Goal: Task Accomplishment & Management: Complete application form

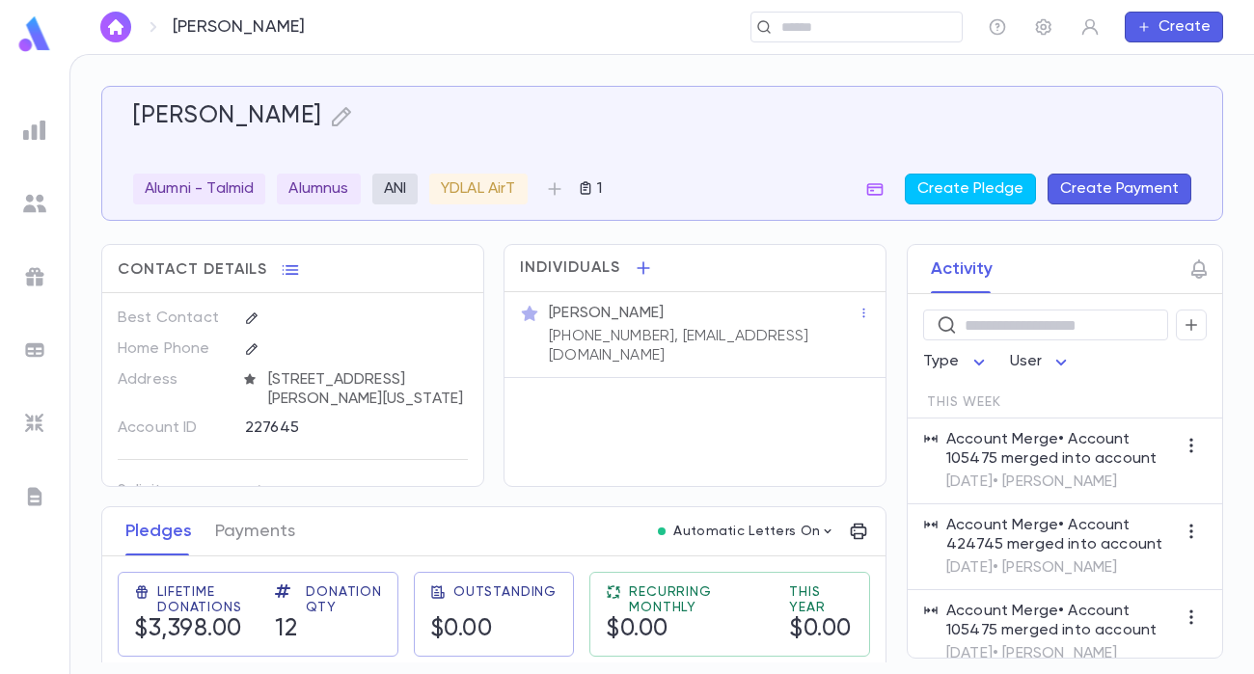
click at [20, 27] on img at bounding box center [34, 34] width 39 height 38
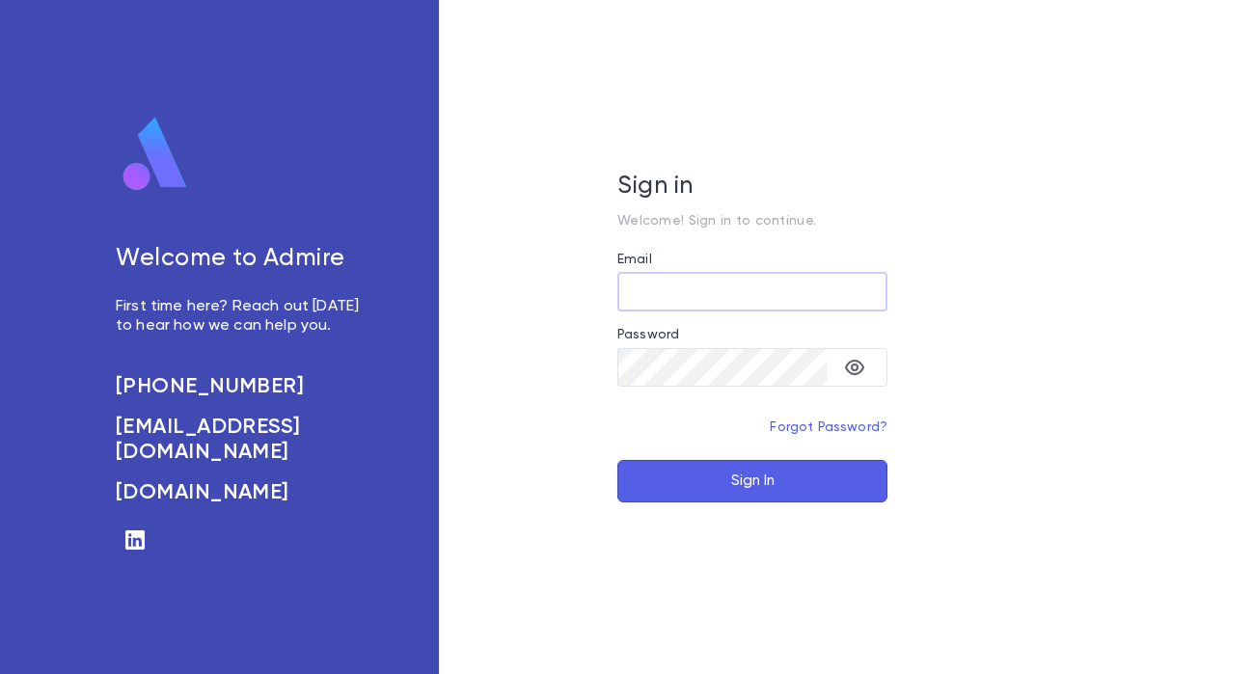
type input "**********"
click at [780, 484] on button "Sign In" at bounding box center [752, 481] width 270 height 42
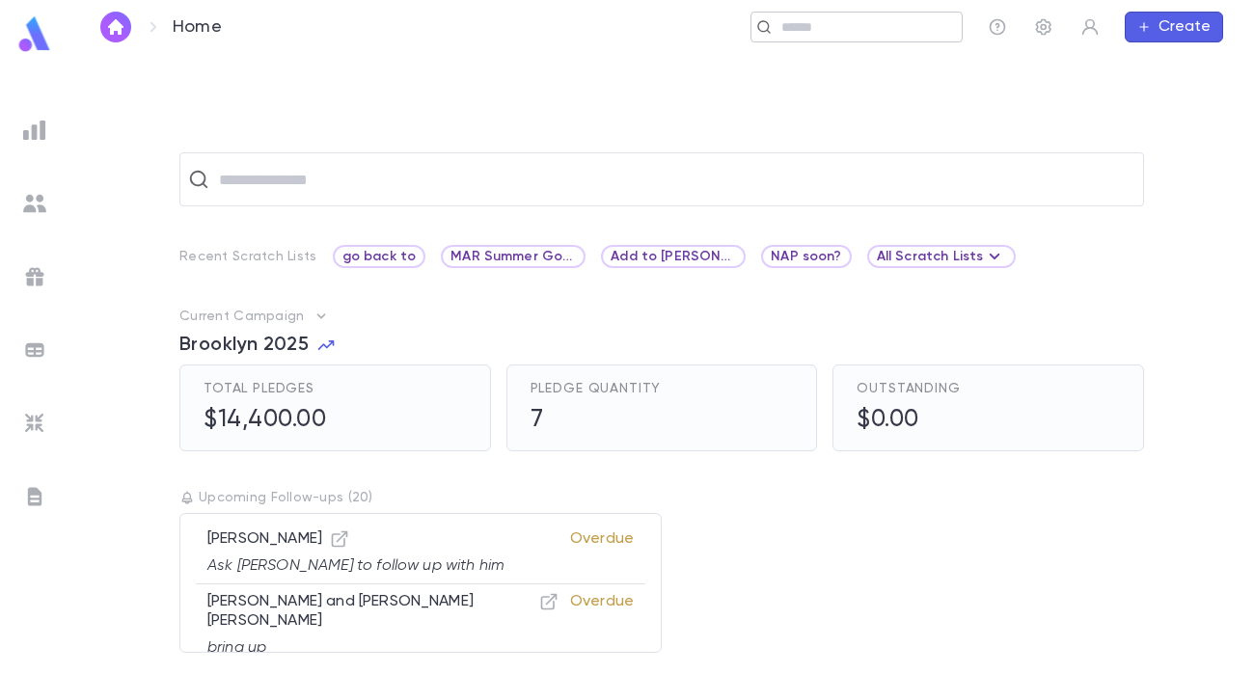
click at [835, 29] on input "text" at bounding box center [865, 27] width 178 height 18
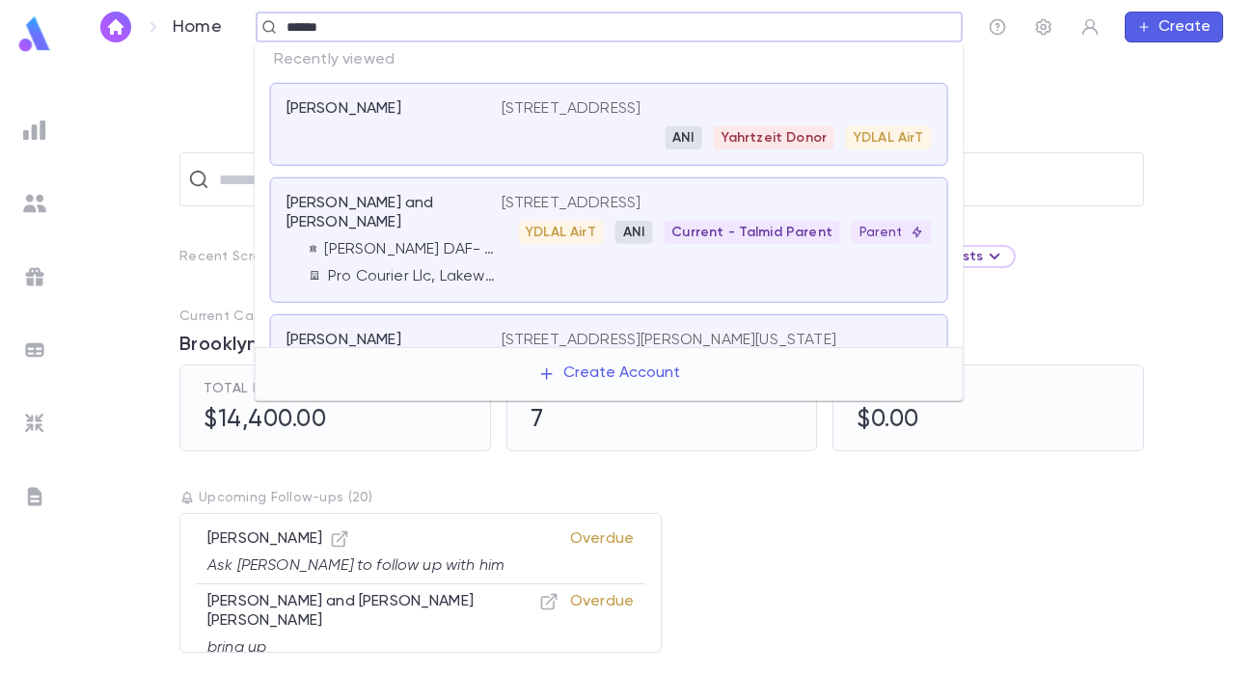
type input "******"
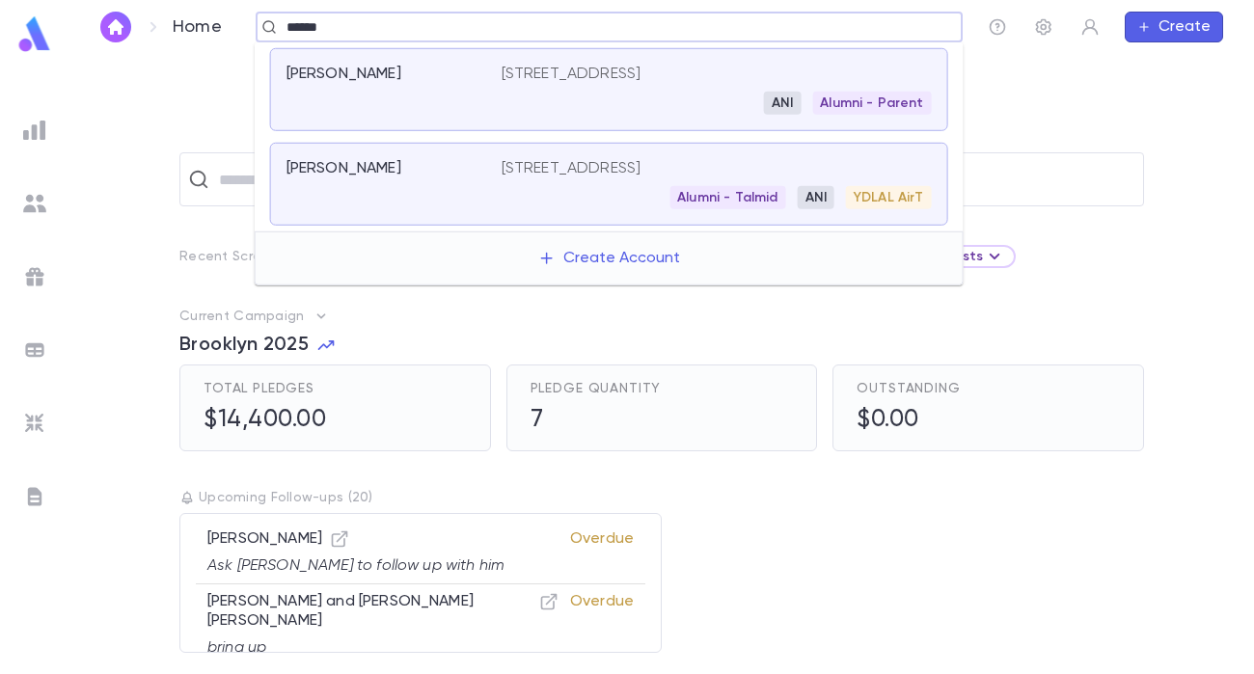
click at [580, 175] on p "6949 Copperbend Ln, Baltimore MD 21209 United States" at bounding box center [572, 168] width 140 height 19
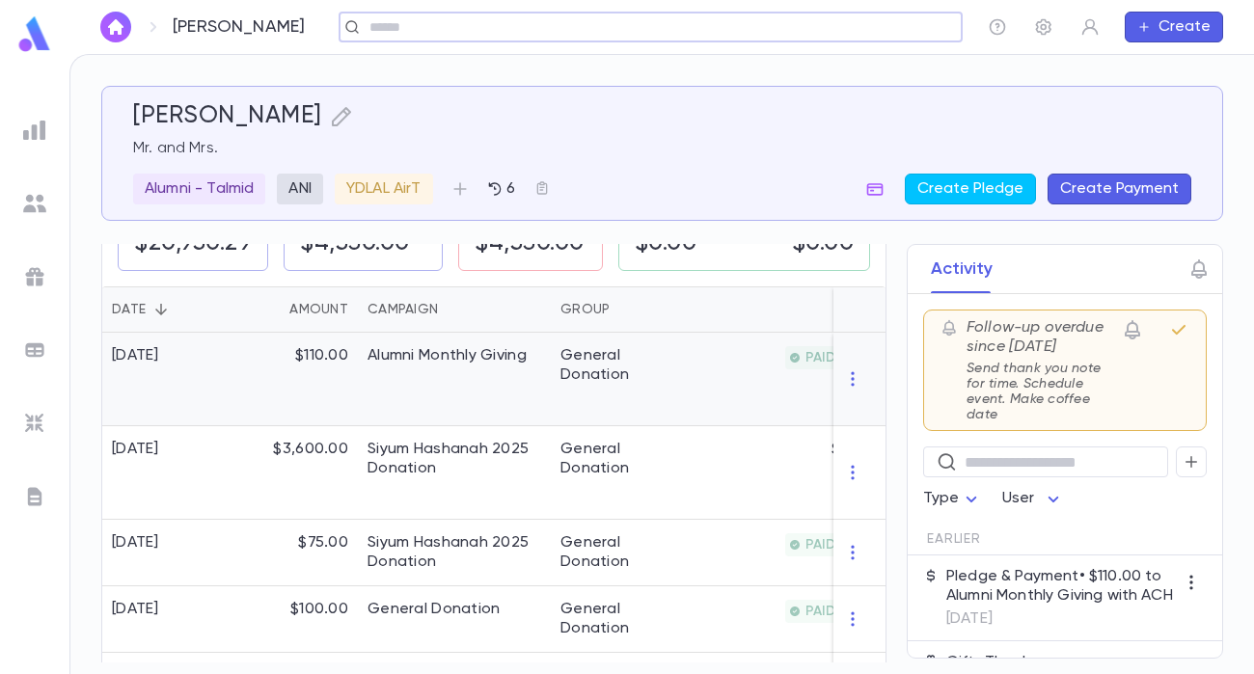
scroll to position [385, 0]
click at [987, 186] on button "Create Pledge" at bounding box center [970, 189] width 131 height 31
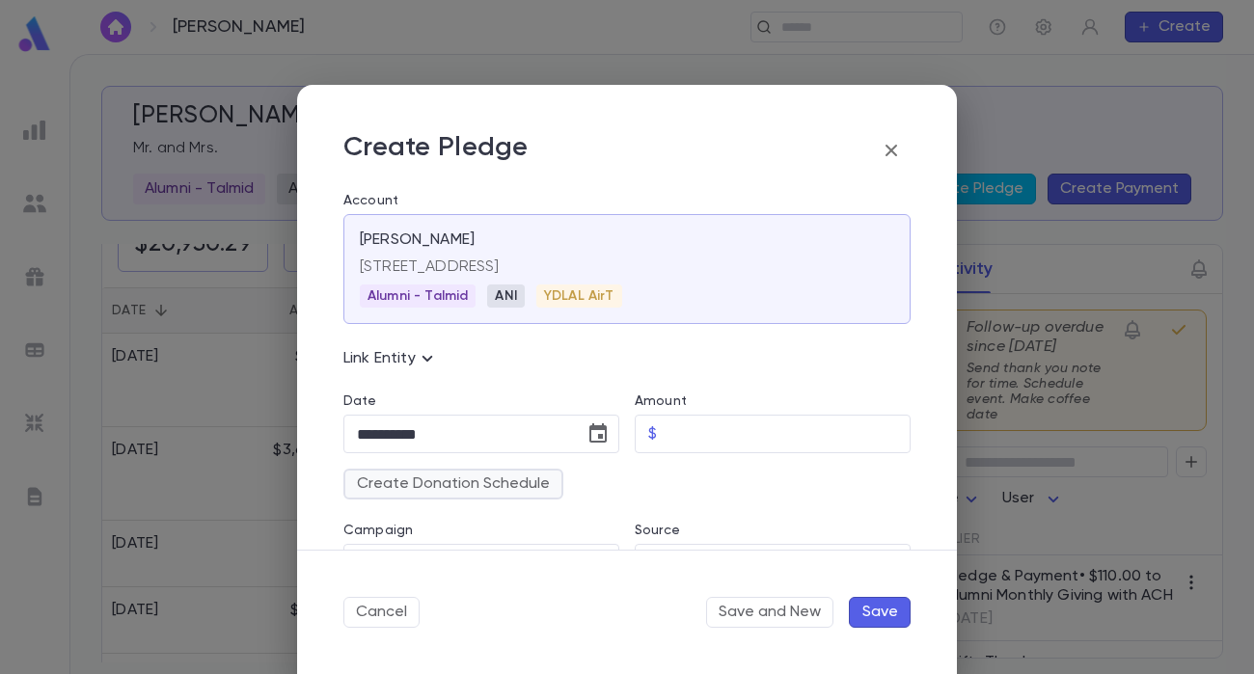
click at [512, 491] on button "Create Donation Schedule" at bounding box center [453, 484] width 220 height 31
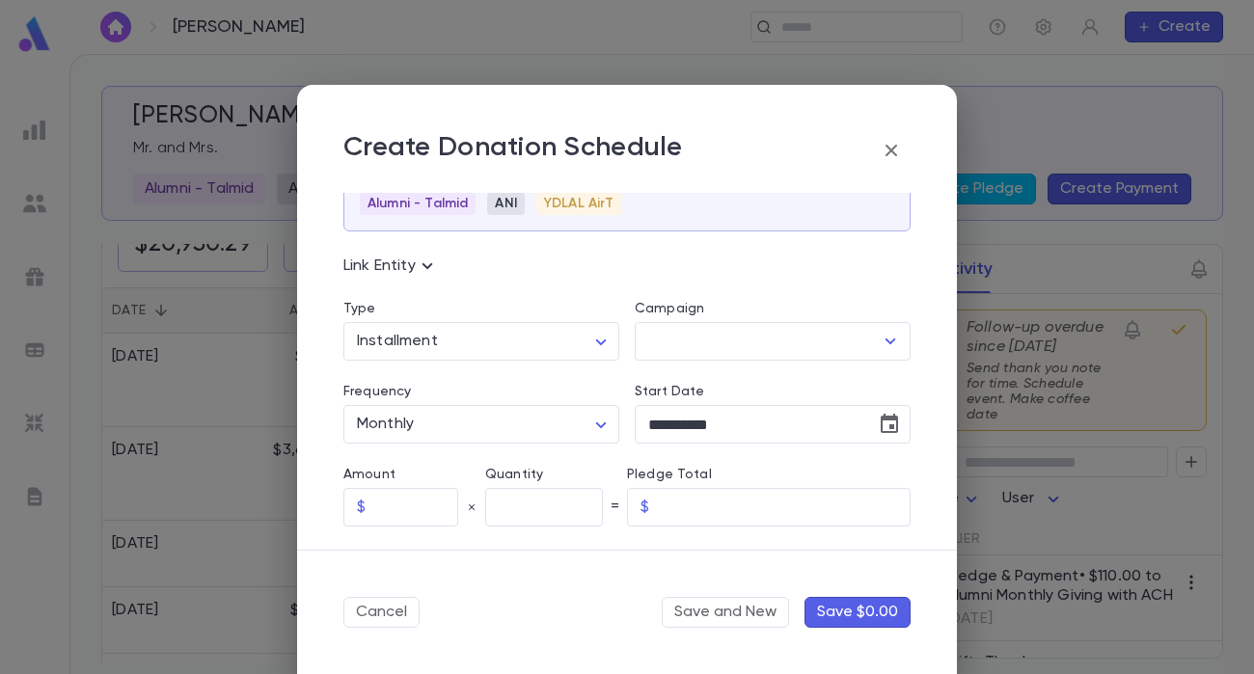
scroll to position [96, 0]
click at [765, 330] on input "Campaign" at bounding box center [758, 337] width 230 height 37
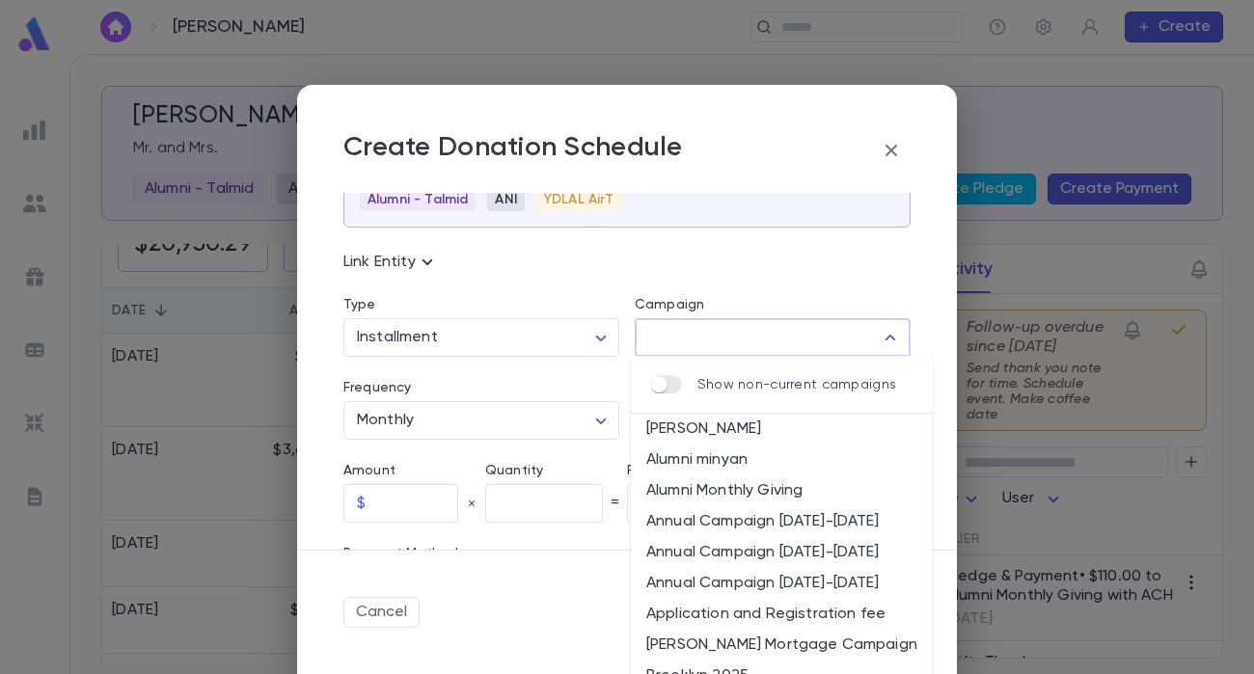
click at [754, 484] on li "Alumni Monthly Giving" at bounding box center [782, 491] width 302 height 31
type input "**********"
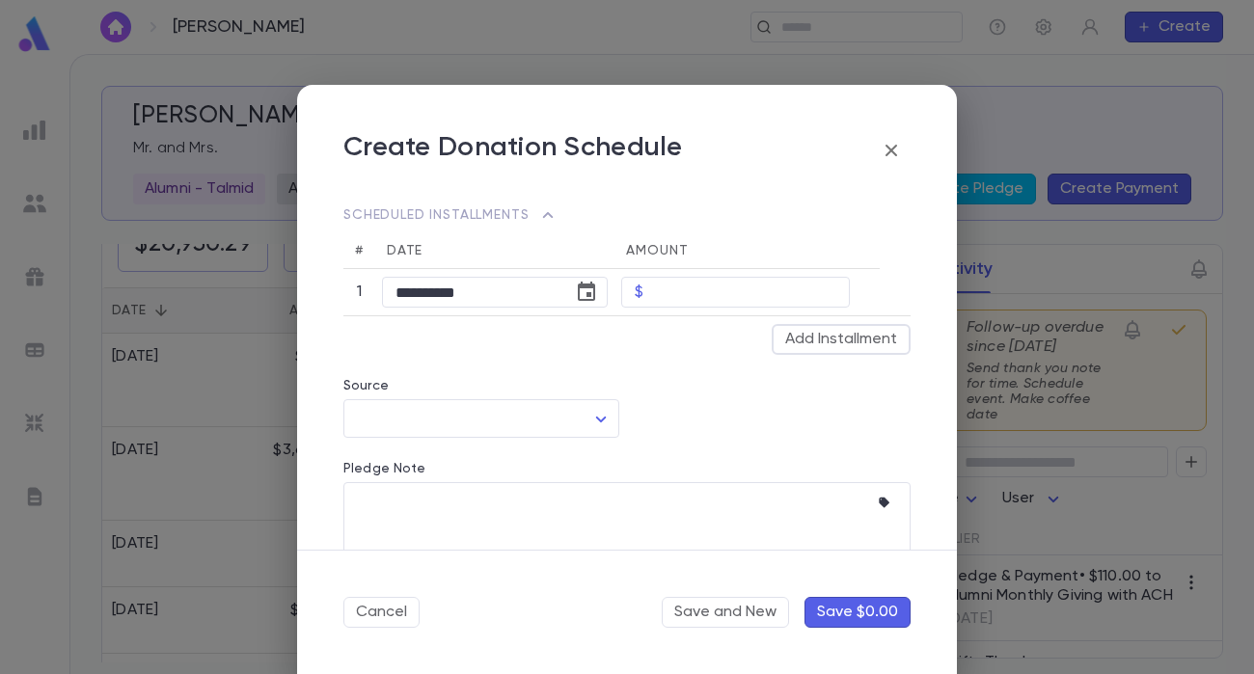
scroll to position [594, 0]
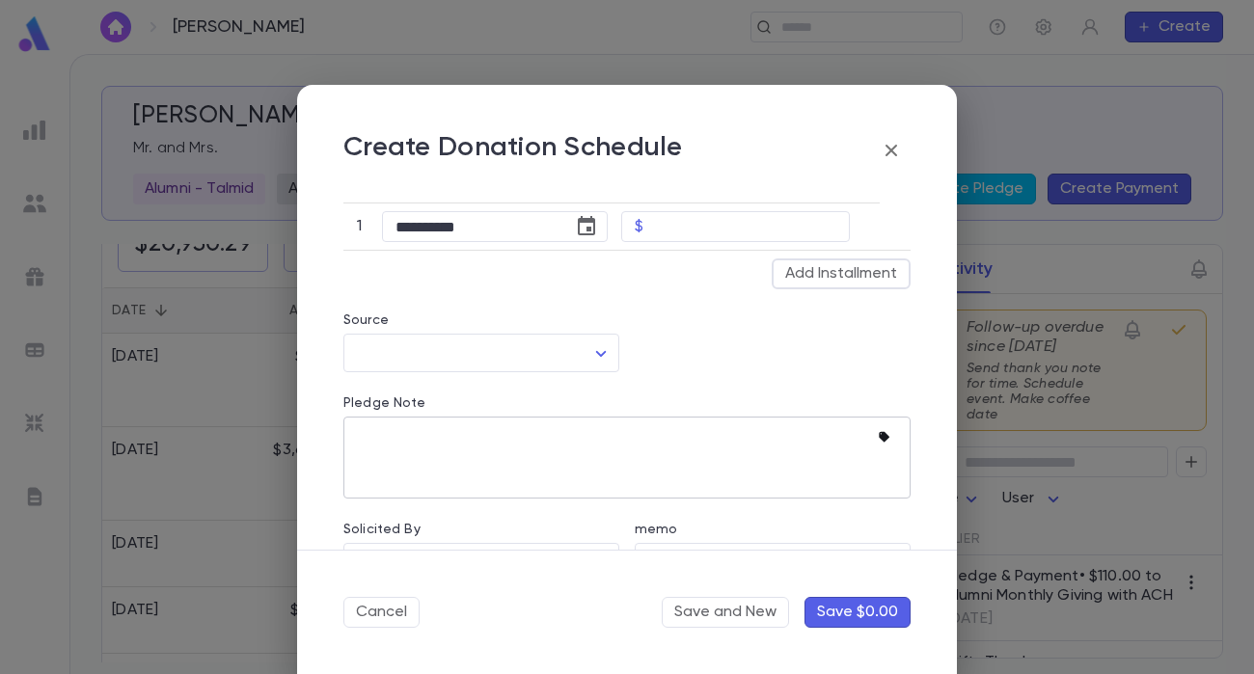
click at [879, 436] on icon "button" at bounding box center [884, 437] width 11 height 11
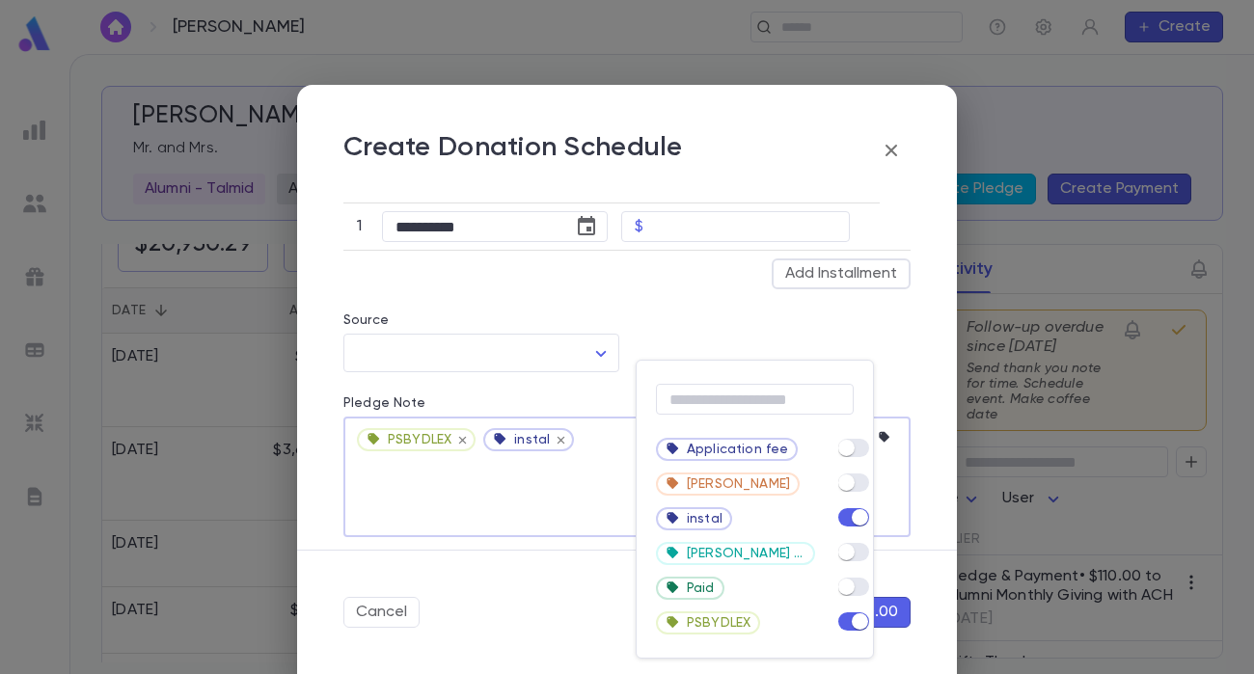
click at [900, 372] on div at bounding box center [627, 337] width 1254 height 674
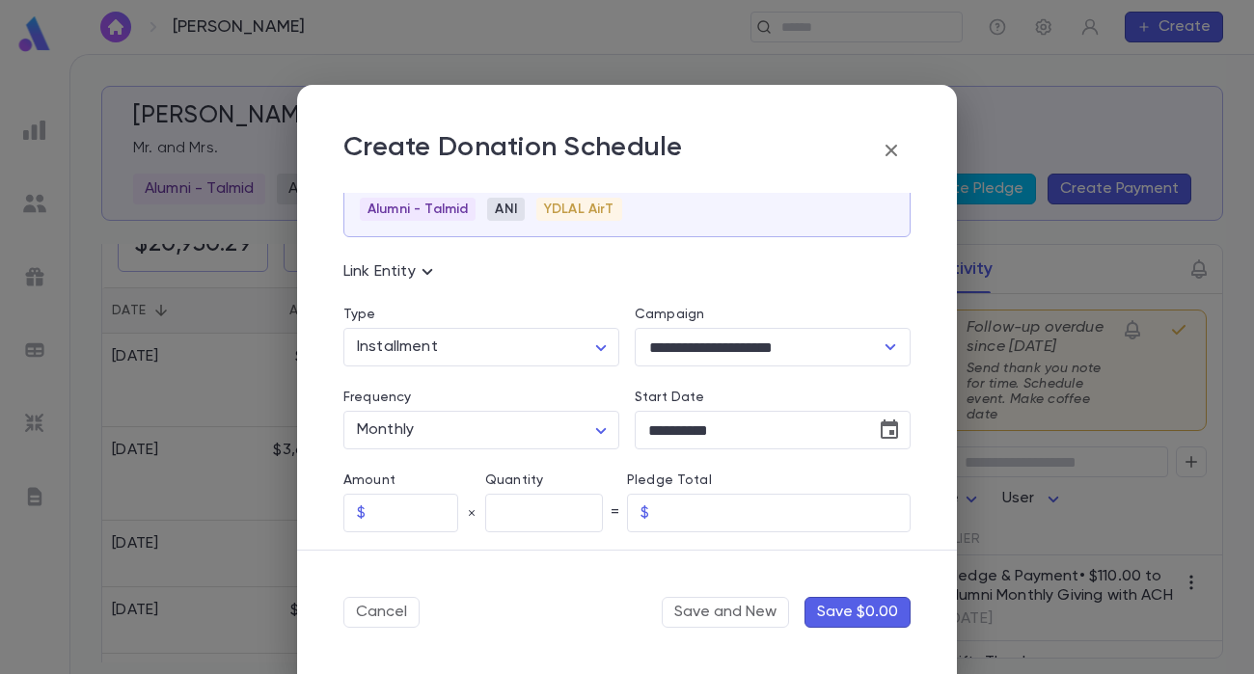
scroll to position [81, 0]
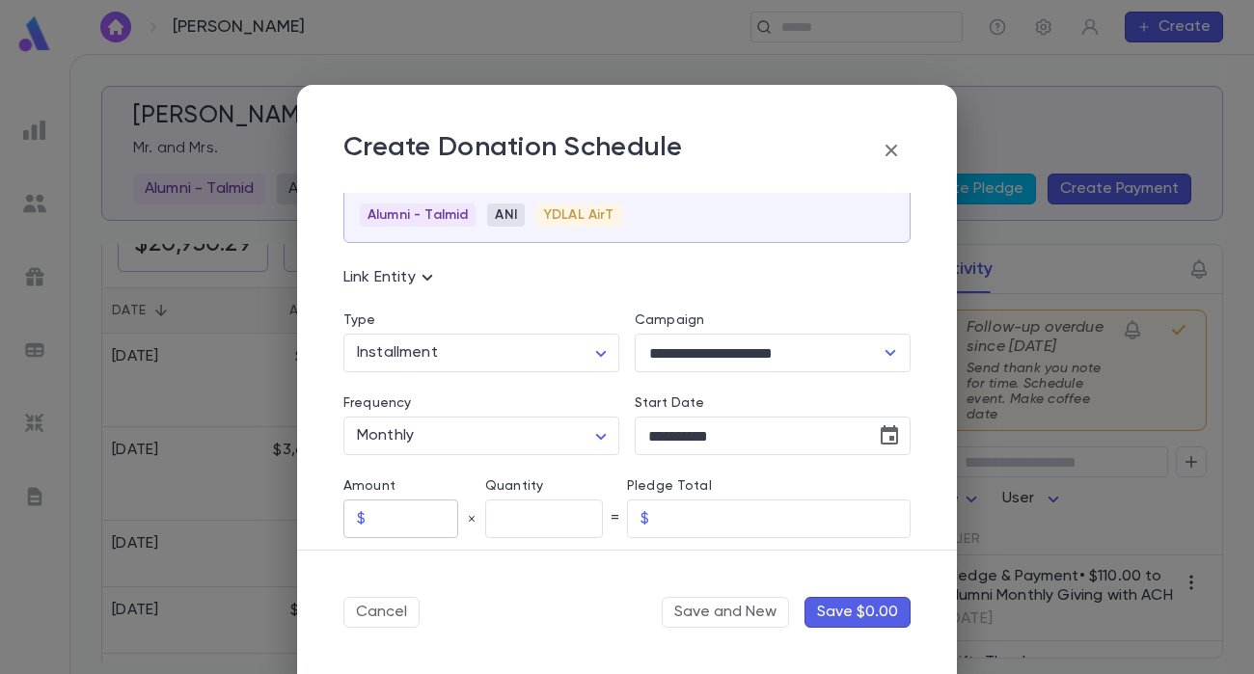
click at [408, 520] on input "text" at bounding box center [415, 520] width 85 height 38
type input "******"
type input "**"
click at [747, 471] on div "Pledge Total $ ****** ​" at bounding box center [769, 500] width 284 height 75
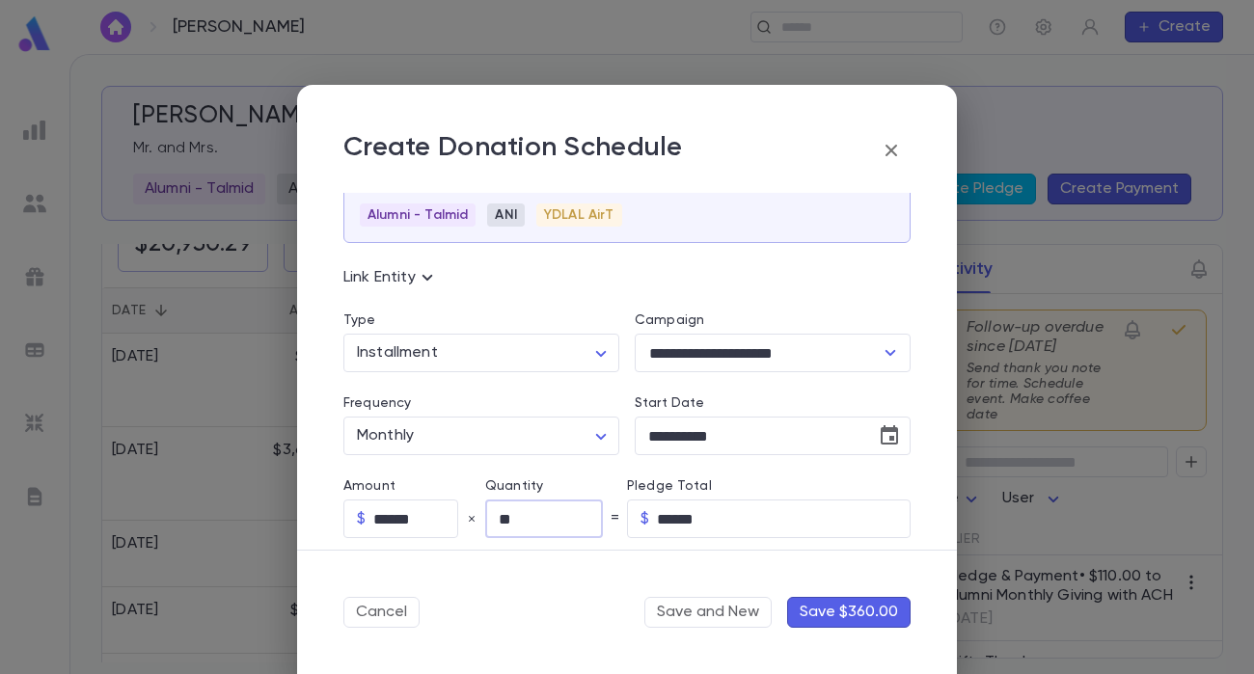
type input "********"
click at [881, 444] on icon "Choose date, selected date is Aug 18, 2025" at bounding box center [889, 435] width 23 height 23
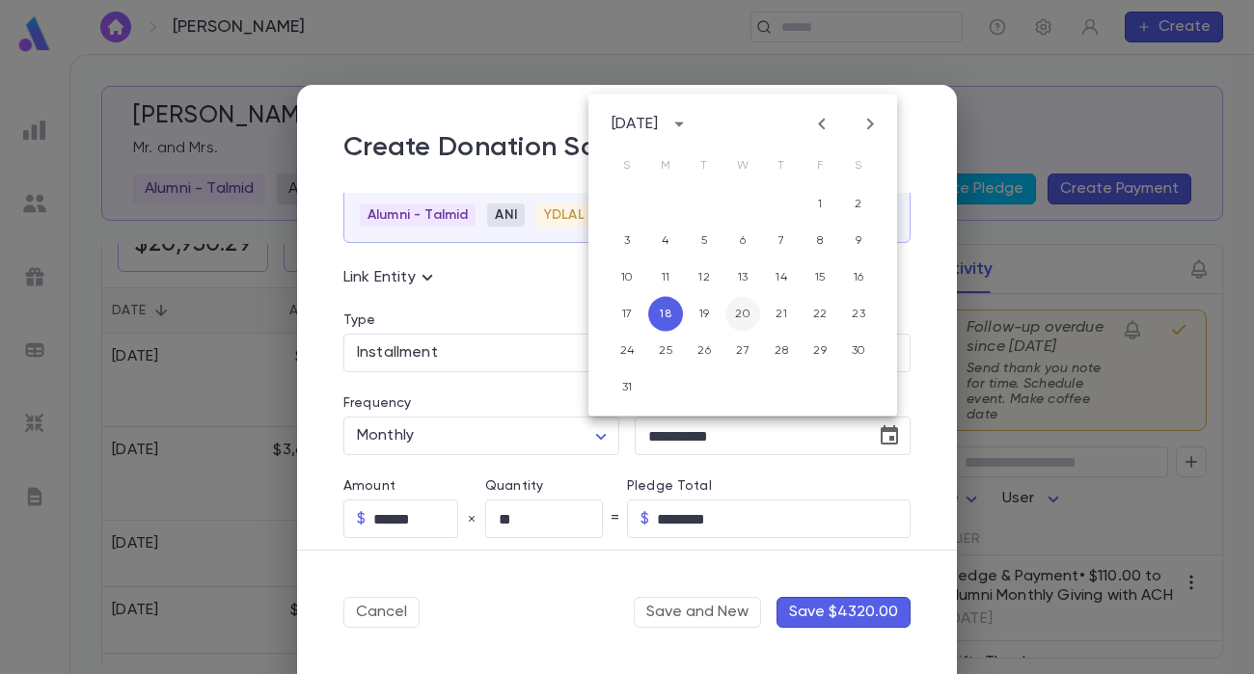
click at [742, 314] on button "20" at bounding box center [742, 314] width 35 height 35
type input "**********"
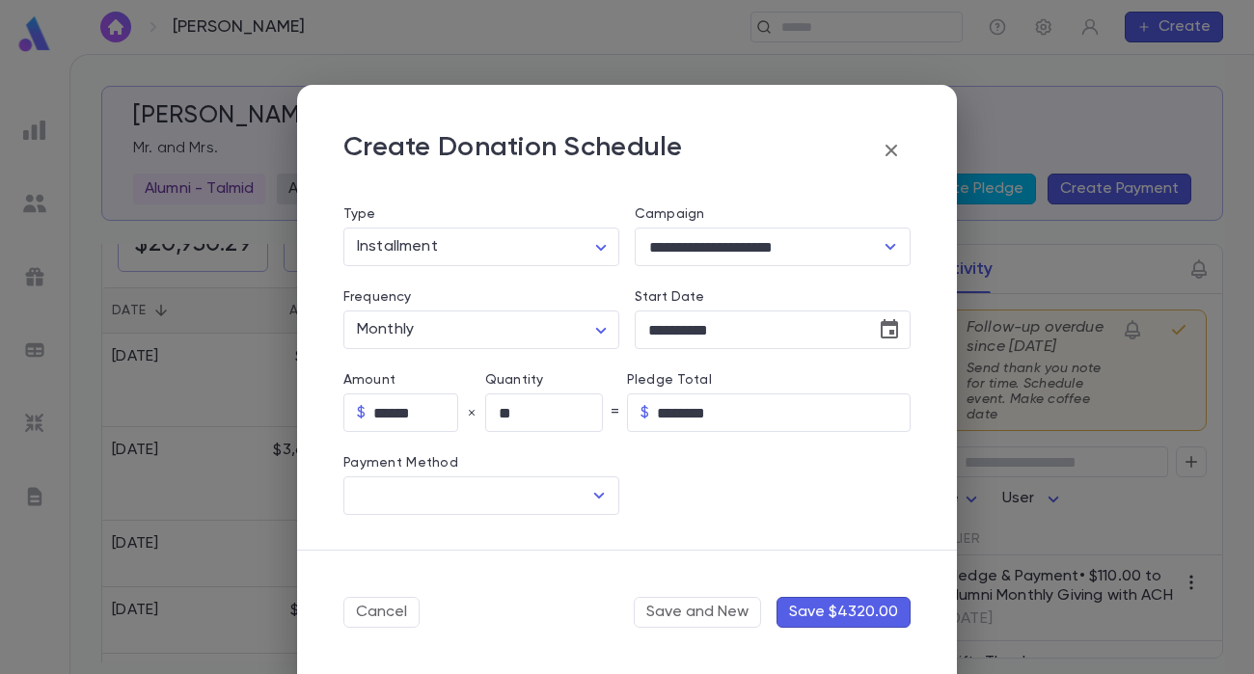
scroll to position [196, 0]
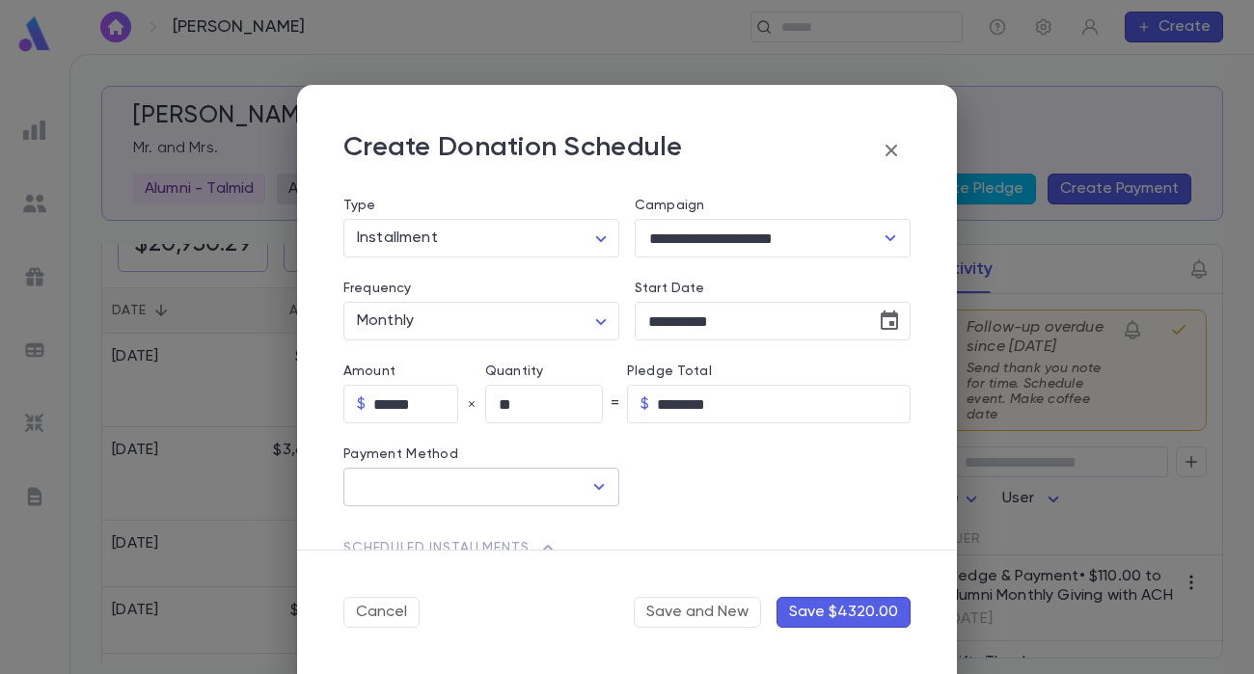
click at [594, 484] on icon "Open" at bounding box center [599, 487] width 11 height 6
click at [456, 532] on li "ACH" at bounding box center [479, 528] width 272 height 31
type input "***"
click at [742, 479] on input "ACH" at bounding box center [753, 488] width 237 height 38
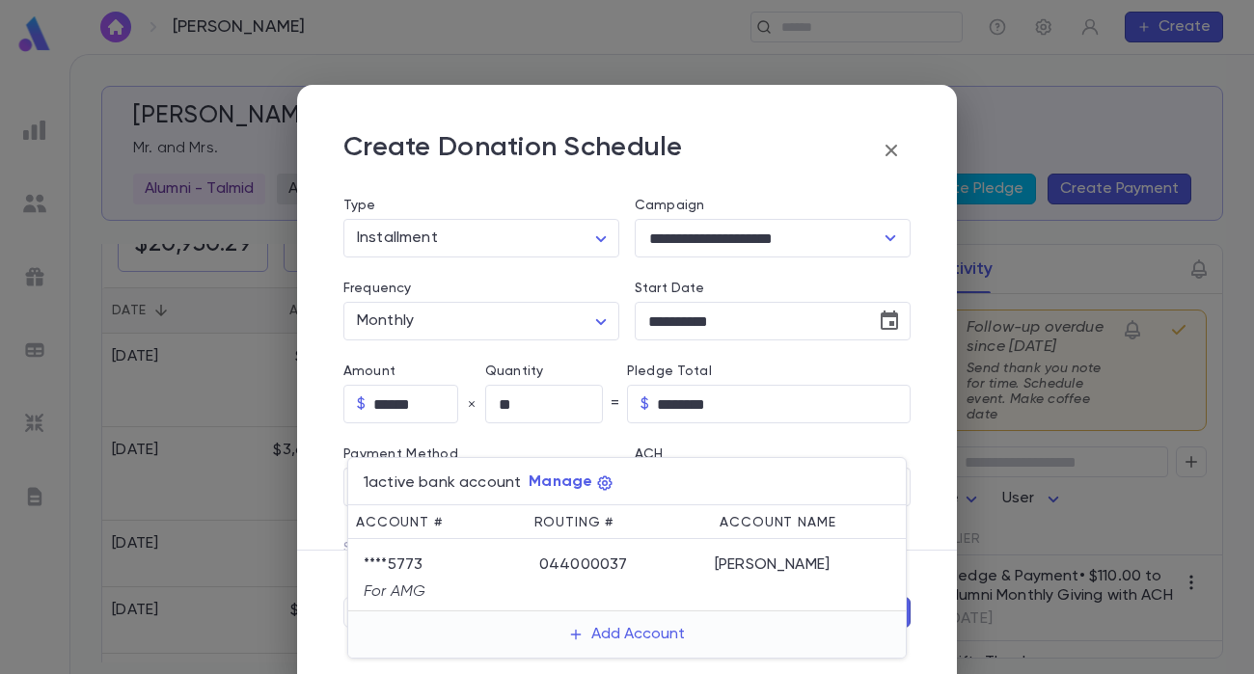
click at [699, 565] on div "044000037" at bounding box center [627, 561] width 176 height 27
type input "********"
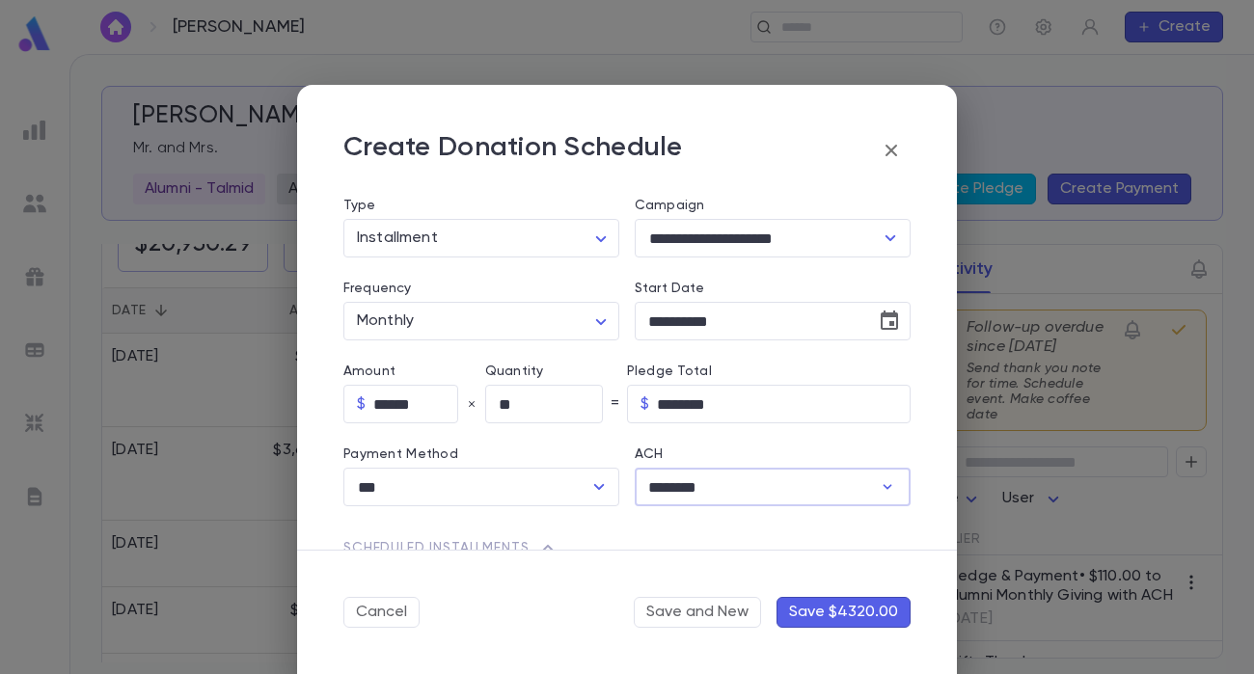
type input "********"
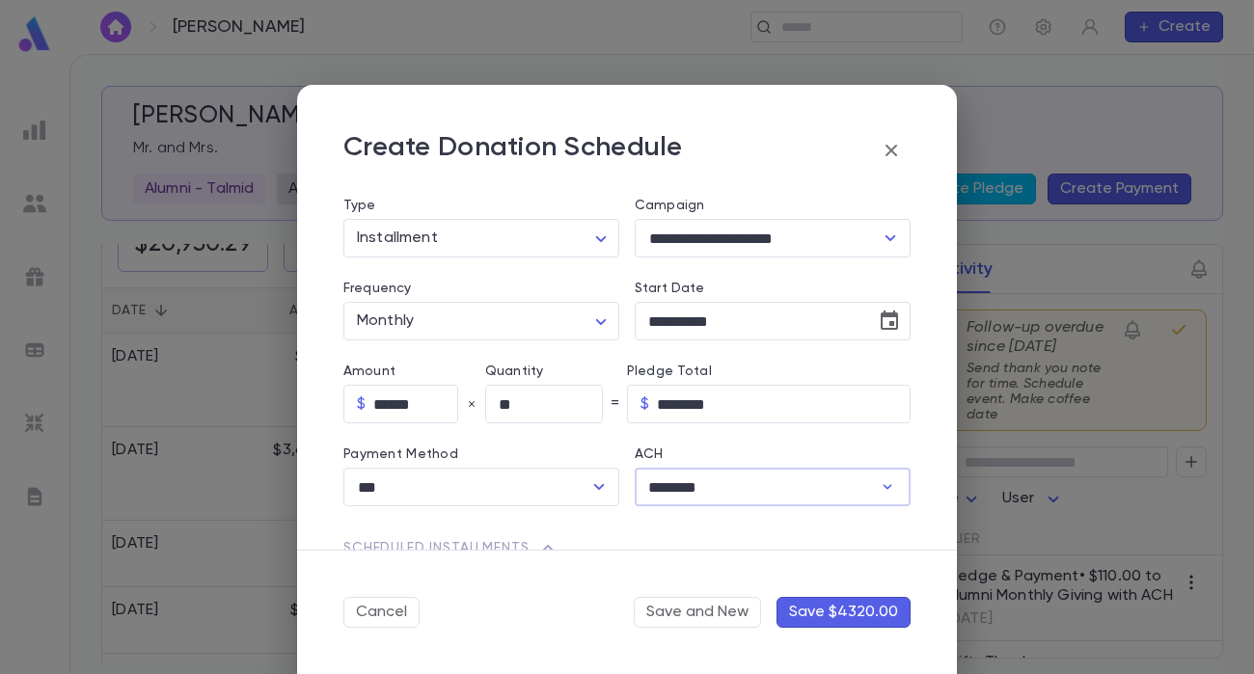
type input "********"
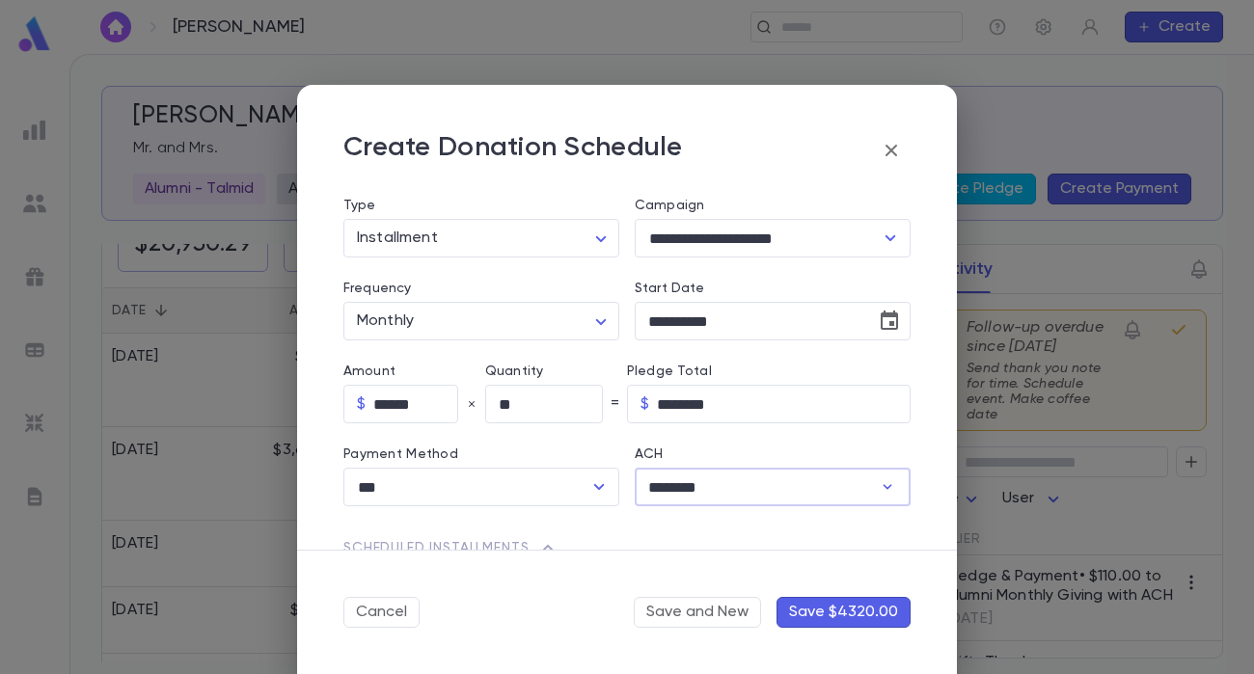
type input "********"
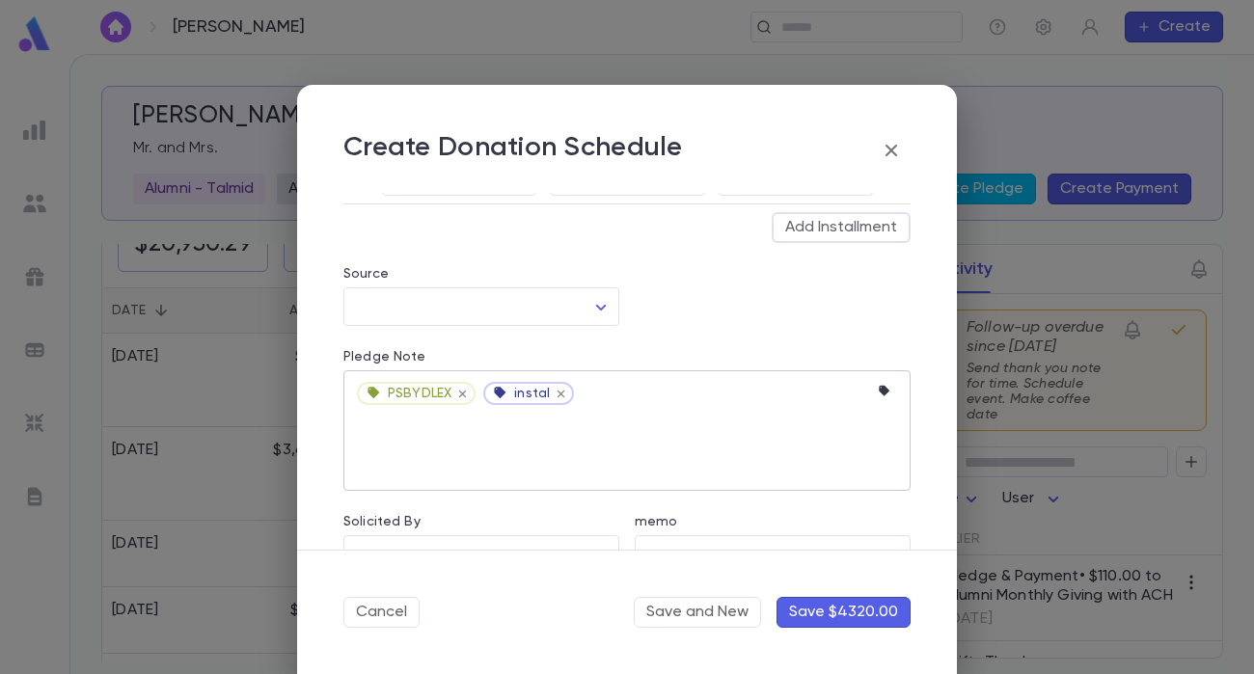
scroll to position [1206, 0]
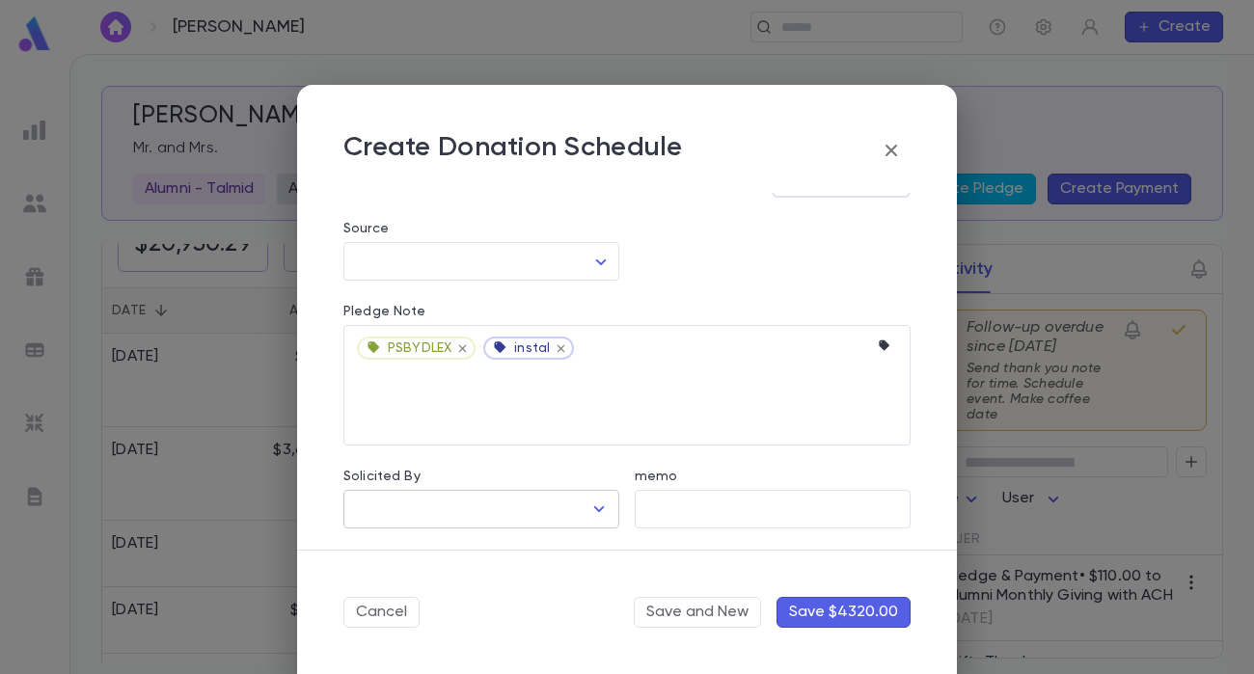
click at [592, 509] on icon "Open" at bounding box center [598, 509] width 23 height 23
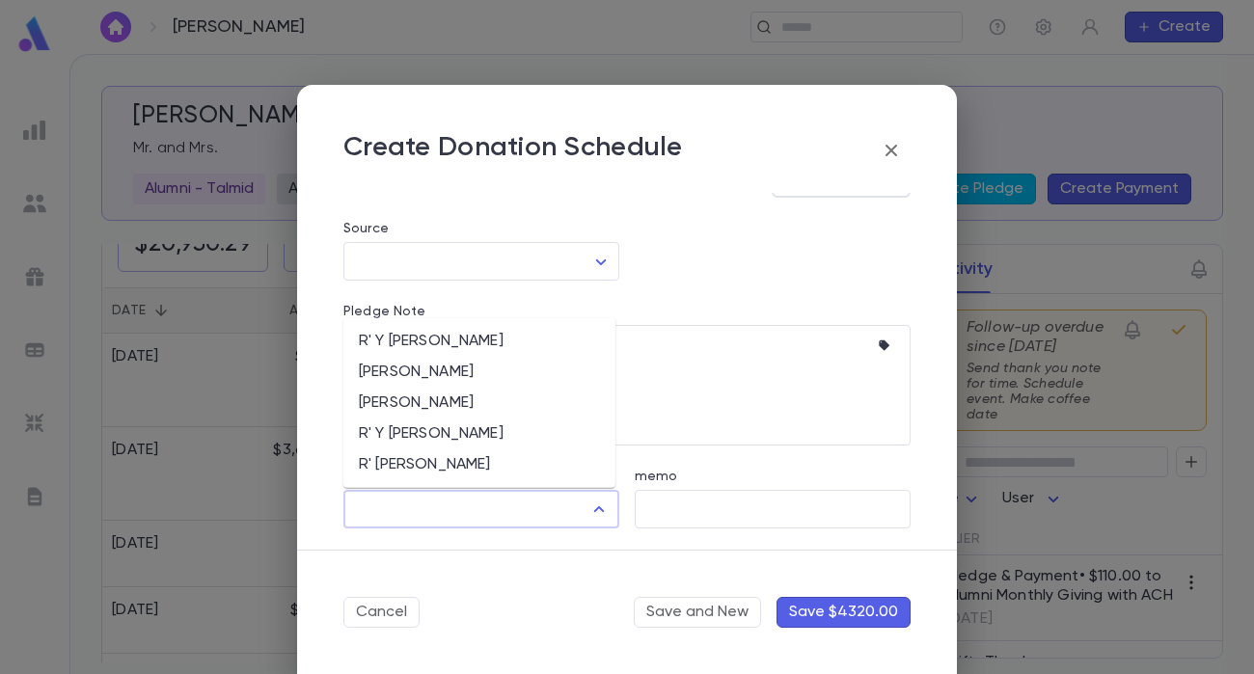
click at [508, 340] on li "R' Y Lichtenstein" at bounding box center [479, 341] width 272 height 31
type input "**********"
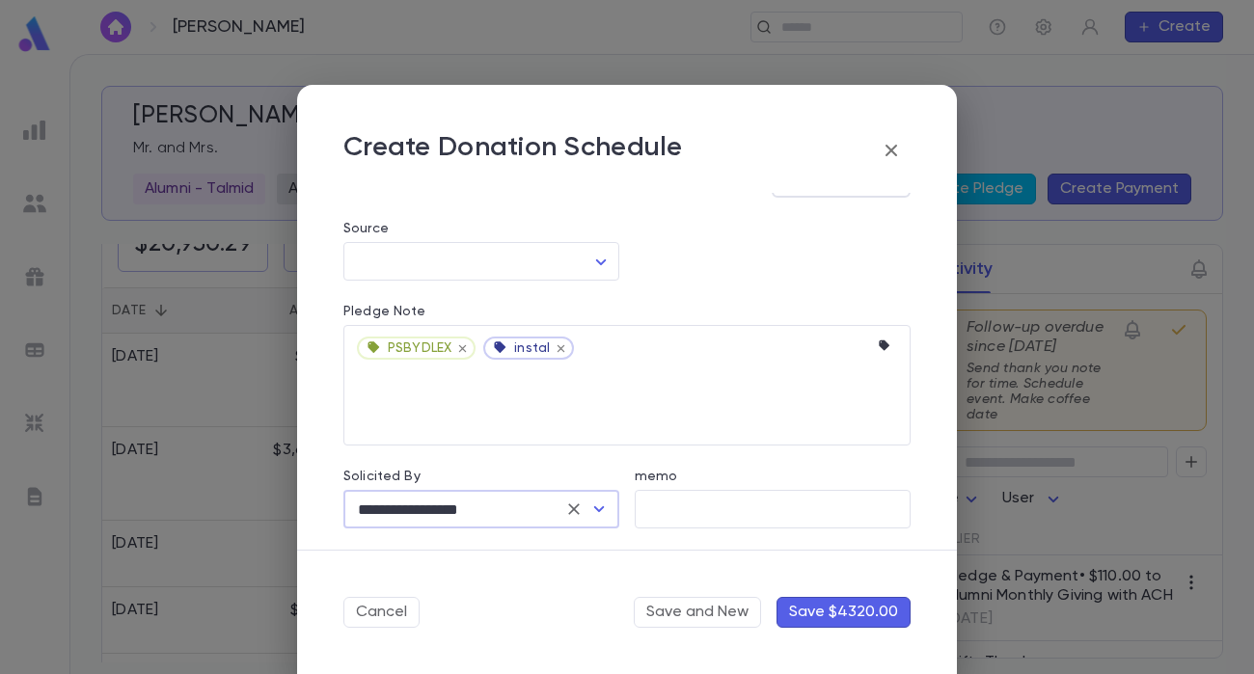
click at [876, 620] on button "Save $4320.00" at bounding box center [844, 612] width 134 height 31
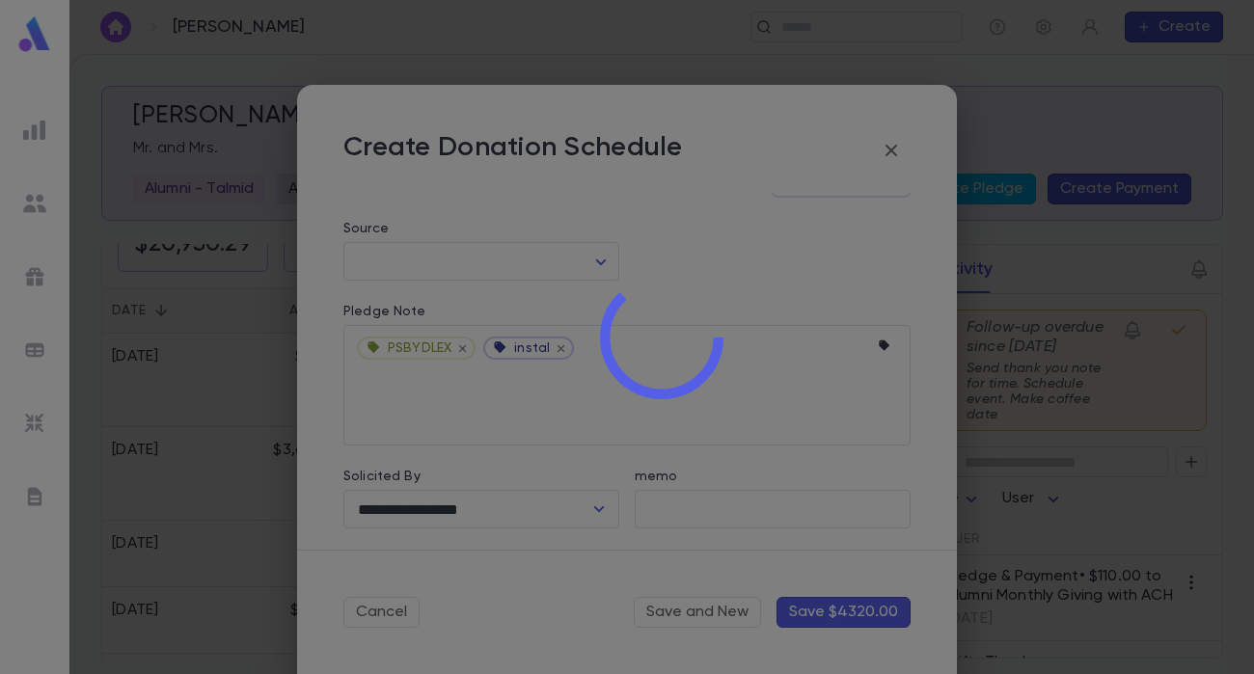
type input "********"
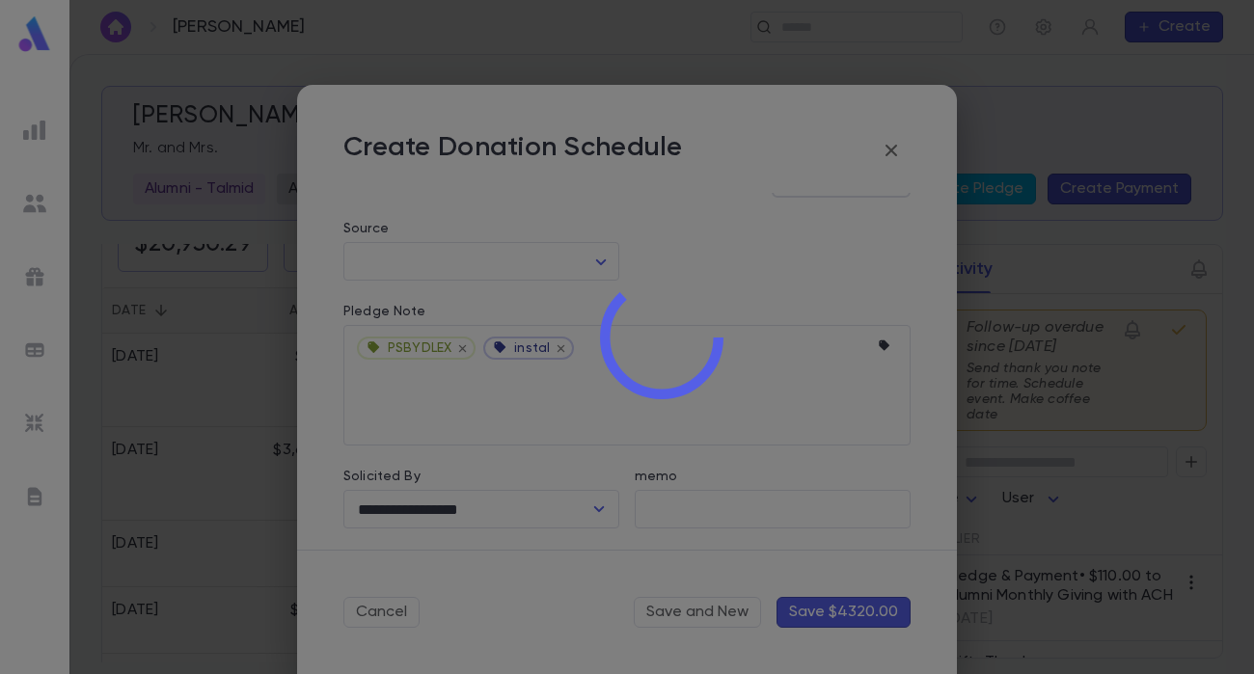
type input "********"
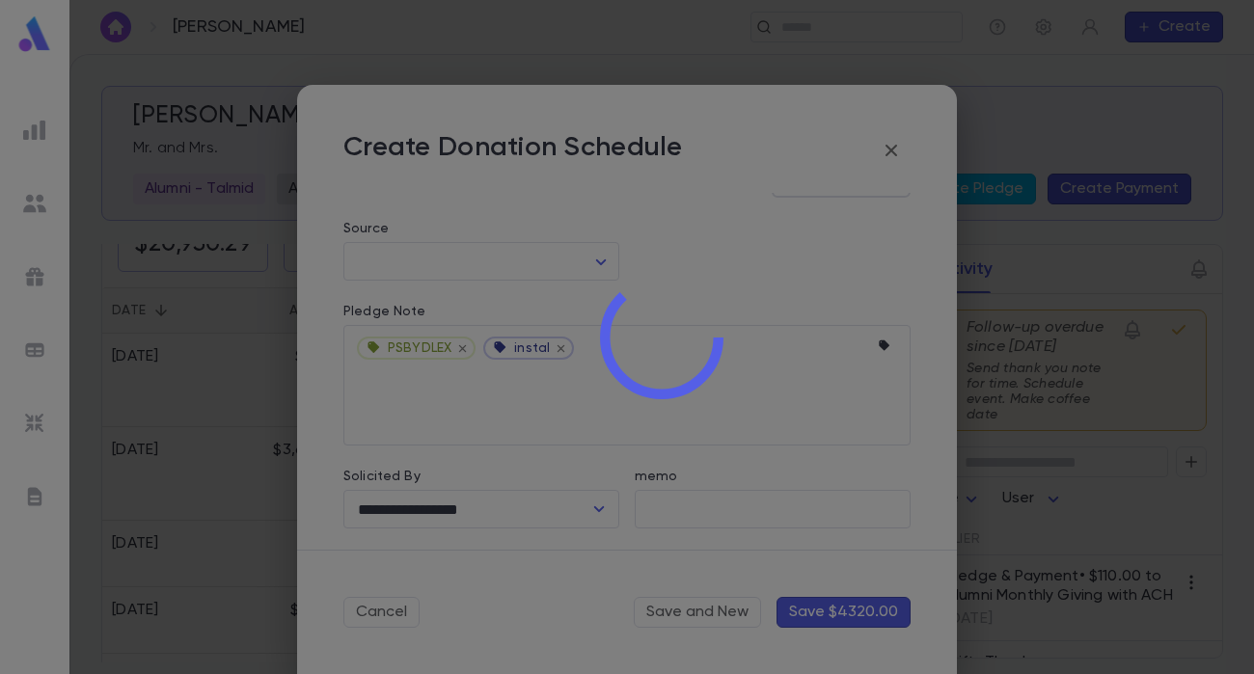
type input "********"
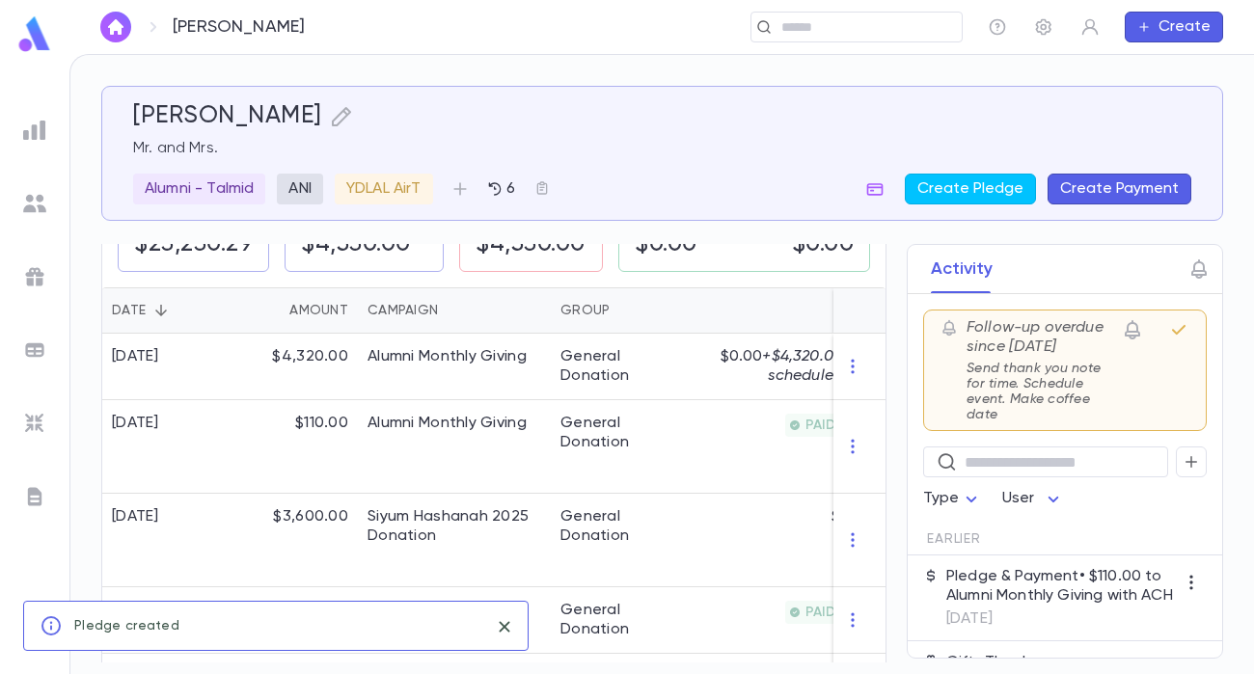
click at [40, 129] on img at bounding box center [34, 130] width 23 height 23
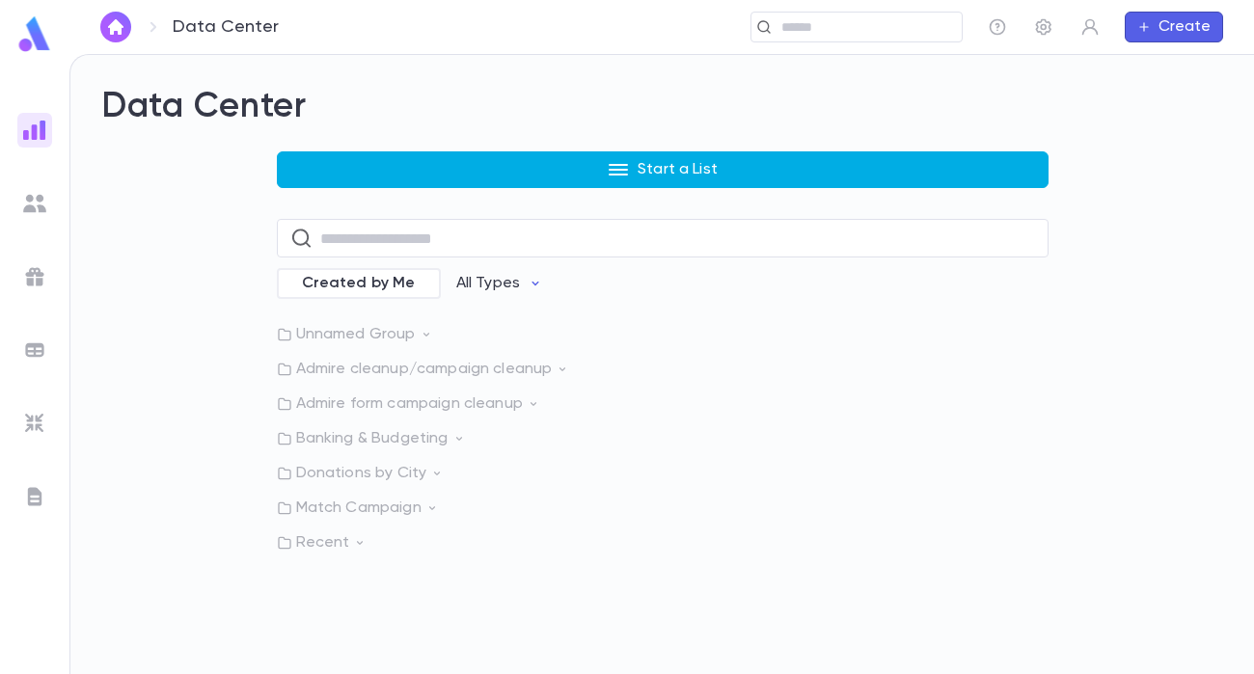
click at [533, 177] on button "Start a List" at bounding box center [663, 169] width 772 height 37
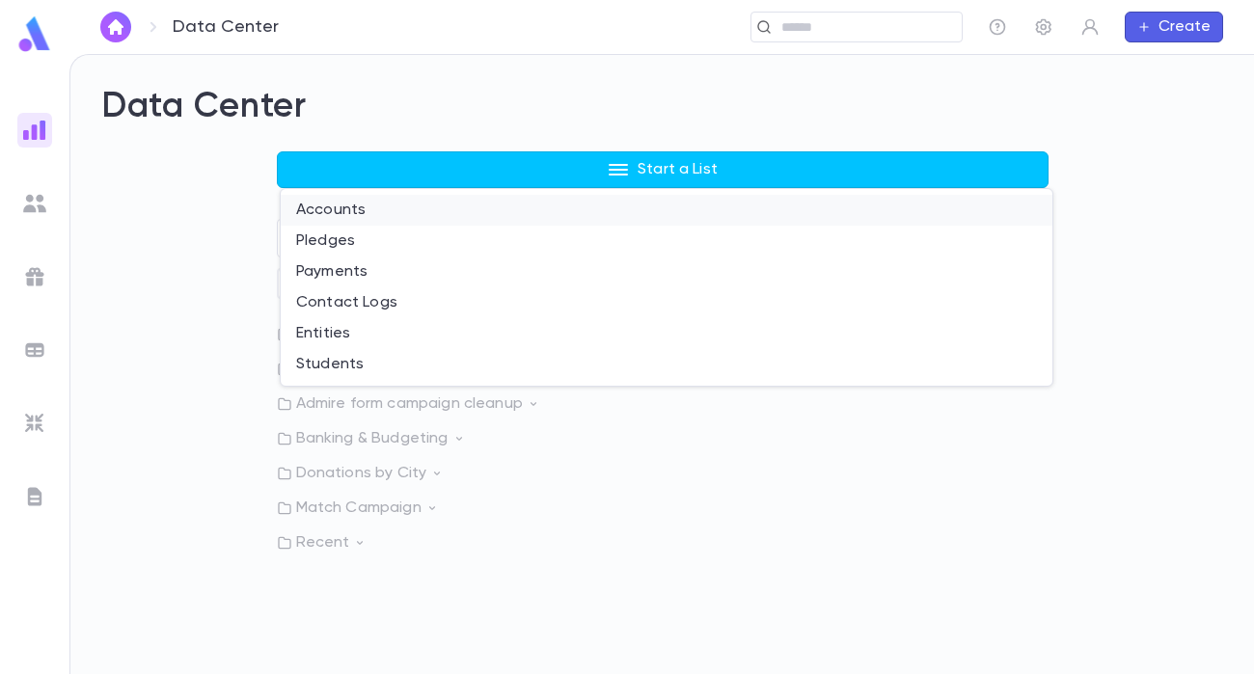
click at [423, 206] on li "Accounts" at bounding box center [667, 210] width 772 height 31
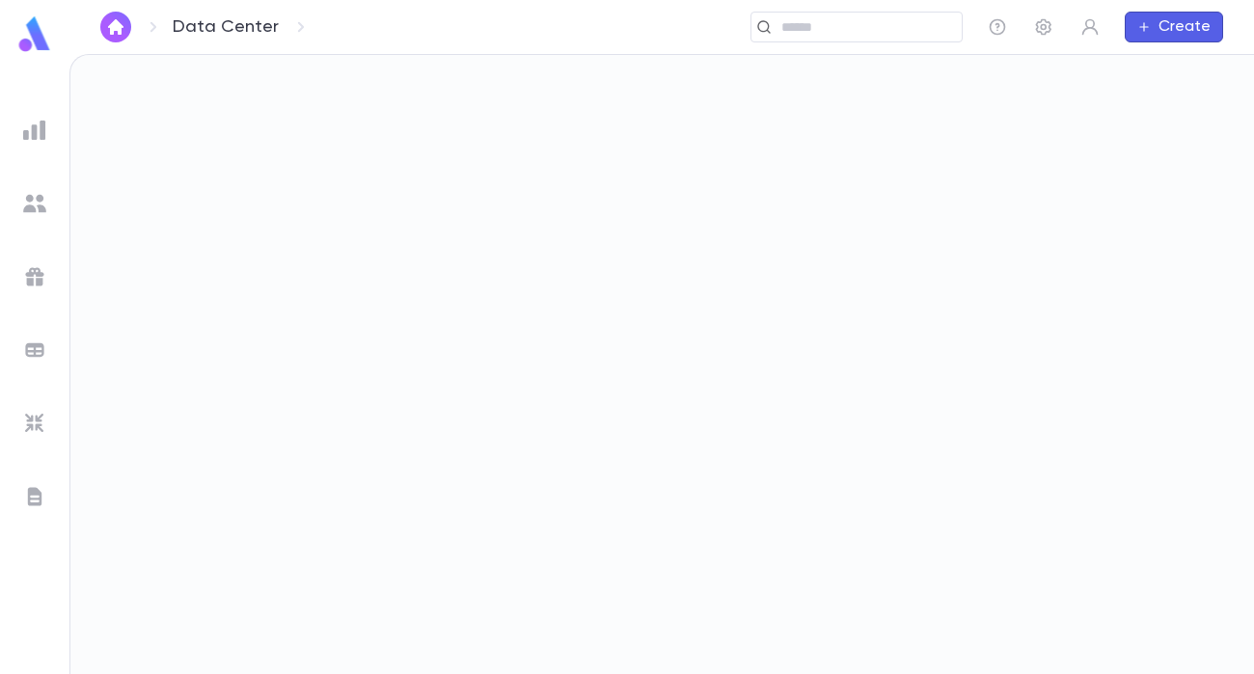
click at [46, 135] on div at bounding box center [34, 130] width 35 height 35
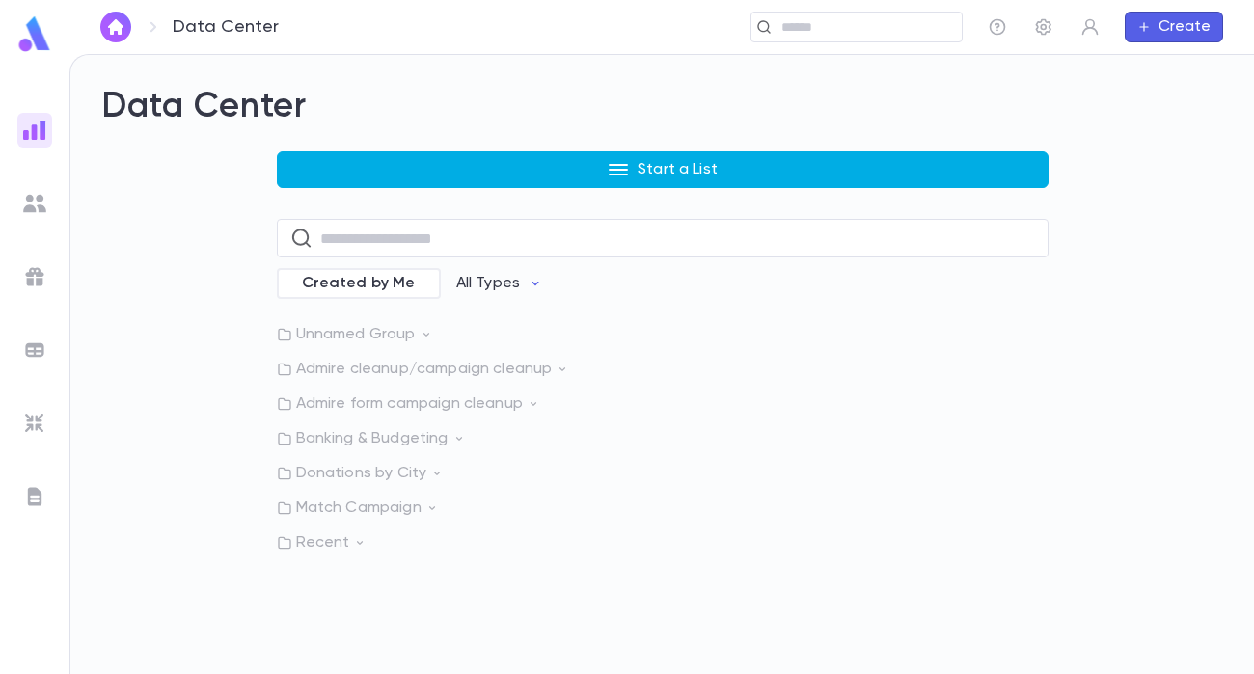
click at [457, 158] on button "Start a List" at bounding box center [663, 169] width 772 height 37
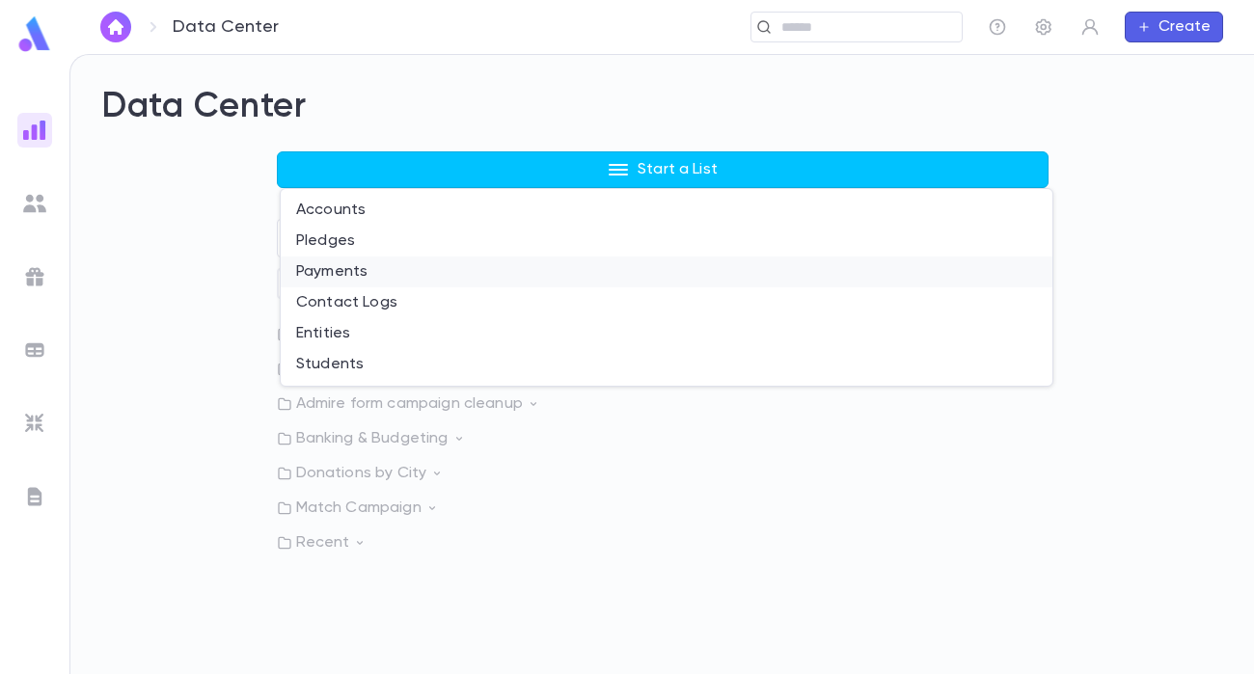
click at [380, 276] on li "Payments" at bounding box center [667, 272] width 772 height 31
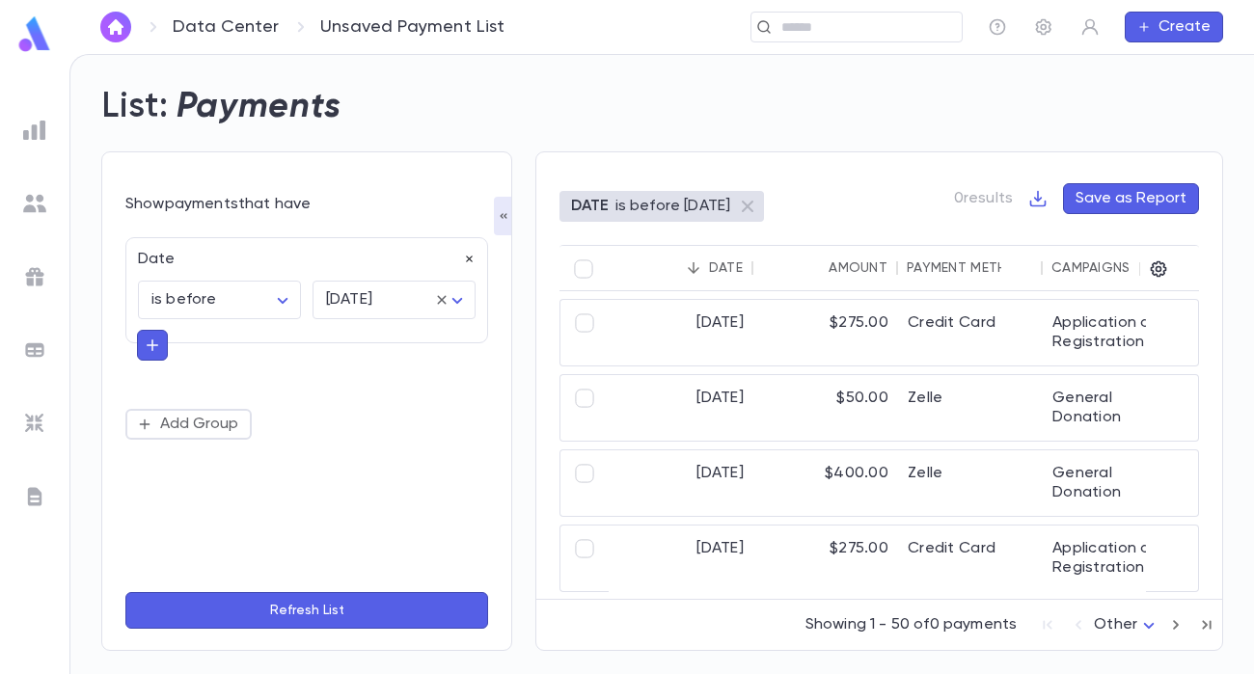
click at [472, 260] on icon "button" at bounding box center [470, 260] width 14 height 14
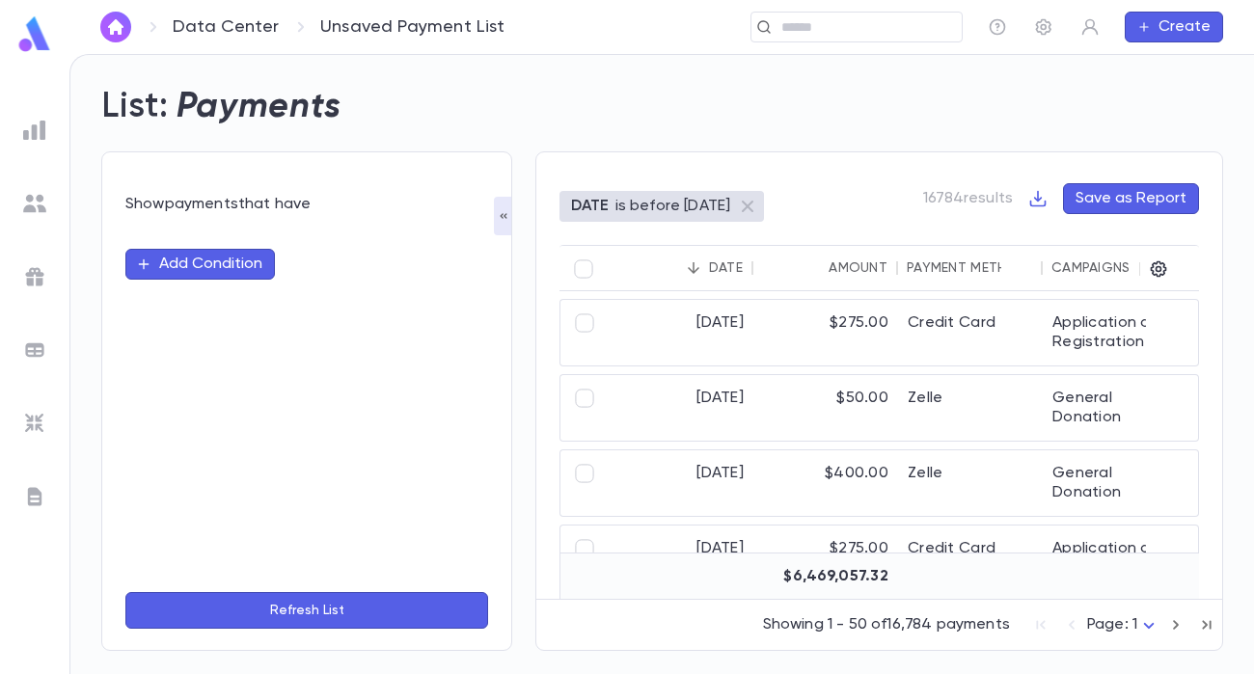
click at [225, 267] on button "Add Condition" at bounding box center [200, 264] width 150 height 31
click at [231, 265] on input "text" at bounding box center [299, 264] width 304 height 27
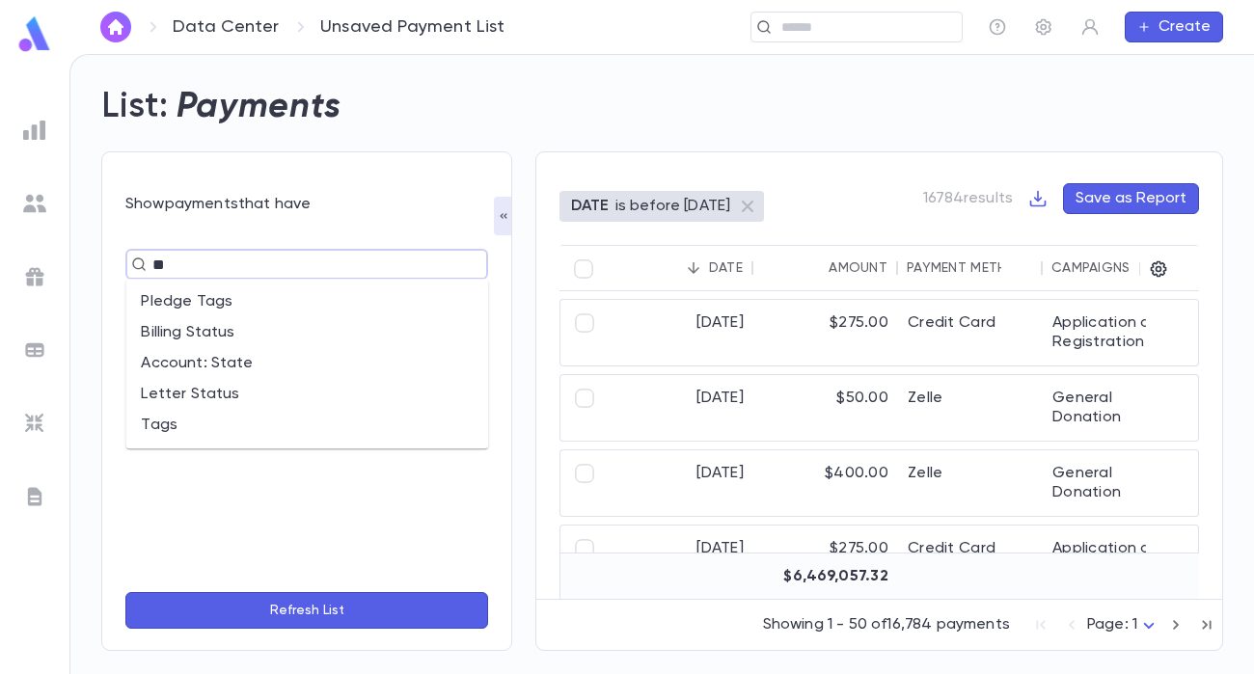
type input "***"
click at [176, 307] on li "Pledge Tags" at bounding box center [306, 301] width 363 height 31
click at [404, 297] on input "text" at bounding box center [379, 300] width 117 height 37
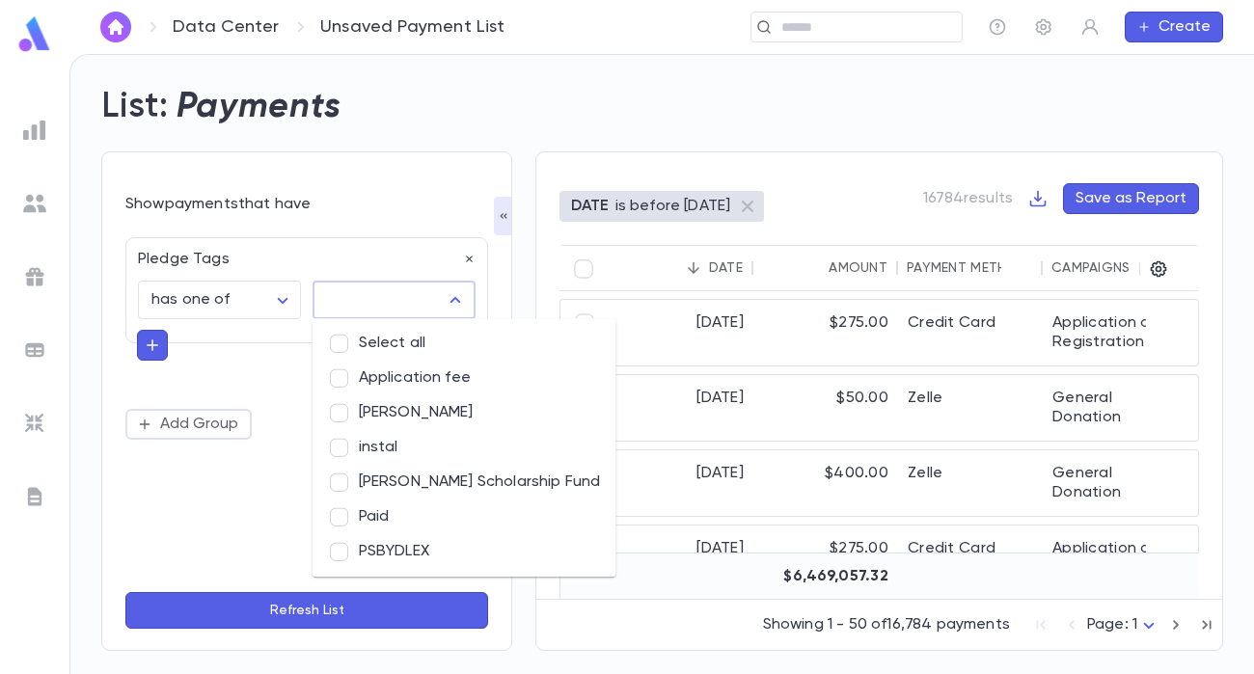
click at [364, 549] on li "PSBYDLEX" at bounding box center [465, 551] width 304 height 35
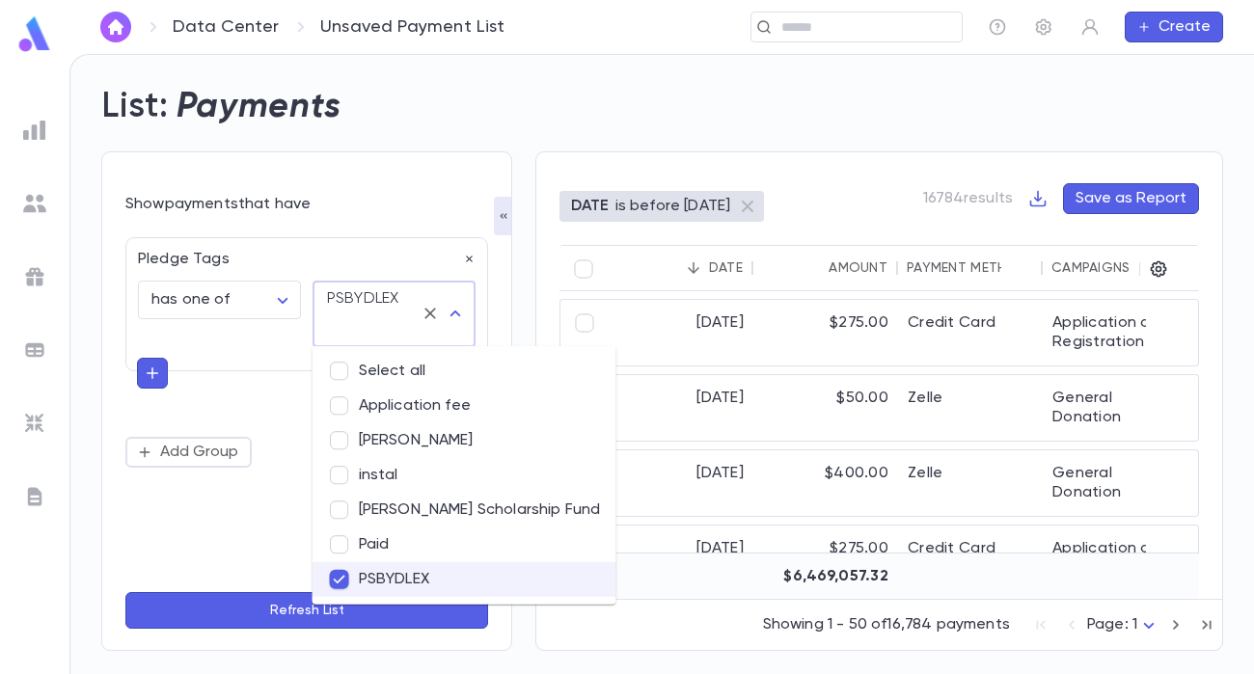
click at [154, 371] on div "**********" at bounding box center [306, 352] width 363 height 231
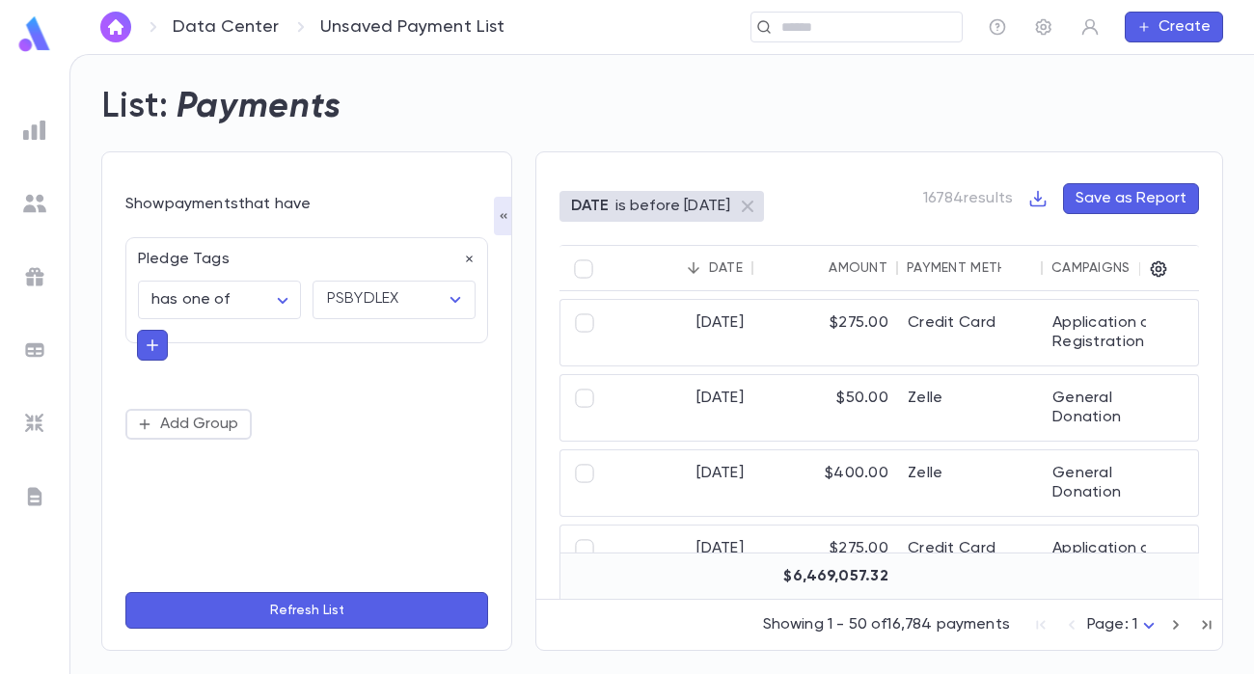
click at [152, 347] on icon "button" at bounding box center [152, 345] width 17 height 19
type input "***"
click at [170, 418] on li "Tags" at bounding box center [307, 411] width 340 height 31
click at [281, 415] on body "**********" at bounding box center [627, 364] width 1254 height 620
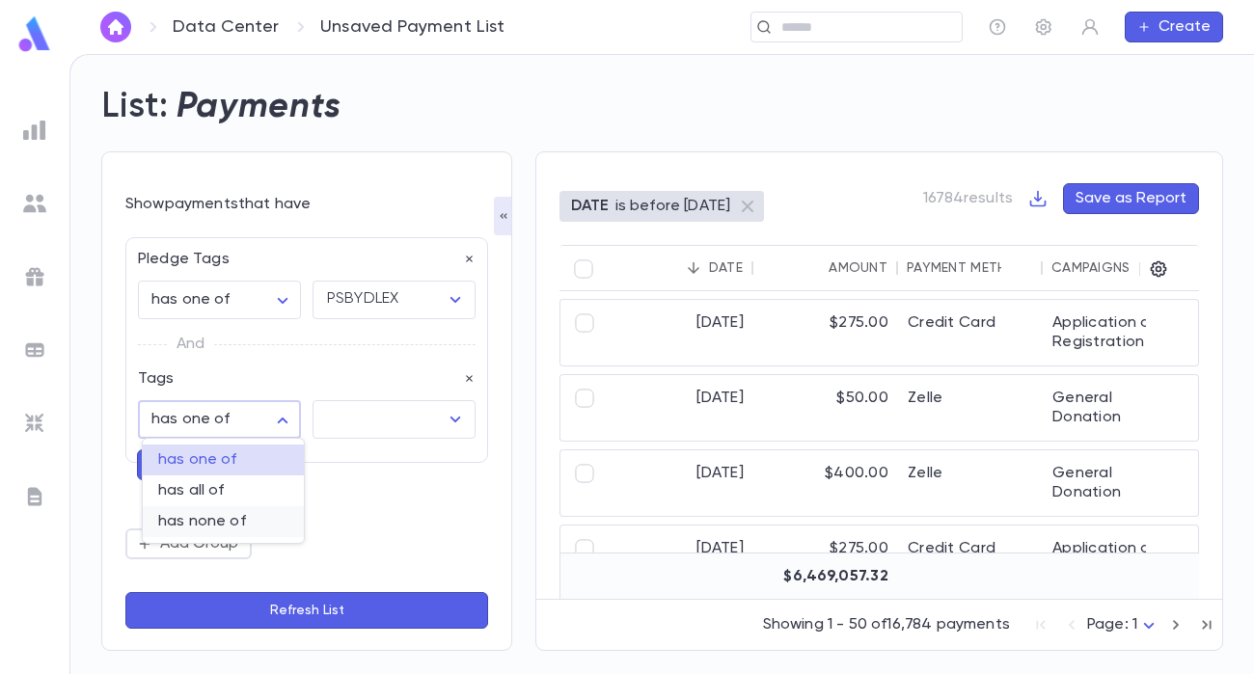
click at [261, 506] on li "has none of" at bounding box center [223, 521] width 161 height 31
type input "**********"
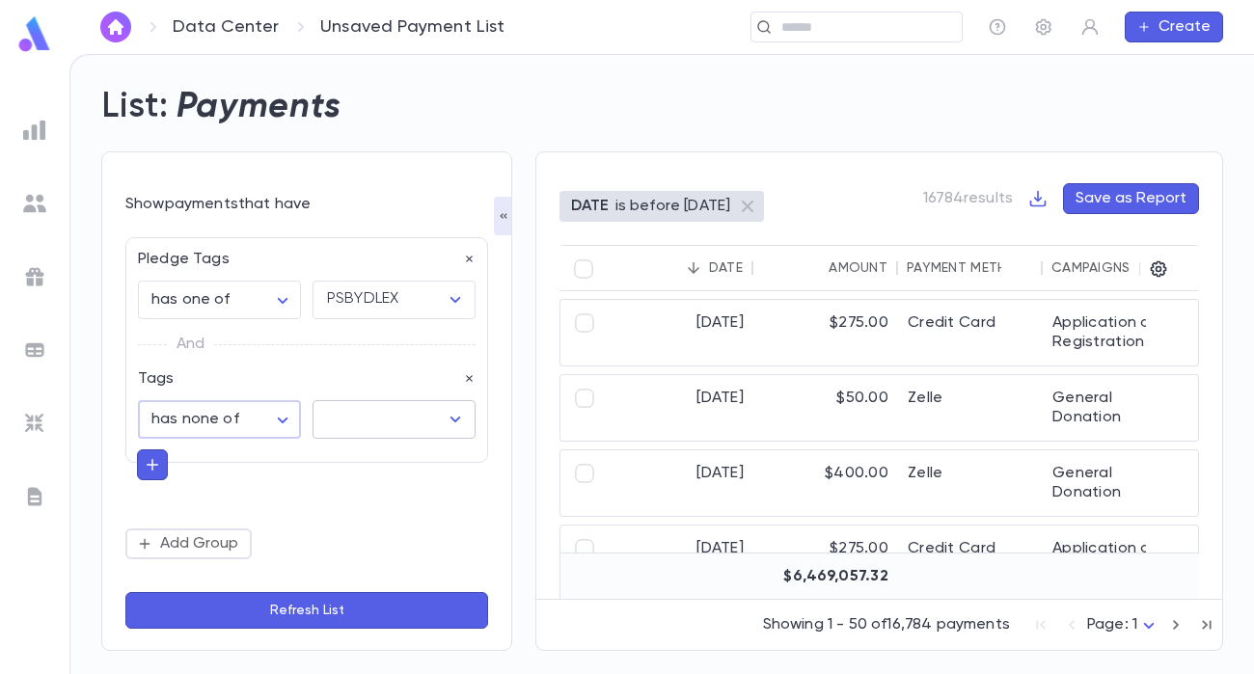
click at [396, 420] on input "text" at bounding box center [379, 419] width 117 height 37
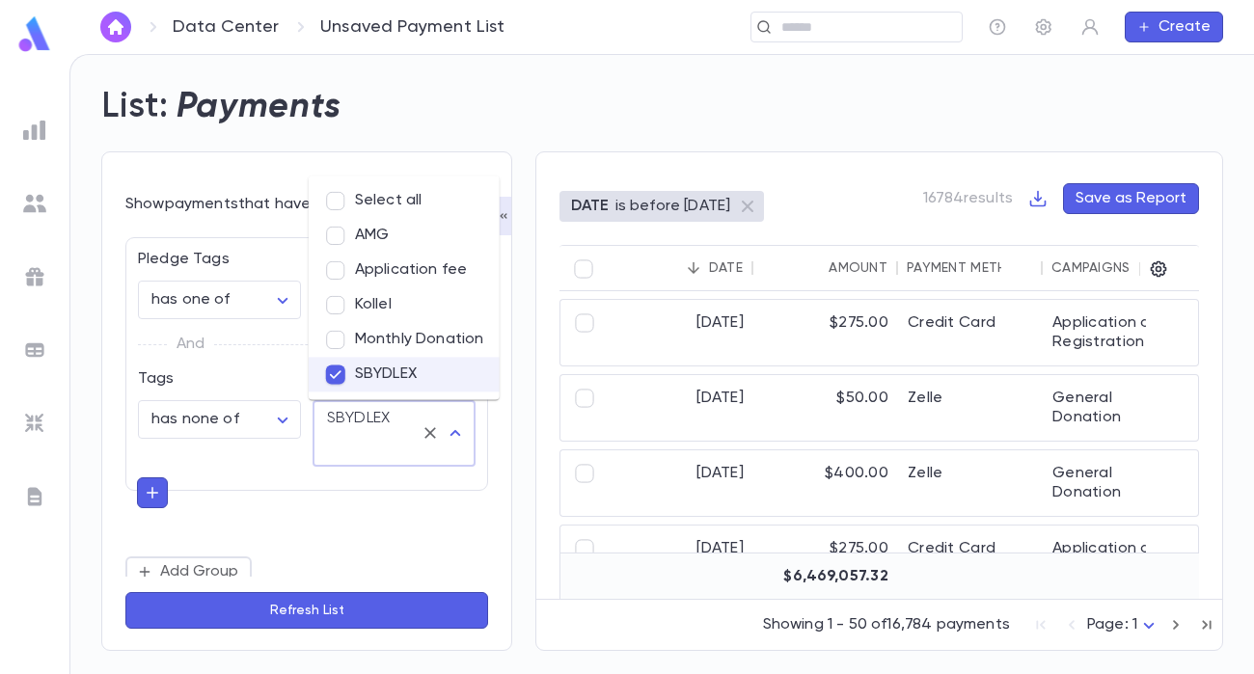
click at [363, 609] on button "Refresh List" at bounding box center [306, 610] width 363 height 37
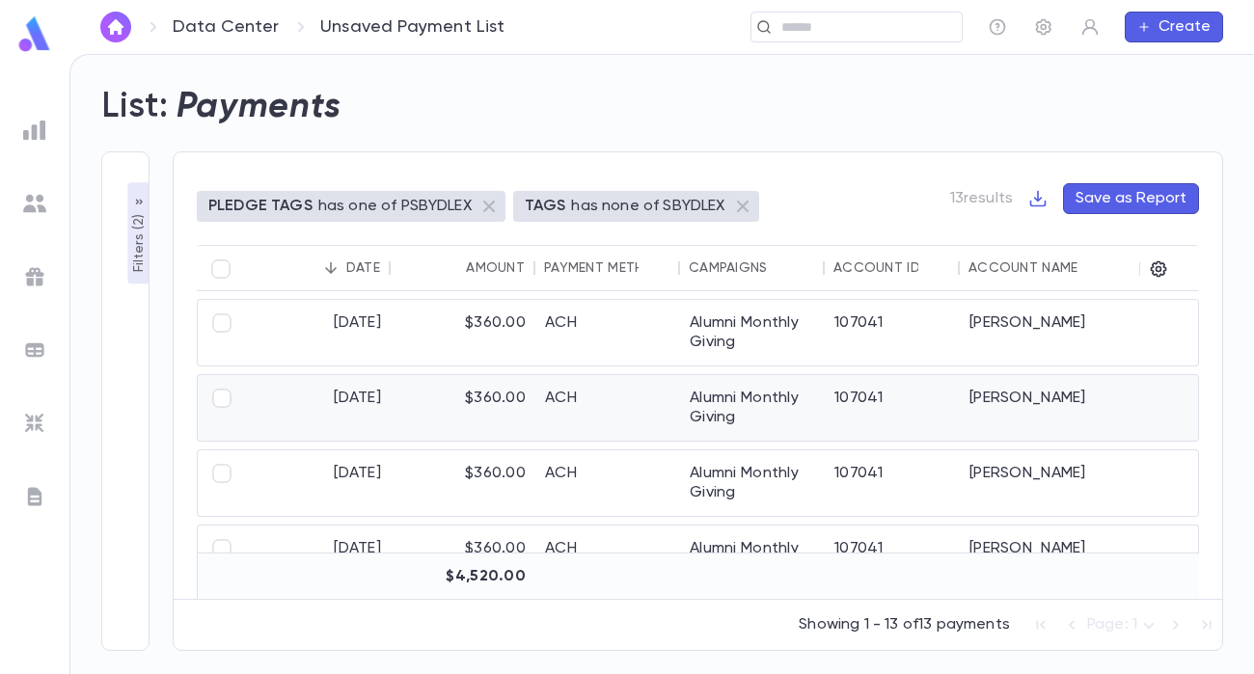
scroll to position [660, 0]
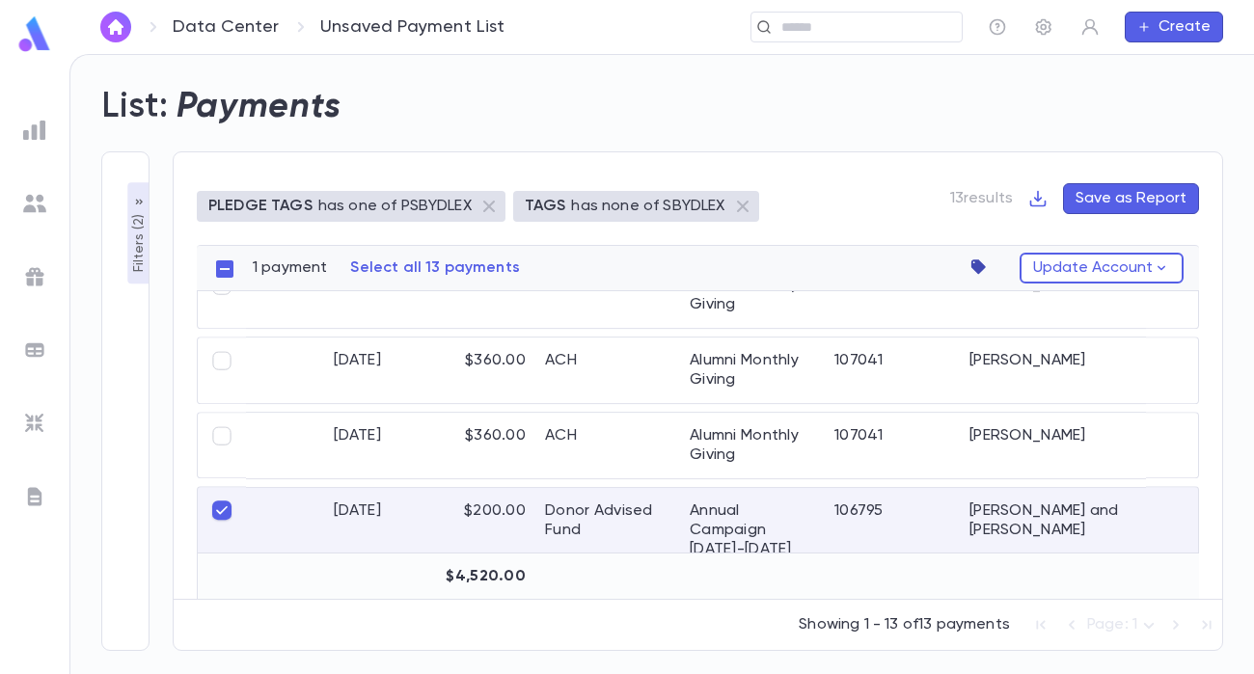
click at [983, 263] on icon "button" at bounding box center [978, 266] width 14 height 14
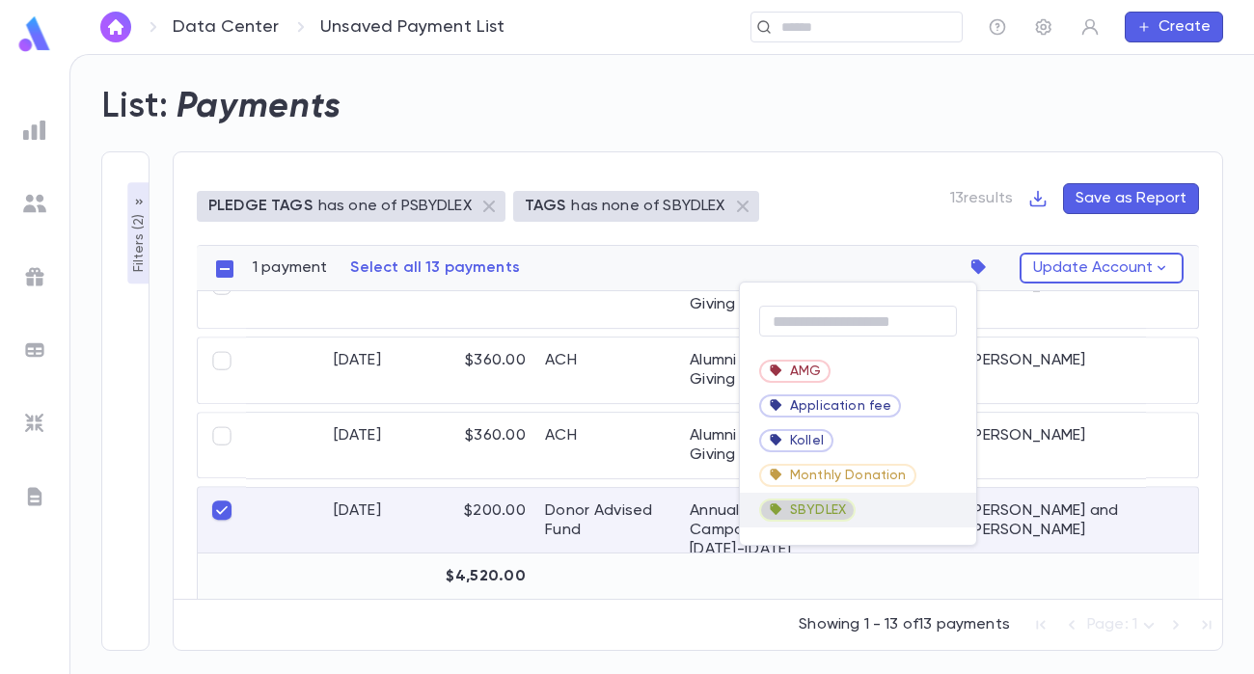
click at [845, 513] on span "SBYDLEX" at bounding box center [818, 510] width 56 height 15
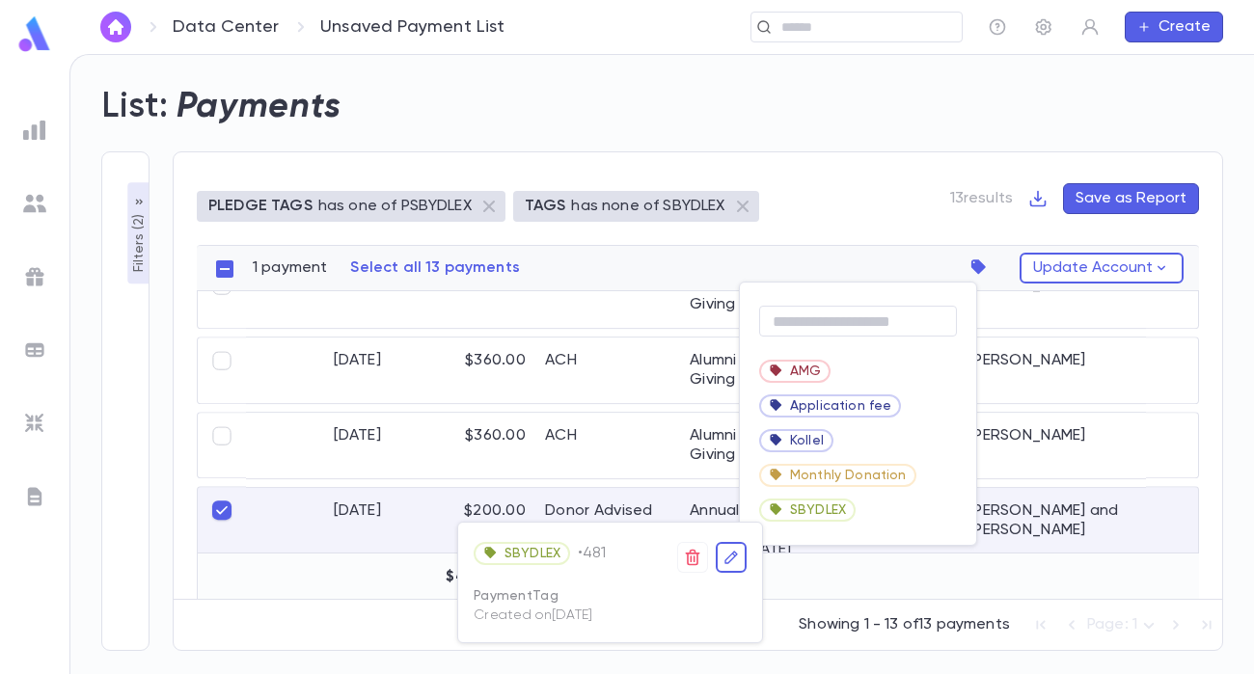
click at [889, 504] on div at bounding box center [627, 337] width 1254 height 674
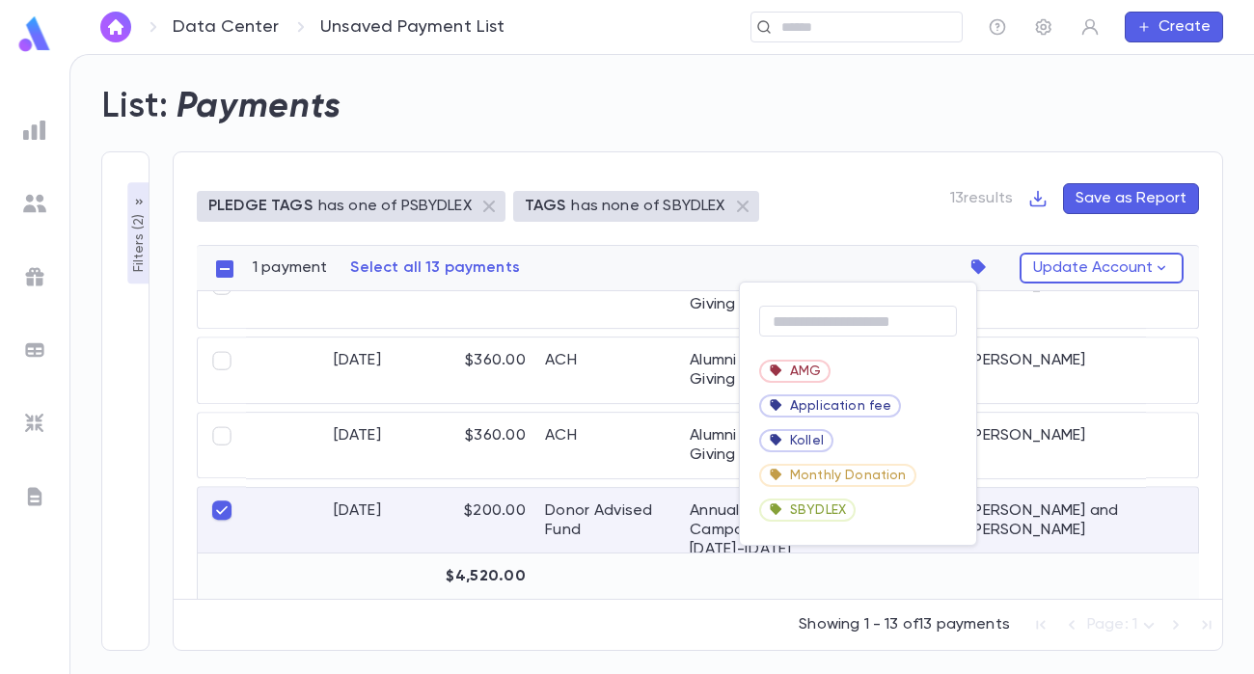
click at [889, 504] on div at bounding box center [627, 337] width 1254 height 674
click at [889, 504] on div "SBYDLEX" at bounding box center [858, 510] width 236 height 35
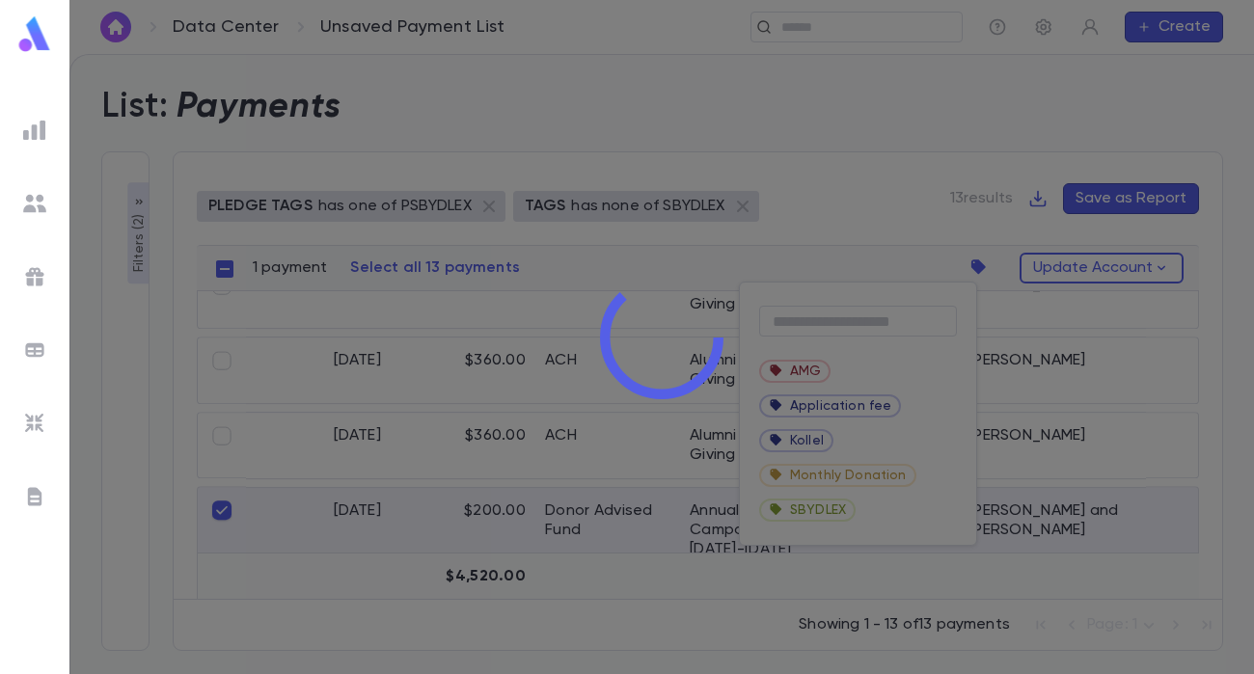
click at [889, 504] on div at bounding box center [661, 337] width 1185 height 674
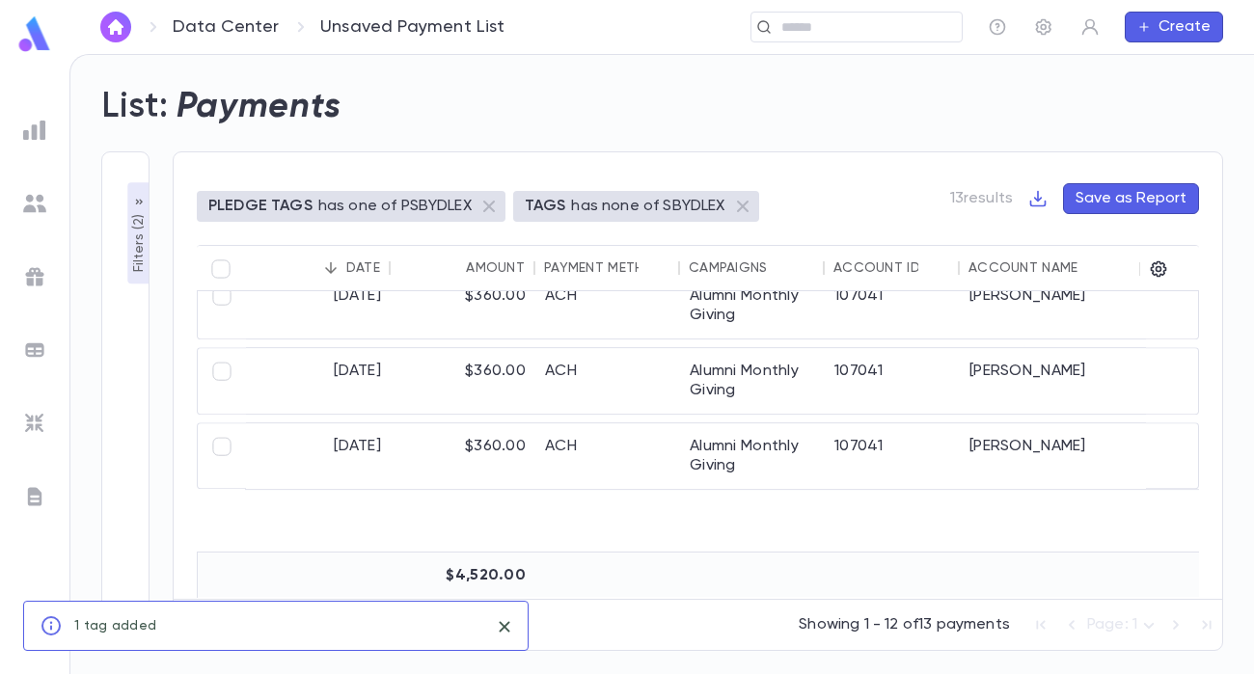
scroll to position [656, 0]
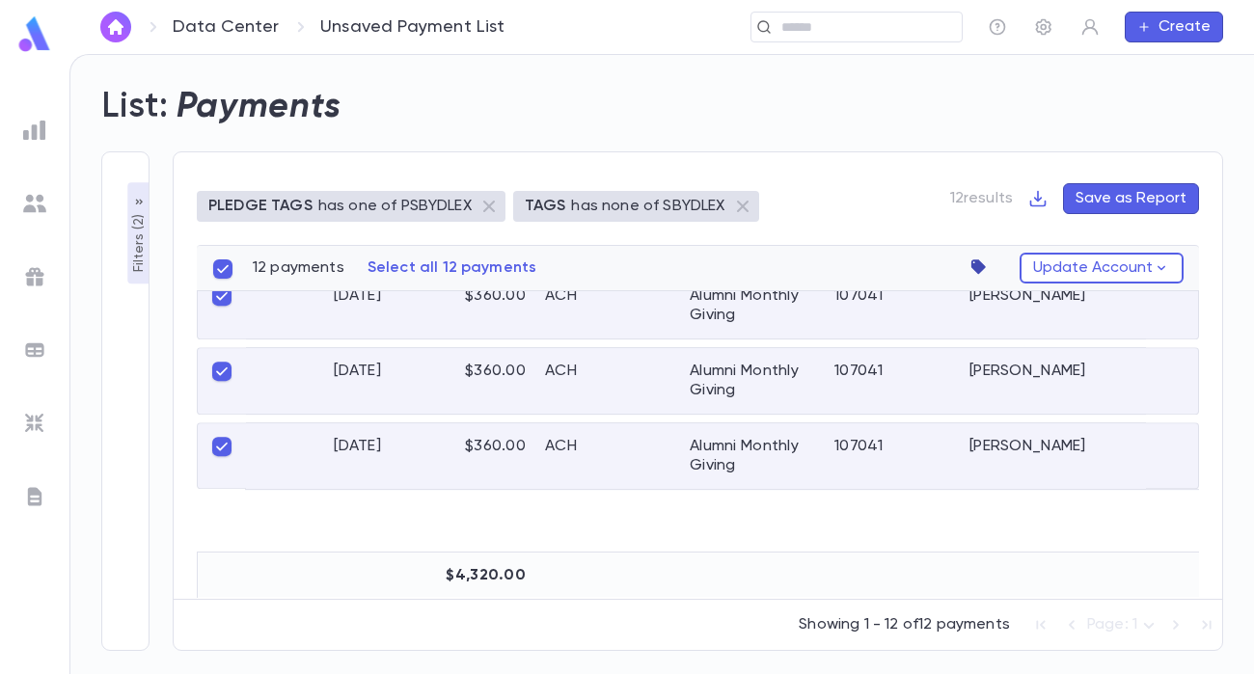
click at [992, 268] on icon "button" at bounding box center [982, 268] width 27 height 27
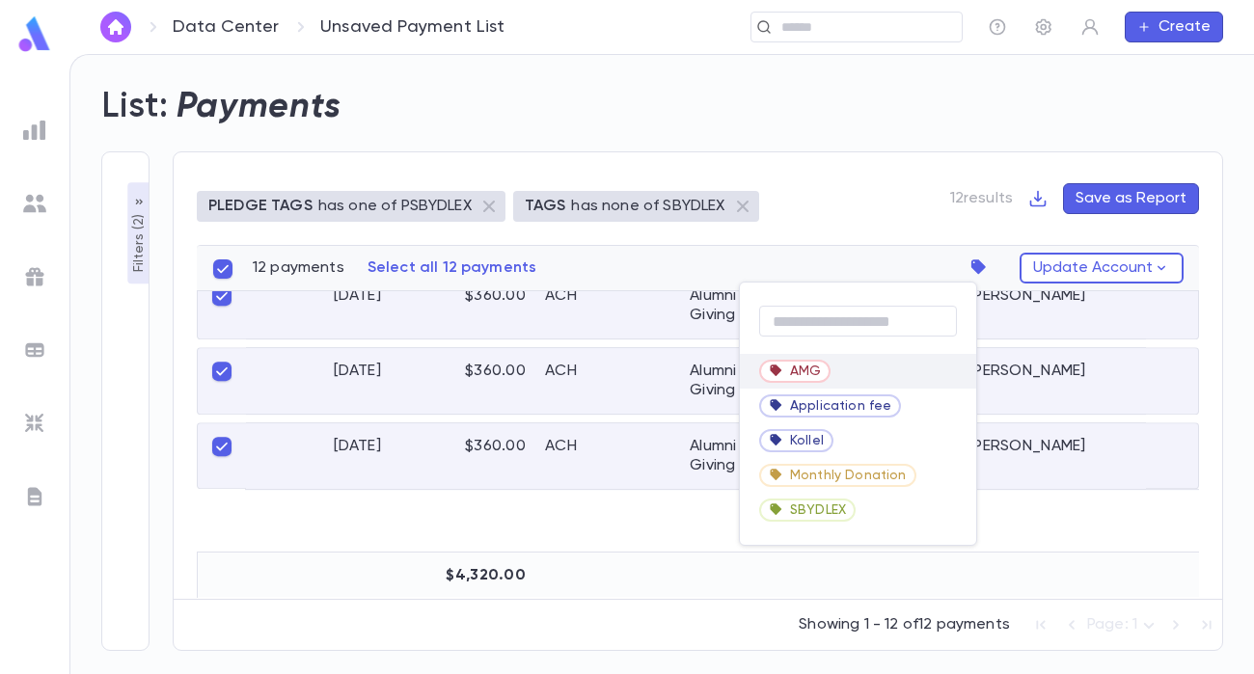
click at [858, 374] on div "AMG" at bounding box center [858, 371] width 236 height 35
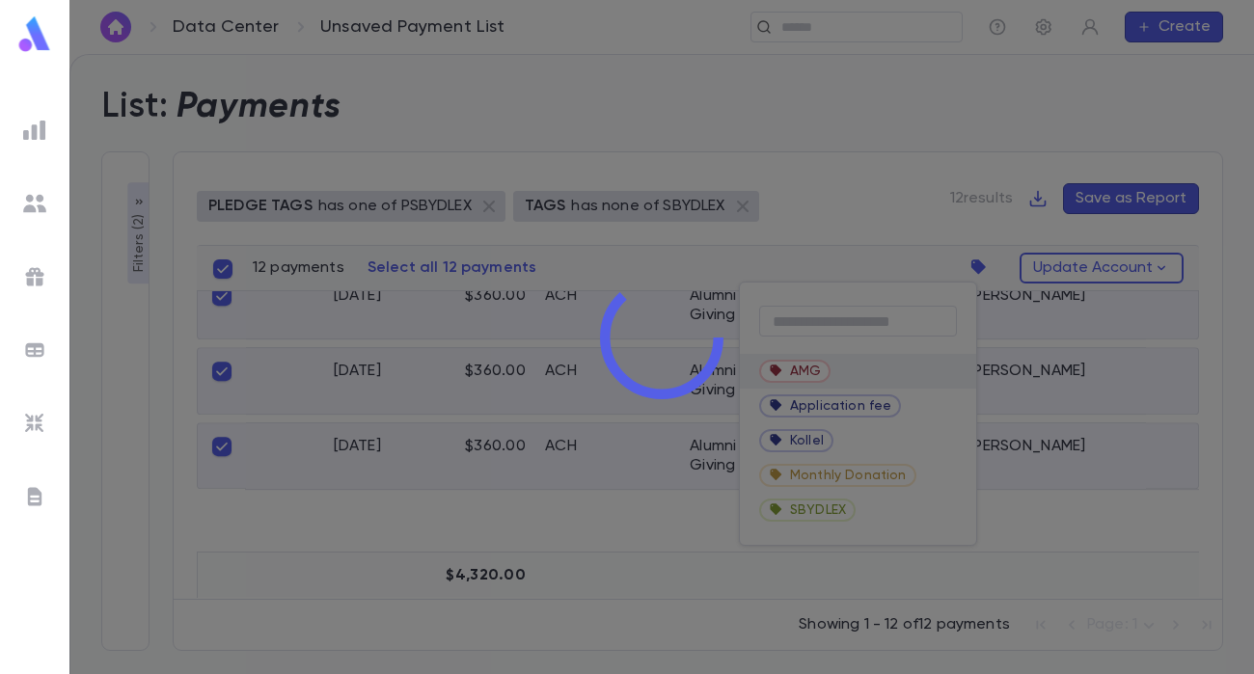
click at [858, 374] on div at bounding box center [661, 337] width 1185 height 674
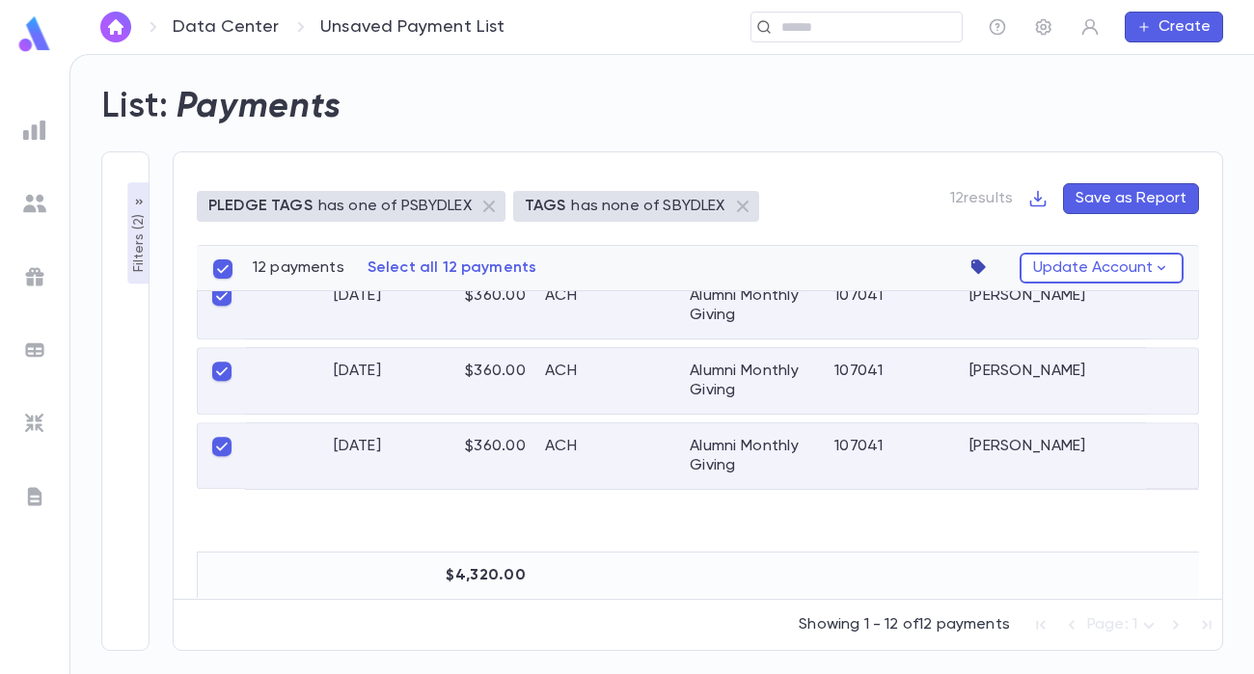
click at [984, 264] on icon "button" at bounding box center [978, 266] width 14 height 14
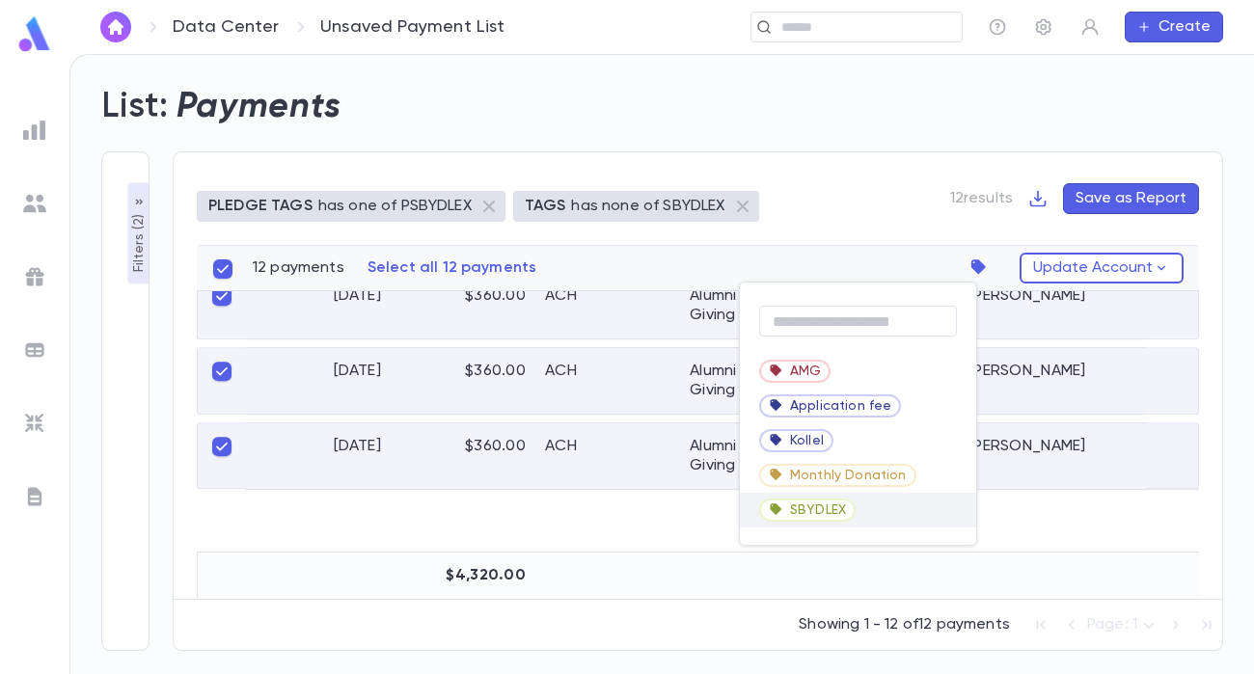
click at [867, 508] on div "SBYDLEX" at bounding box center [858, 510] width 236 height 35
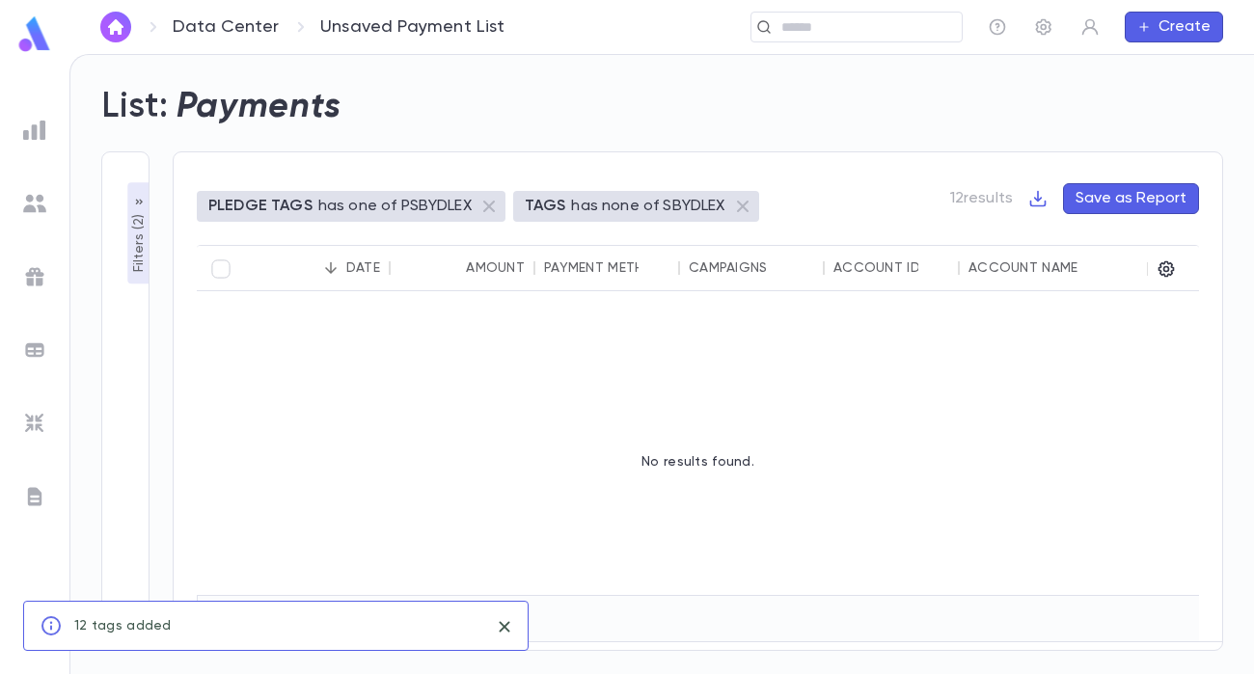
scroll to position [0, 0]
click at [37, 130] on img at bounding box center [34, 130] width 23 height 23
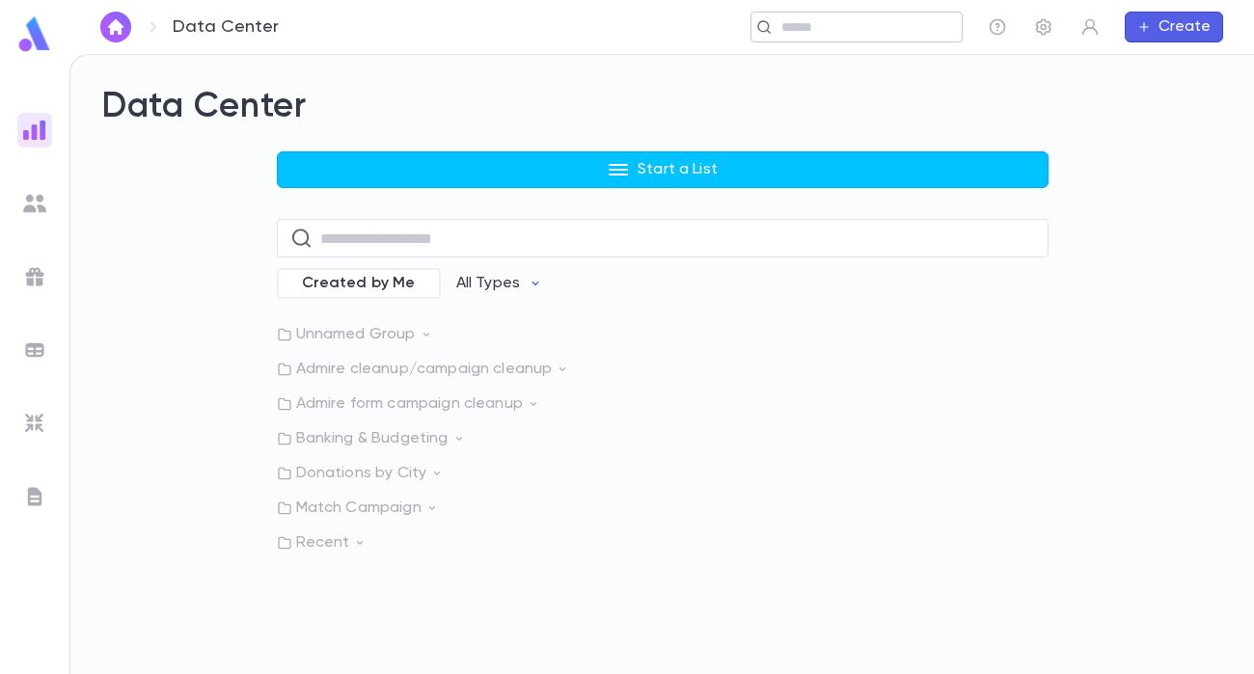
click at [903, 33] on input "text" at bounding box center [851, 27] width 150 height 18
click at [36, 200] on img at bounding box center [34, 203] width 23 height 23
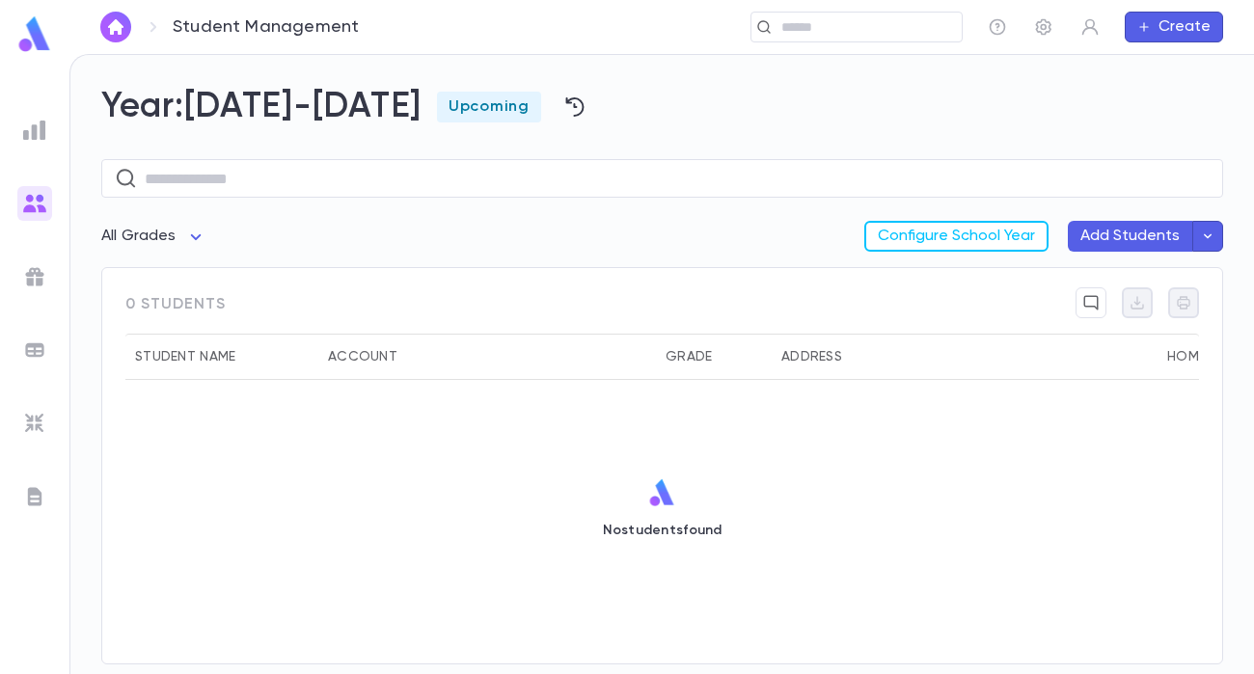
click at [1206, 239] on icon "button" at bounding box center [1207, 236] width 17 height 19
click at [1047, 272] on span "Beta" at bounding box center [1065, 275] width 49 height 15
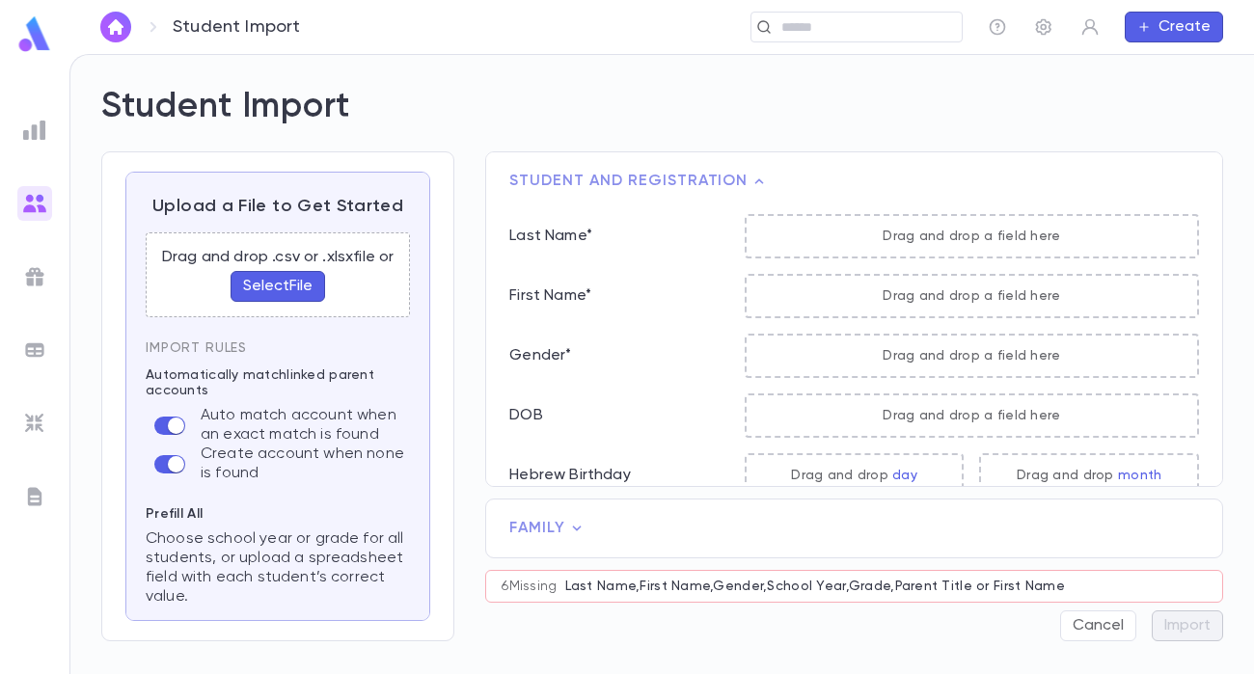
click at [291, 289] on button "Select File" at bounding box center [278, 286] width 95 height 31
click at [301, 289] on button "Select File" at bounding box center [278, 286] width 95 height 31
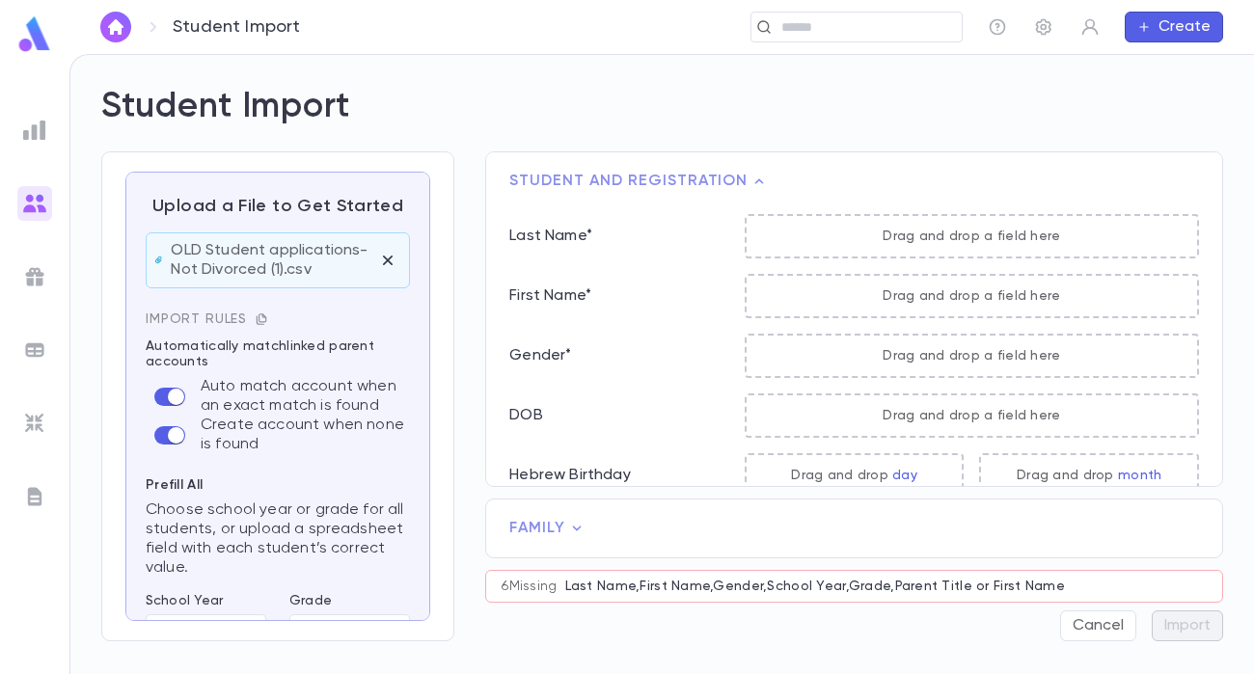
click at [259, 326] on icon "button" at bounding box center [262, 320] width 14 height 14
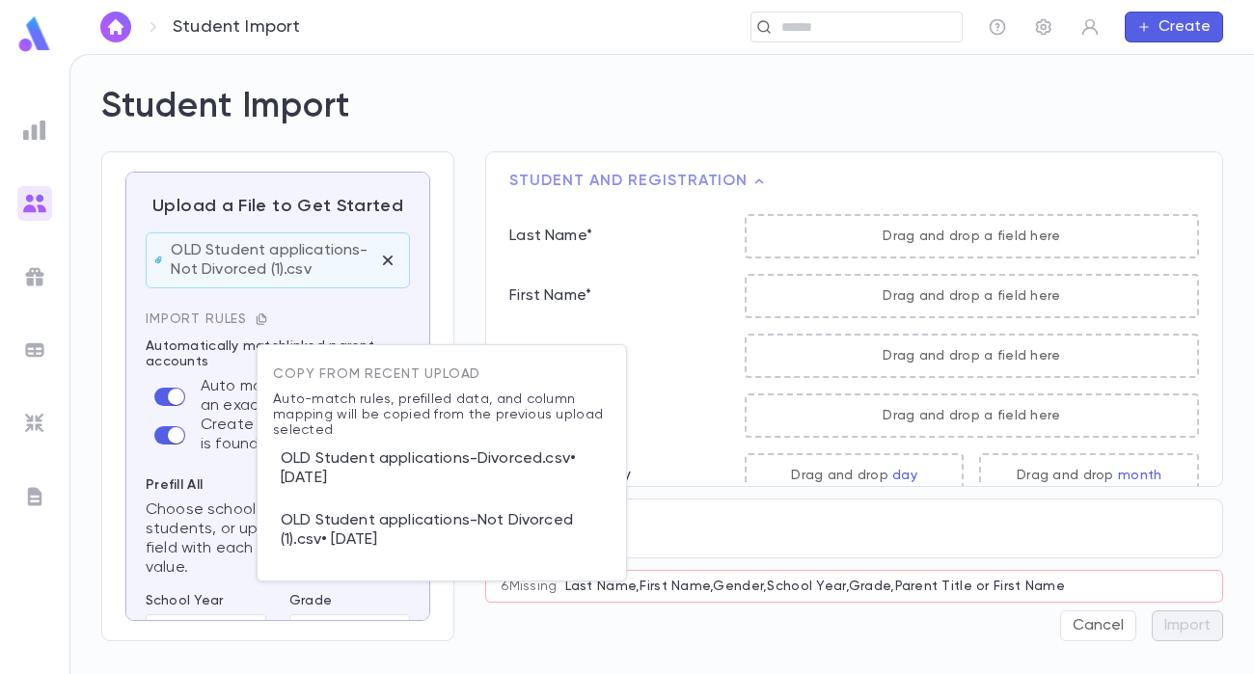
click at [406, 525] on p "OLD Student applications-Not Divorced (1).csv • 8/8/2025" at bounding box center [442, 531] width 338 height 62
type input "*********"
type input "**********"
type input "****"
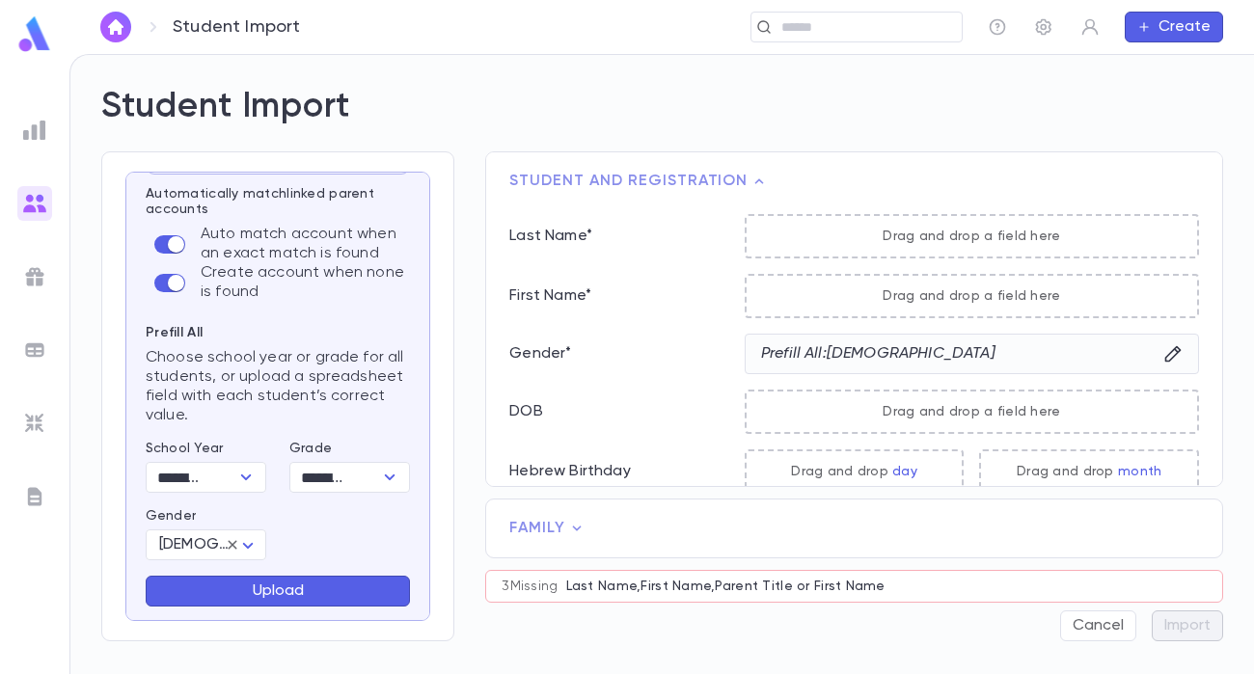
scroll to position [329, 0]
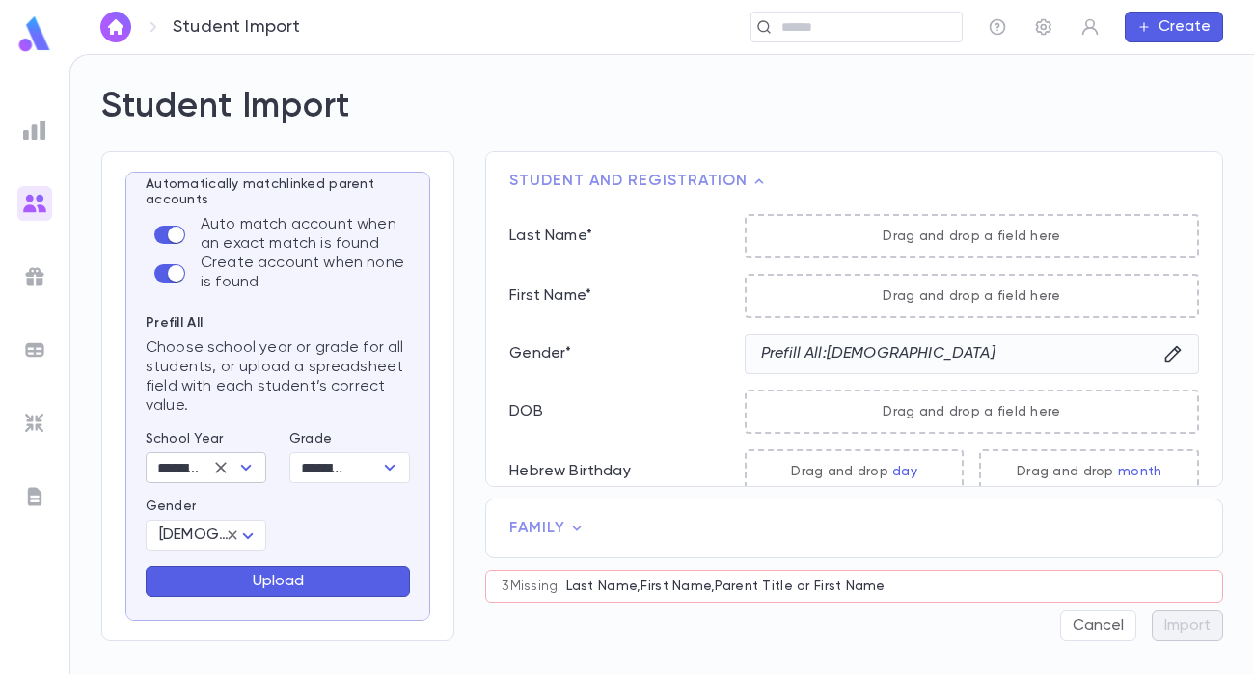
click at [237, 464] on icon "Open" at bounding box center [245, 467] width 23 height 23
click at [300, 391] on p "Choose school year or grade for all students, or upload a spreadsheet field wit…" at bounding box center [278, 377] width 264 height 77
click at [33, 194] on img at bounding box center [34, 203] width 23 height 23
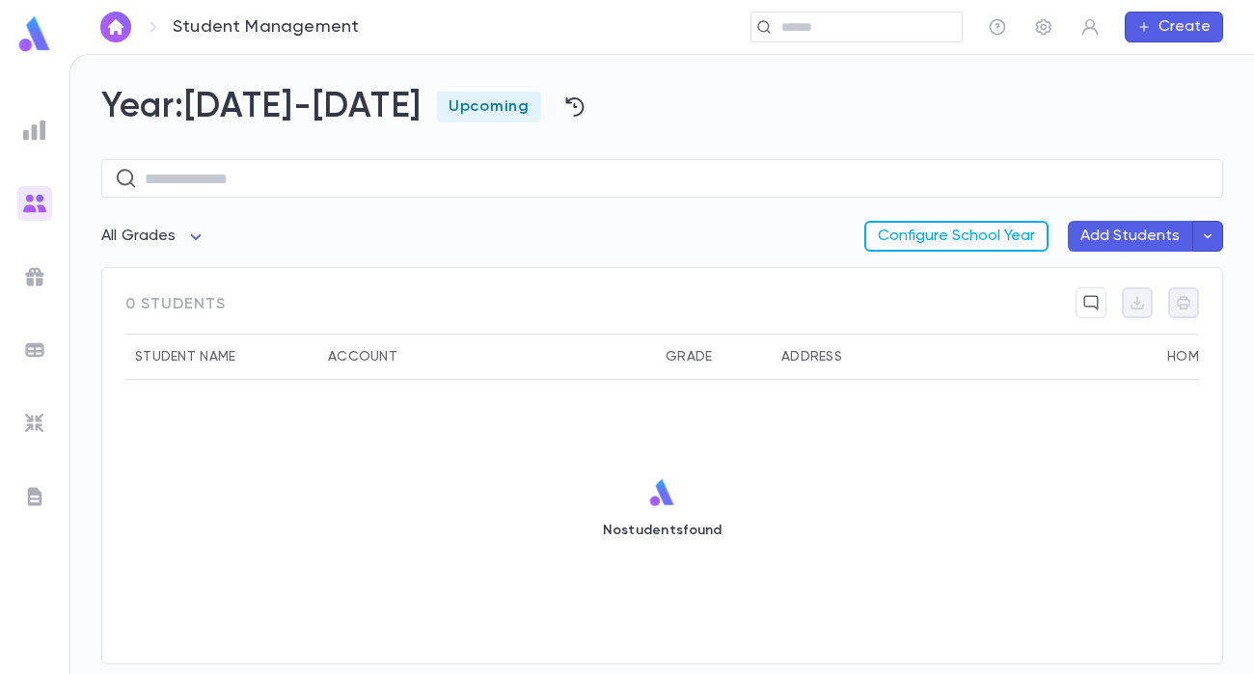
click at [1021, 229] on button "Configure School Year" at bounding box center [956, 236] width 184 height 31
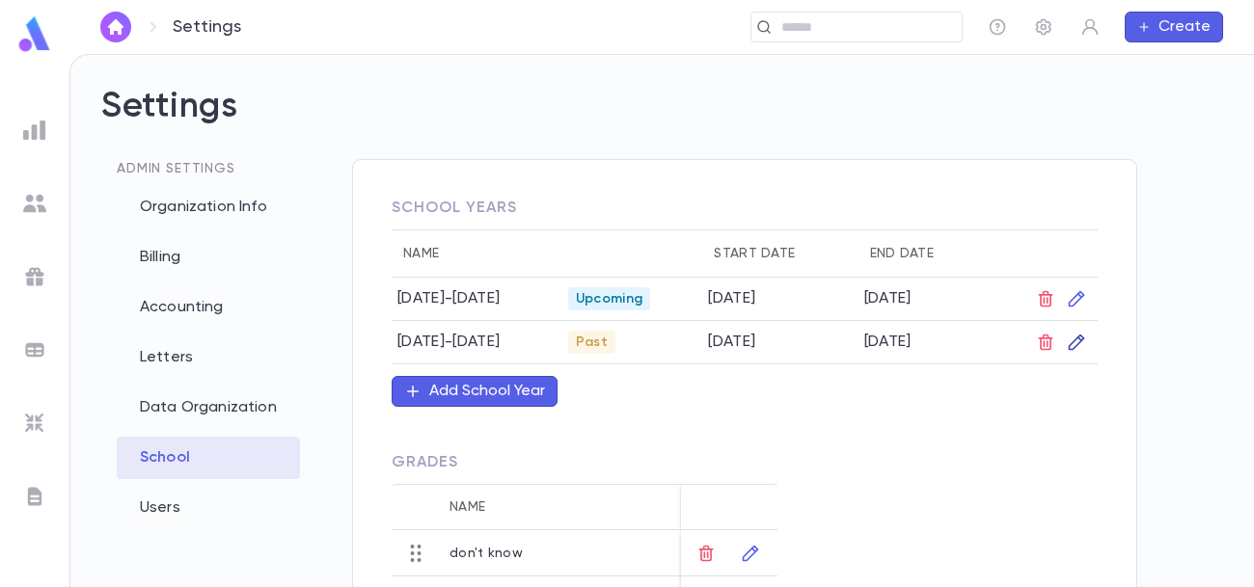
click at [1077, 339] on icon "button" at bounding box center [1077, 343] width 16 height 16
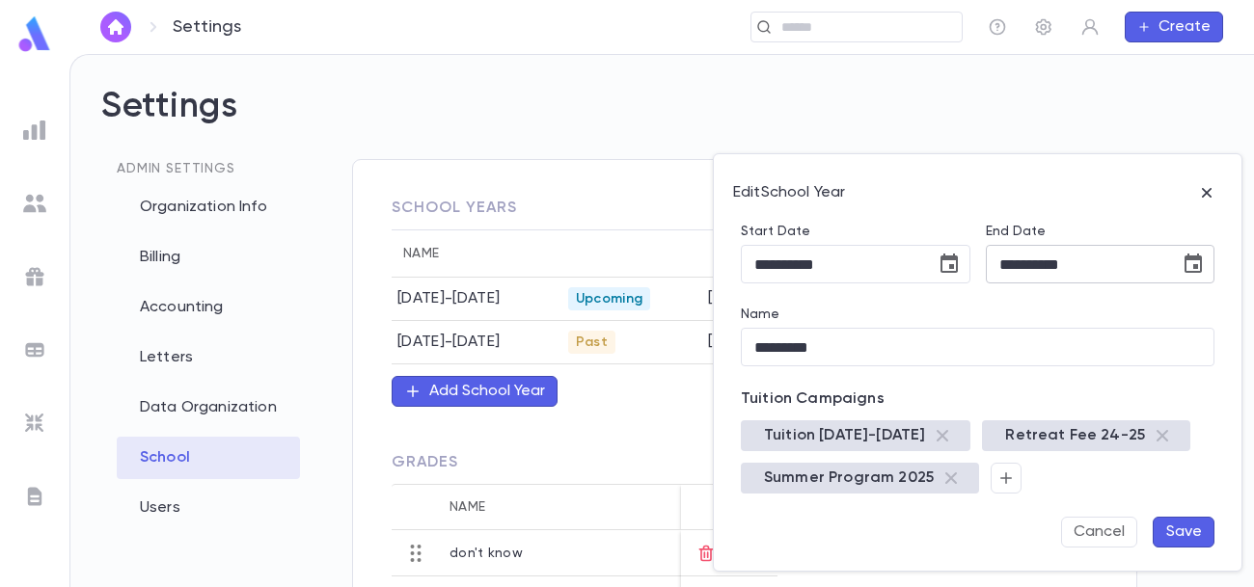
click at [1195, 269] on icon "Choose date, selected date is Jul 21, 2025" at bounding box center [1193, 264] width 23 height 23
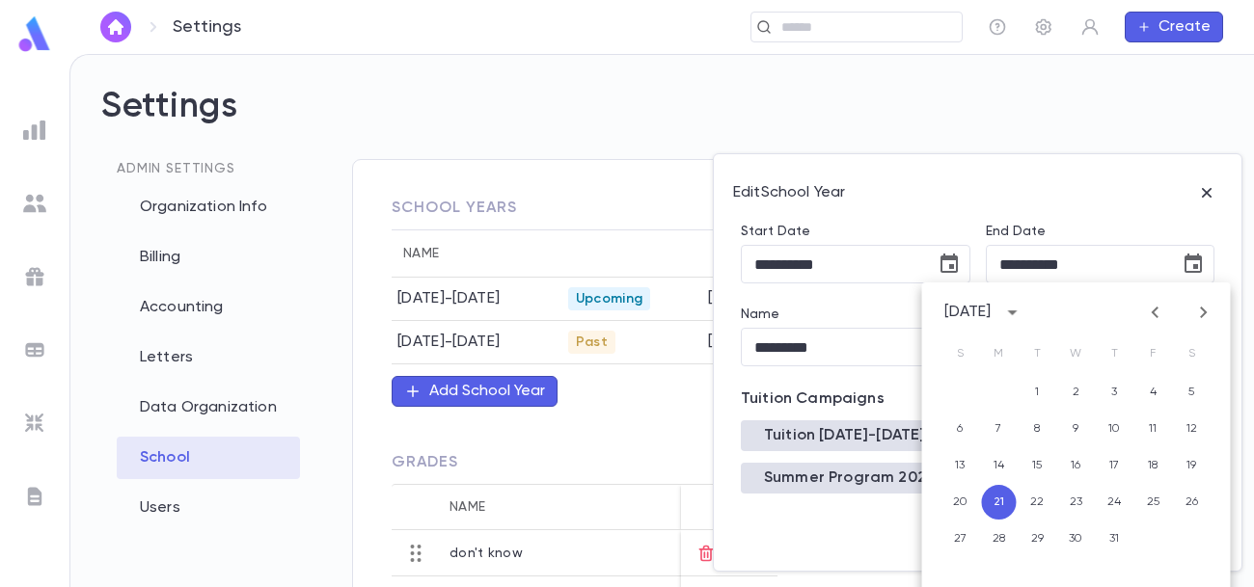
click at [1209, 306] on icon "Next month" at bounding box center [1202, 312] width 23 height 23
click at [1110, 502] on button "21" at bounding box center [1114, 502] width 35 height 35
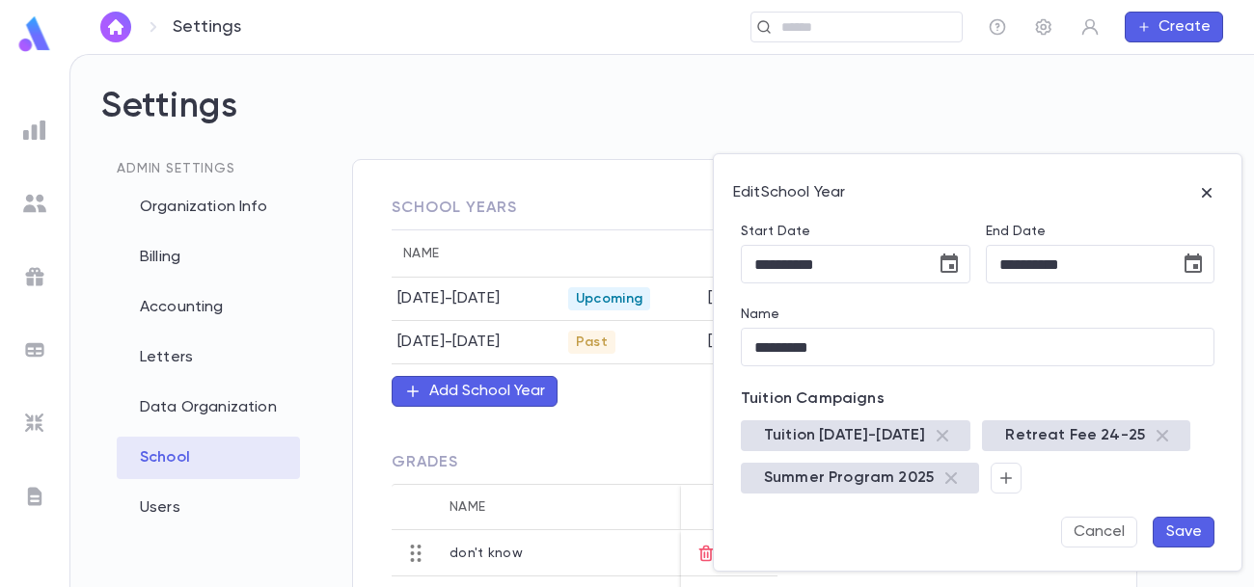
type input "**********"
click at [1183, 530] on button "Save" at bounding box center [1184, 532] width 62 height 31
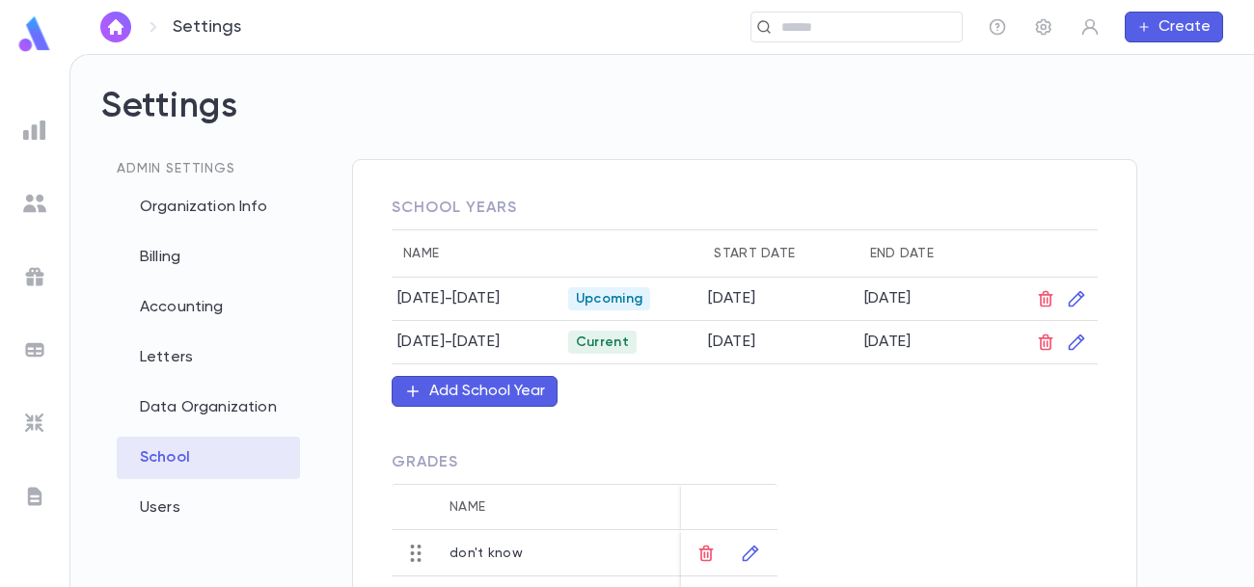
click at [28, 202] on img at bounding box center [34, 203] width 23 height 23
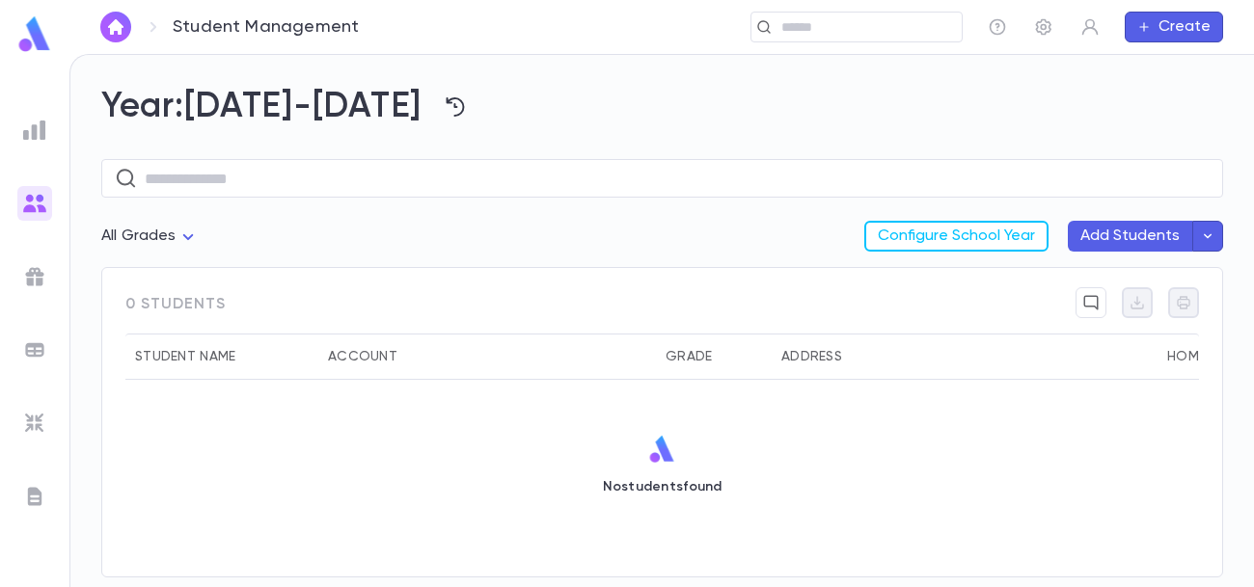
click at [1147, 236] on button "Add Students" at bounding box center [1130, 236] width 124 height 31
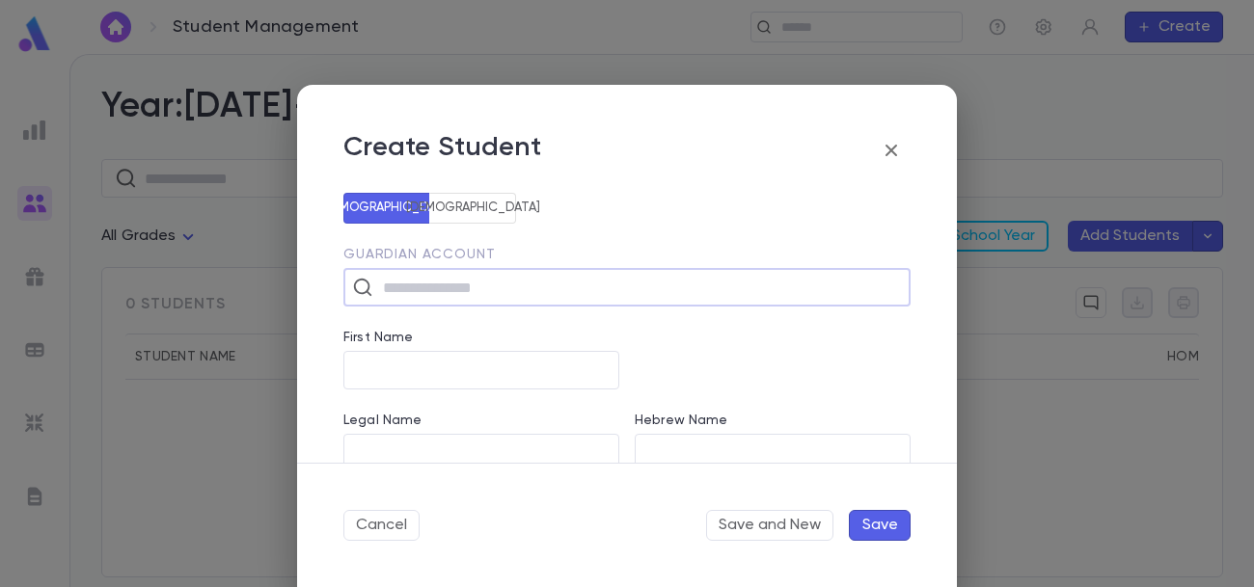
click at [892, 150] on icon "button" at bounding box center [892, 151] width 12 height 12
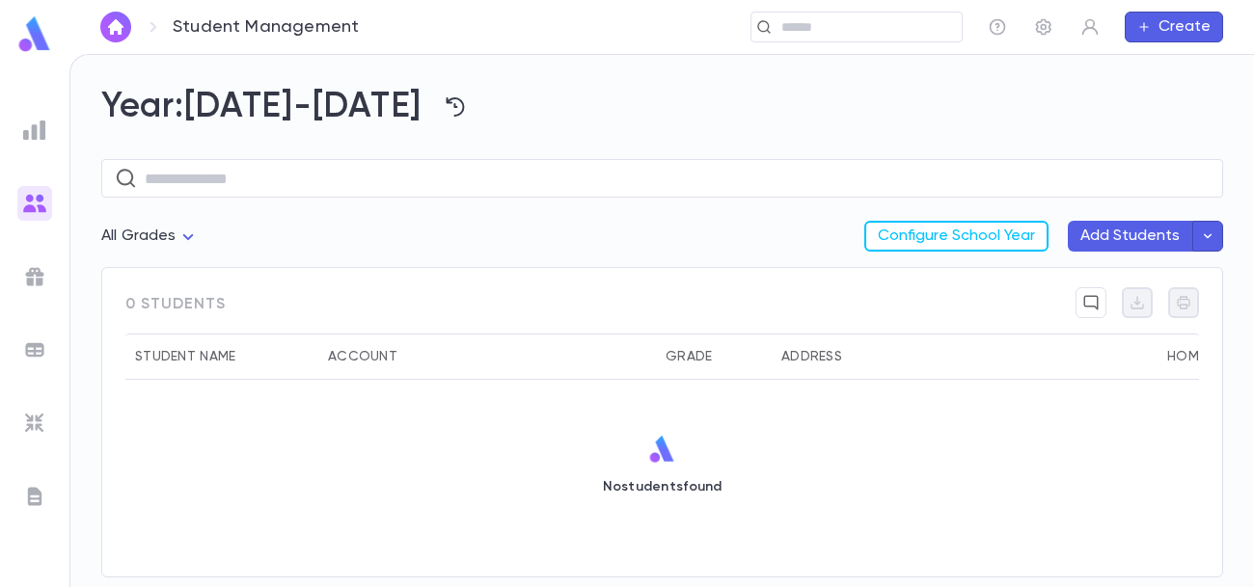
click at [1208, 242] on icon "button" at bounding box center [1207, 236] width 17 height 19
click at [1072, 278] on span "Beta" at bounding box center [1065, 275] width 49 height 15
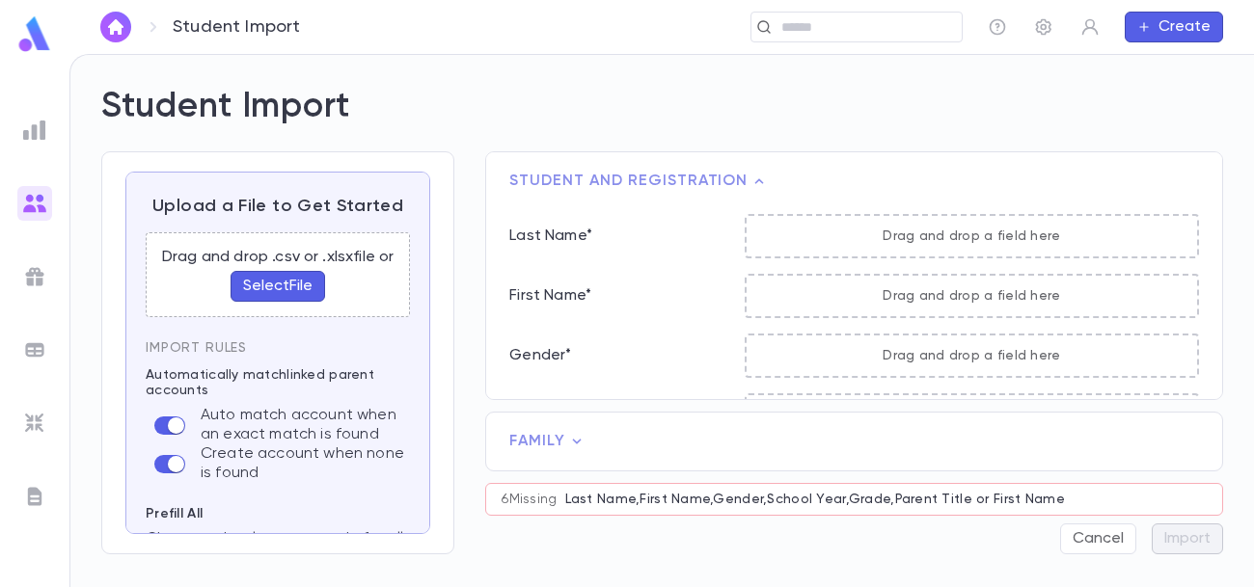
click at [292, 284] on button "Select File" at bounding box center [278, 286] width 95 height 31
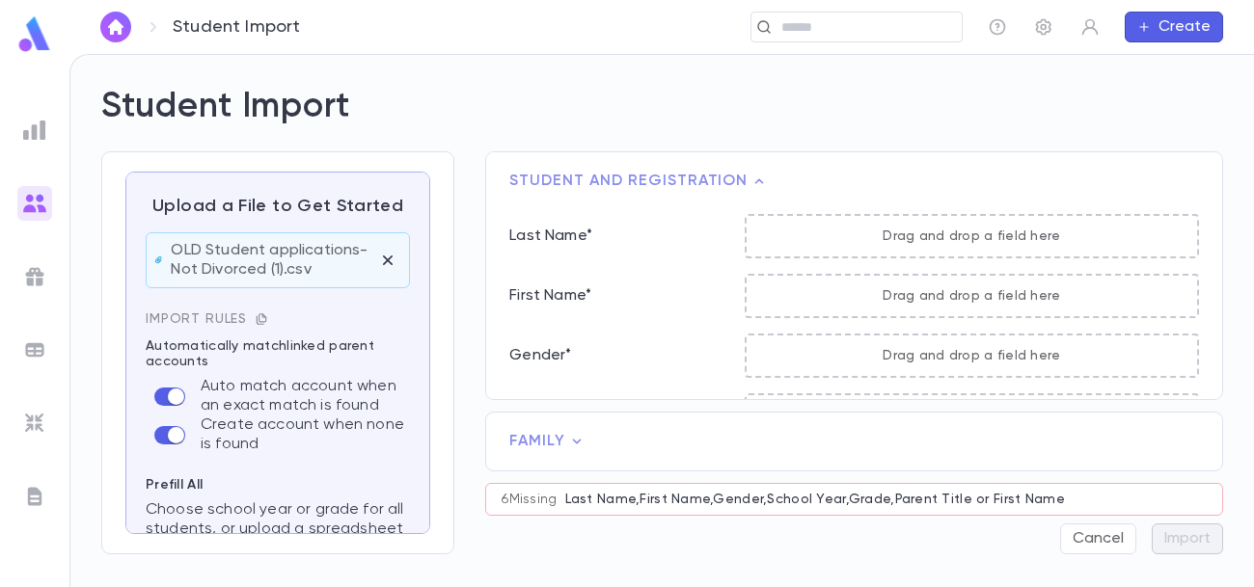
click at [260, 326] on icon "button" at bounding box center [262, 320] width 14 height 14
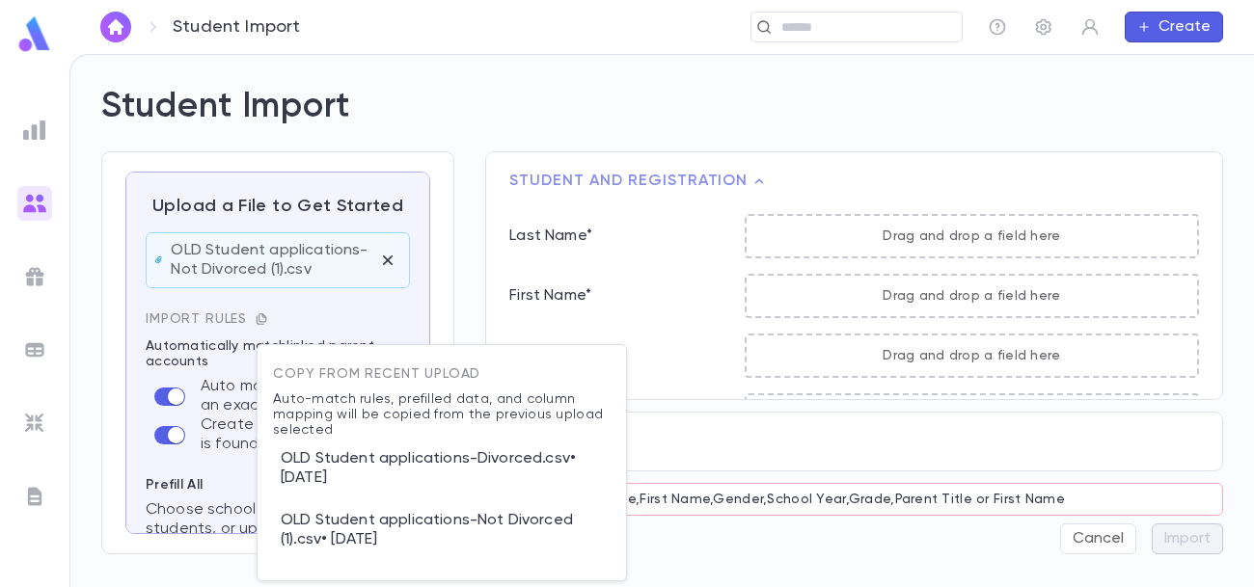
click at [363, 526] on p "OLD Student applications-Not Divorced (1).csv • 8/8/2025" at bounding box center [442, 531] width 338 height 62
type input "*********"
type input "**********"
type input "****"
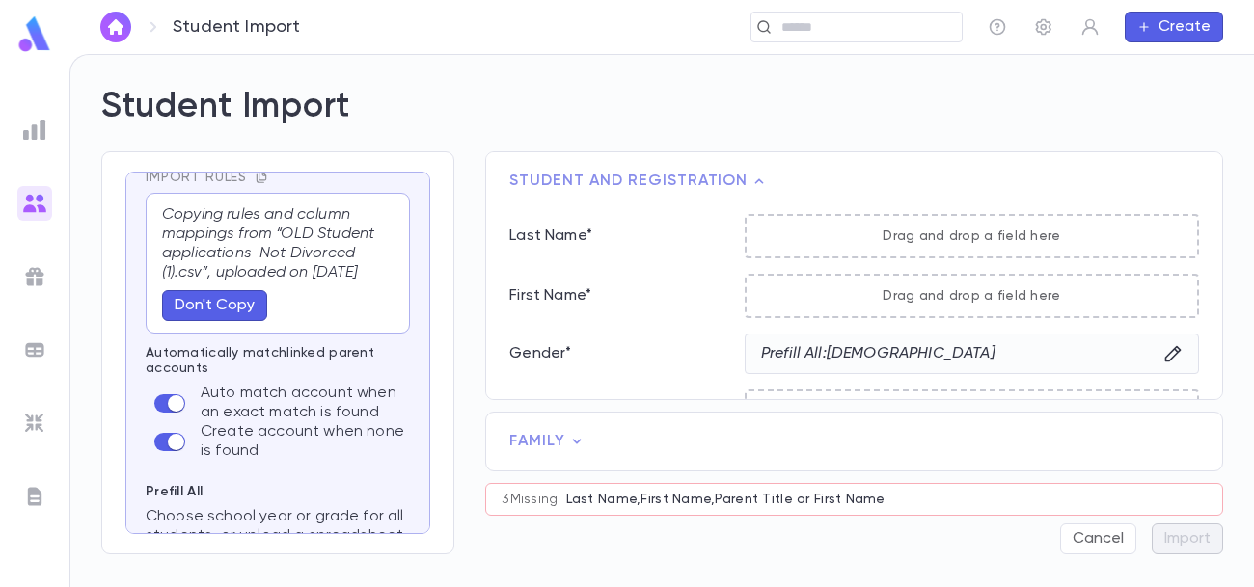
scroll to position [140, 0]
click at [227, 323] on button "Don't Copy" at bounding box center [214, 307] width 105 height 31
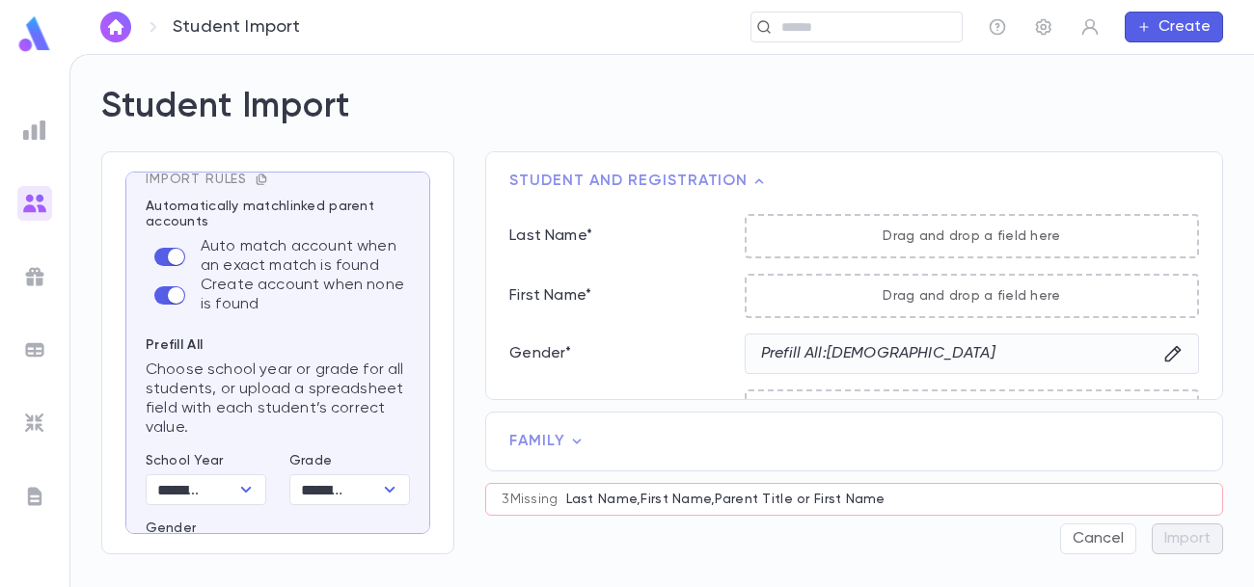
click at [259, 186] on icon "button" at bounding box center [262, 180] width 14 height 14
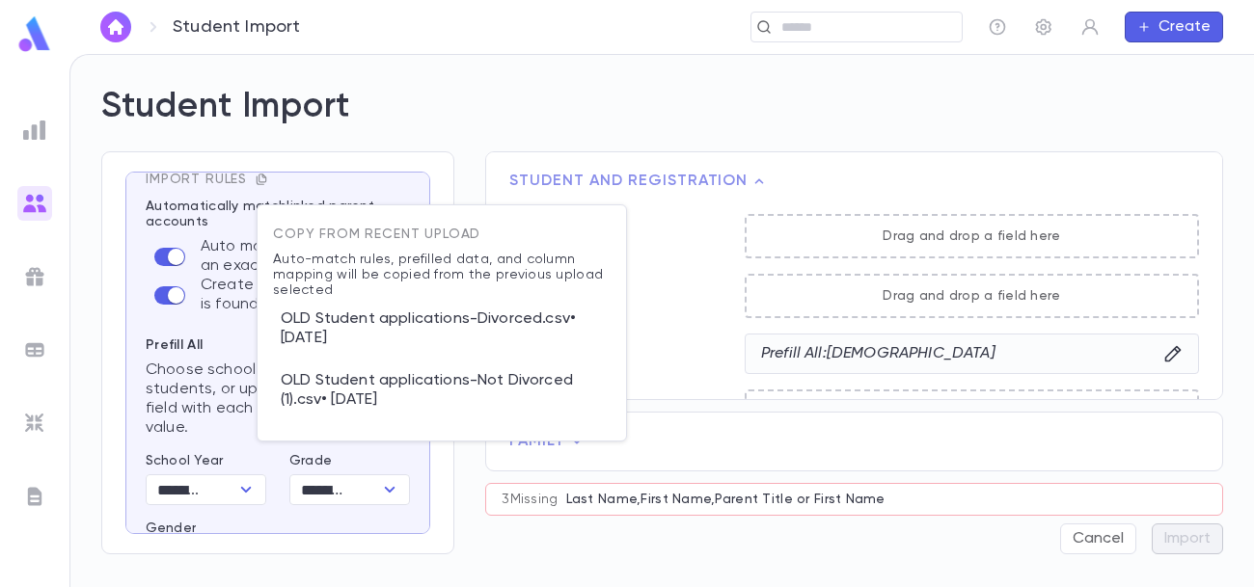
click at [356, 380] on p "OLD Student applications-Not Divorced (1).csv • 8/8/2025" at bounding box center [442, 391] width 338 height 62
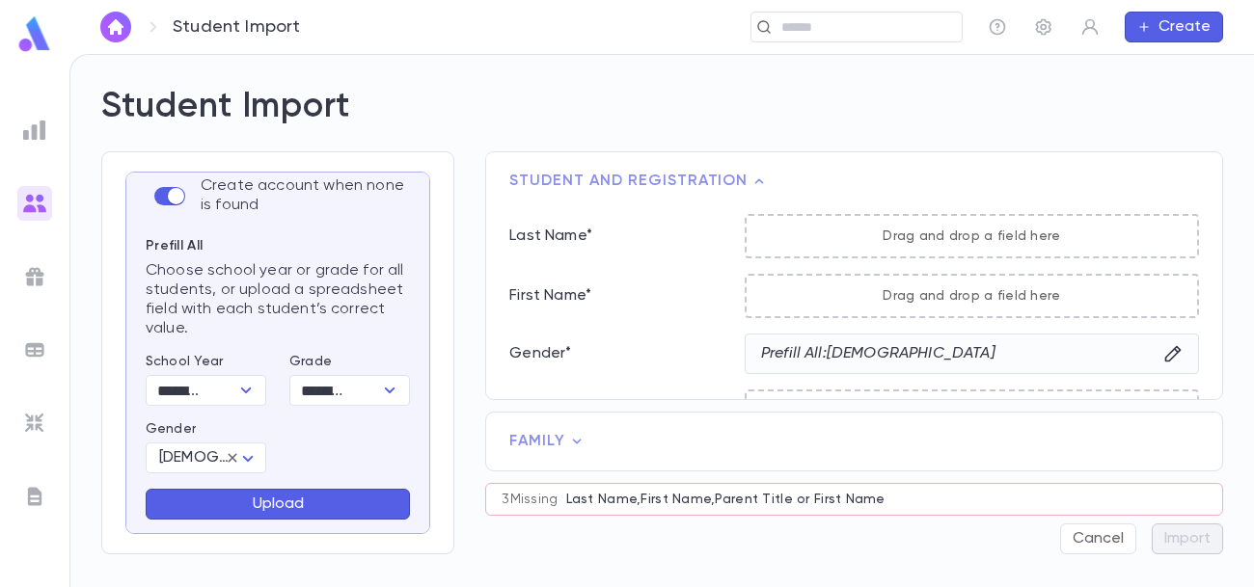
scroll to position [395, 0]
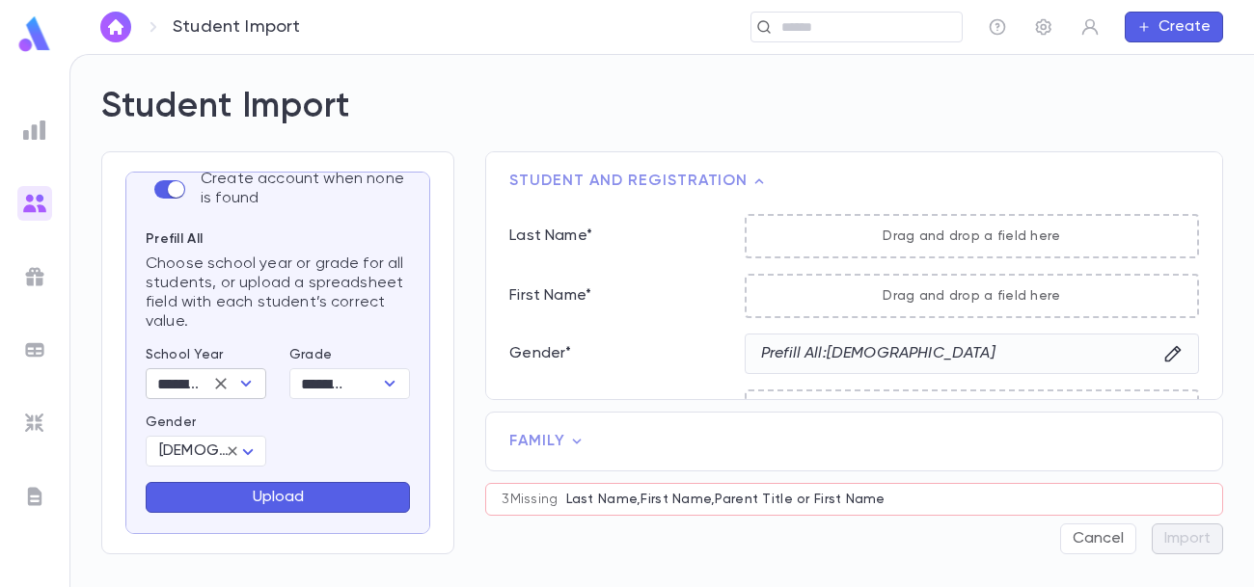
click at [240, 395] on icon "Open" at bounding box center [245, 383] width 23 height 23
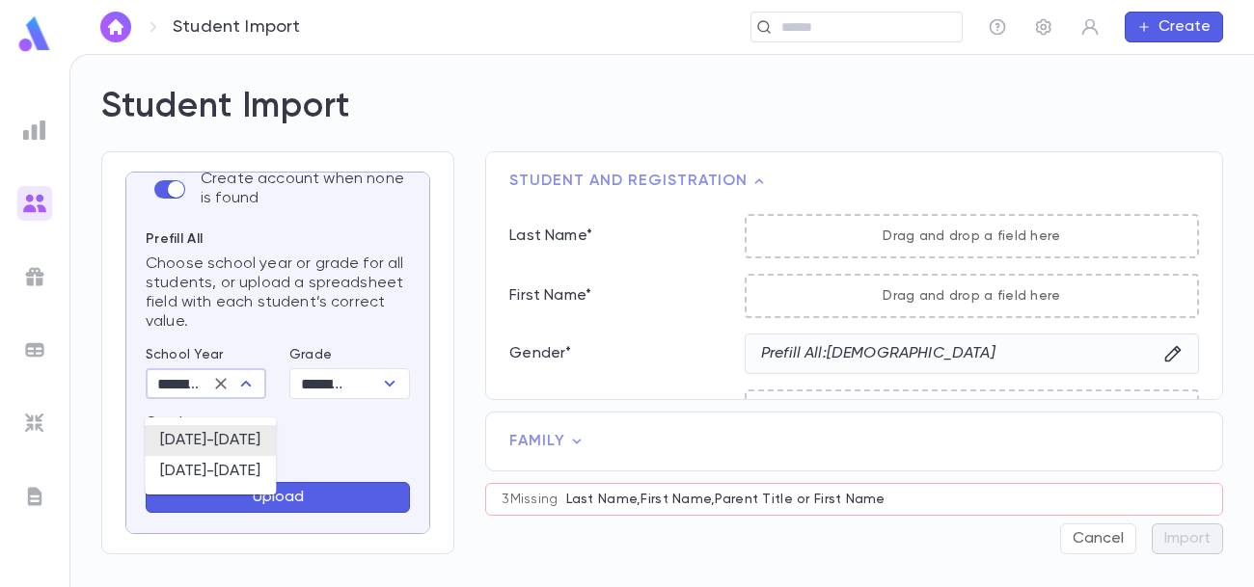
scroll to position [0, 38]
click at [219, 468] on li "2024-2025" at bounding box center [210, 471] width 131 height 31
type input "*********"
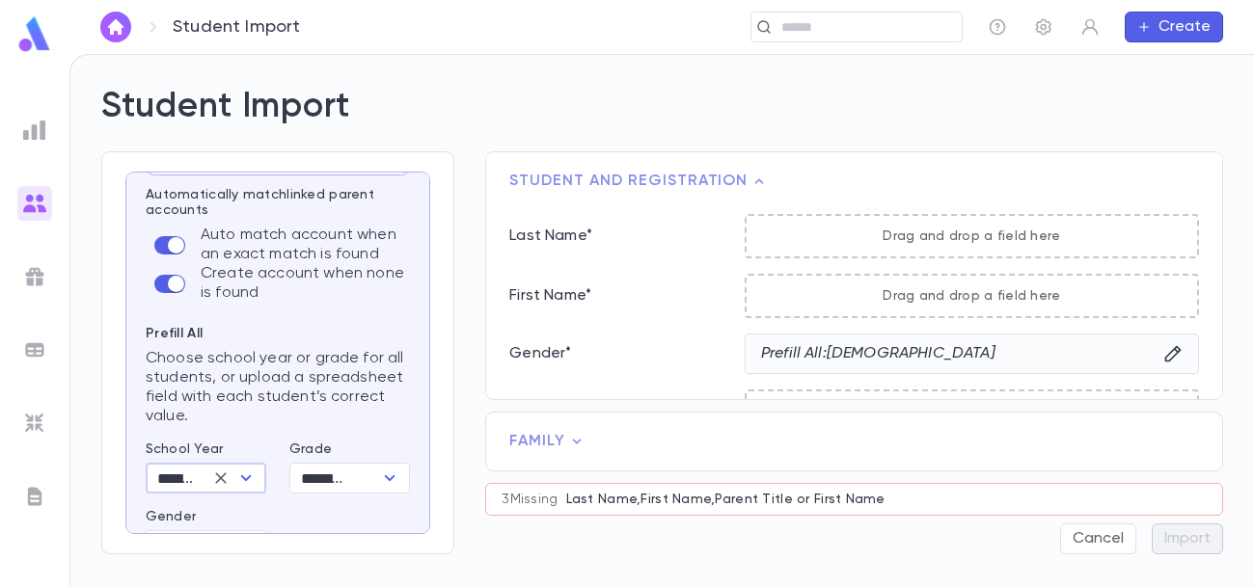
scroll to position [416, 0]
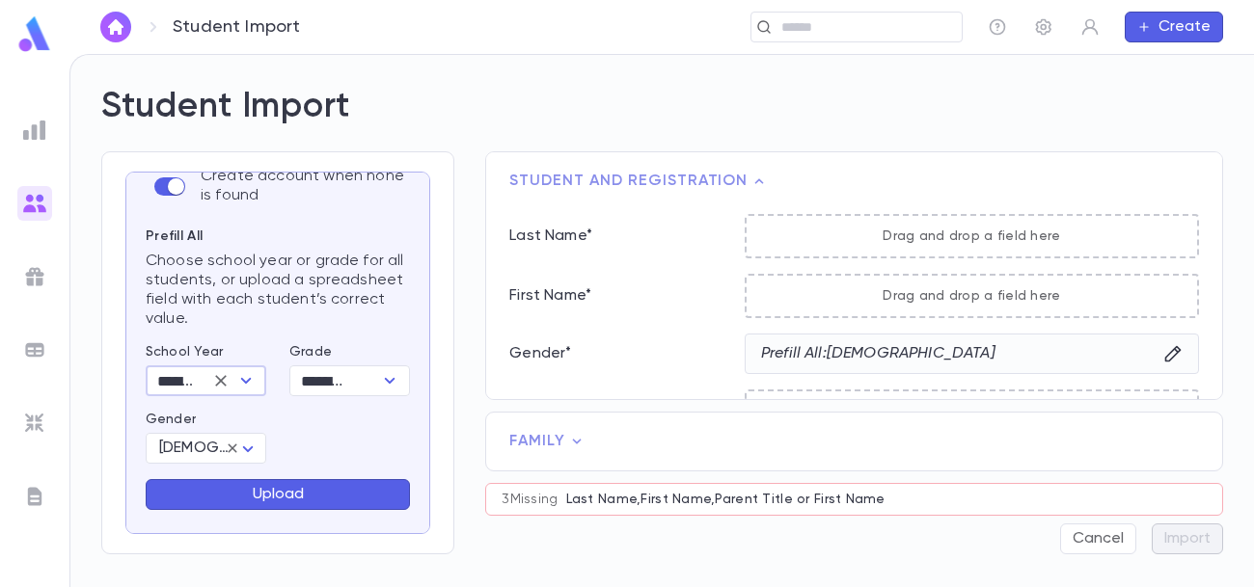
click at [334, 507] on button "Upload" at bounding box center [278, 494] width 264 height 31
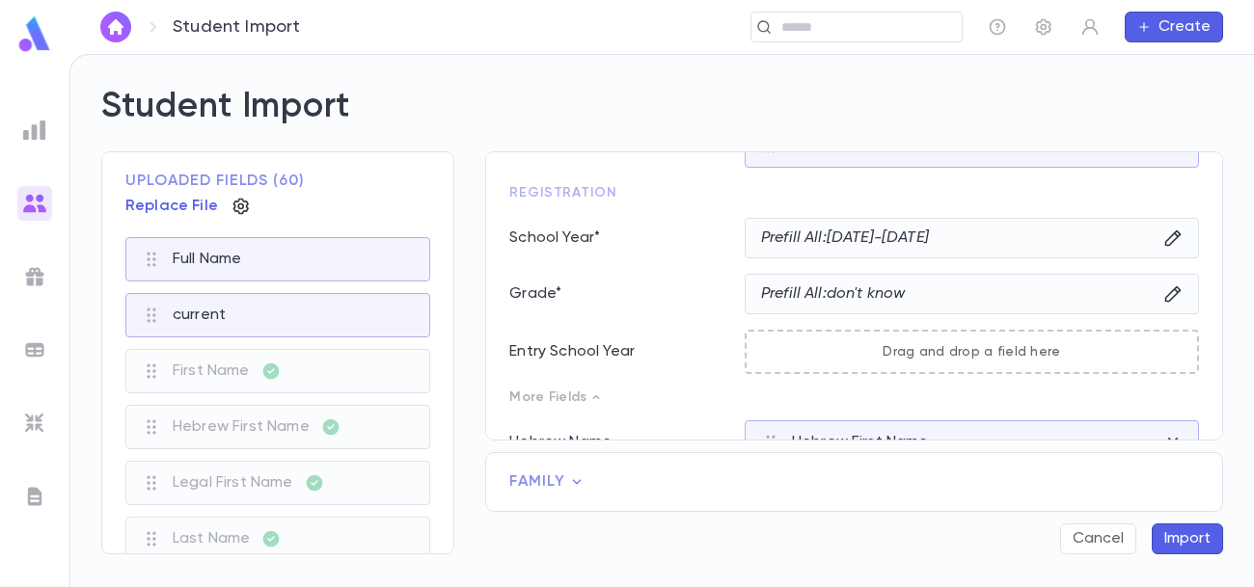
scroll to position [396, 0]
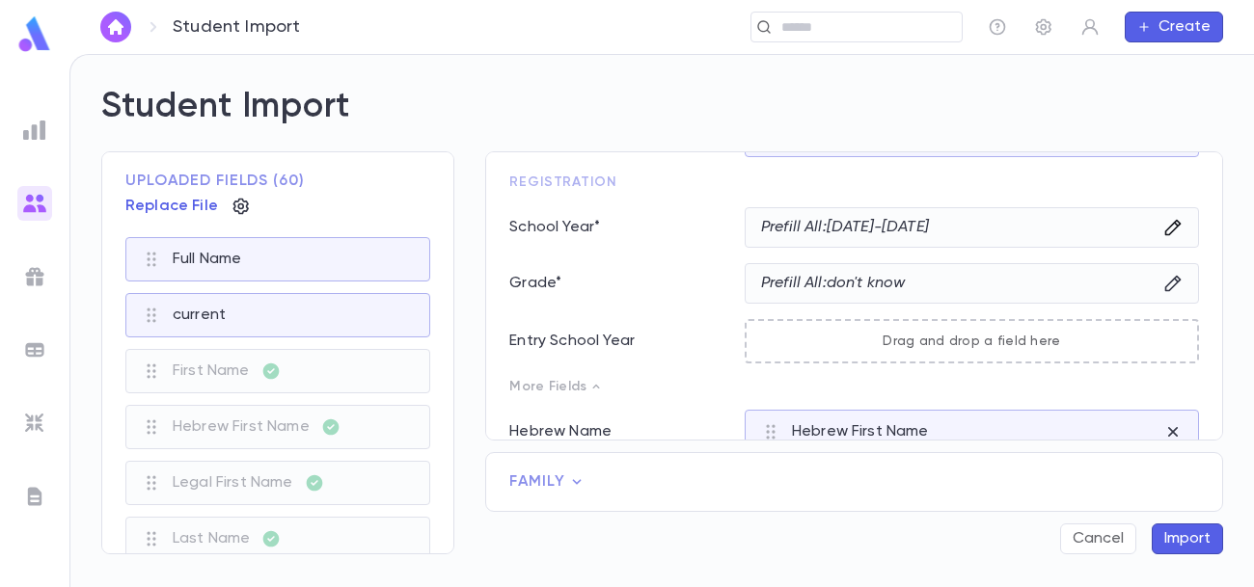
click at [1164, 229] on icon "button" at bounding box center [1172, 227] width 19 height 19
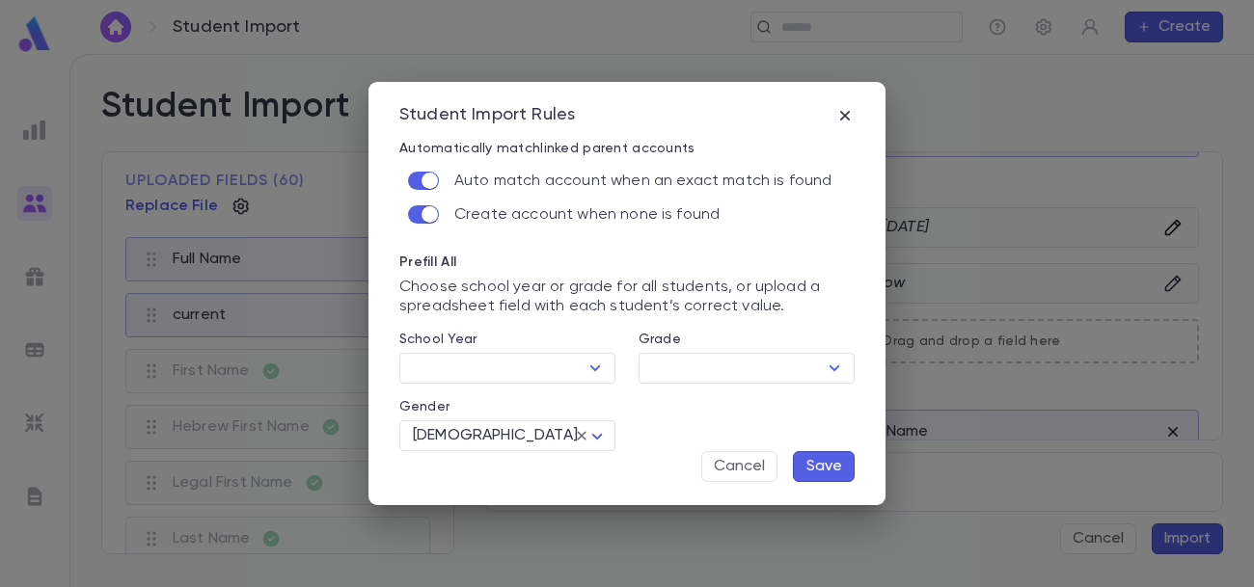
type input "*********"
type input "**********"
click at [602, 371] on icon "Open" at bounding box center [595, 368] width 23 height 23
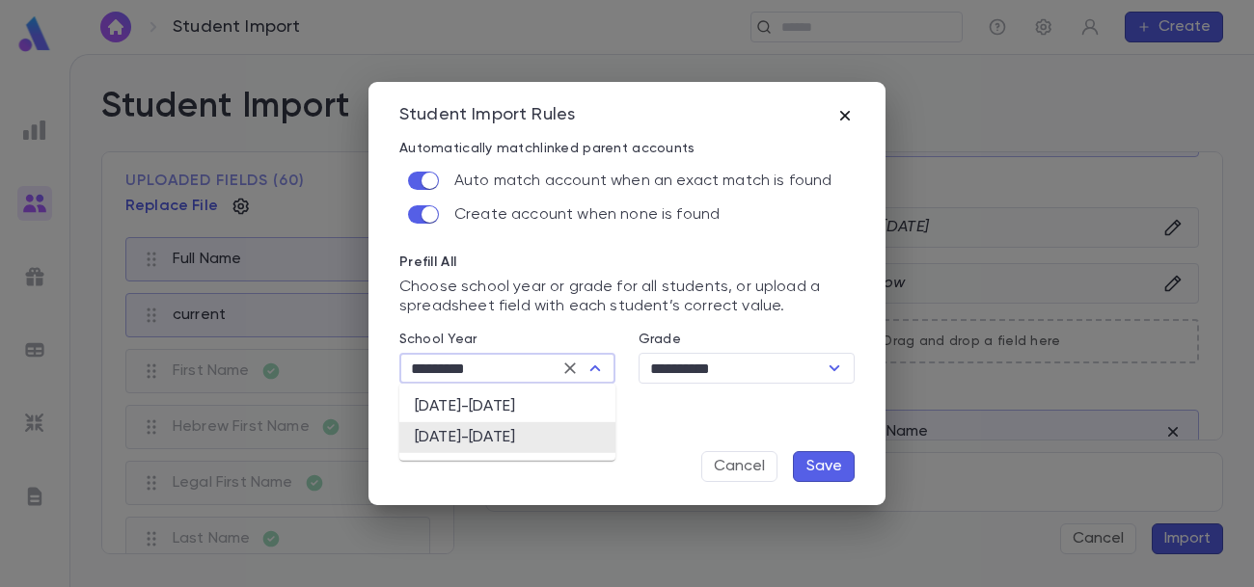
click at [851, 119] on icon "button" at bounding box center [844, 115] width 19 height 19
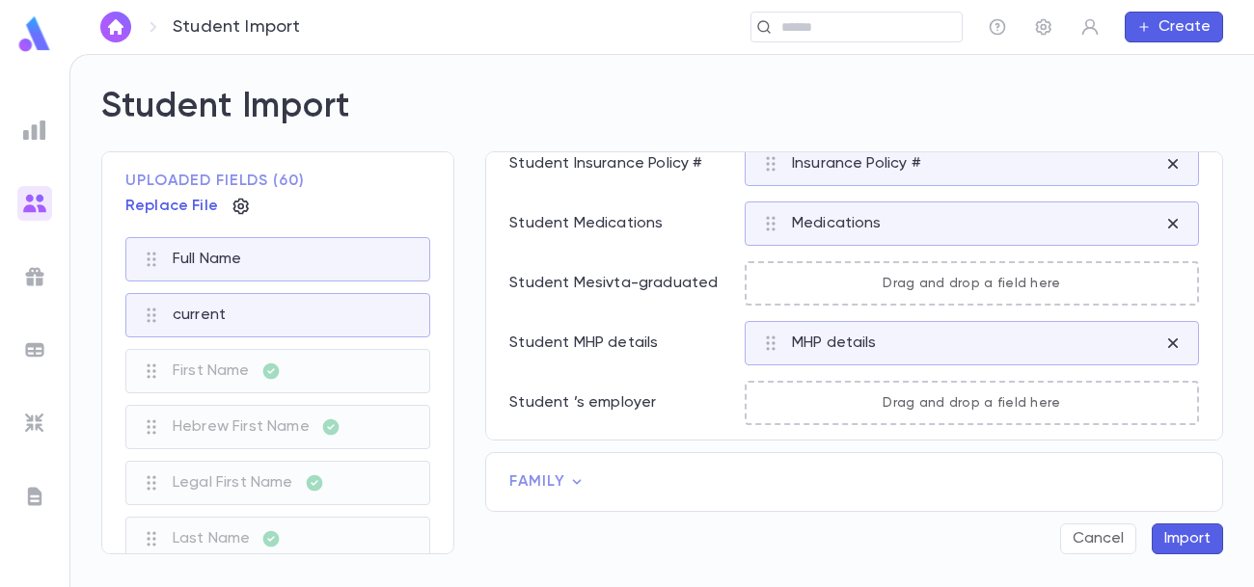
scroll to position [1679, 0]
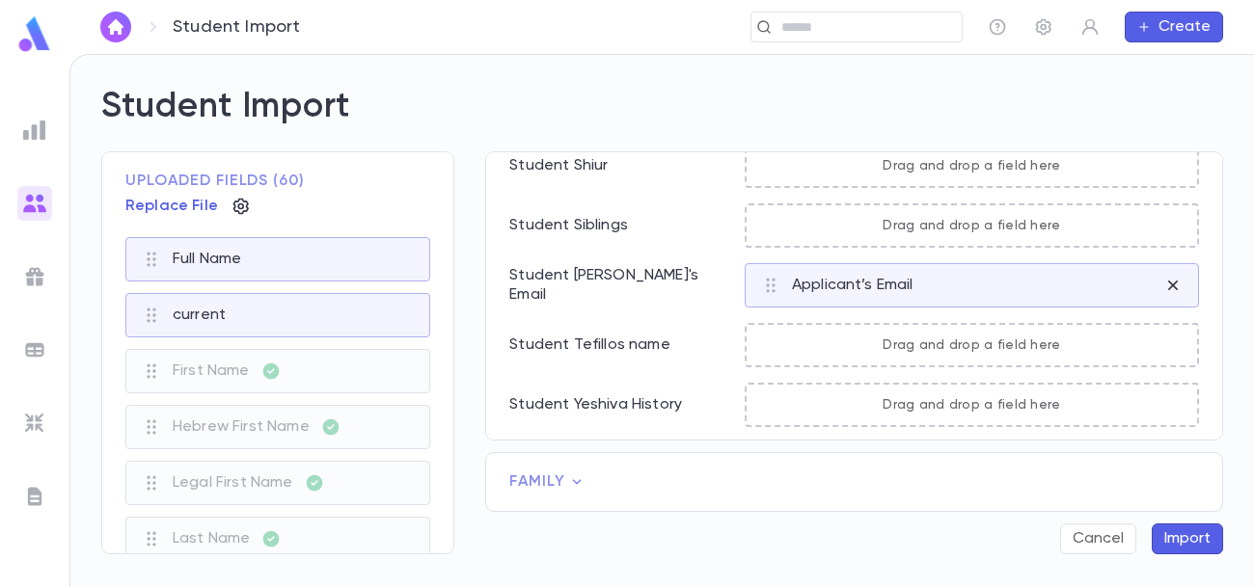
click at [578, 484] on icon at bounding box center [576, 482] width 19 height 19
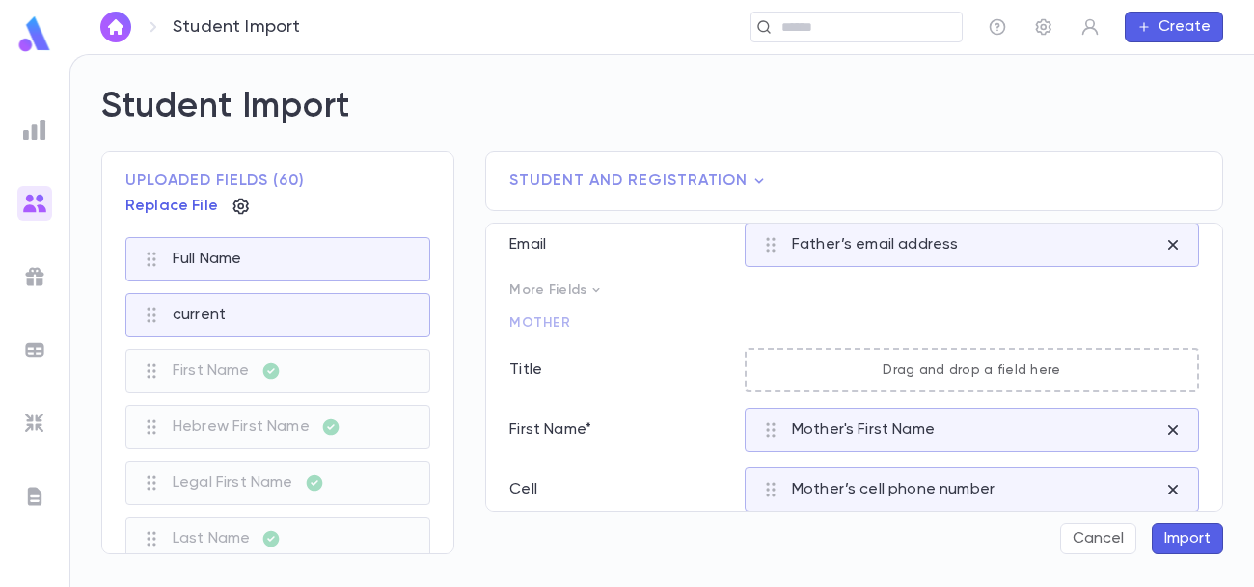
scroll to position [1194, 0]
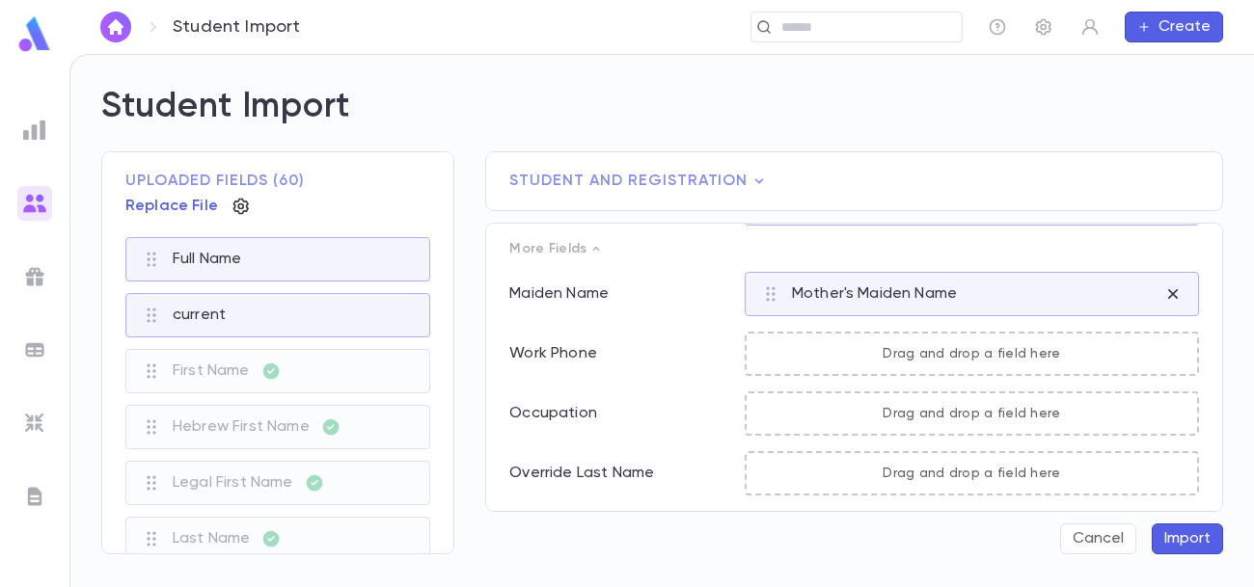
click at [1186, 542] on button "Import" at bounding box center [1187, 539] width 71 height 31
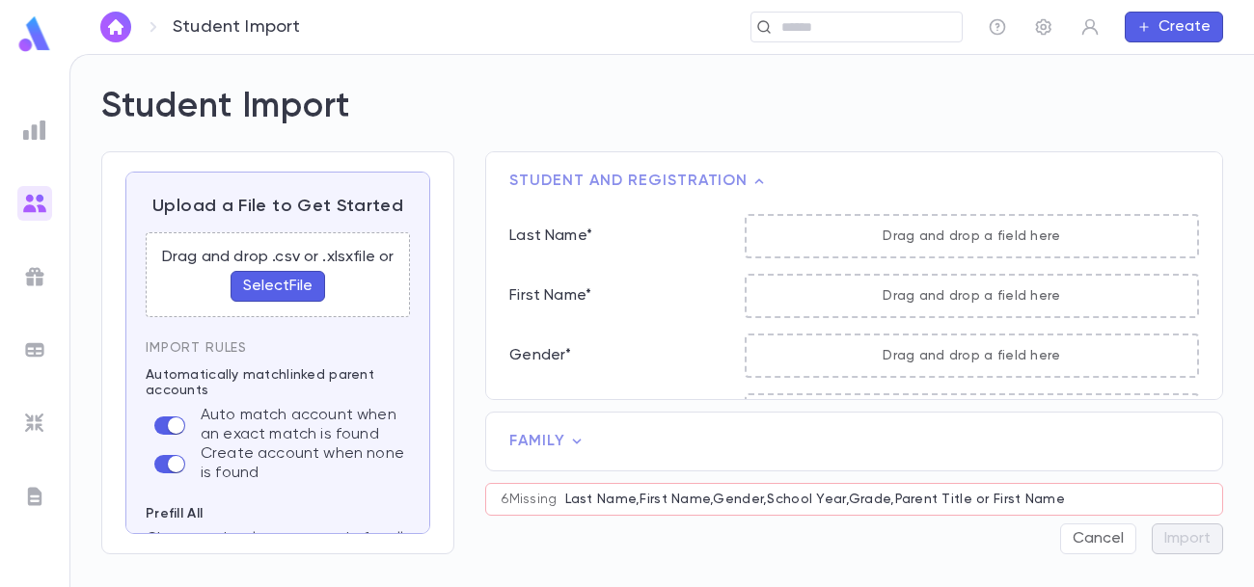
click at [37, 206] on img at bounding box center [34, 203] width 23 height 23
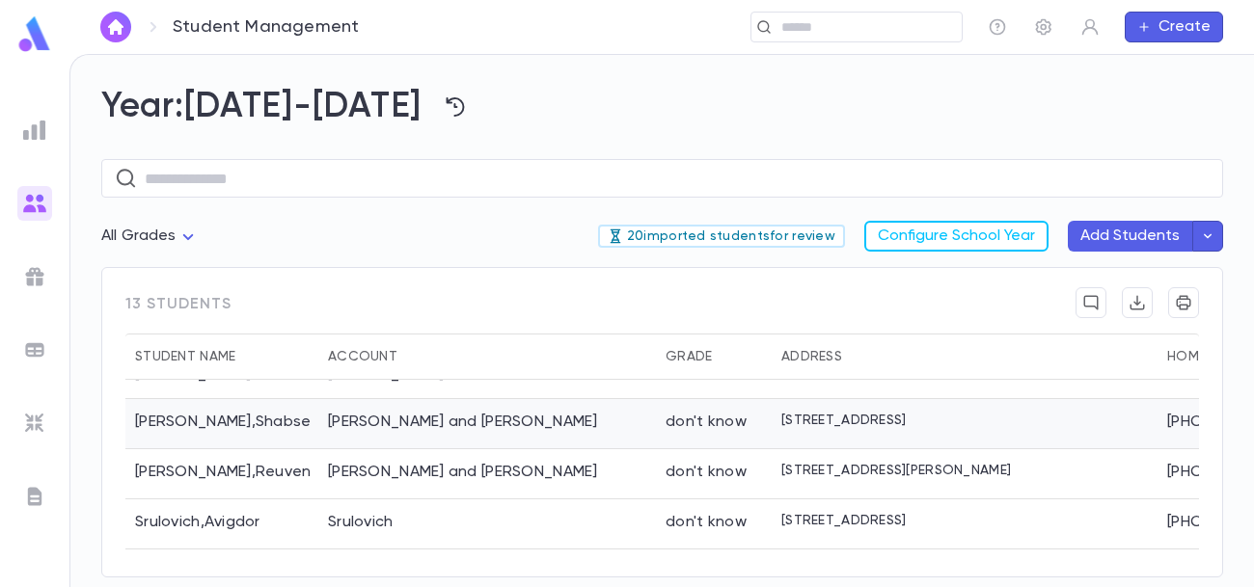
scroll to position [418, 0]
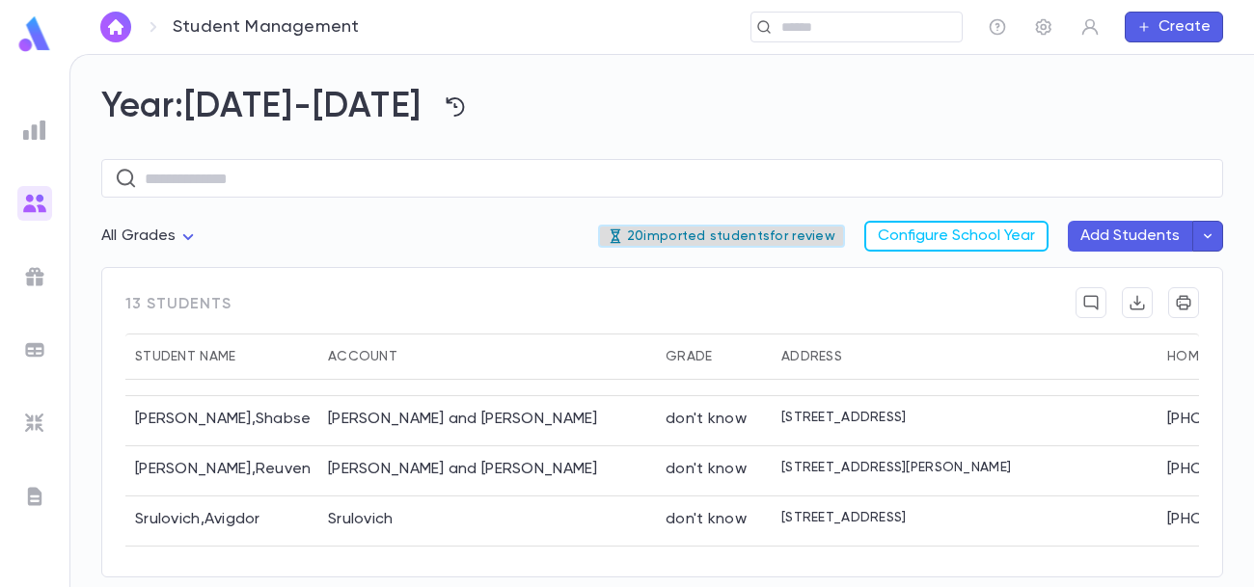
click at [736, 238] on p "20 imported students for review" at bounding box center [722, 236] width 228 height 15
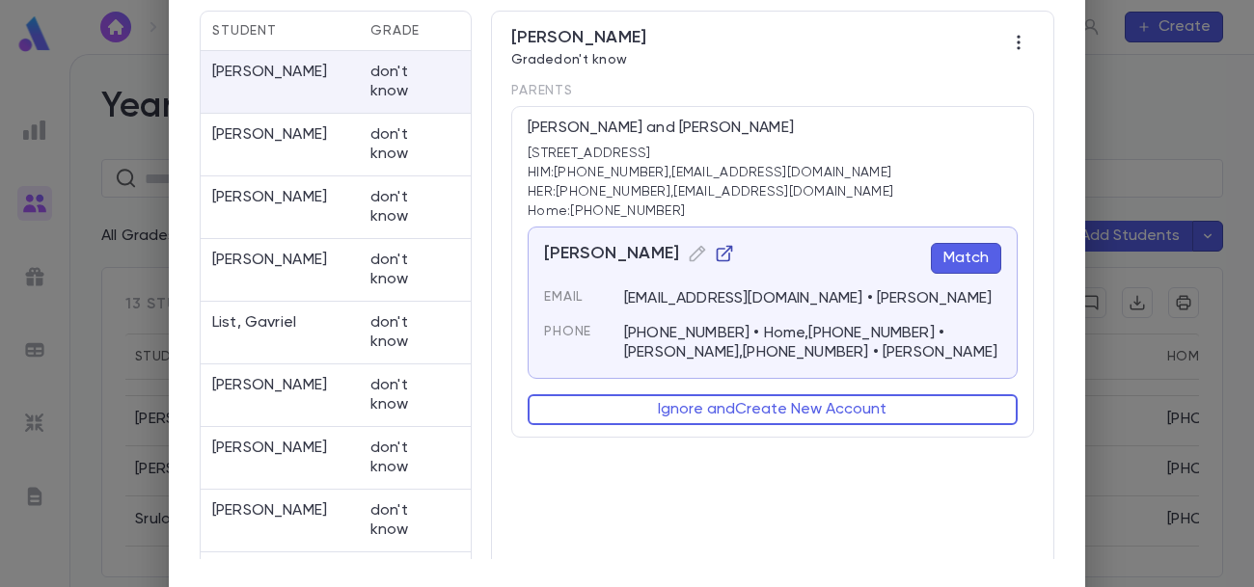
click at [734, 254] on icon "button" at bounding box center [724, 253] width 19 height 19
click at [969, 252] on button "Match" at bounding box center [966, 258] width 70 height 31
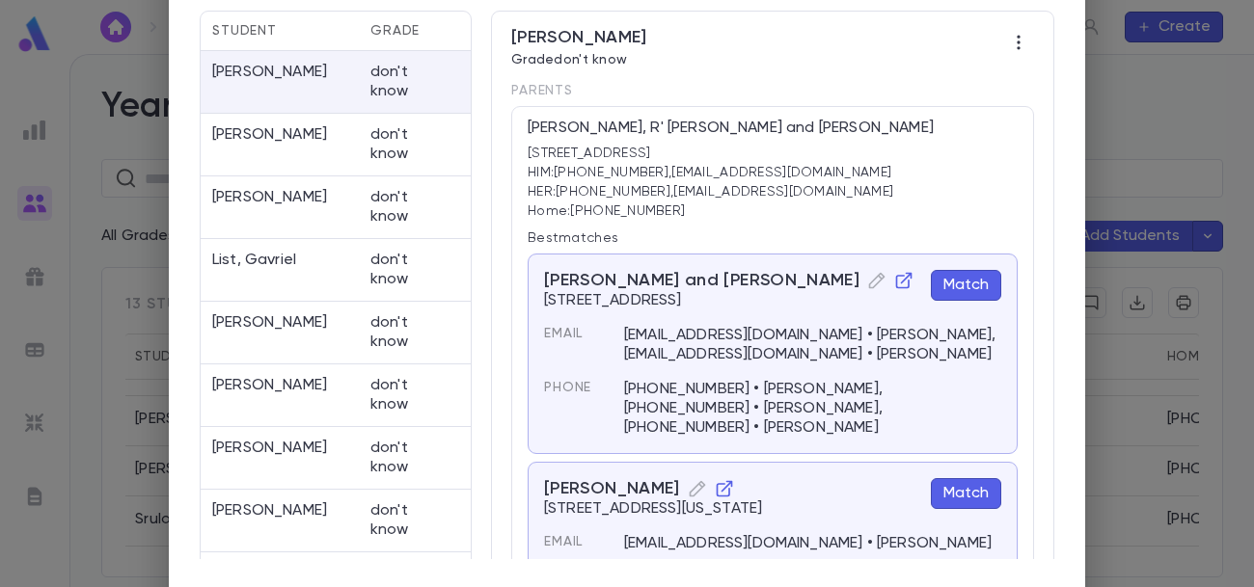
click at [1158, 149] on div "Match Student Accounts 19 students have accounts with match suggestions Student…" at bounding box center [627, 293] width 1254 height 587
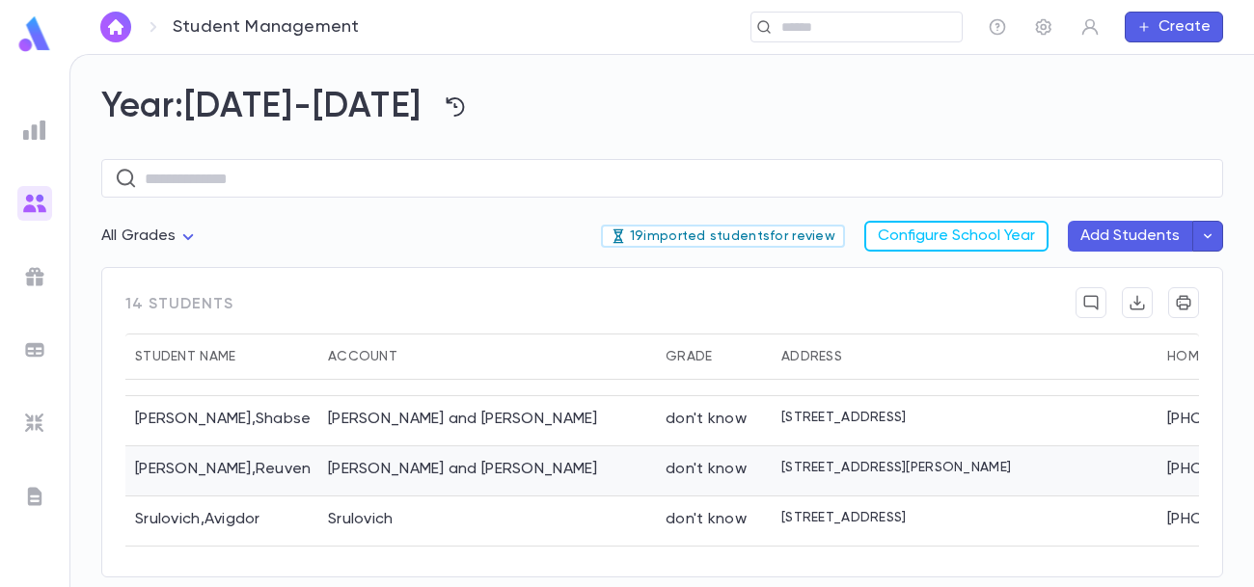
scroll to position [548, 0]
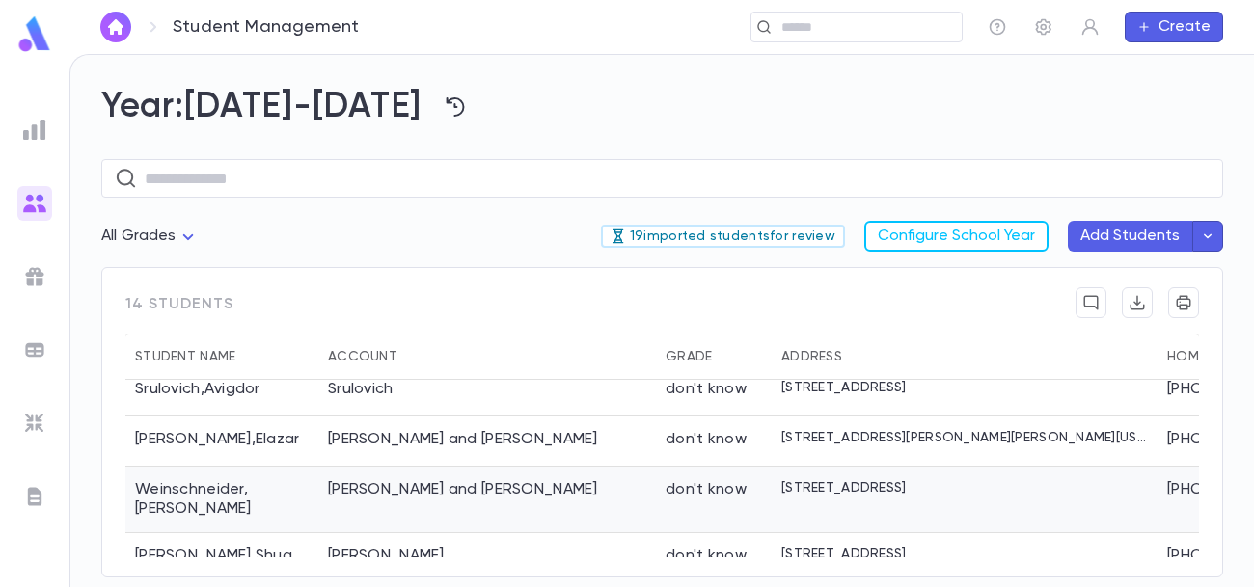
click at [434, 487] on div "[PERSON_NAME] and [PERSON_NAME]" at bounding box center [487, 500] width 338 height 67
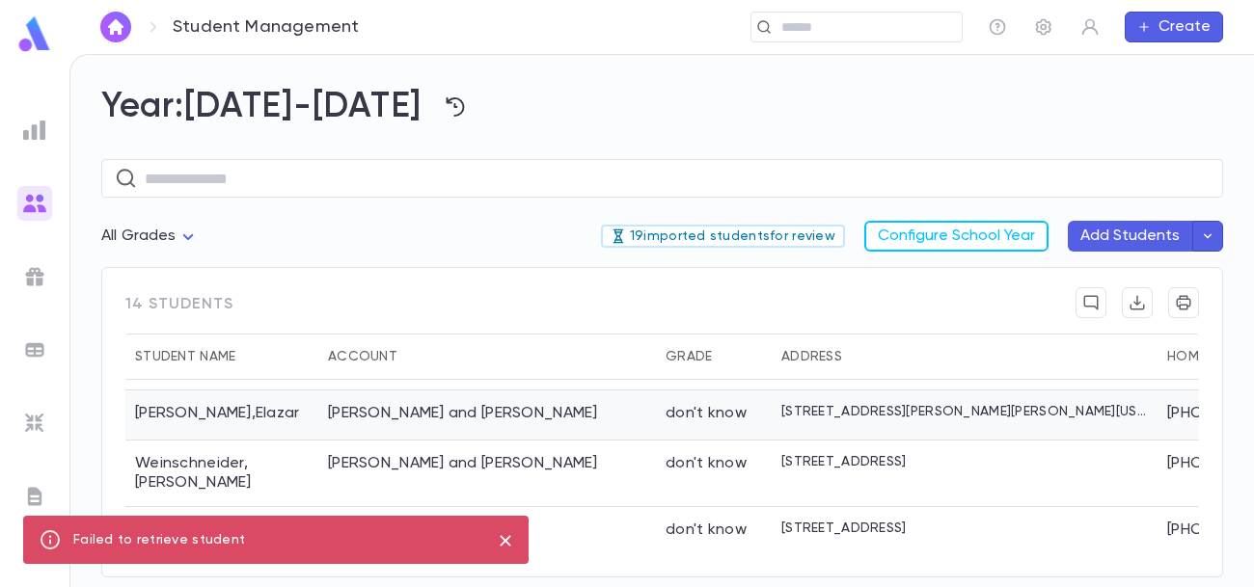
click at [313, 418] on div "[PERSON_NAME]" at bounding box center [221, 416] width 193 height 50
click at [1092, 33] on icon "button" at bounding box center [1089, 26] width 19 height 19
click at [1114, 98] on link "Log out" at bounding box center [1122, 95] width 87 height 31
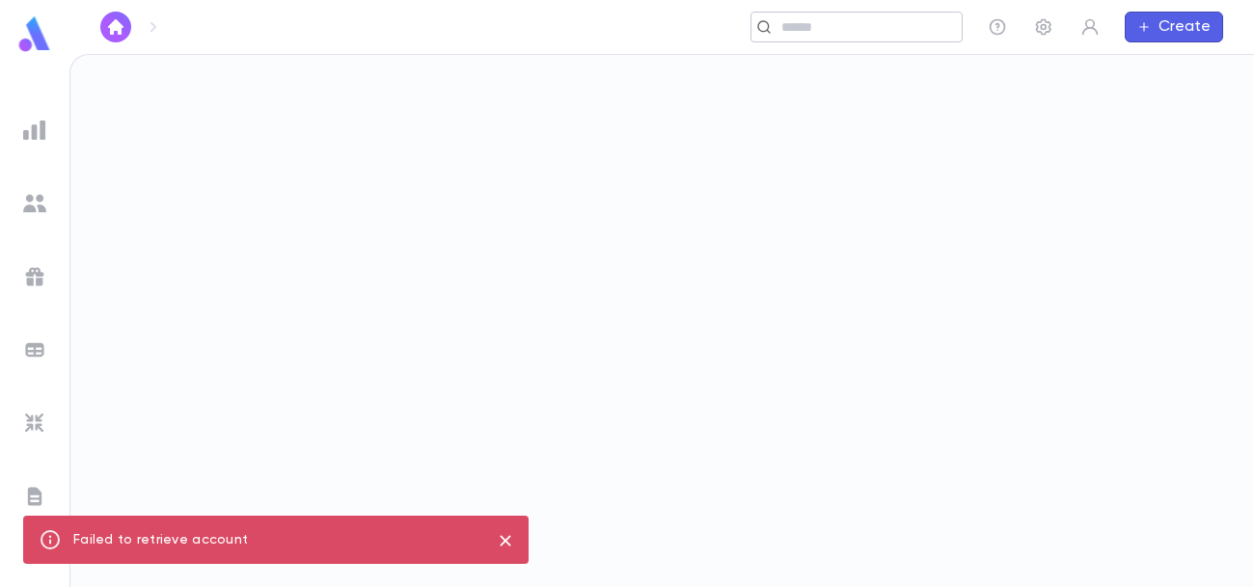
click at [794, 24] on input "text" at bounding box center [865, 27] width 178 height 18
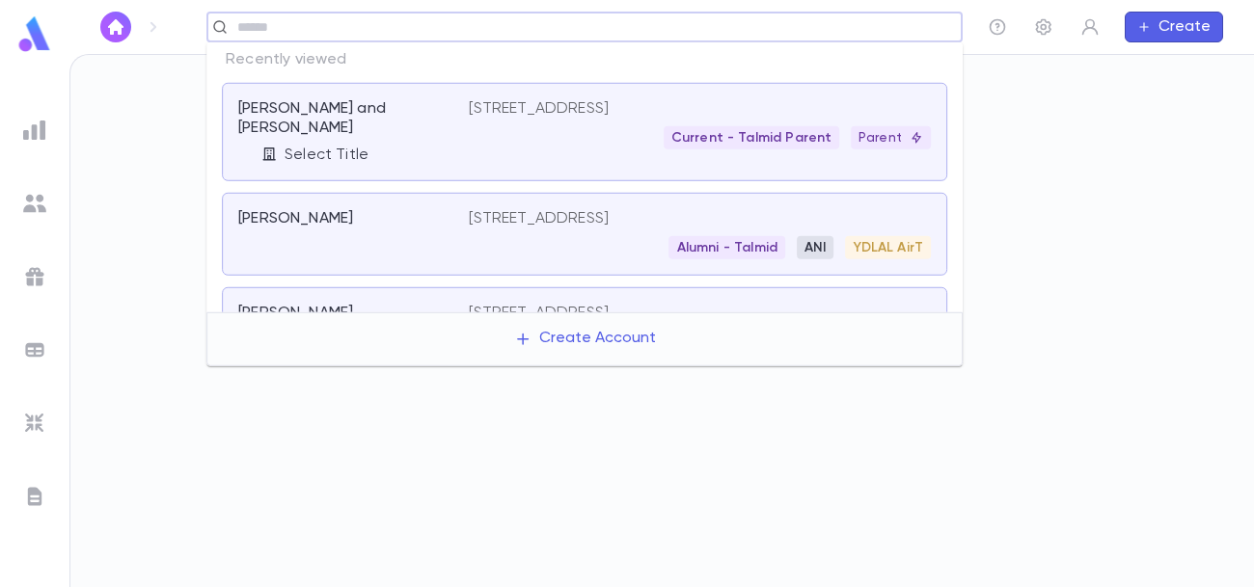
click at [597, 155] on div "[STREET_ADDRESS] Current - Talmid Parent Parent" at bounding box center [700, 132] width 462 height 66
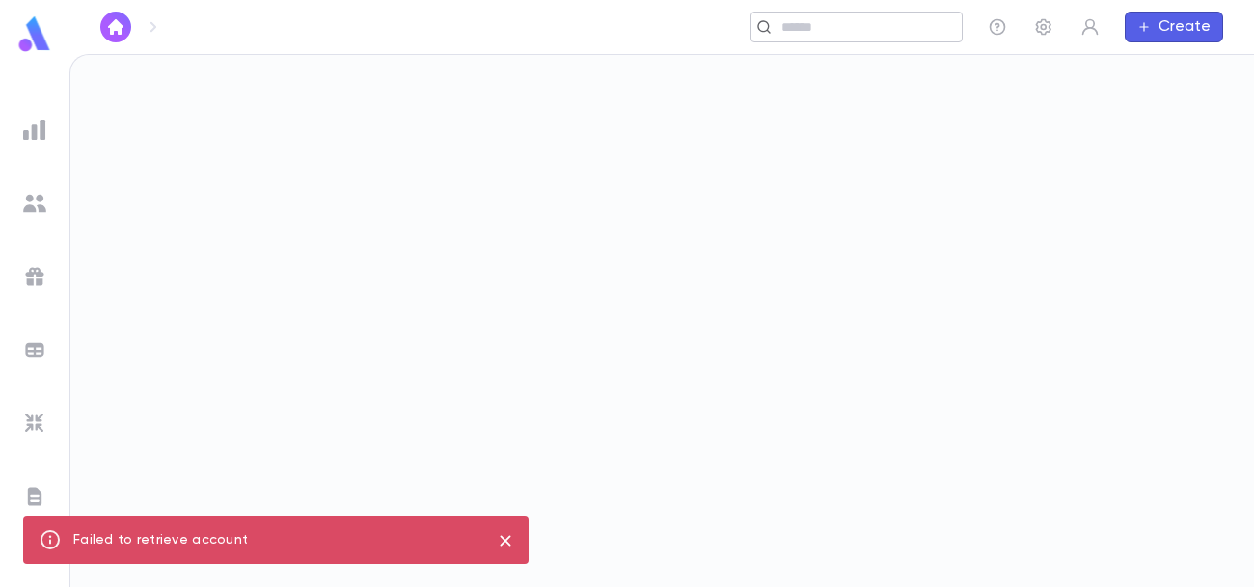
click at [833, 27] on input "text" at bounding box center [865, 27] width 178 height 18
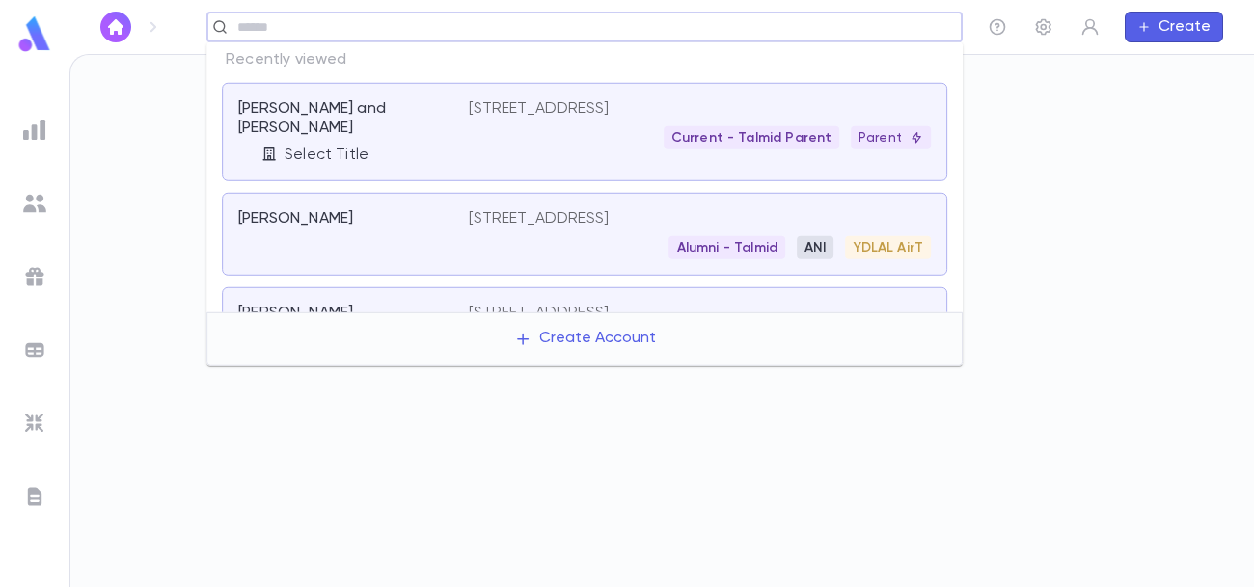
click at [312, 112] on p "[PERSON_NAME] and [PERSON_NAME]" at bounding box center [341, 118] width 207 height 39
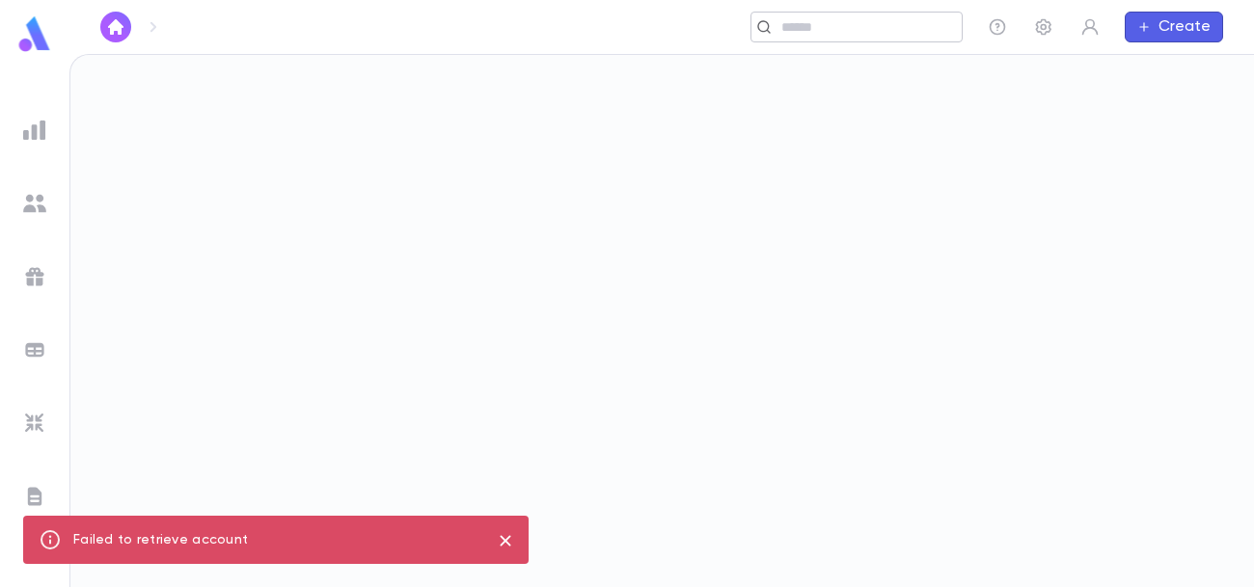
click at [820, 33] on input "text" at bounding box center [865, 27] width 178 height 18
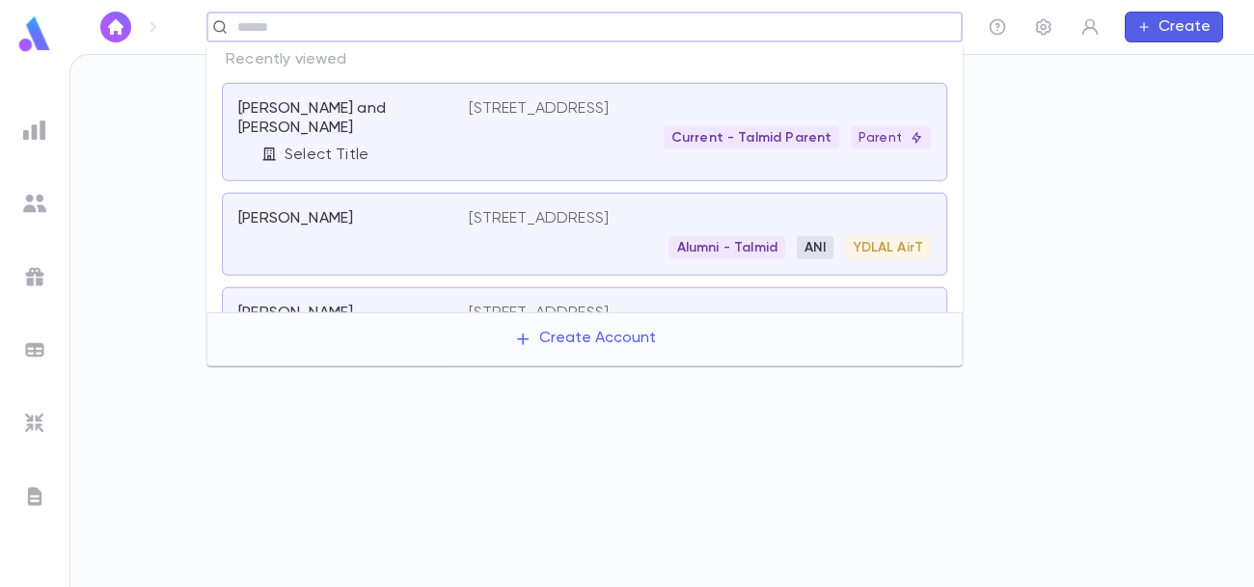
drag, startPoint x: 231, startPoint y: 103, endPoint x: 279, endPoint y: 117, distance: 50.1
click at [279, 117] on div "Weinschneider, Eliyahu and Esther S Select Title 381 Dallas Drive, Toms River N…" at bounding box center [584, 132] width 725 height 98
type input "**********"
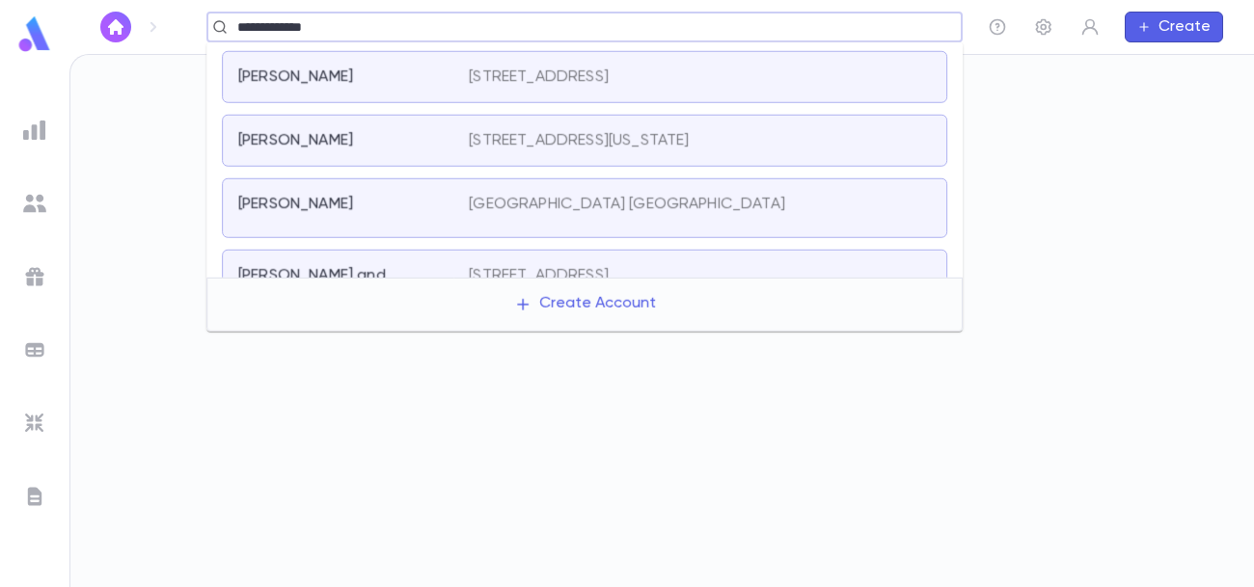
scroll to position [302, 0]
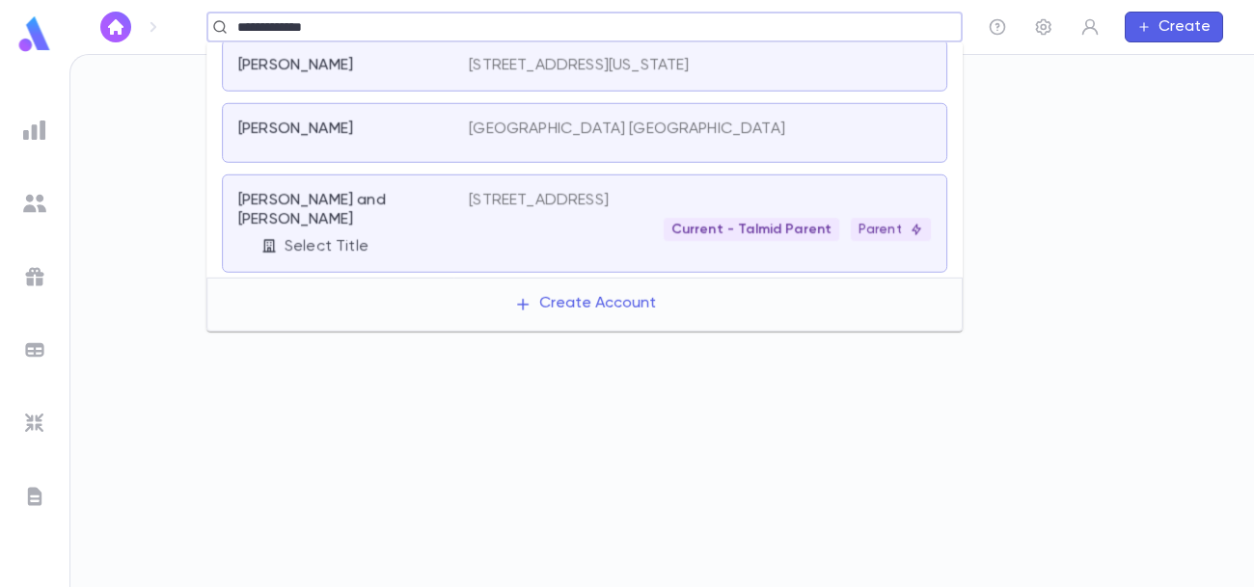
click at [500, 232] on div "Current - Talmid Parent Parent" at bounding box center [700, 229] width 462 height 23
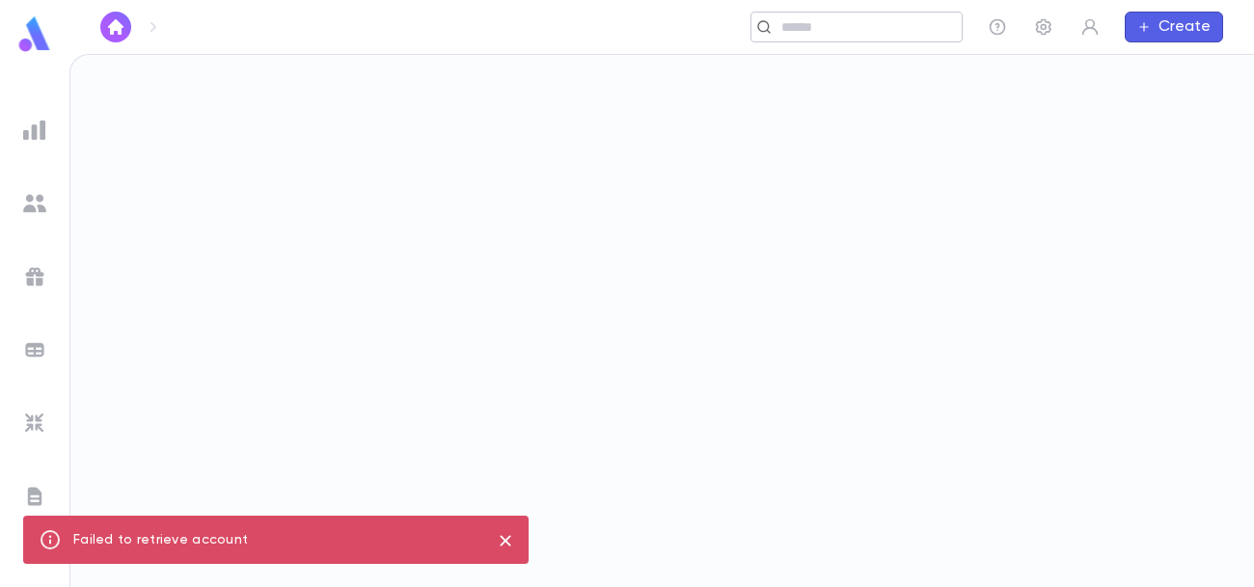
click at [770, 23] on icon at bounding box center [763, 26] width 15 height 15
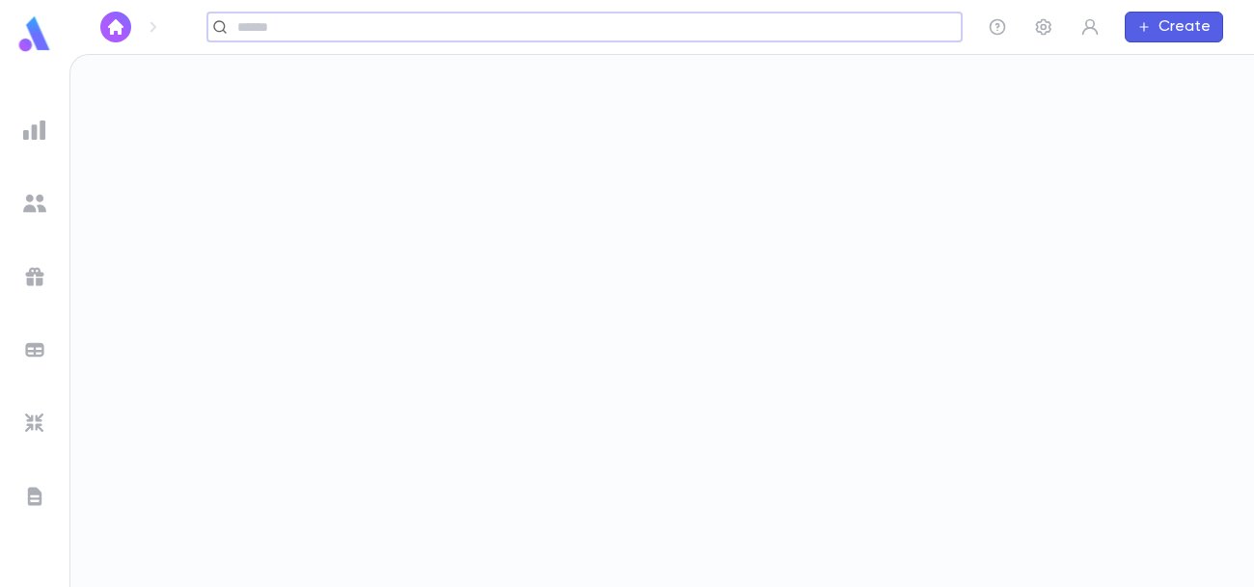
click at [770, 23] on input "text" at bounding box center [593, 27] width 723 height 18
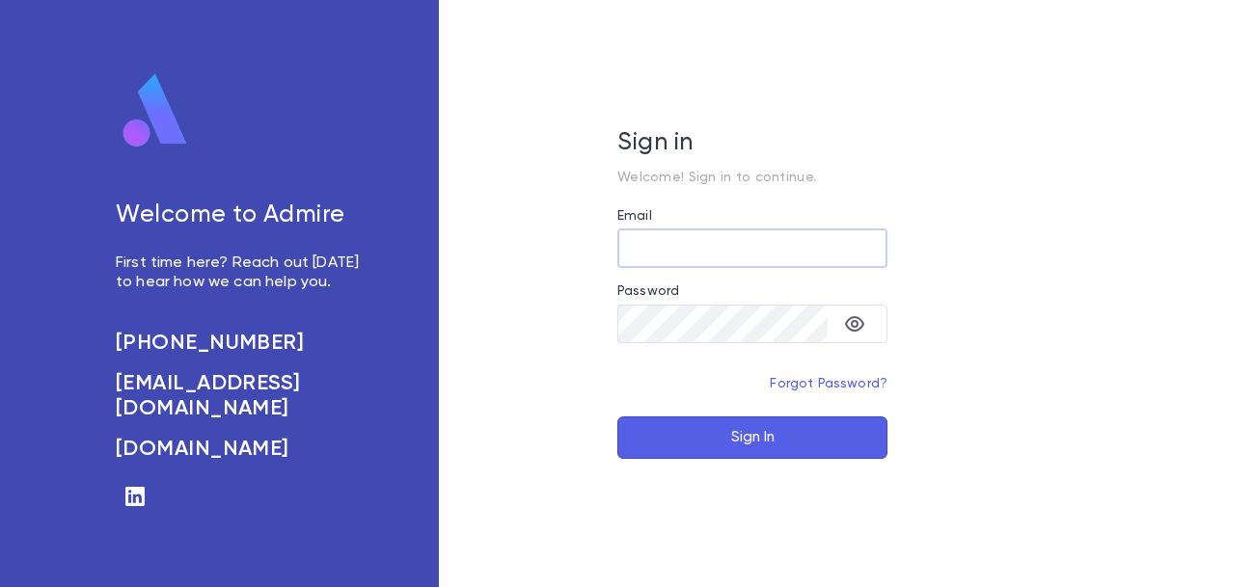
type input "**********"
click at [748, 428] on button "Sign In" at bounding box center [752, 438] width 270 height 42
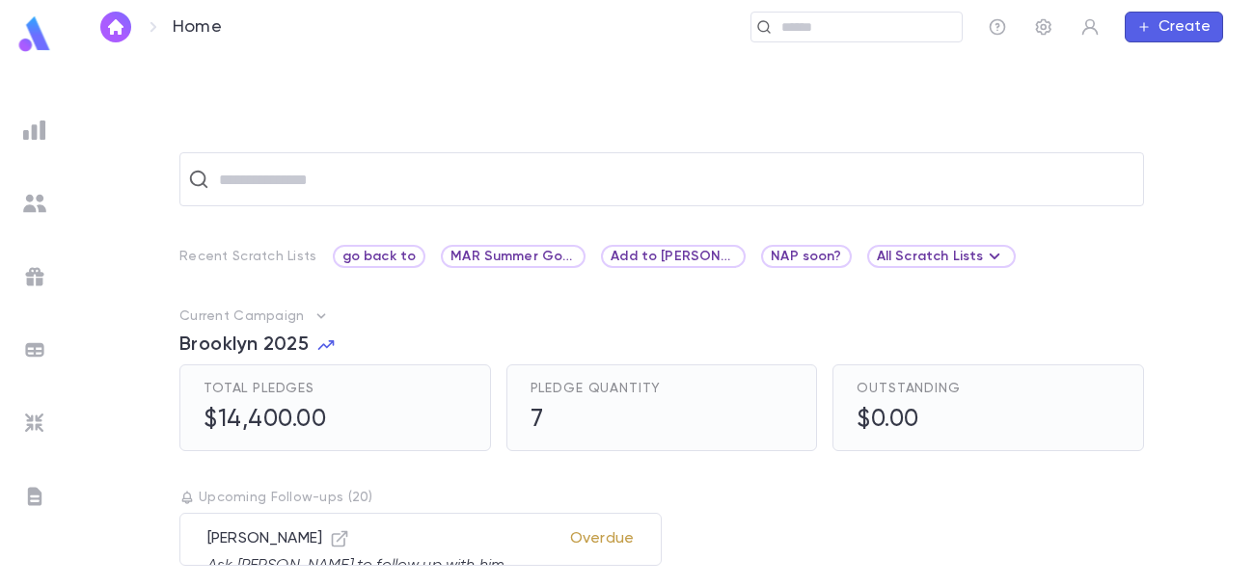
click at [37, 208] on img at bounding box center [34, 203] width 23 height 23
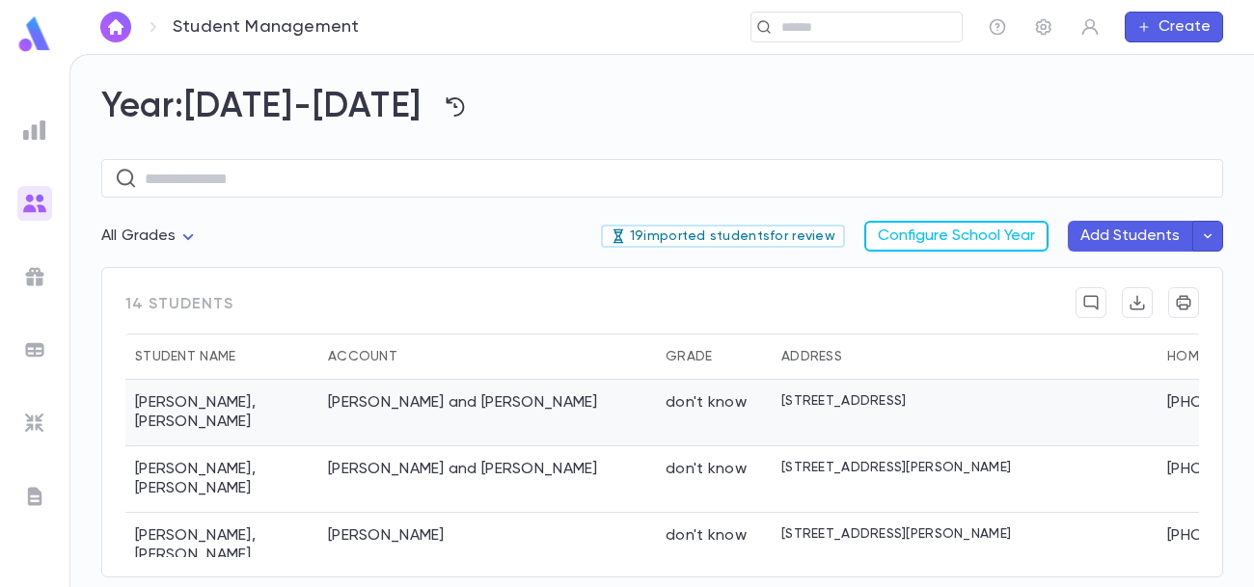
click at [442, 416] on div "[PERSON_NAME] and [PERSON_NAME]" at bounding box center [487, 413] width 338 height 67
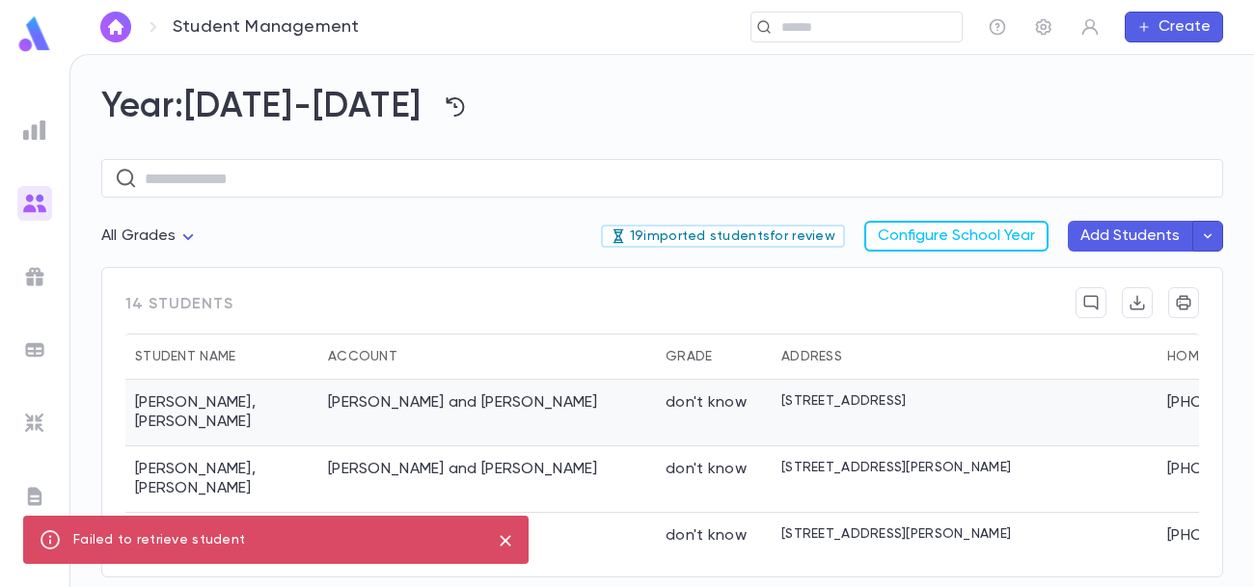
click at [442, 416] on div "[PERSON_NAME] and [PERSON_NAME]" at bounding box center [487, 413] width 338 height 67
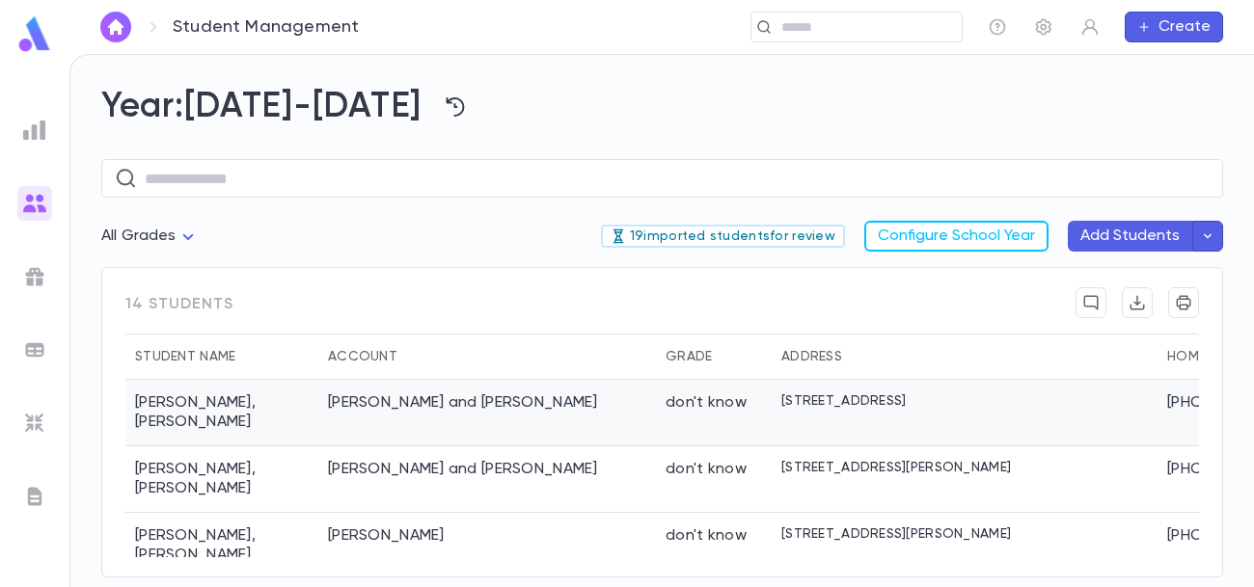
click at [442, 416] on div "[PERSON_NAME] and [PERSON_NAME]" at bounding box center [487, 413] width 338 height 67
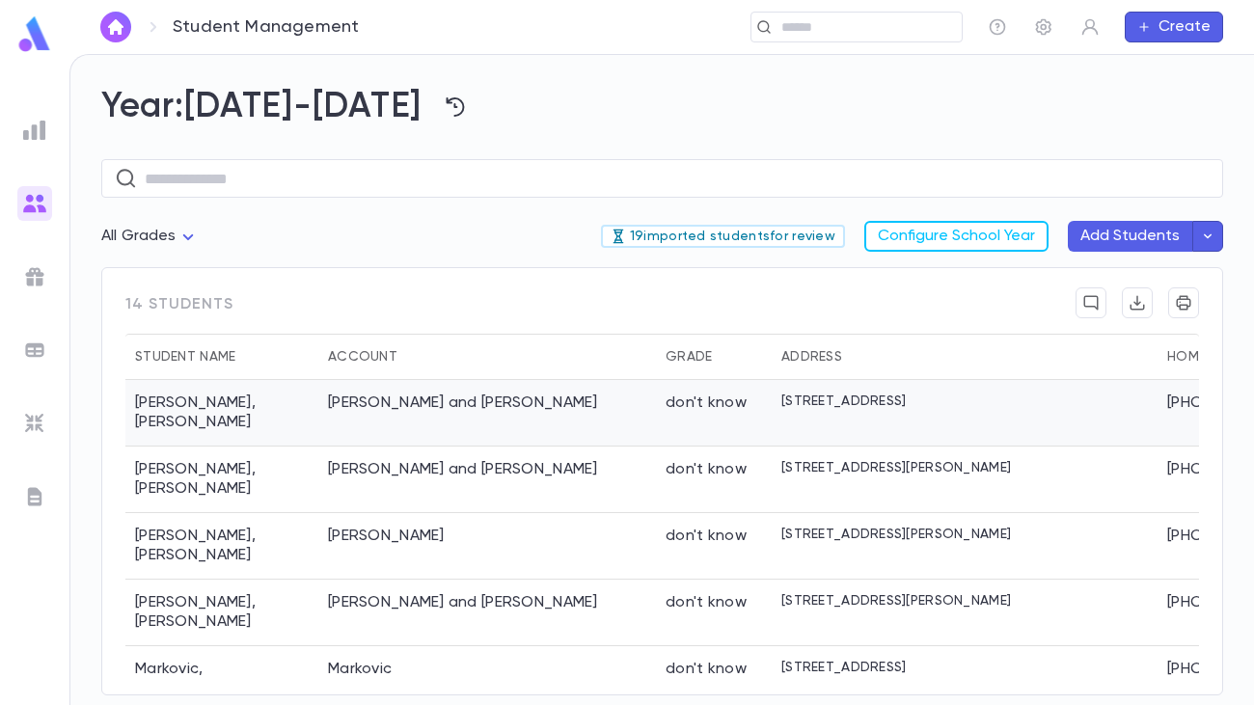
click at [431, 406] on div "[PERSON_NAME] and [PERSON_NAME]" at bounding box center [463, 403] width 270 height 19
click at [430, 467] on div "[PERSON_NAME] and [PERSON_NAME]" at bounding box center [487, 480] width 338 height 67
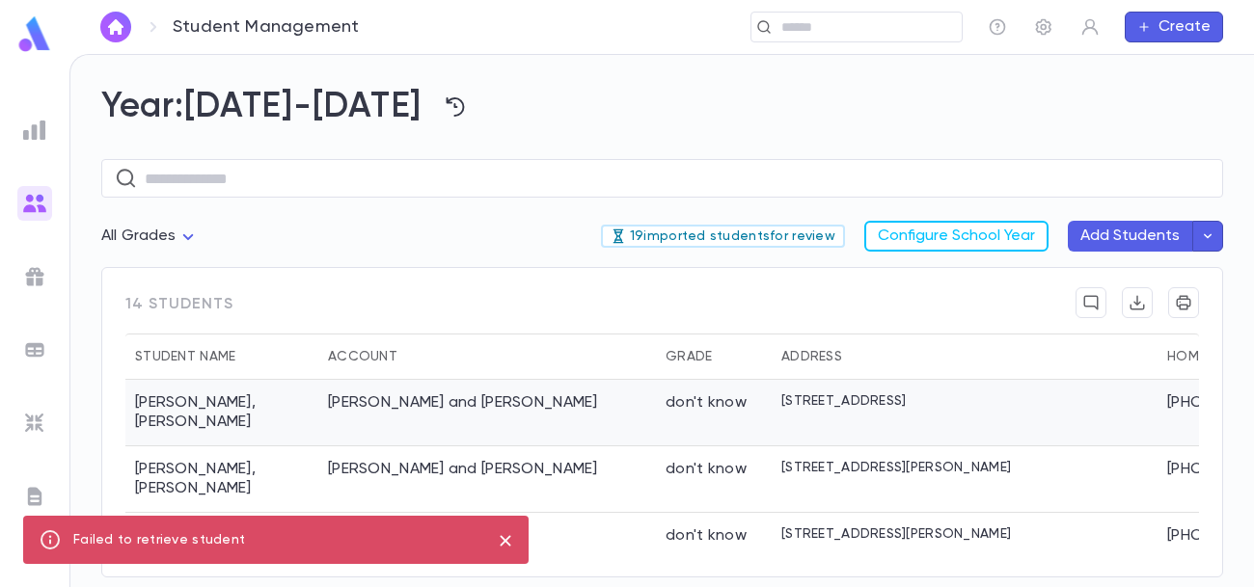
click at [491, 417] on div "[PERSON_NAME] and [PERSON_NAME]" at bounding box center [487, 413] width 338 height 67
click at [777, 239] on p "19 imported students for review" at bounding box center [723, 236] width 225 height 15
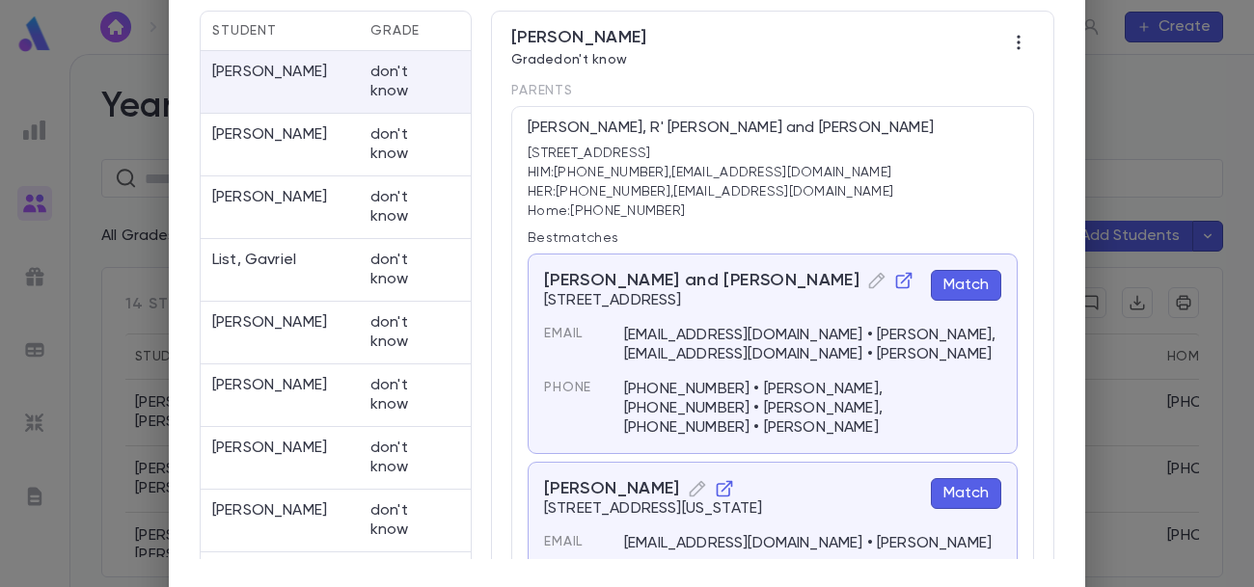
click at [986, 284] on button "Match" at bounding box center [966, 285] width 70 height 31
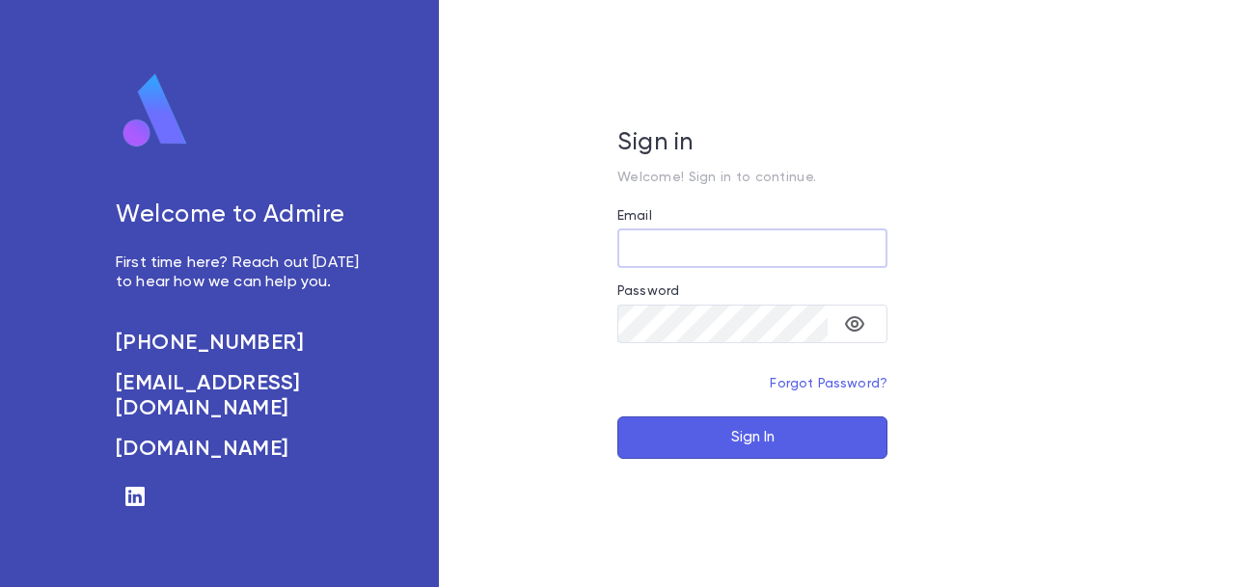
type input "**********"
click at [709, 436] on button "Sign In" at bounding box center [752, 438] width 270 height 42
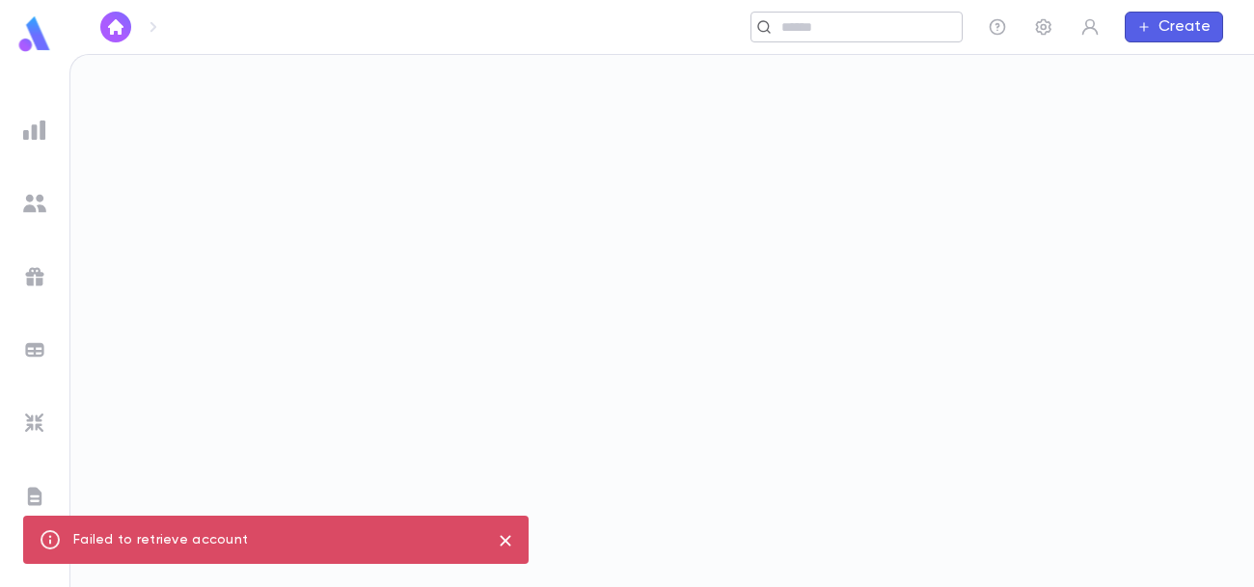
click at [796, 20] on input "text" at bounding box center [865, 27] width 178 height 18
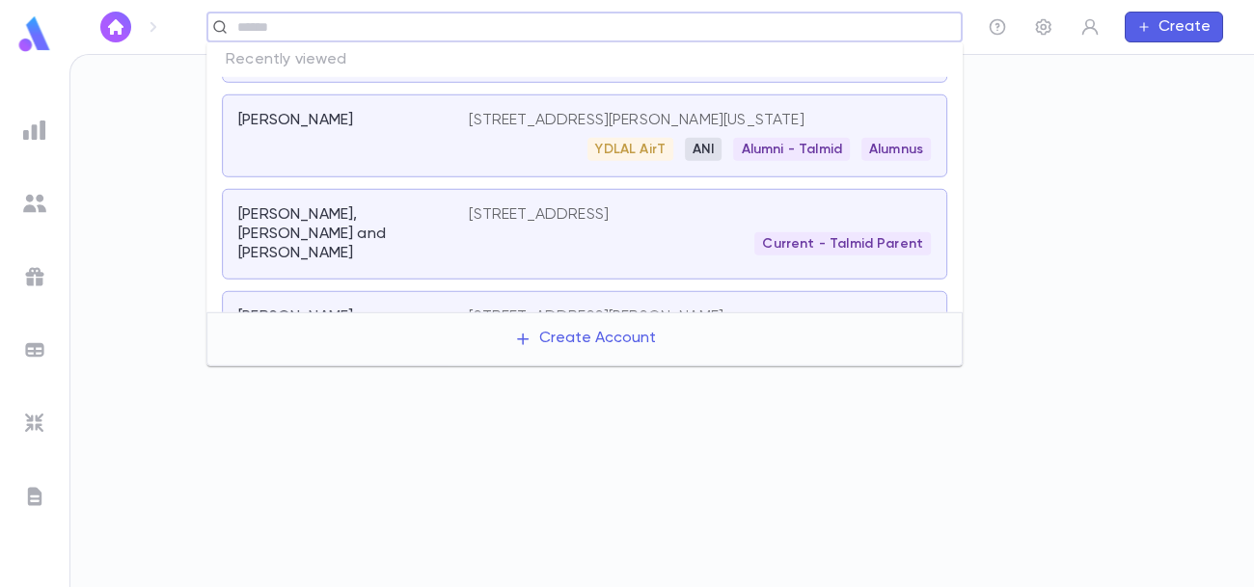
scroll to position [482, 0]
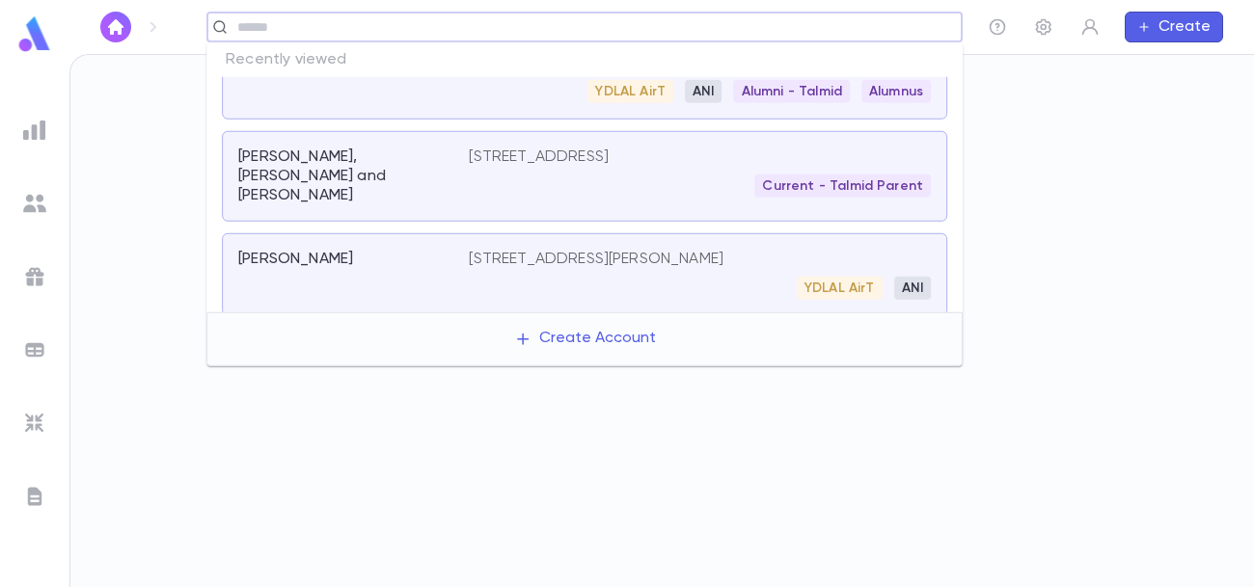
click at [333, 205] on div "Abenson, Dovid and Yehudis 1 Giti Road, Lakewood NJ 08701 United States Current…" at bounding box center [584, 176] width 725 height 91
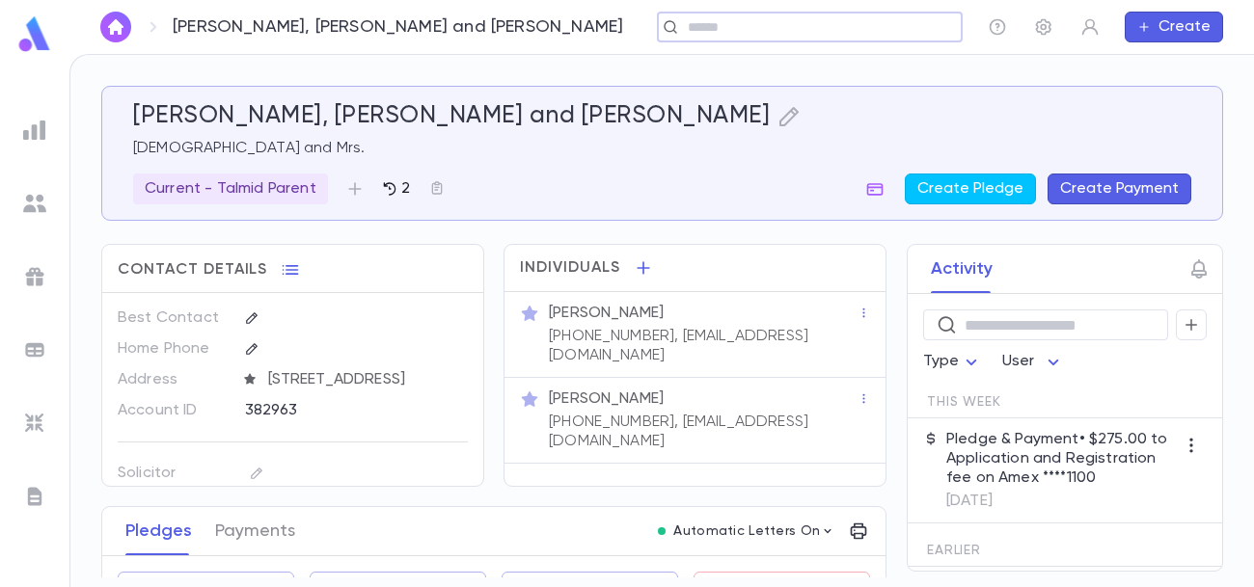
click at [390, 191] on icon "button" at bounding box center [389, 188] width 15 height 15
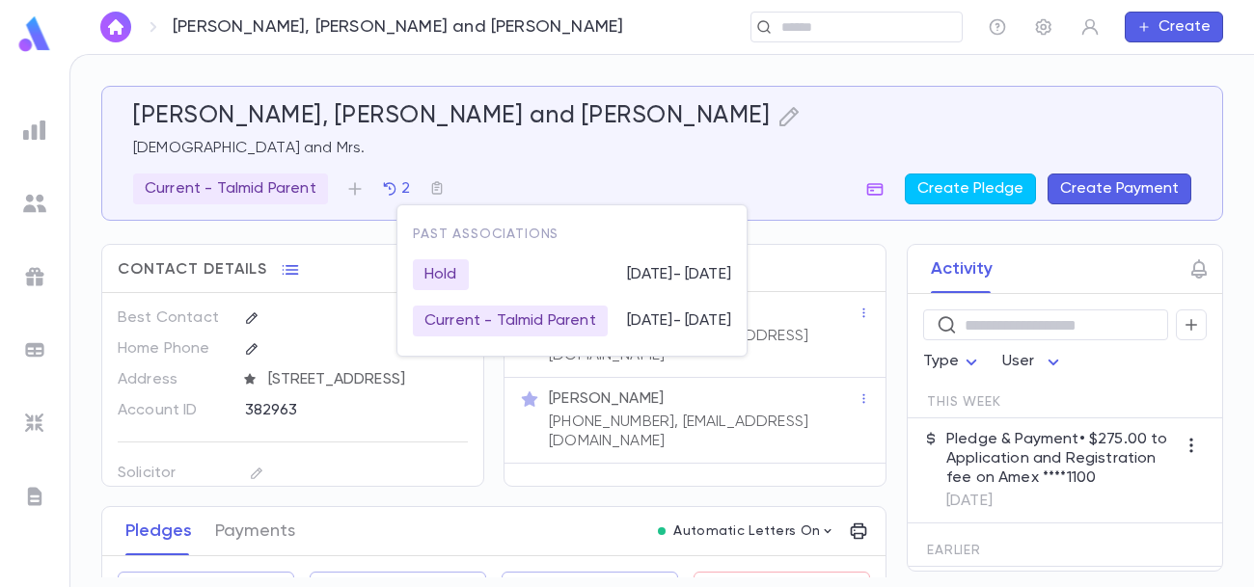
click at [681, 161] on div at bounding box center [627, 293] width 1254 height 587
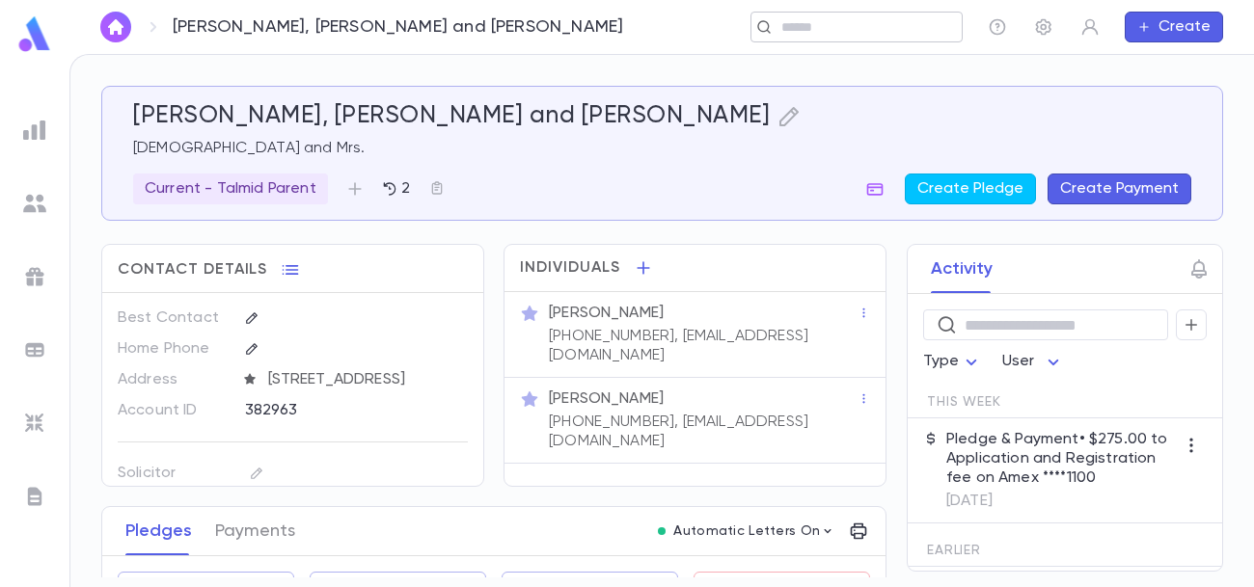
click at [858, 23] on input "text" at bounding box center [851, 27] width 150 height 18
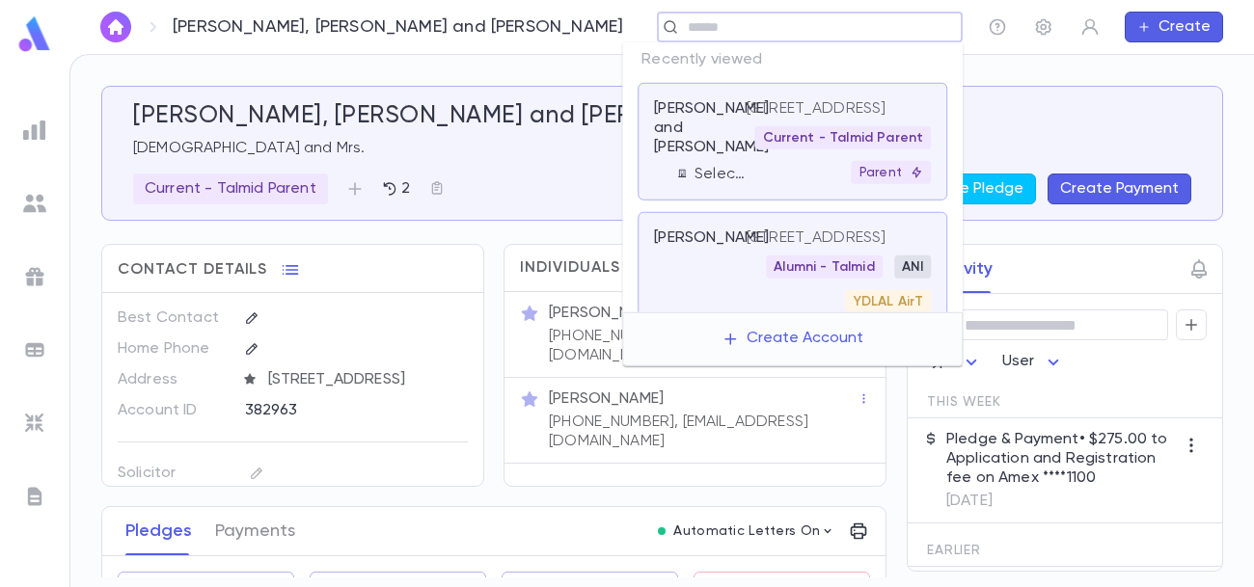
scroll to position [634, 0]
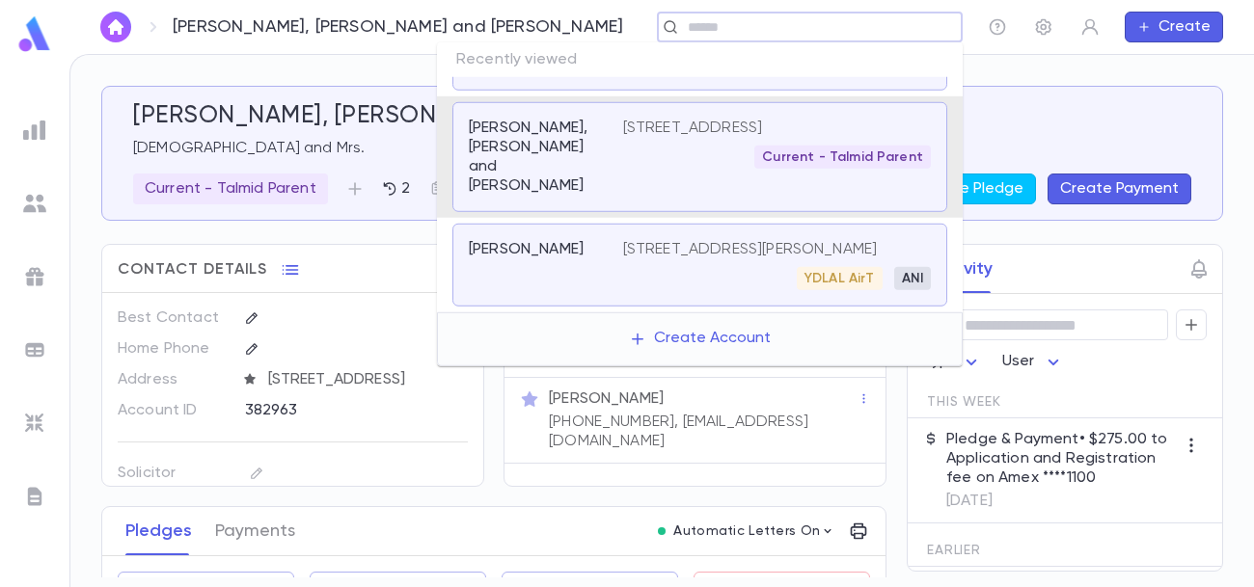
type input "*"
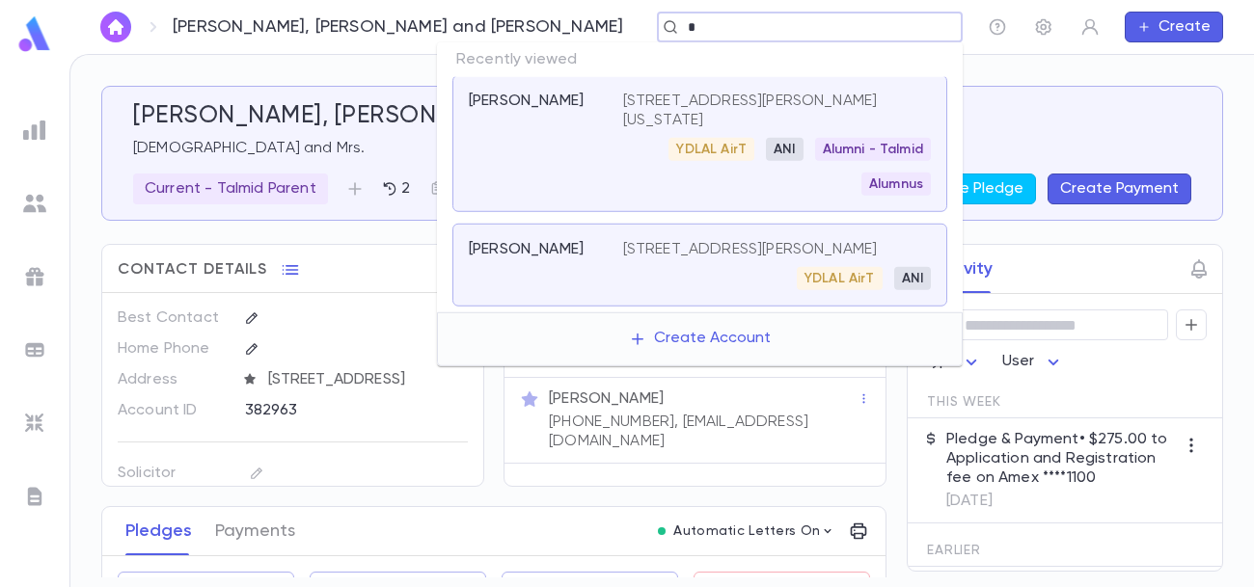
scroll to position [0, 0]
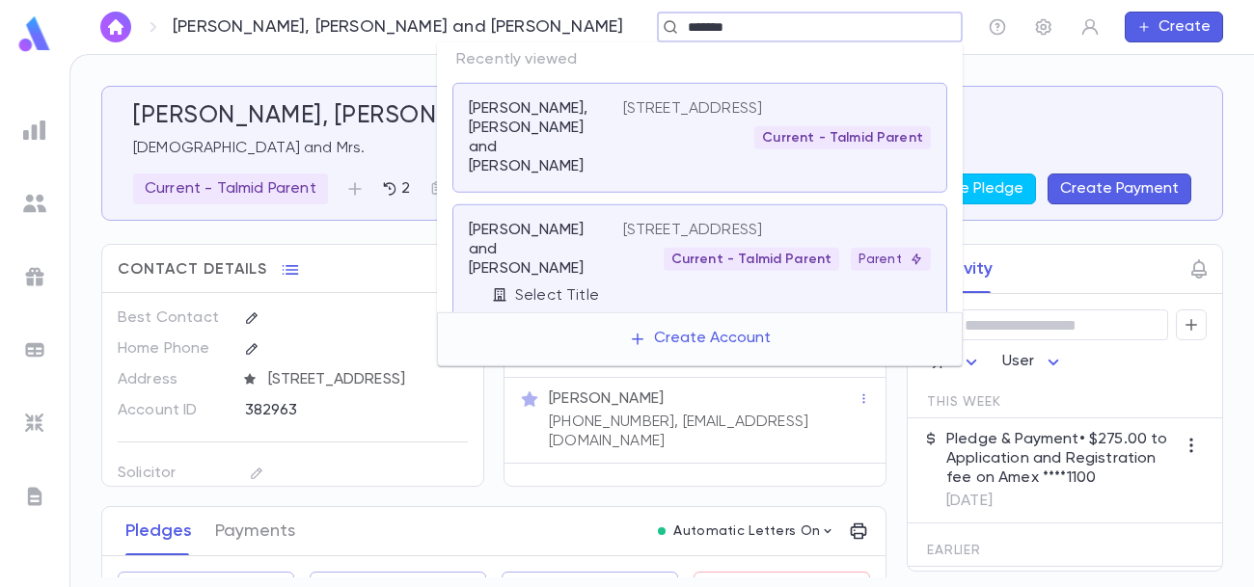
type input "*******"
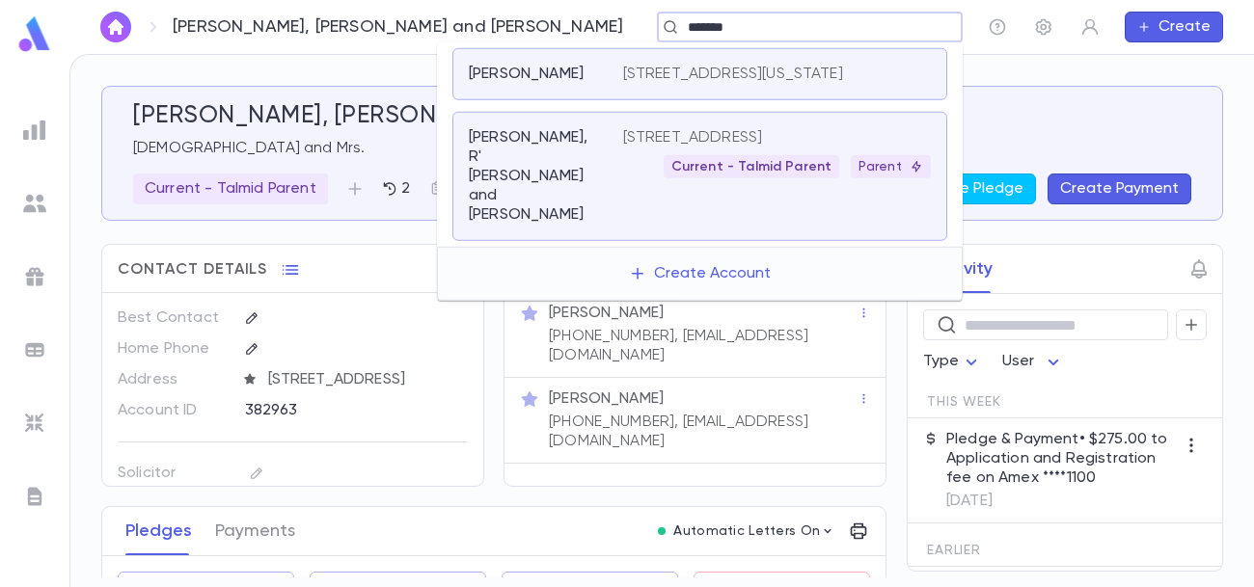
click at [647, 173] on div "Current - Talmid Parent Parent" at bounding box center [777, 166] width 308 height 23
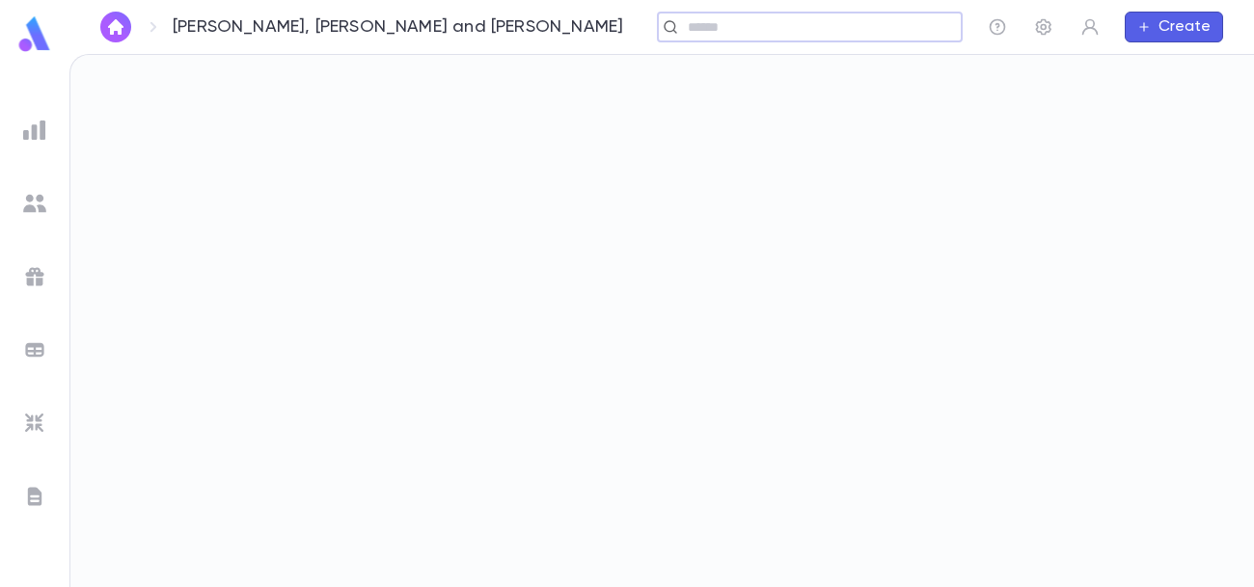
click at [35, 137] on img at bounding box center [34, 130] width 23 height 23
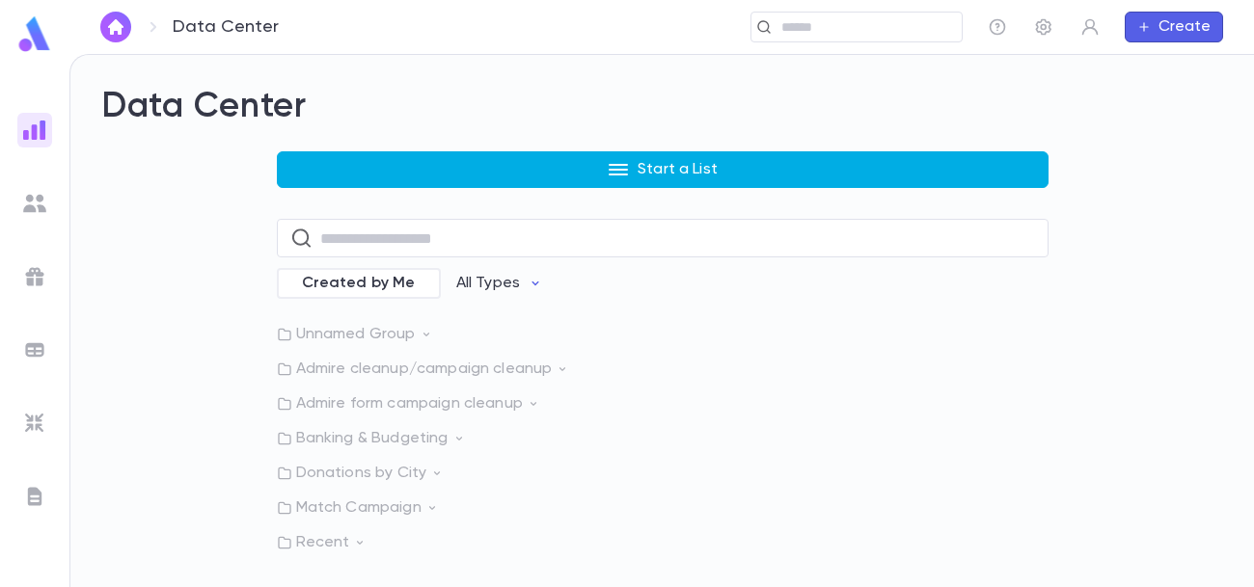
click at [570, 172] on button "Start a List" at bounding box center [663, 169] width 772 height 37
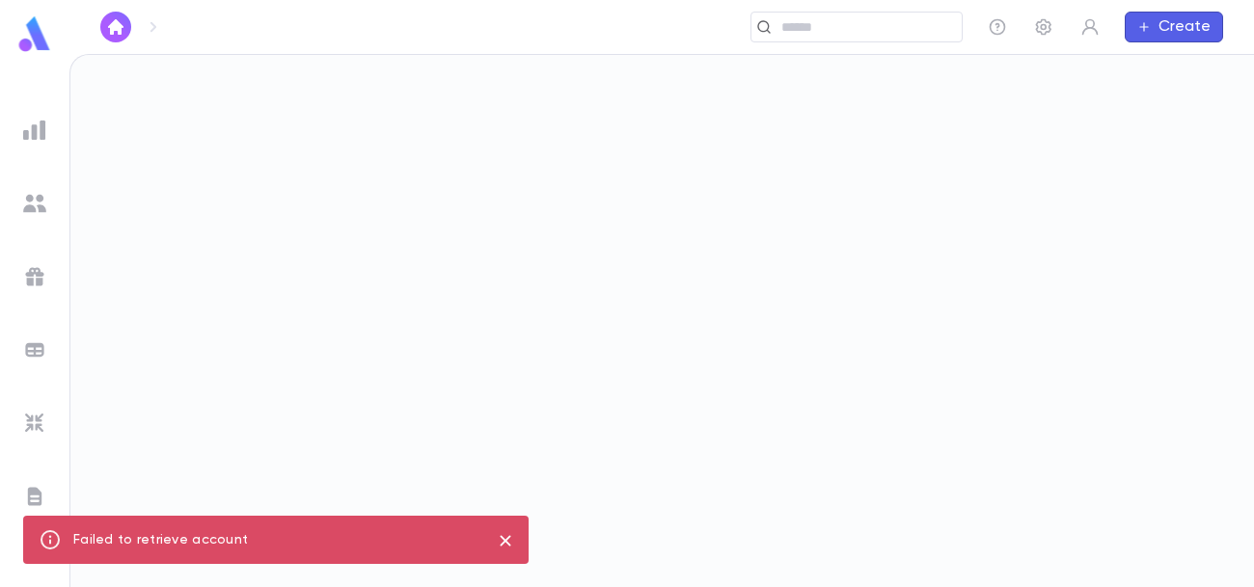
click at [39, 125] on img at bounding box center [34, 130] width 23 height 23
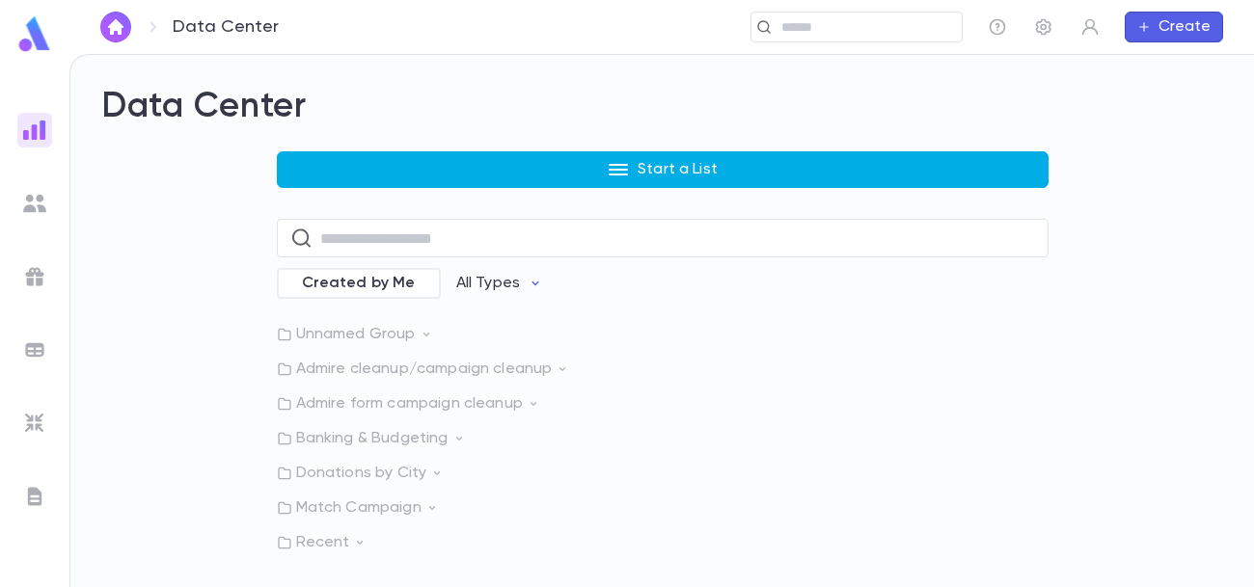
click at [707, 174] on p "Start a List" at bounding box center [678, 169] width 80 height 19
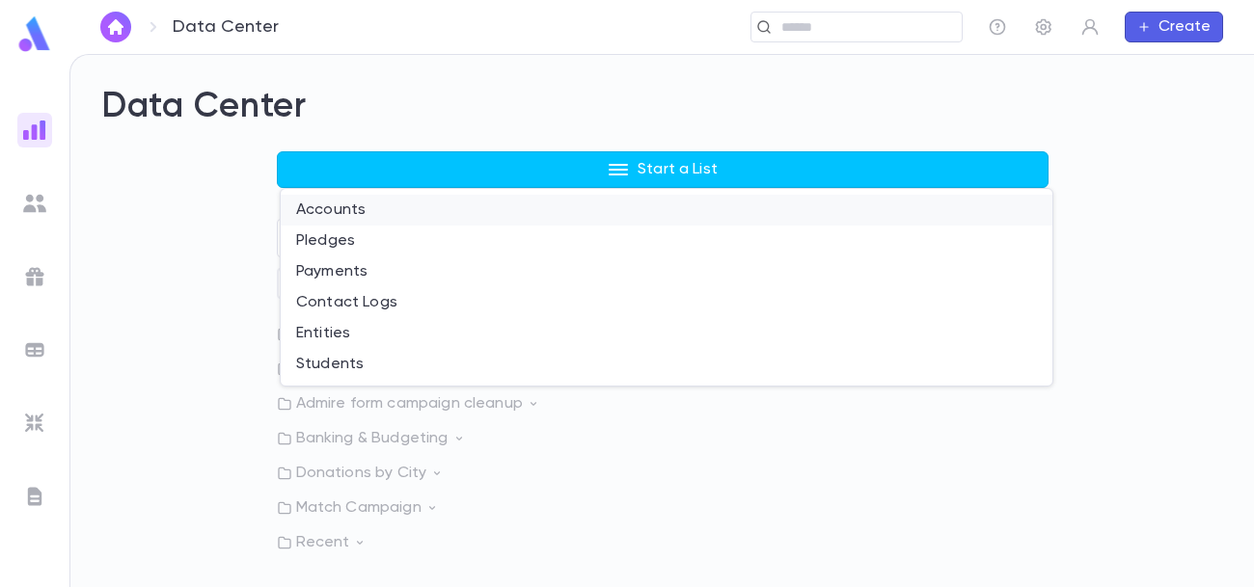
click at [368, 215] on li "Accounts" at bounding box center [667, 210] width 772 height 31
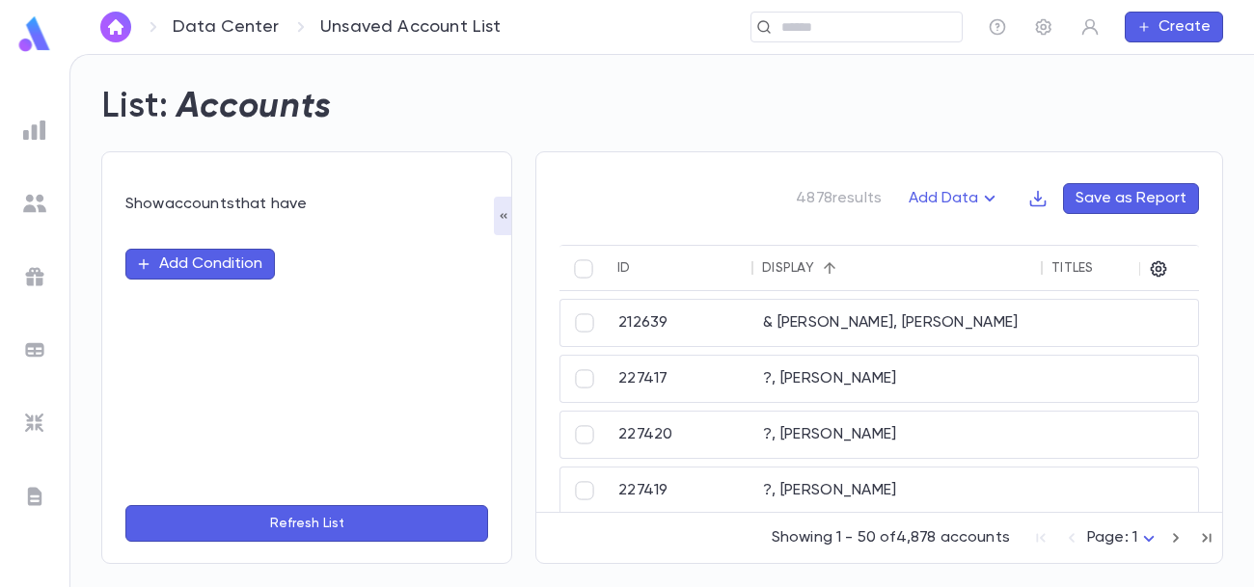
click at [253, 263] on button "Add Condition" at bounding box center [200, 264] width 150 height 31
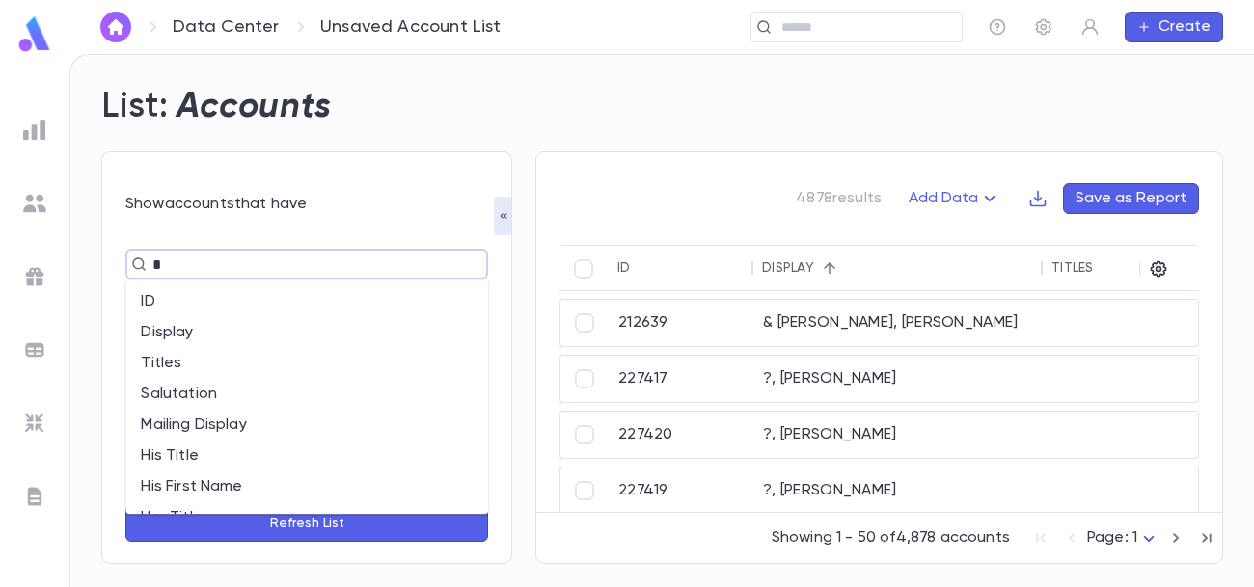
type input "**"
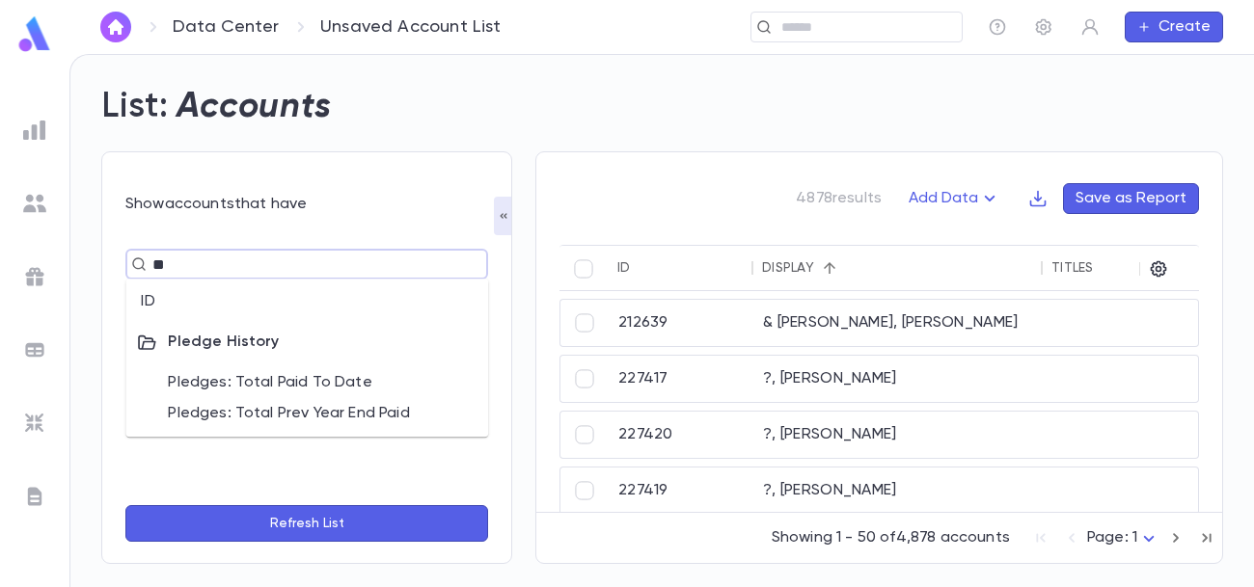
click at [186, 301] on li "ID" at bounding box center [306, 301] width 363 height 31
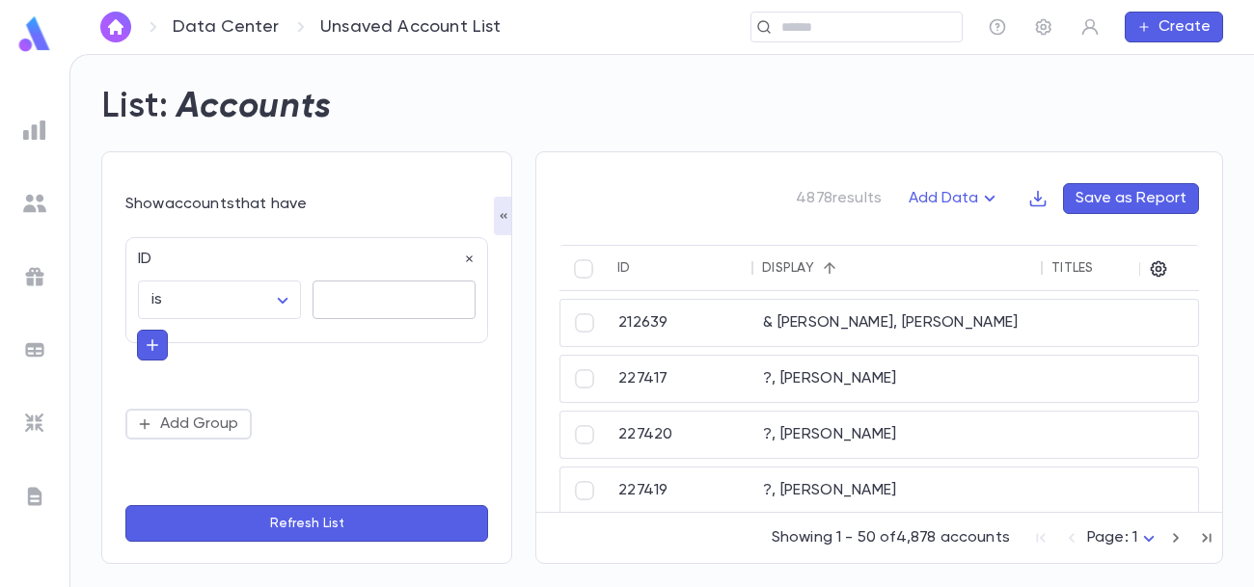
click at [389, 297] on input "text" at bounding box center [394, 301] width 163 height 38
paste input "*******"
type input "*******"
click at [325, 517] on button "Refresh List" at bounding box center [306, 523] width 363 height 37
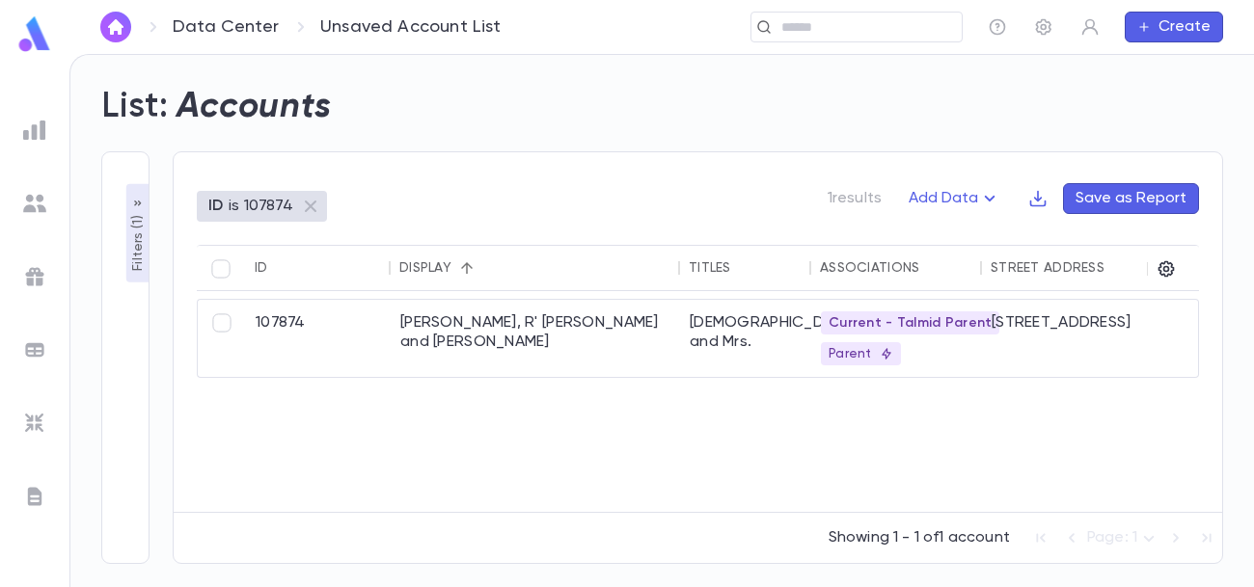
click at [134, 222] on p "Filters ( 1 )" at bounding box center [137, 241] width 19 height 60
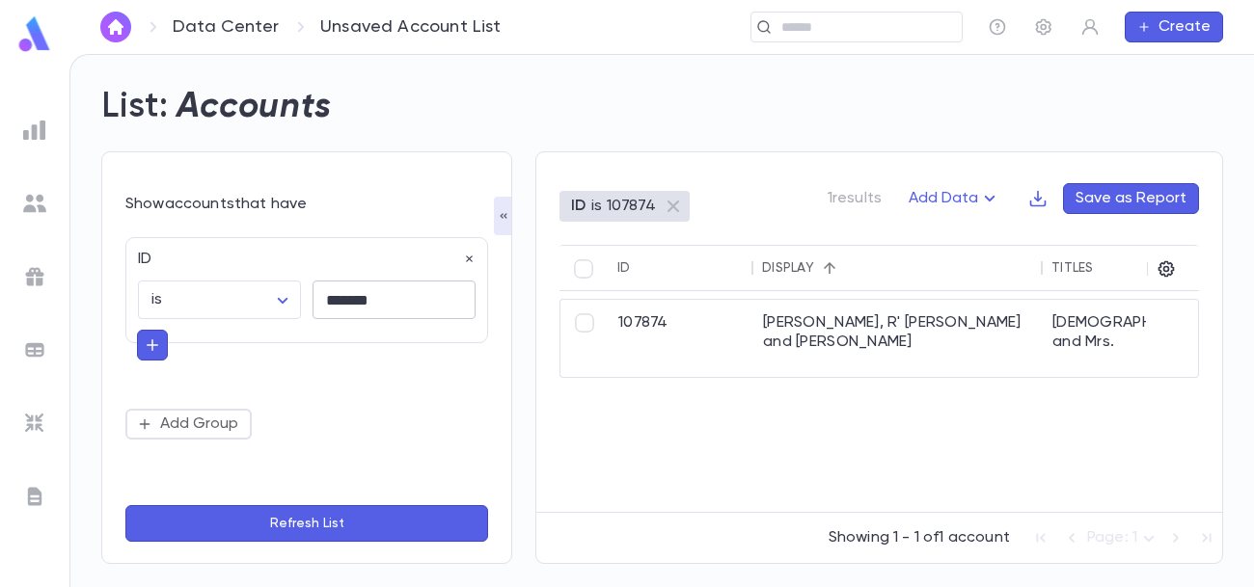
click at [351, 289] on input "*******" at bounding box center [394, 301] width 163 height 38
paste input "text"
type input "*******"
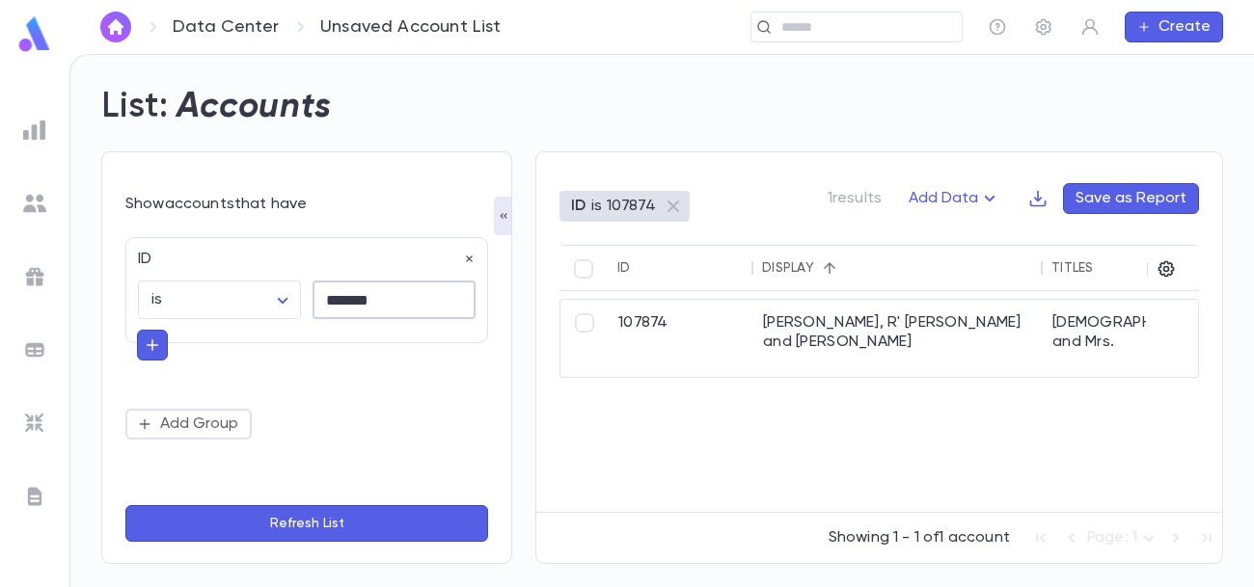
click at [342, 511] on button "Refresh List" at bounding box center [306, 523] width 363 height 37
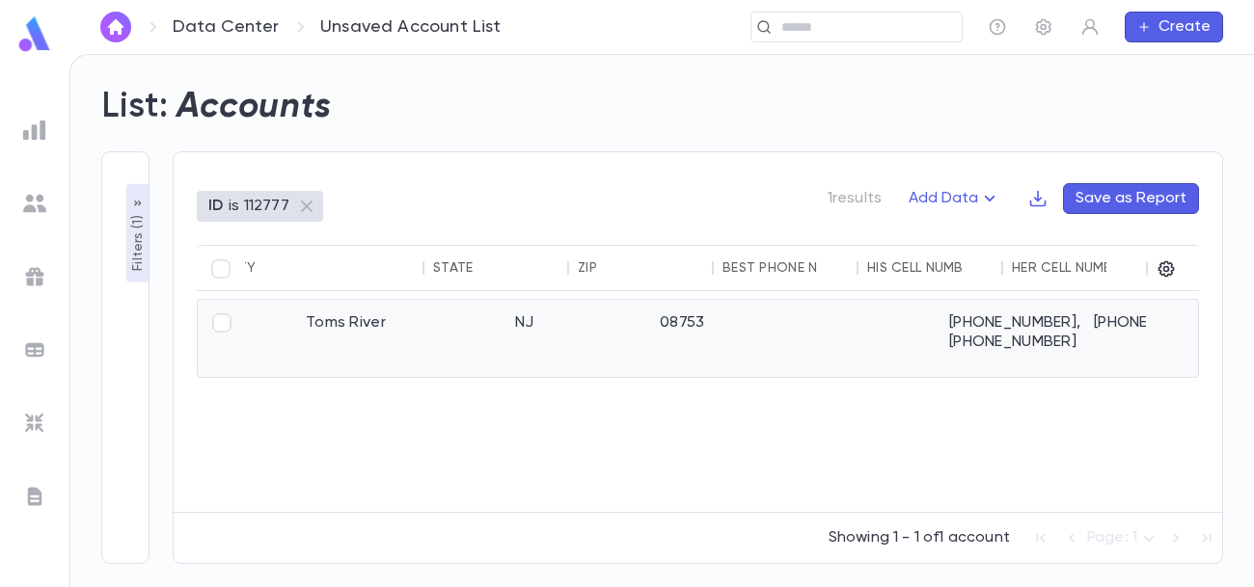
scroll to position [0, 1006]
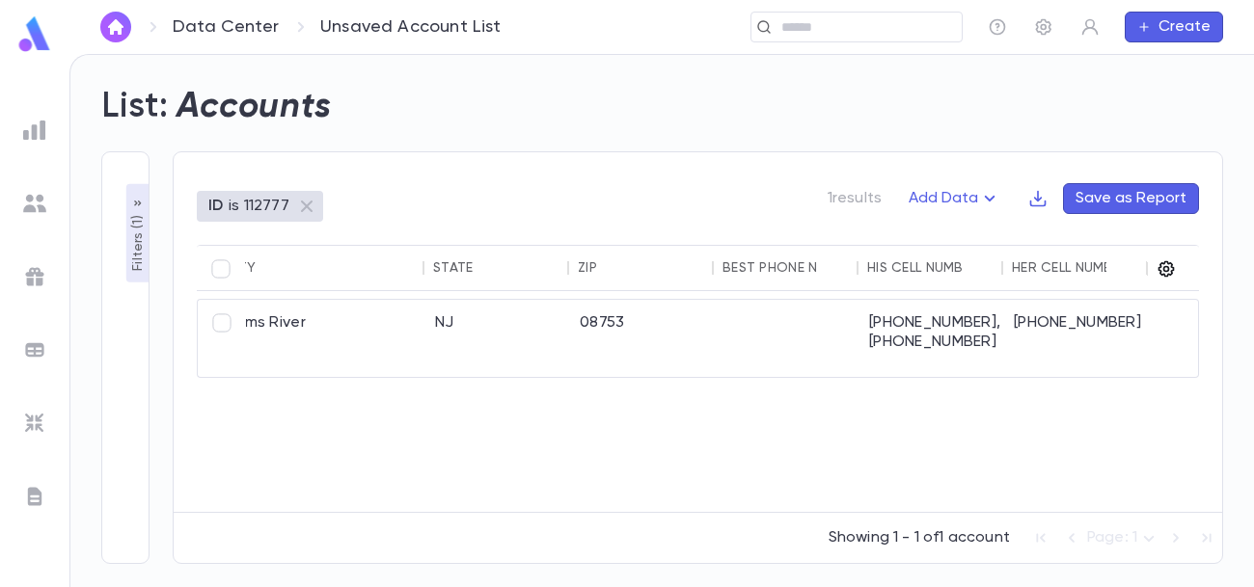
click at [1170, 266] on icon "button" at bounding box center [1167, 269] width 16 height 16
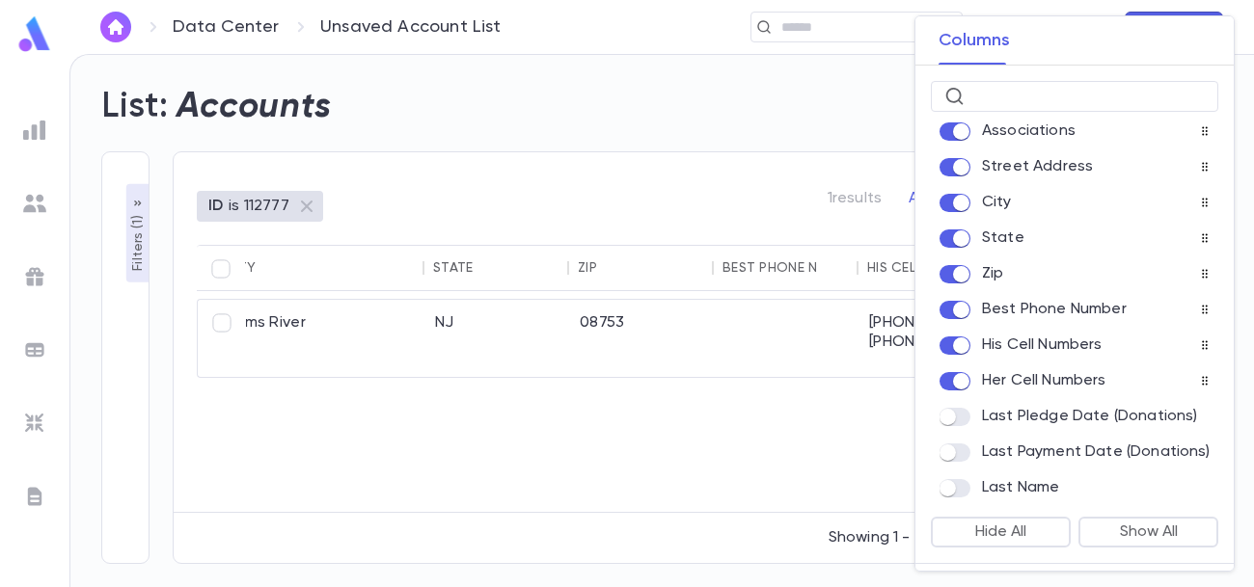
scroll to position [0, 0]
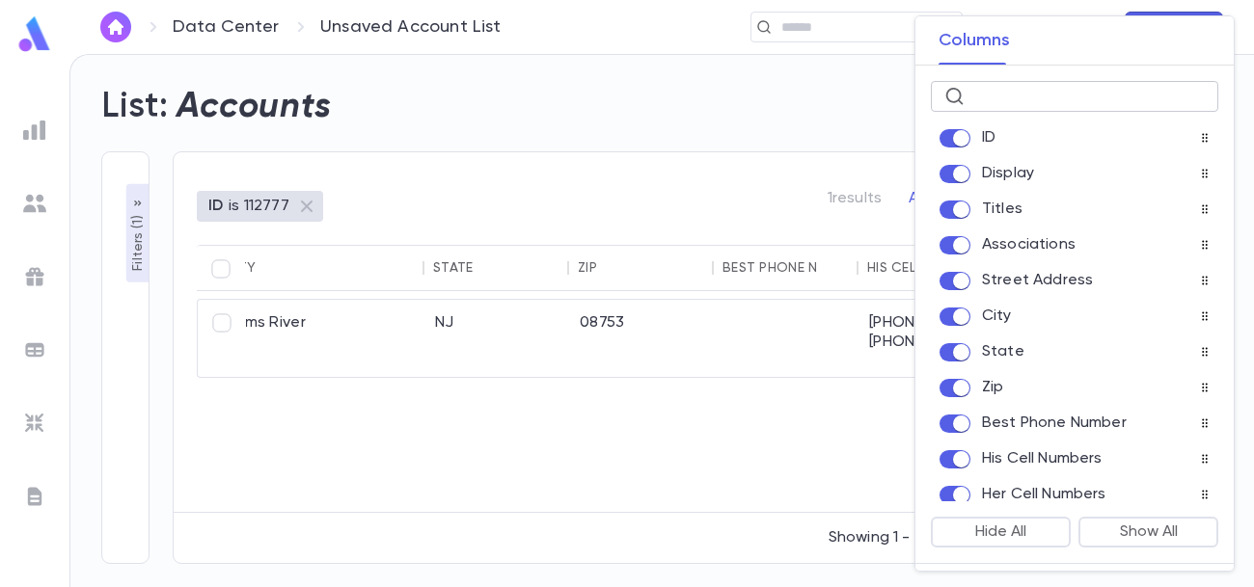
click at [1051, 91] on input "text" at bounding box center [1088, 97] width 232 height 30
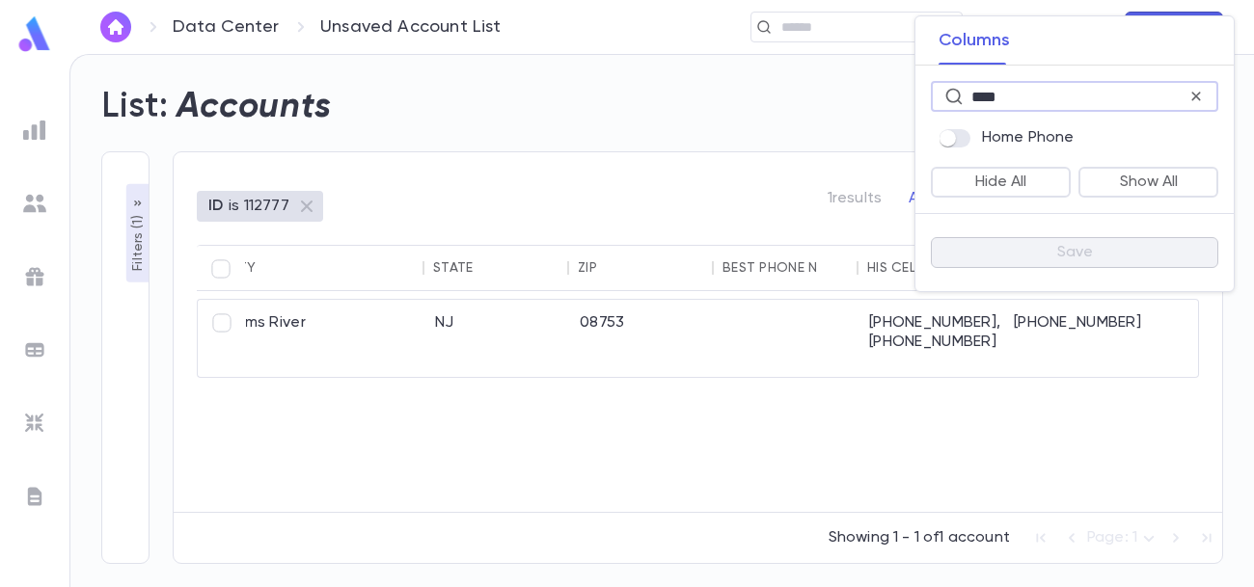
type input "****"
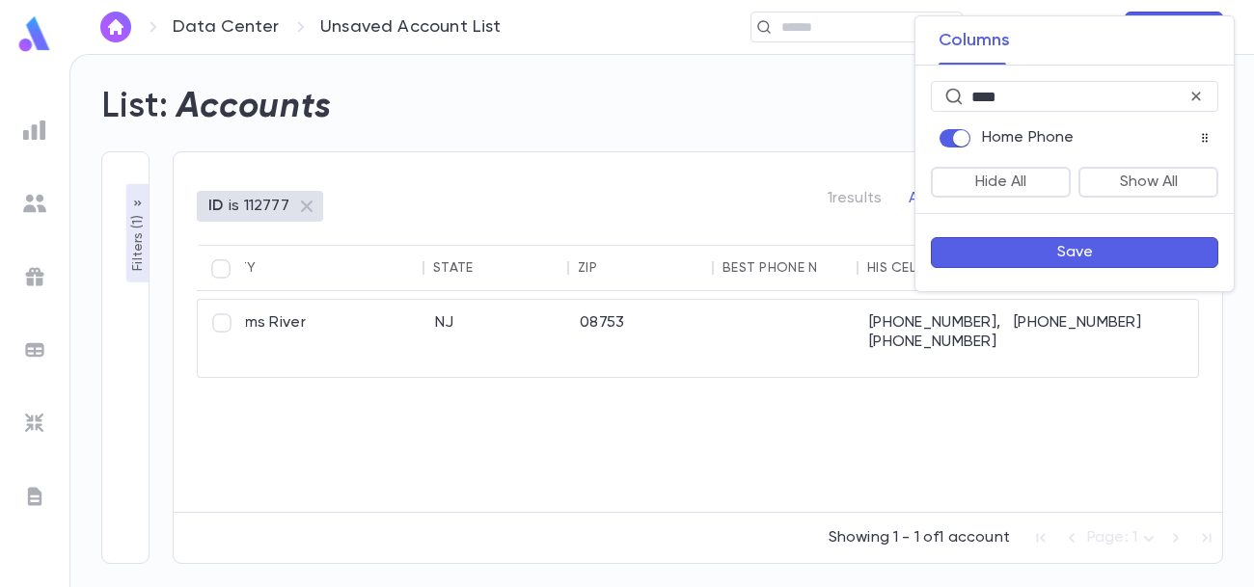
click at [1065, 261] on button "Save" at bounding box center [1074, 252] width 287 height 31
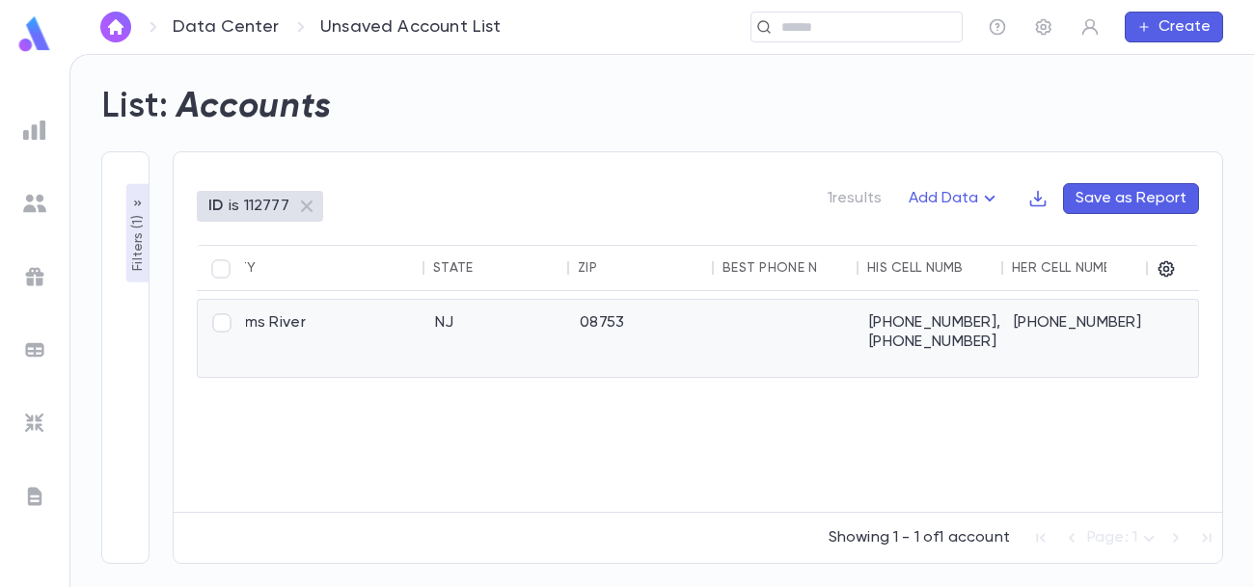
scroll to position [0, 1151]
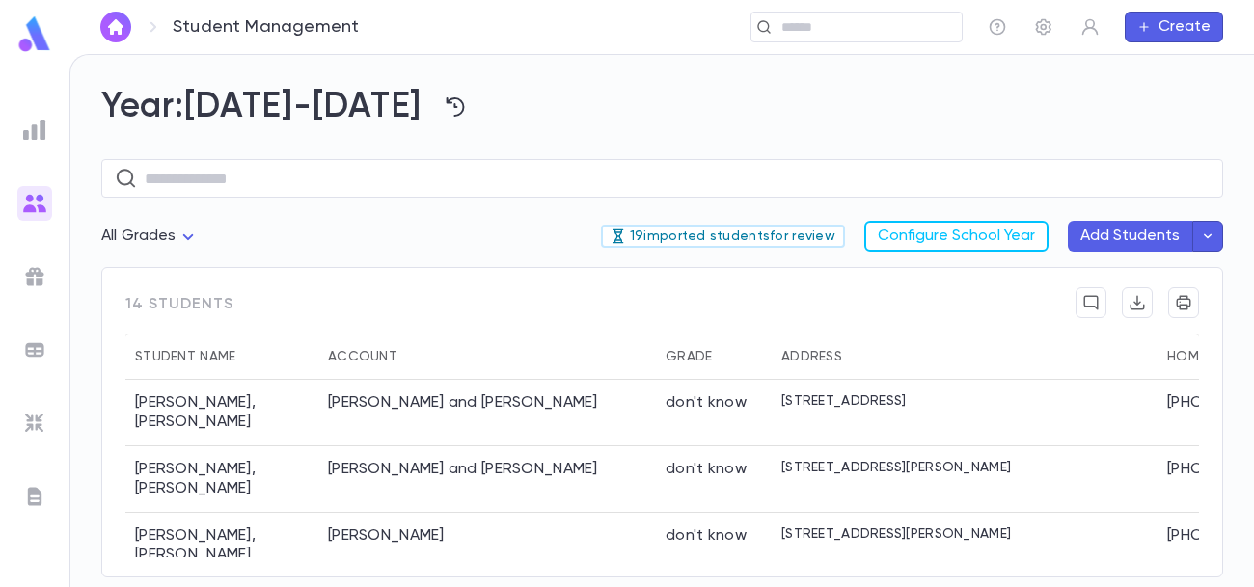
click at [1207, 240] on icon "button" at bounding box center [1207, 236] width 17 height 19
click at [1070, 284] on div "Beta" at bounding box center [1065, 275] width 49 height 23
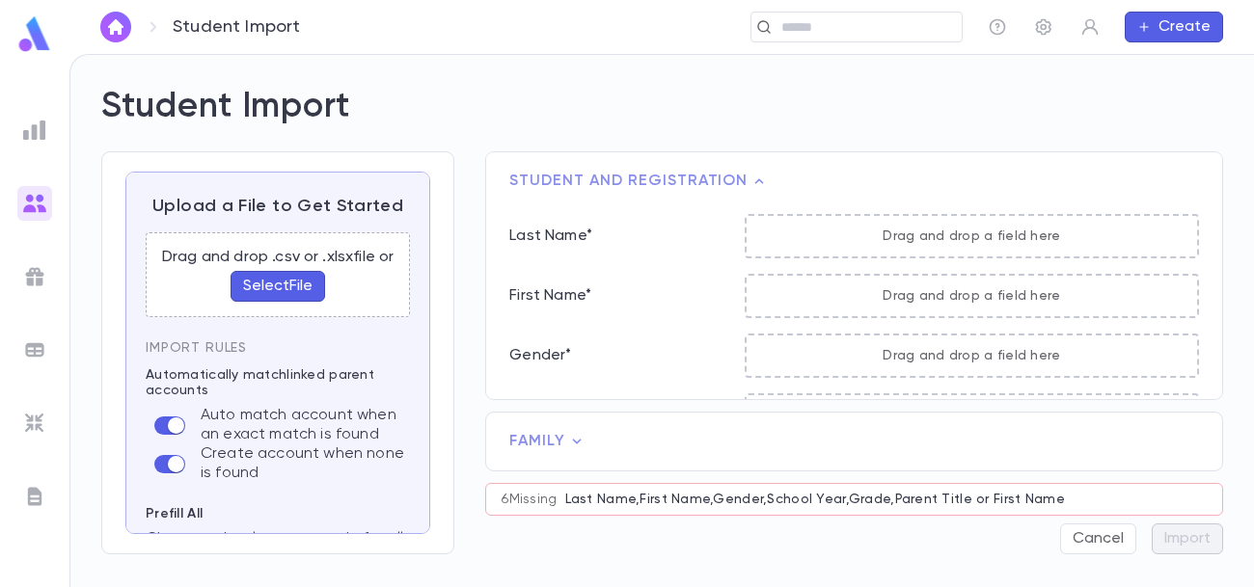
click at [575, 439] on icon at bounding box center [576, 441] width 19 height 19
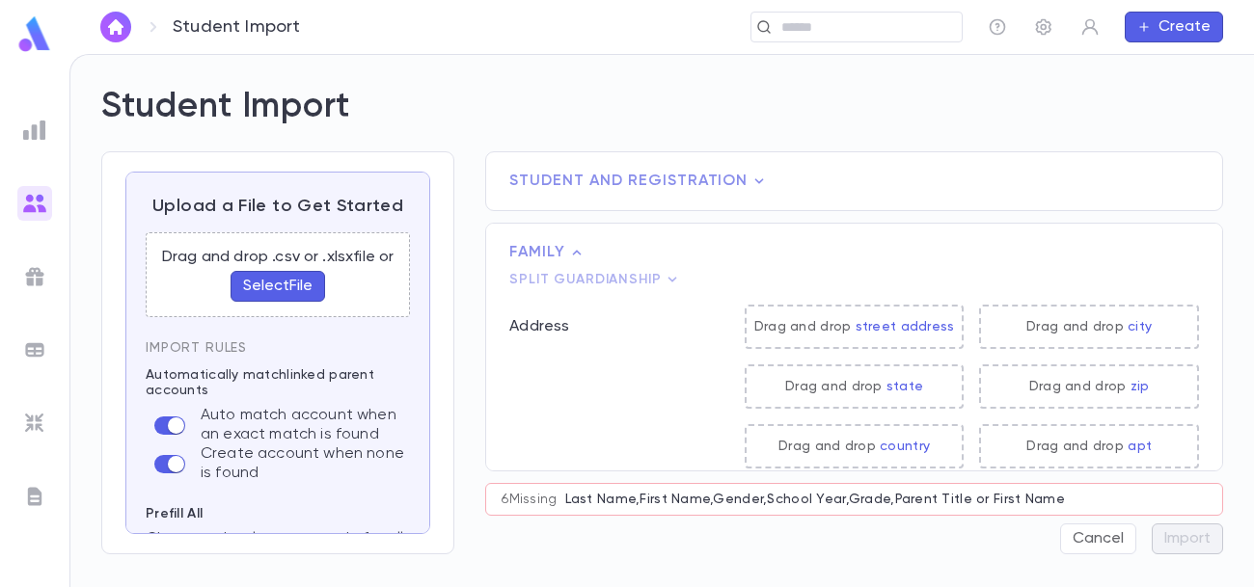
click at [668, 279] on icon at bounding box center [672, 279] width 19 height 19
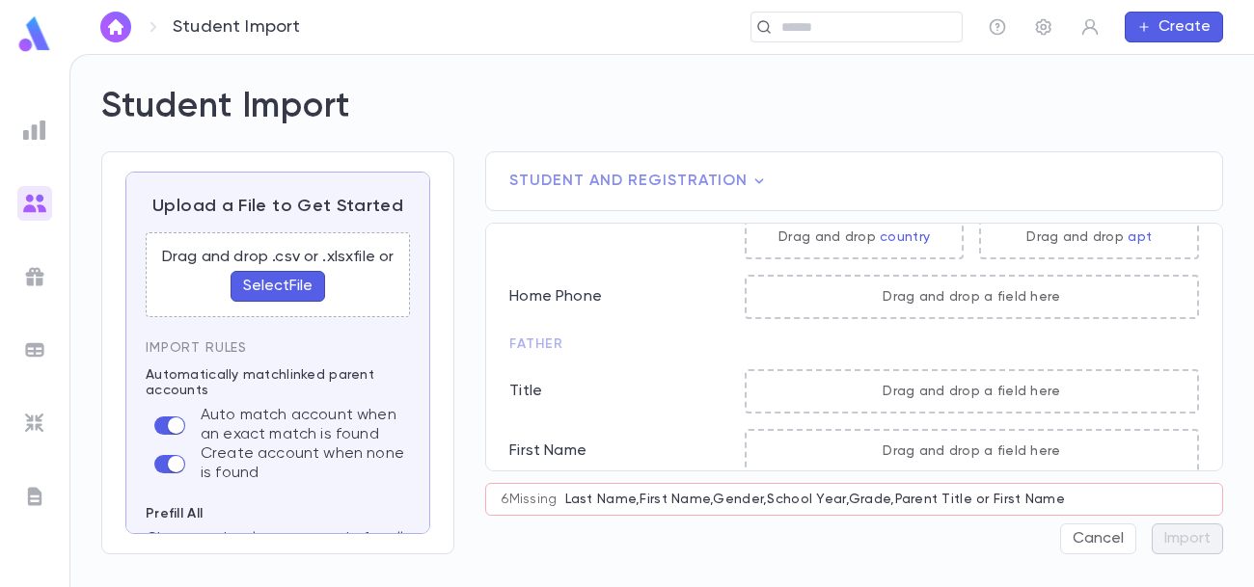
scroll to position [484, 0]
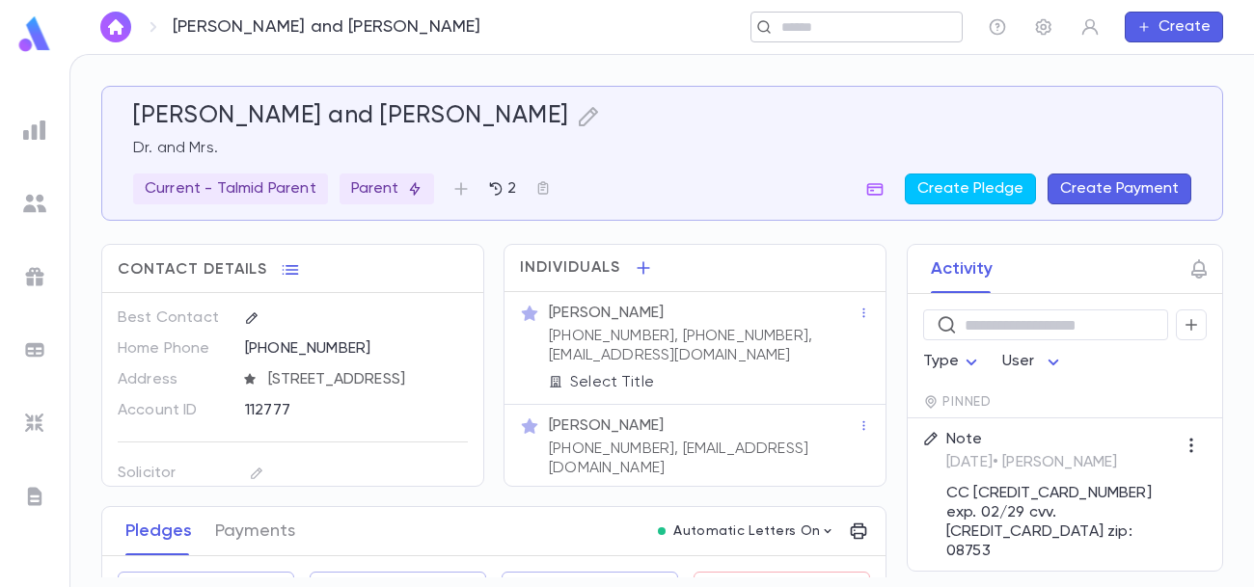
click at [882, 24] on input "text" at bounding box center [865, 27] width 178 height 18
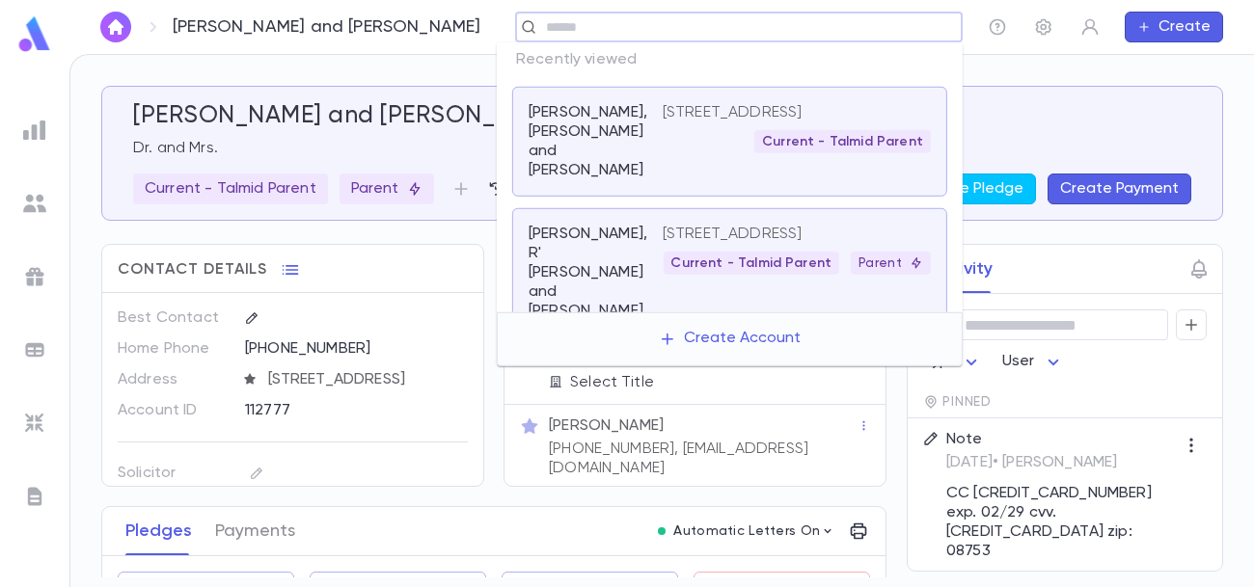
scroll to position [126, 0]
click at [645, 252] on div "Slatkin, R' Shlomo and Rivka" at bounding box center [596, 272] width 134 height 96
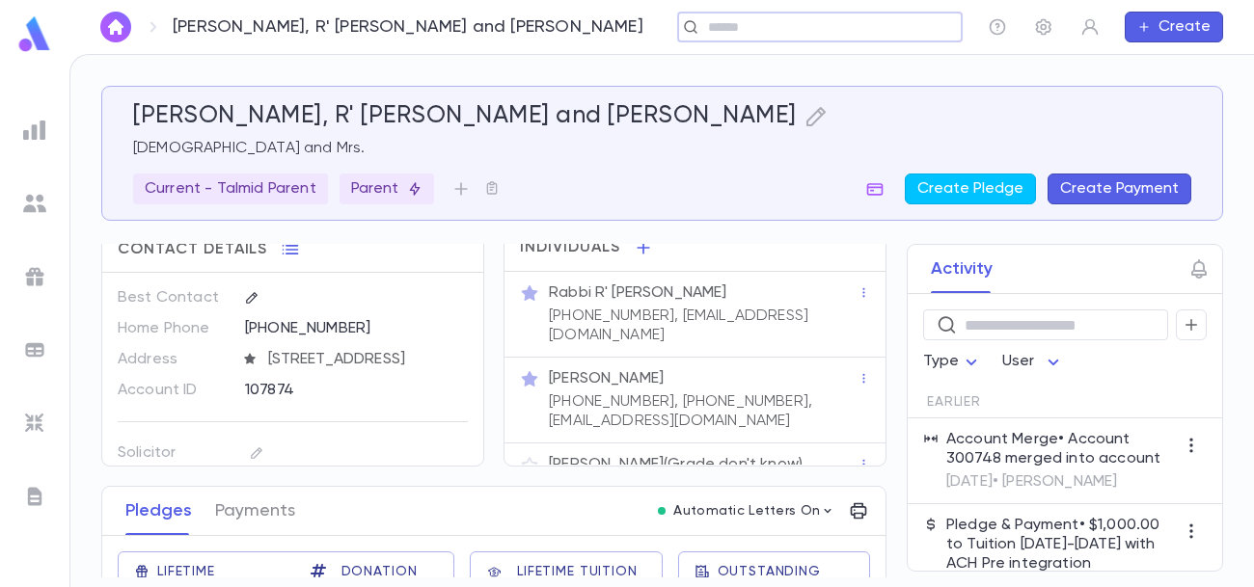
scroll to position [14, 0]
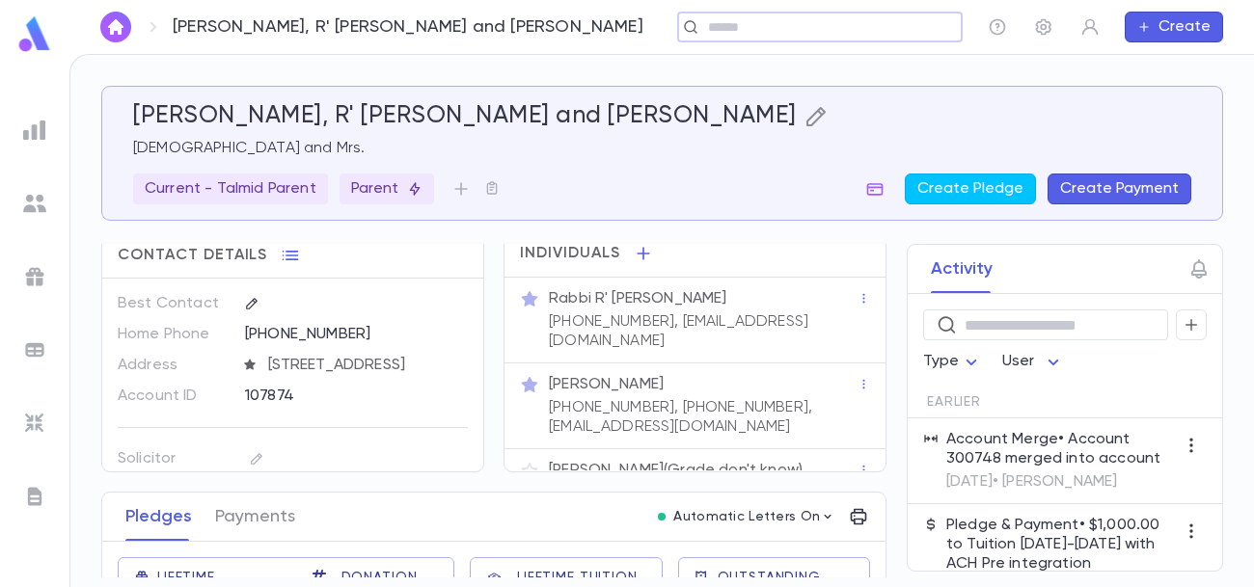
click at [804, 118] on icon "button" at bounding box center [815, 116] width 23 height 23
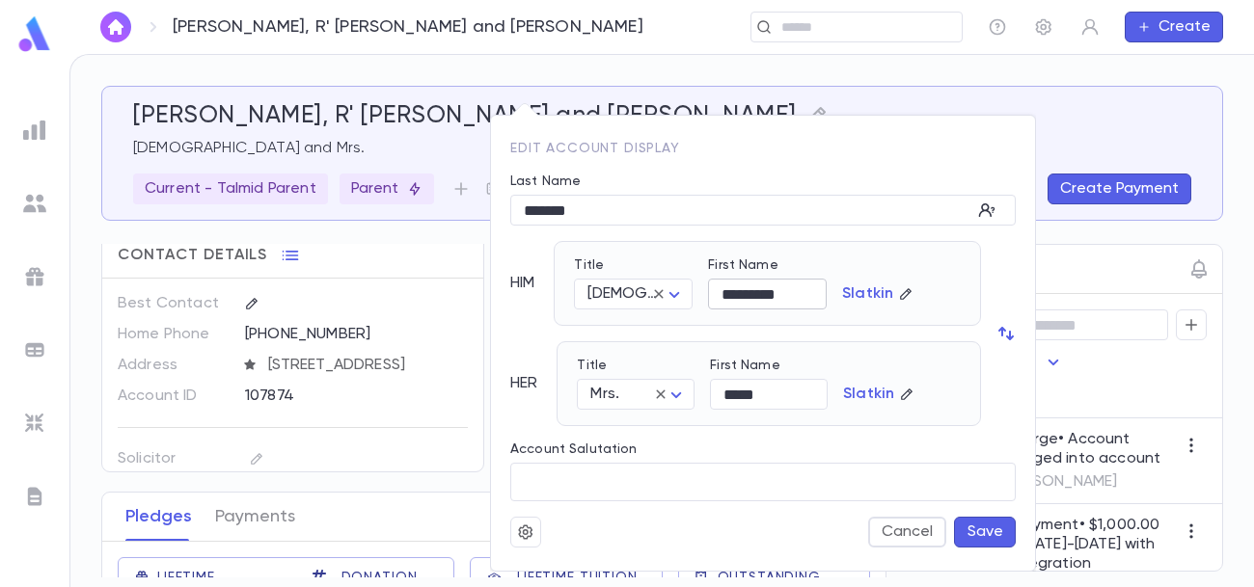
click at [740, 292] on input "*********" at bounding box center [767, 295] width 119 height 30
type input "********"
click at [898, 537] on button "Cancel" at bounding box center [907, 532] width 78 height 31
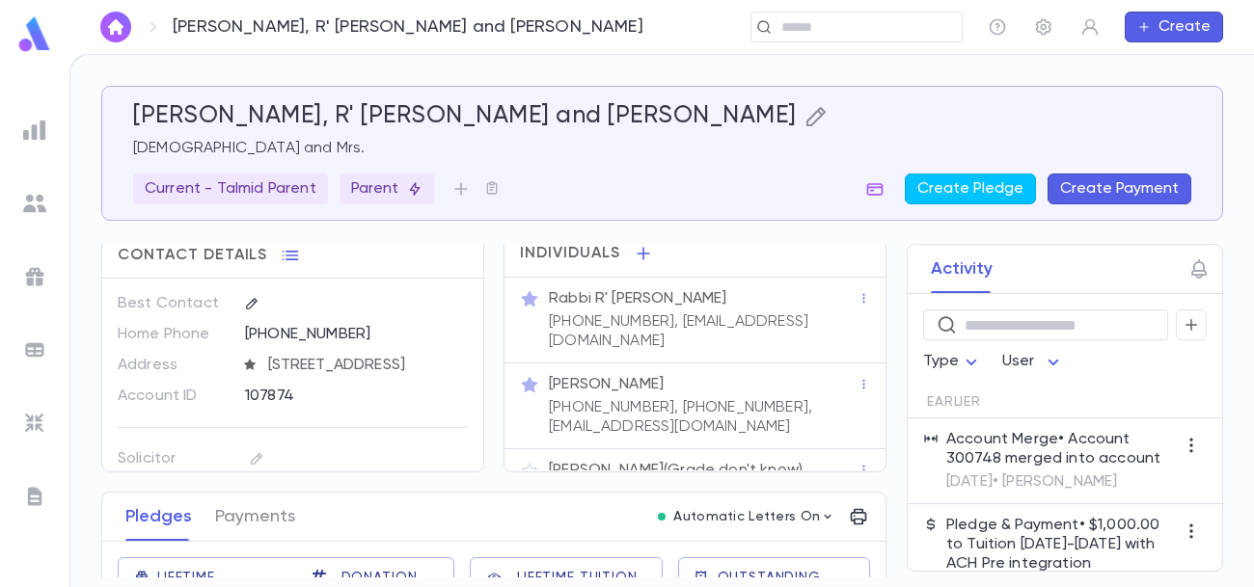
click at [804, 123] on icon "button" at bounding box center [815, 116] width 23 height 23
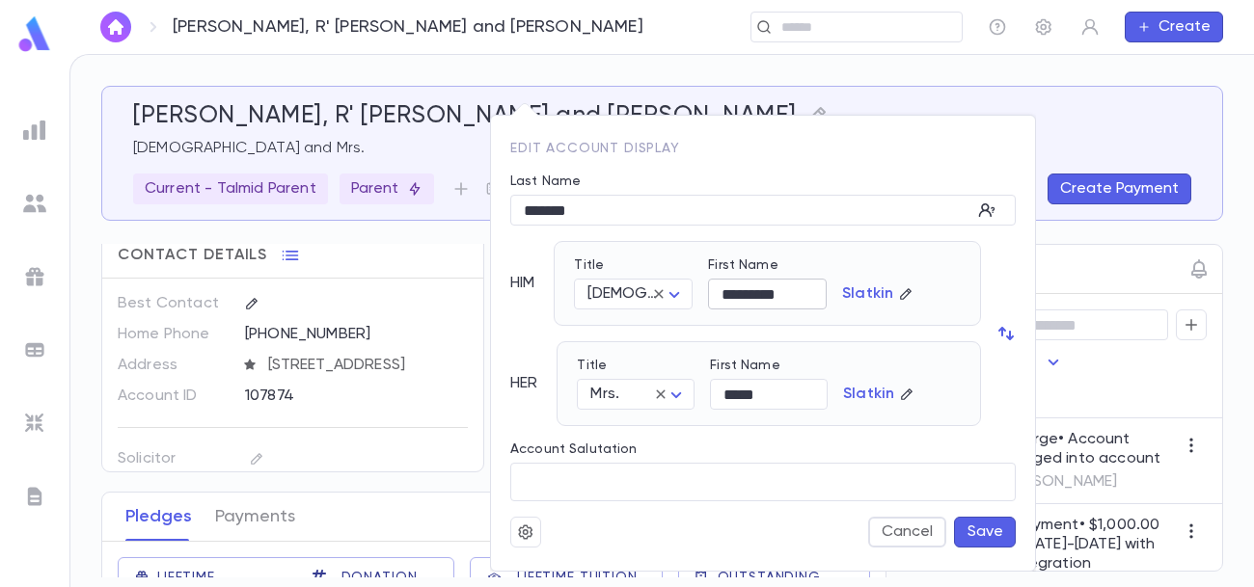
click at [728, 293] on input "*********" at bounding box center [767, 295] width 119 height 30
type input "******"
click at [982, 530] on button "Save" at bounding box center [985, 532] width 62 height 31
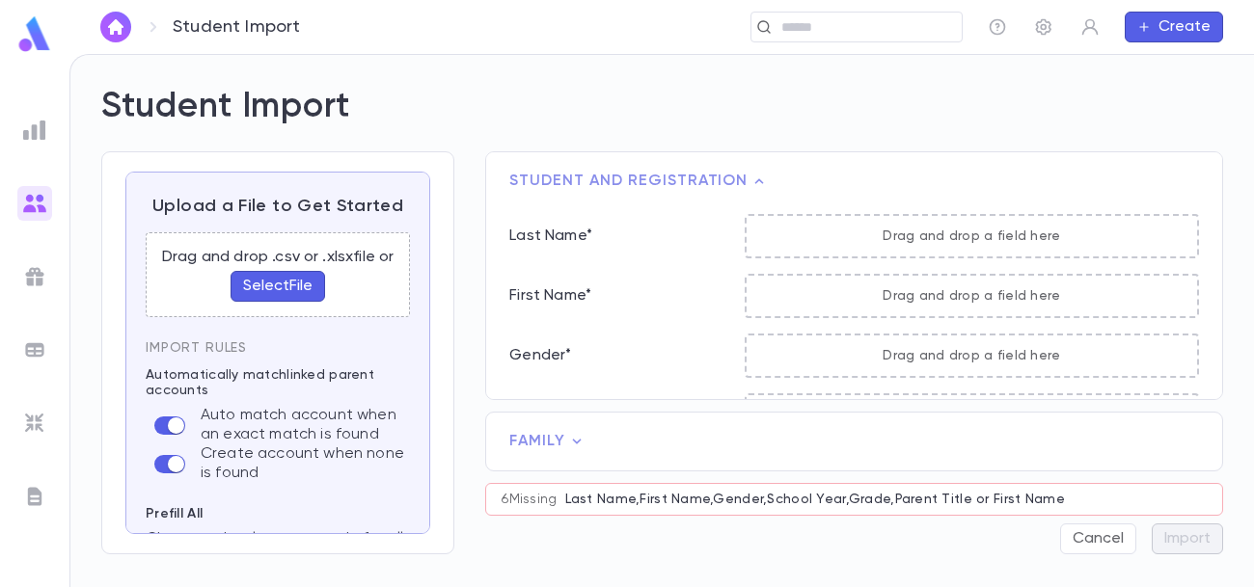
click at [279, 289] on button "Select File" at bounding box center [278, 286] width 95 height 31
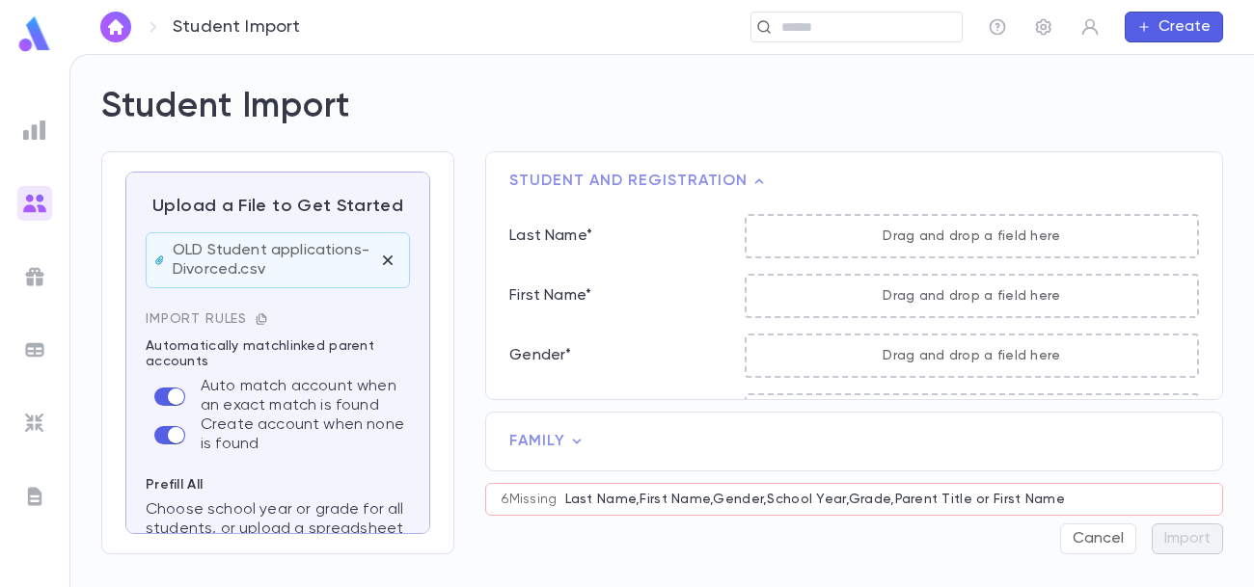
click at [259, 320] on icon "button" at bounding box center [262, 320] width 14 height 14
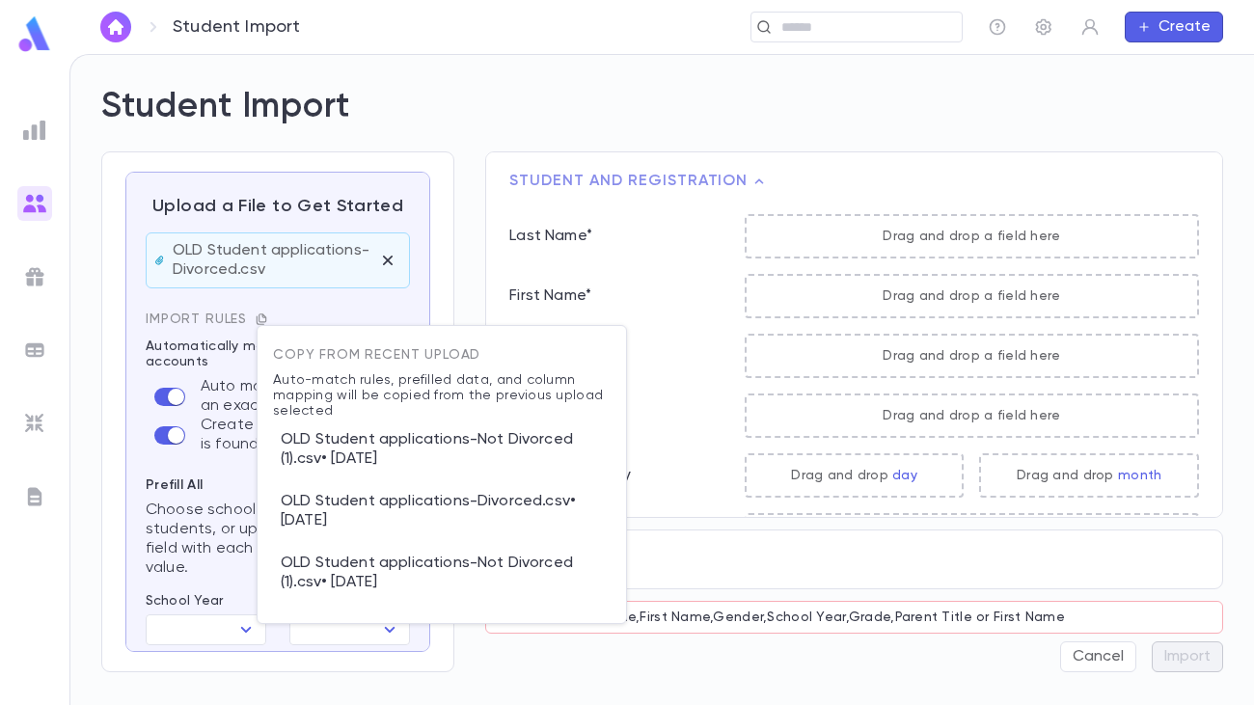
click at [422, 492] on p "OLD Student applications-Divorced.csv • [DATE]" at bounding box center [442, 511] width 338 height 62
type input "*********"
type input "**********"
type input "****"
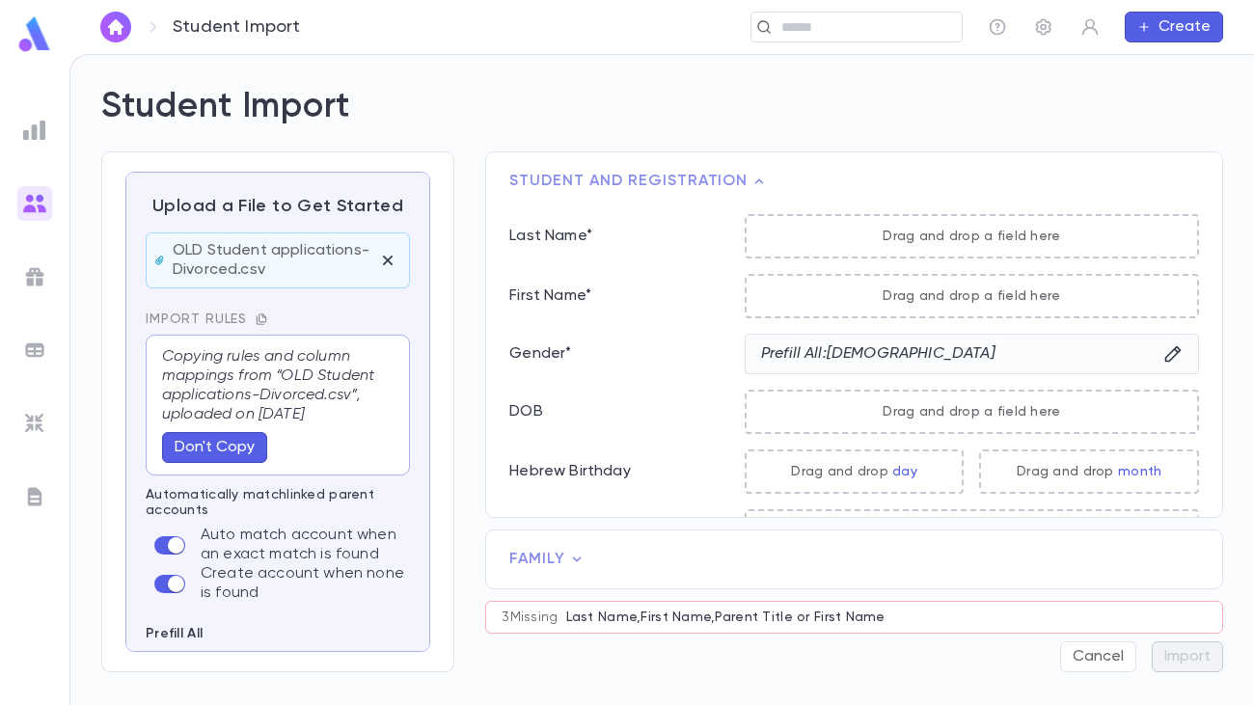
scroll to position [279, 0]
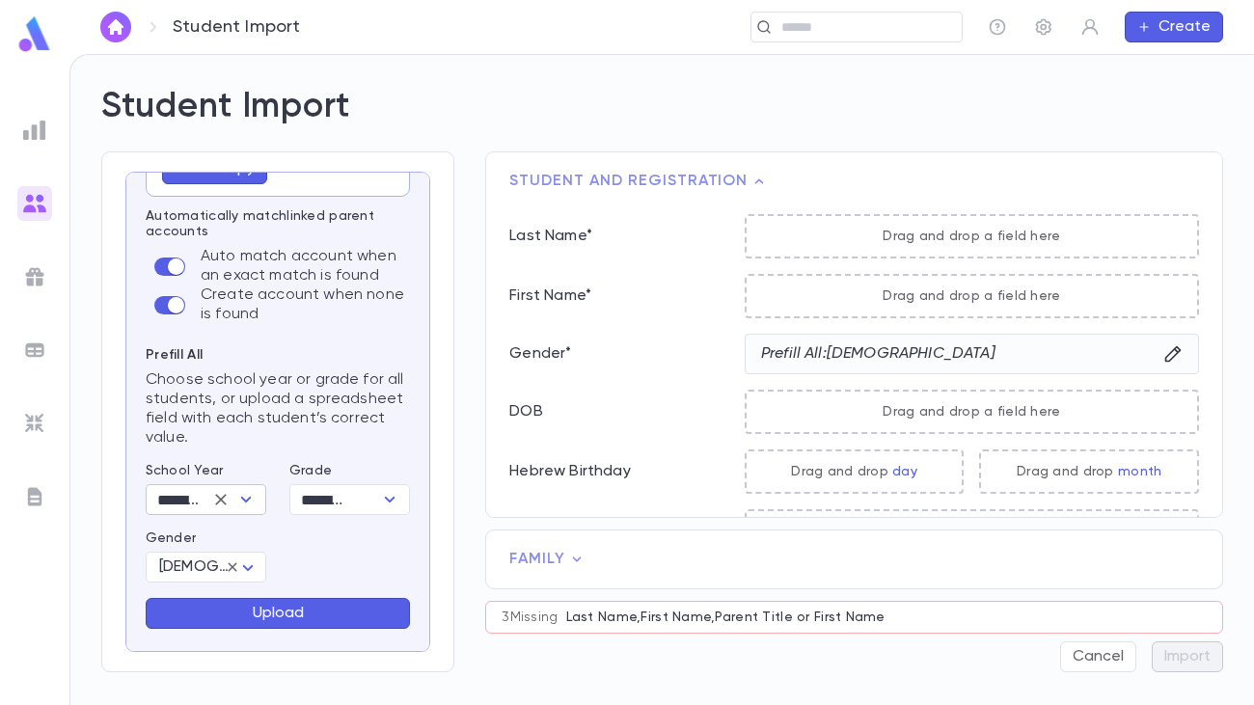
click at [243, 499] on icon "Open" at bounding box center [246, 500] width 11 height 6
click at [217, 566] on li "2024-2025" at bounding box center [210, 568] width 131 height 31
type input "*********"
click at [280, 586] on button "Upload" at bounding box center [278, 613] width 264 height 31
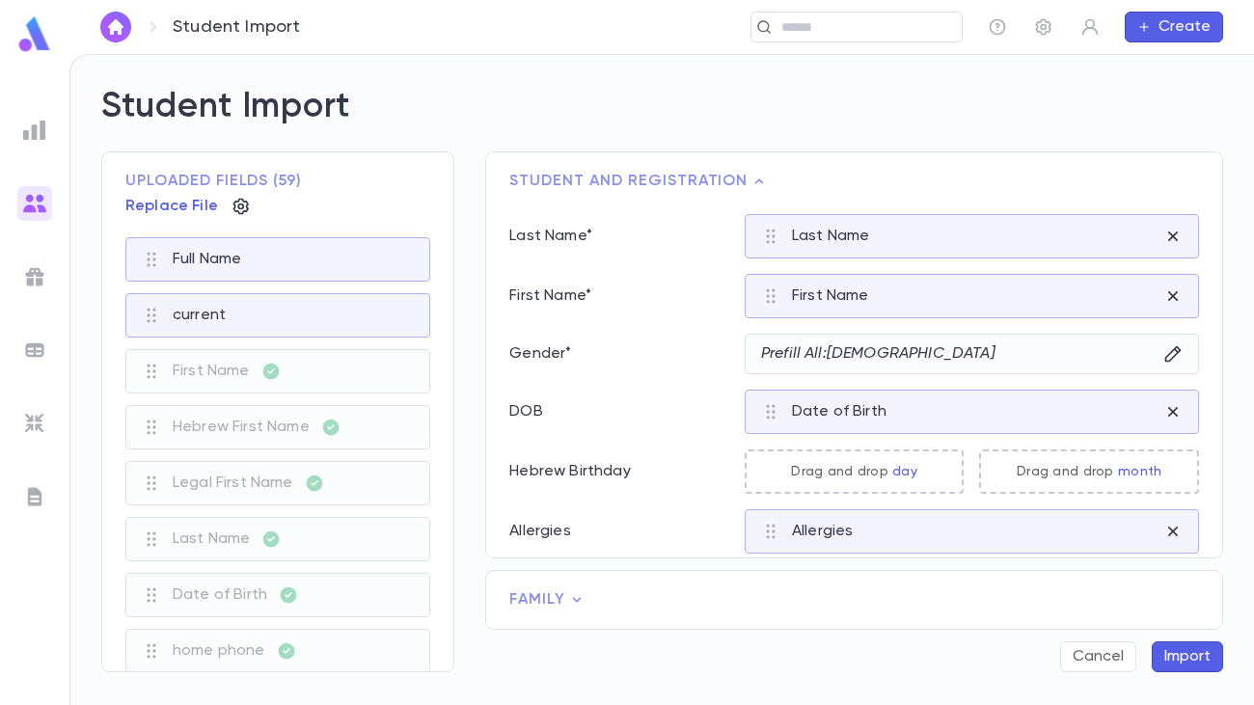
scroll to position [1562, 0]
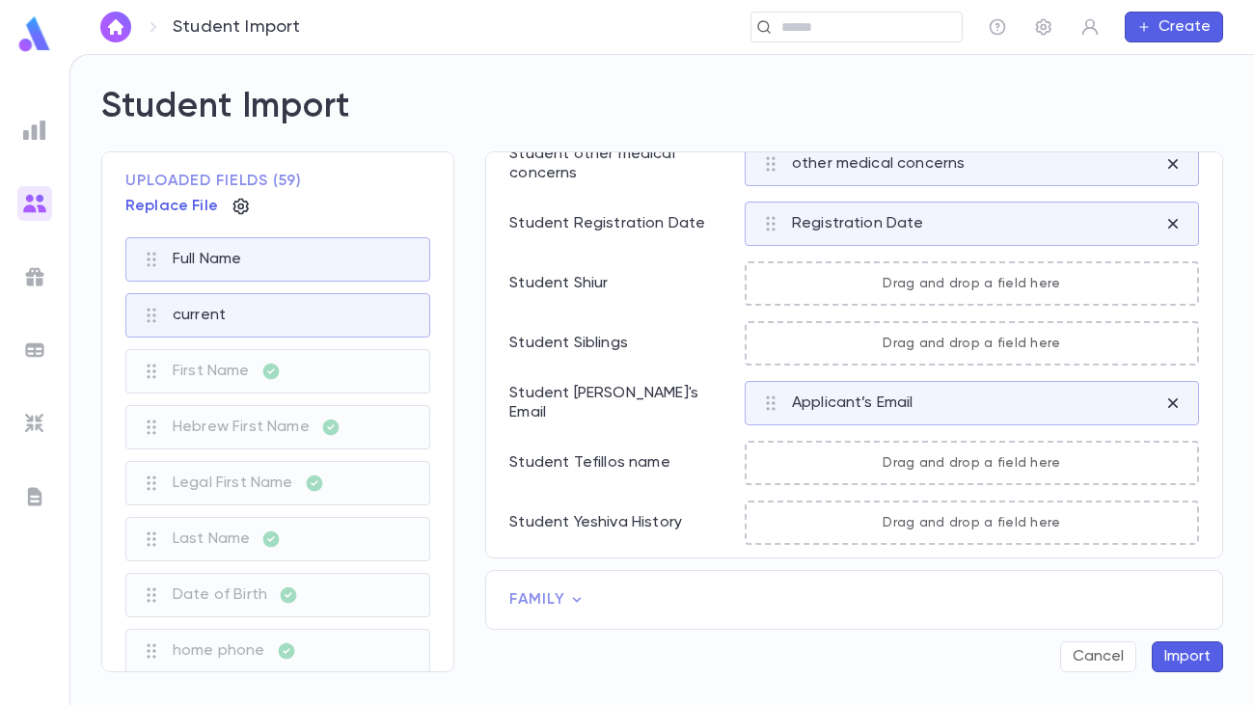
click at [575, 586] on icon at bounding box center [576, 599] width 19 height 19
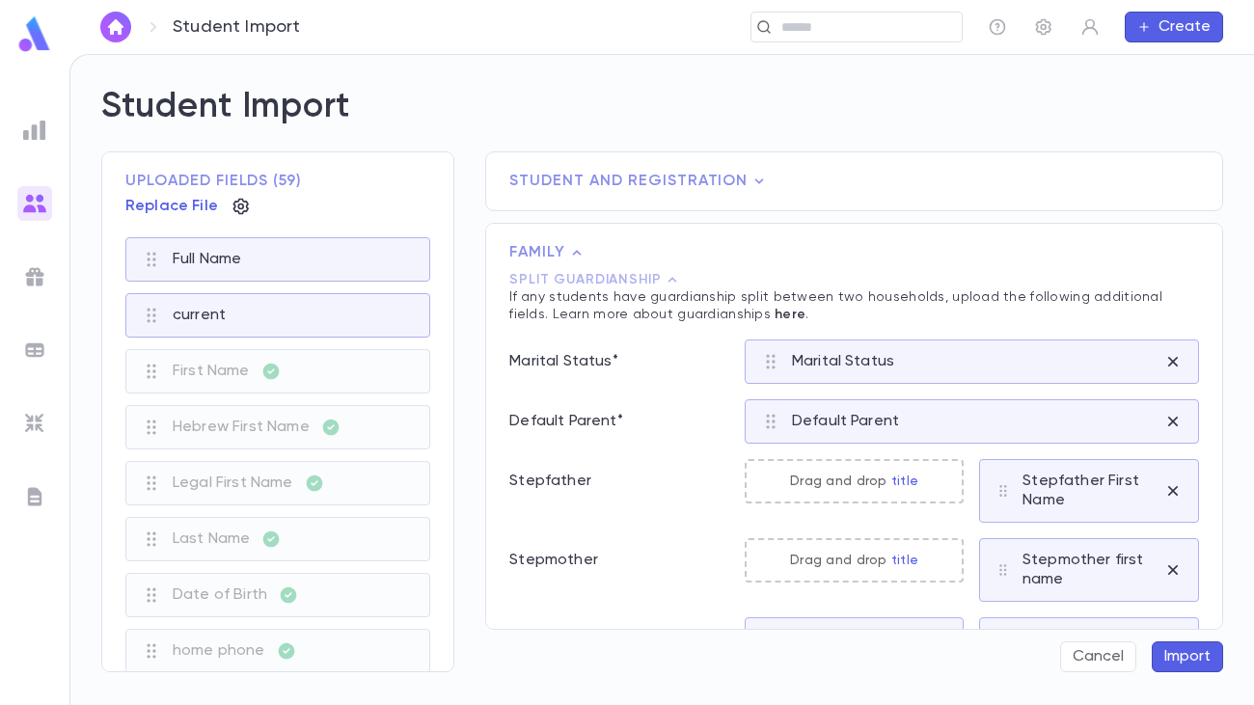
scroll to position [0, 0]
click at [668, 280] on icon at bounding box center [672, 279] width 9 height 5
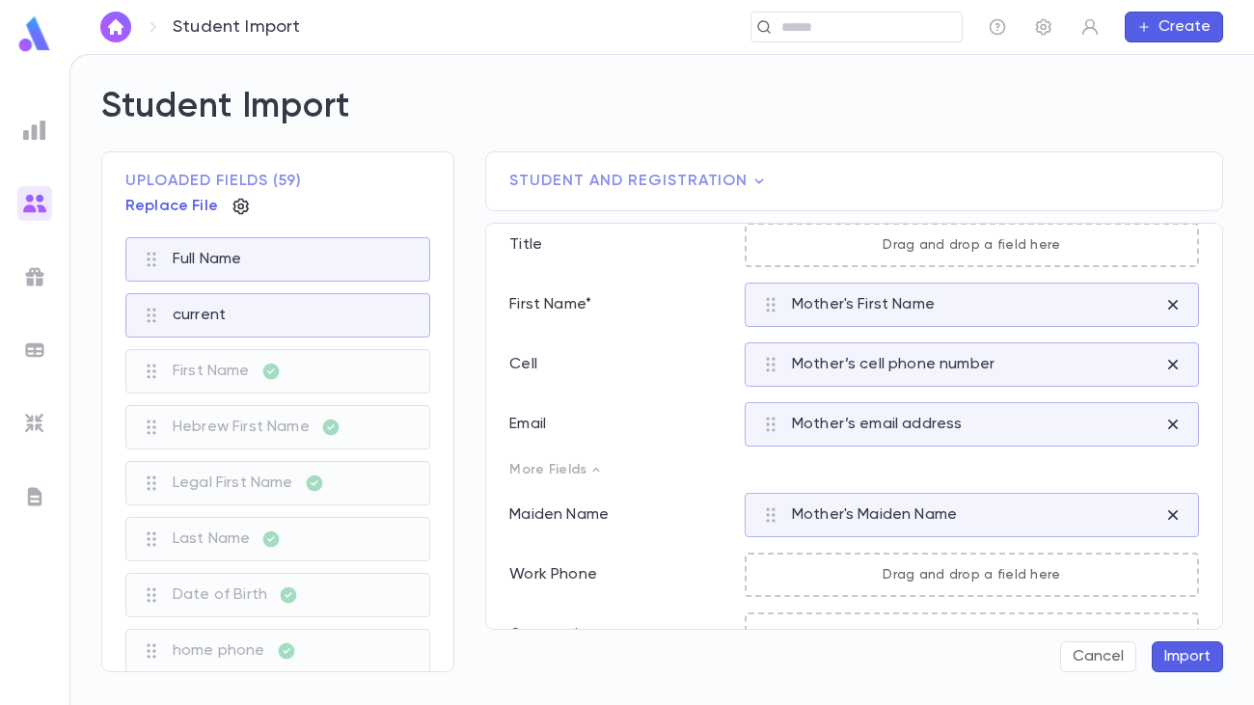
scroll to position [1077, 0]
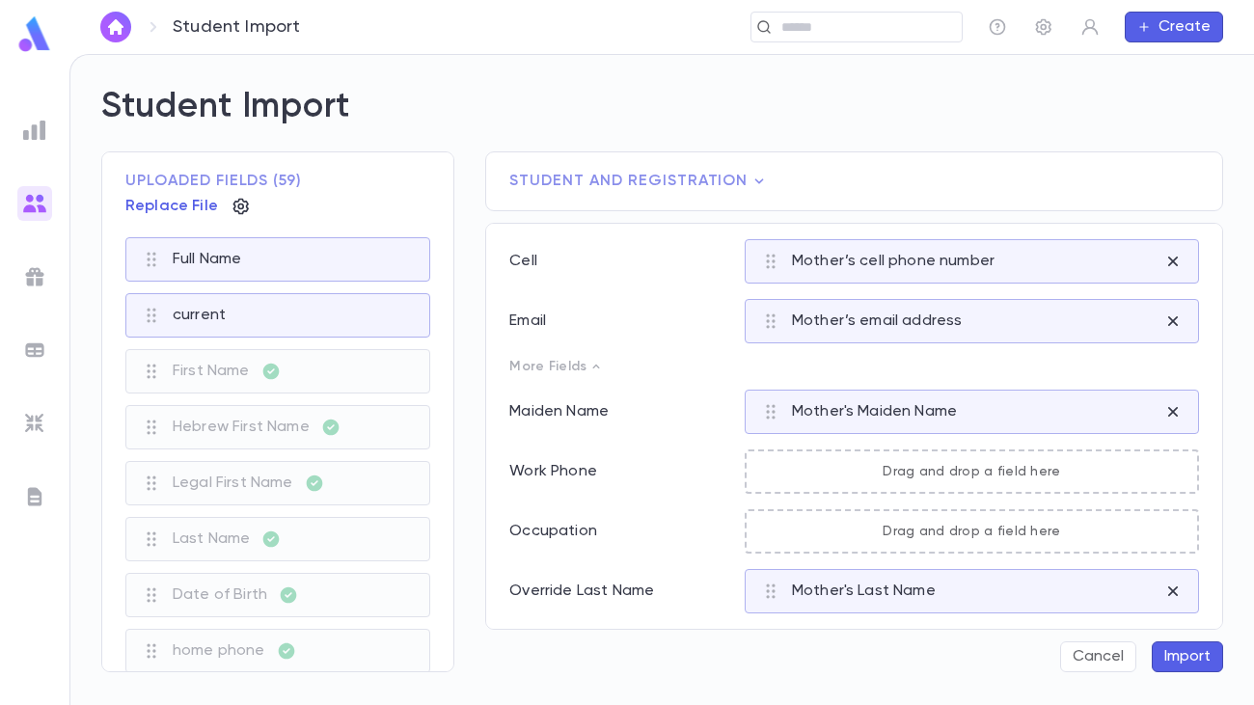
click at [1174, 586] on button "Import" at bounding box center [1187, 656] width 71 height 31
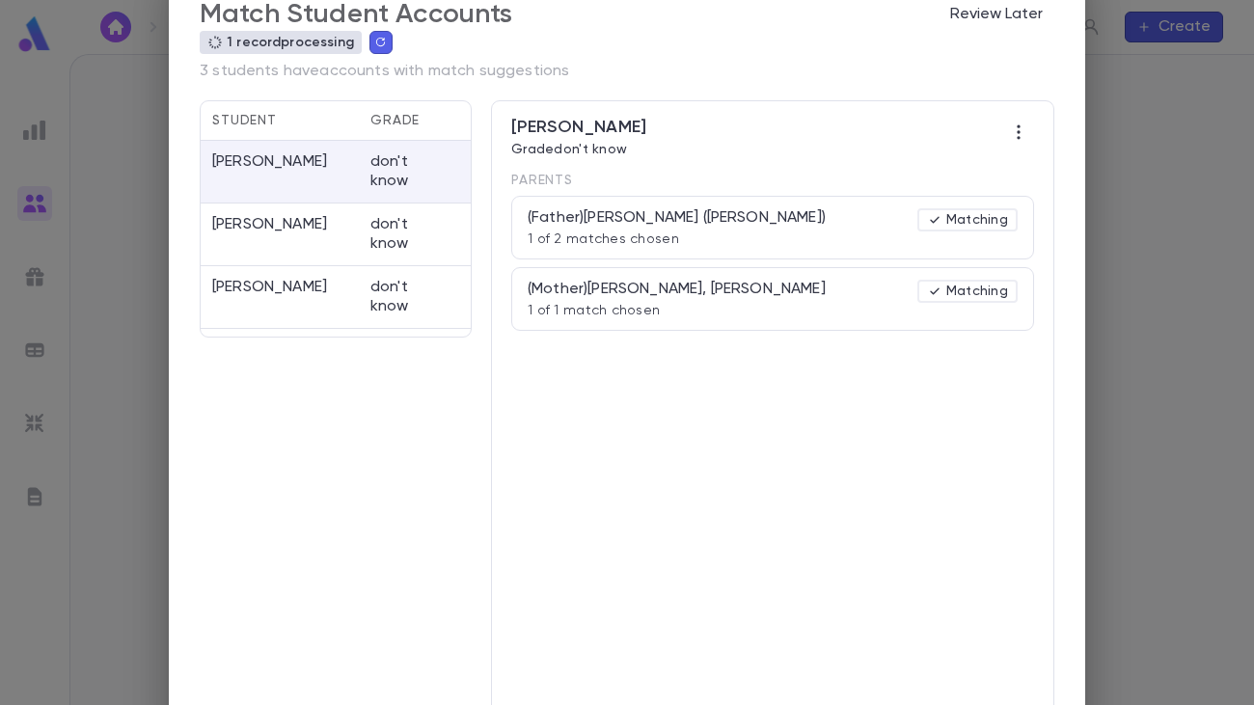
click at [809, 227] on div "(Father) Schwartz, Barry (Dov Ber) 1 of 2 matches chosen Matching" at bounding box center [773, 227] width 490 height 39
click at [964, 219] on p "Matching" at bounding box center [967, 219] width 81 height 15
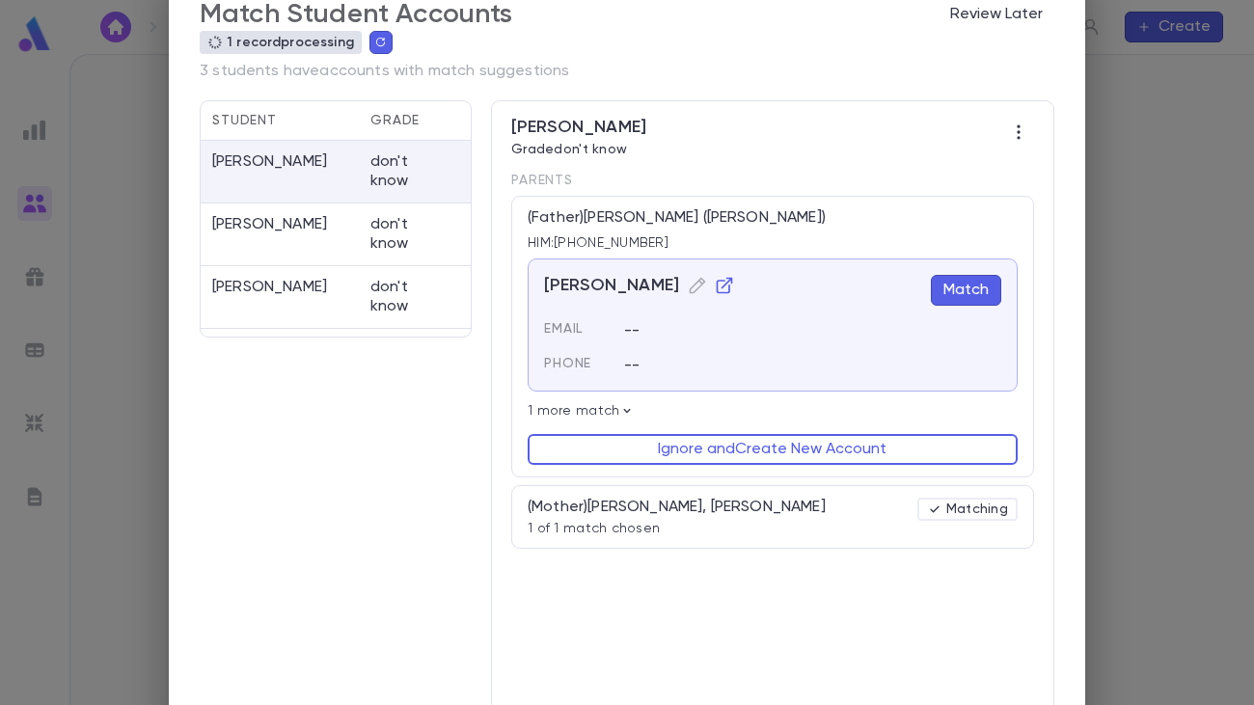
click at [939, 295] on button "Match" at bounding box center [966, 290] width 70 height 31
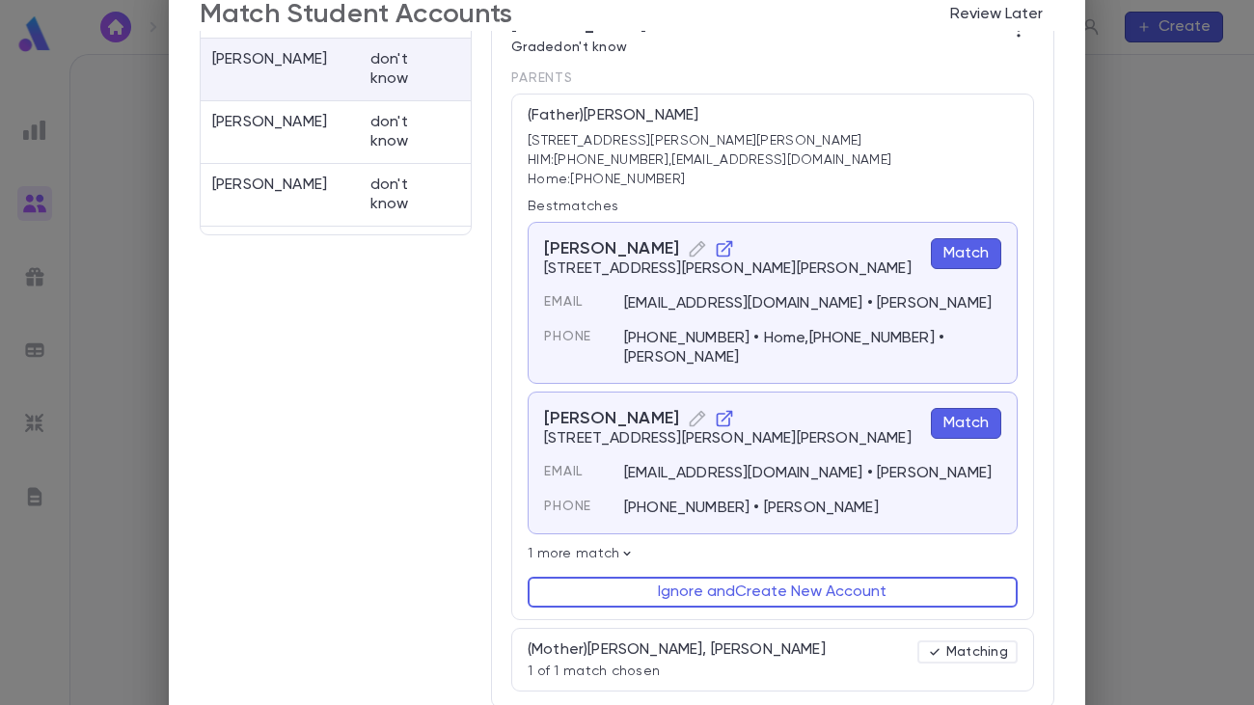
scroll to position [132, 0]
click at [619, 557] on icon at bounding box center [626, 553] width 15 height 15
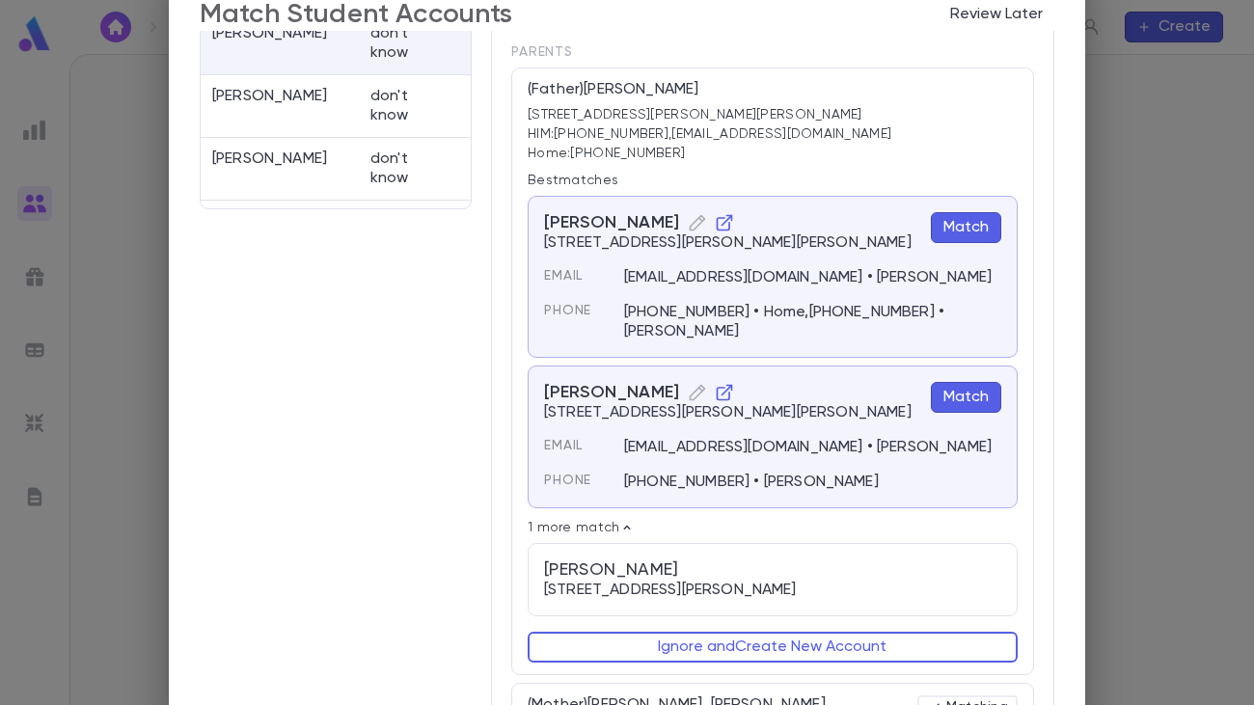
scroll to position [218, 0]
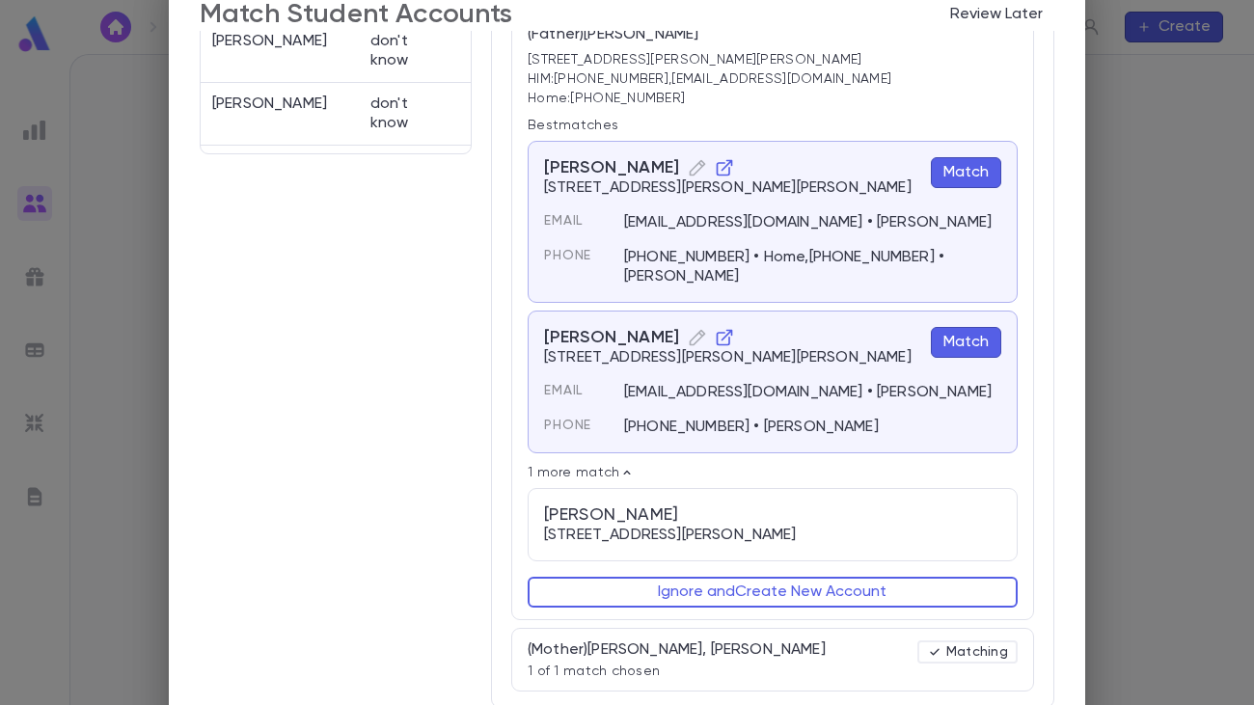
click at [953, 157] on button "Match" at bounding box center [966, 172] width 70 height 31
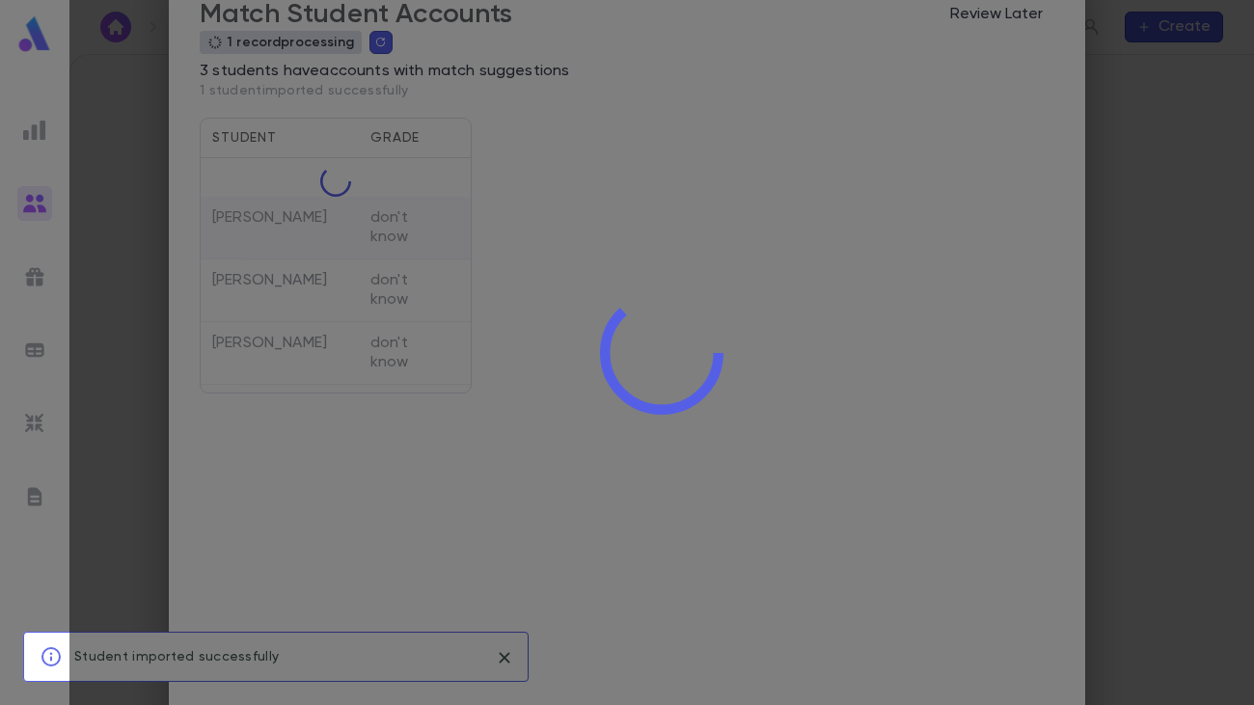
scroll to position [0, 0]
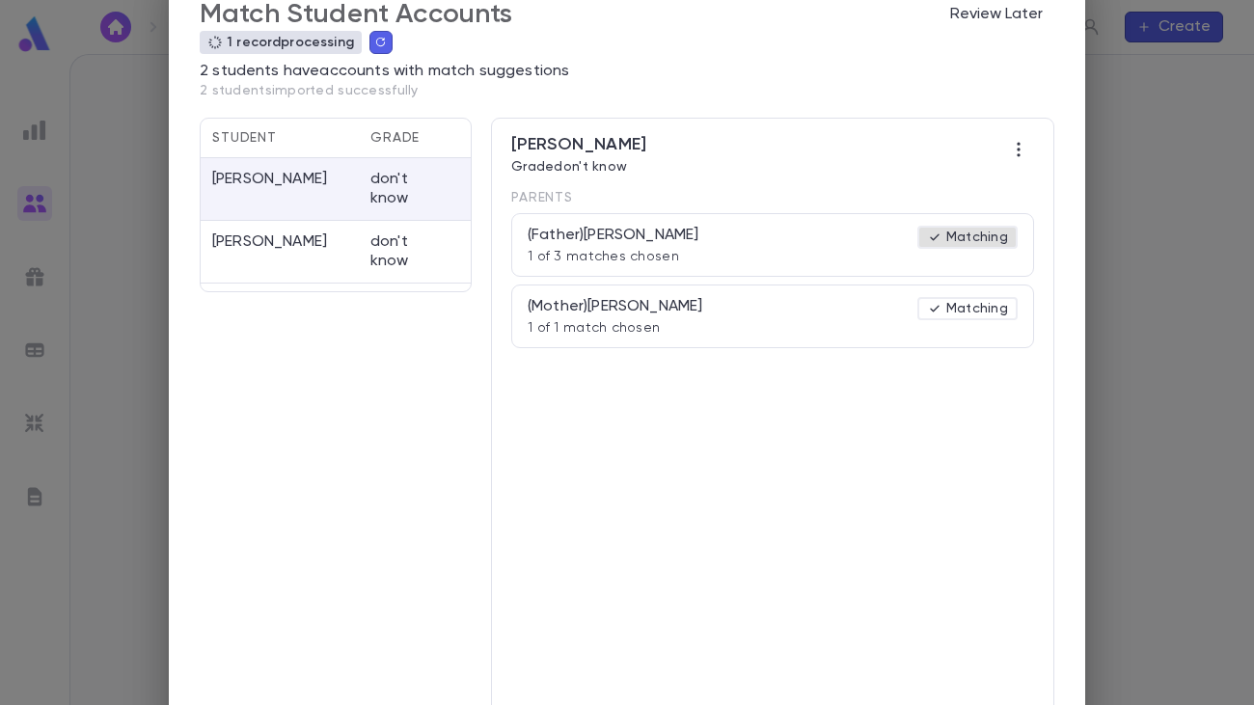
click at [950, 236] on p "Matching" at bounding box center [967, 237] width 81 height 15
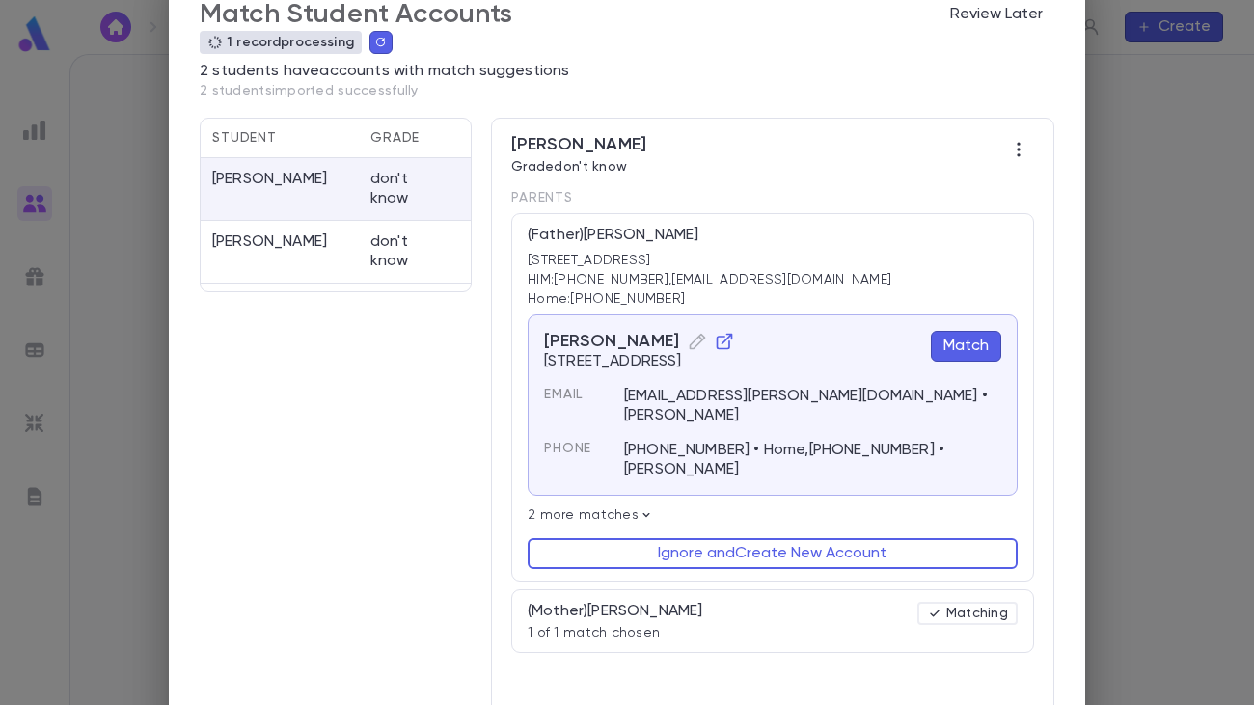
scroll to position [57, 0]
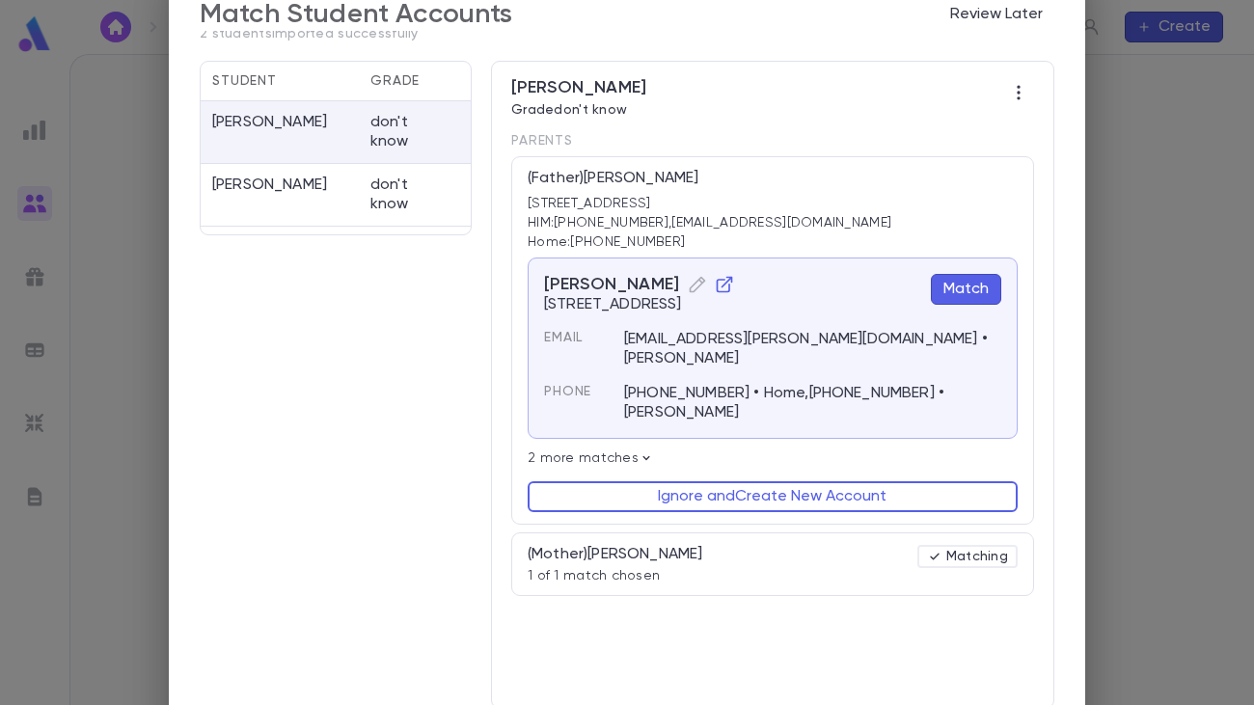
click at [831, 552] on div "(Mother) Cohen, Penina 1 of 1 match chosen Matching" at bounding box center [773, 564] width 490 height 39
click at [703, 545] on div "(Mother) Cohen, Penina 1 of 1 match chosen Matching" at bounding box center [773, 564] width 490 height 39
click at [976, 549] on p "Matching" at bounding box center [967, 556] width 81 height 15
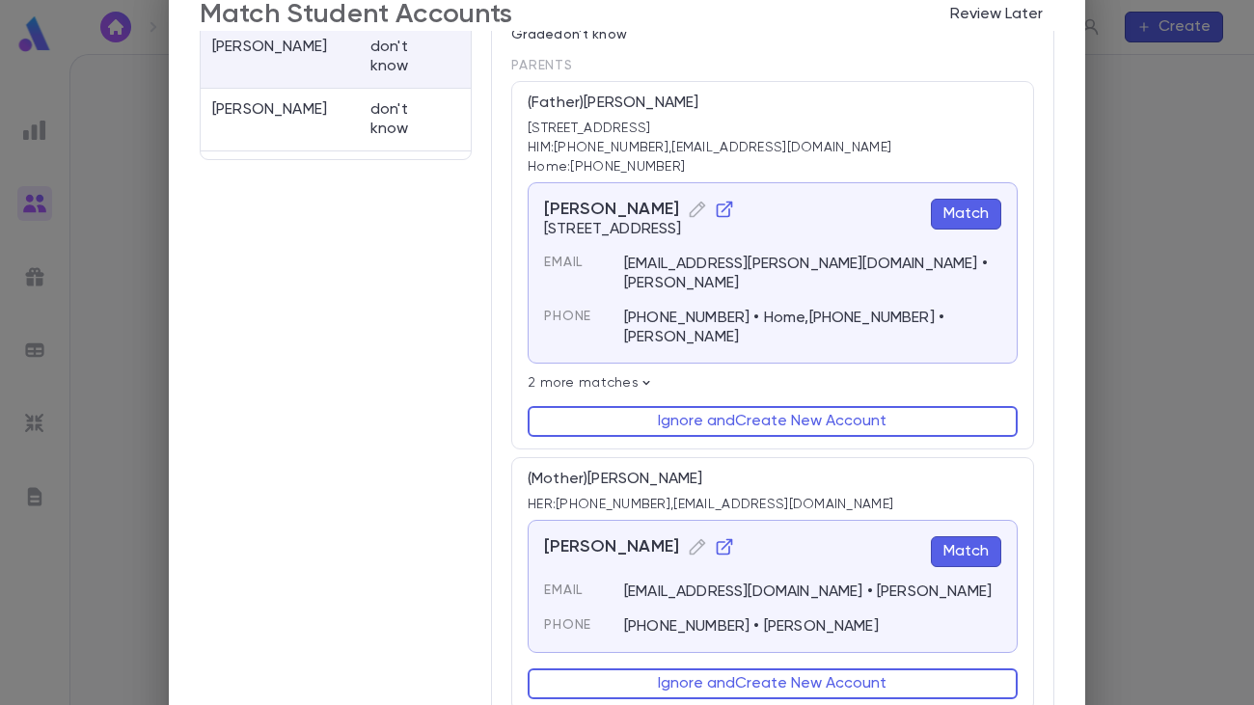
click at [976, 536] on button "Match" at bounding box center [966, 551] width 70 height 31
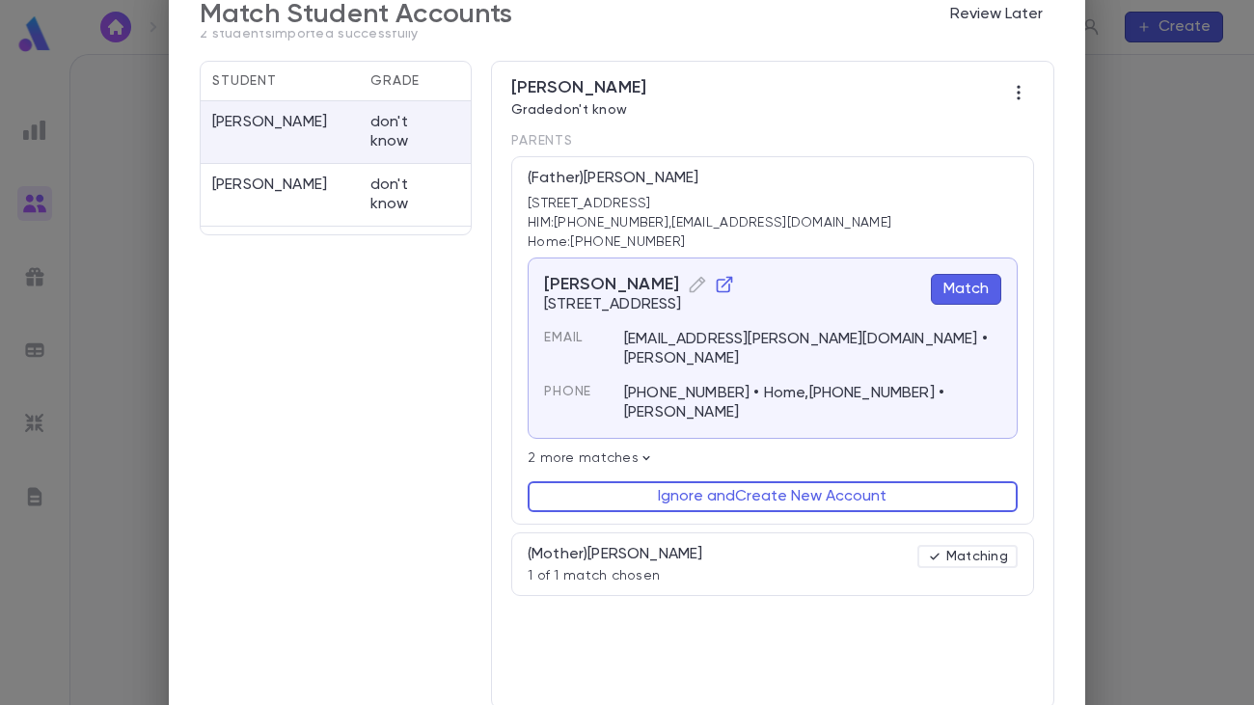
click at [968, 282] on button "Match" at bounding box center [966, 289] width 70 height 31
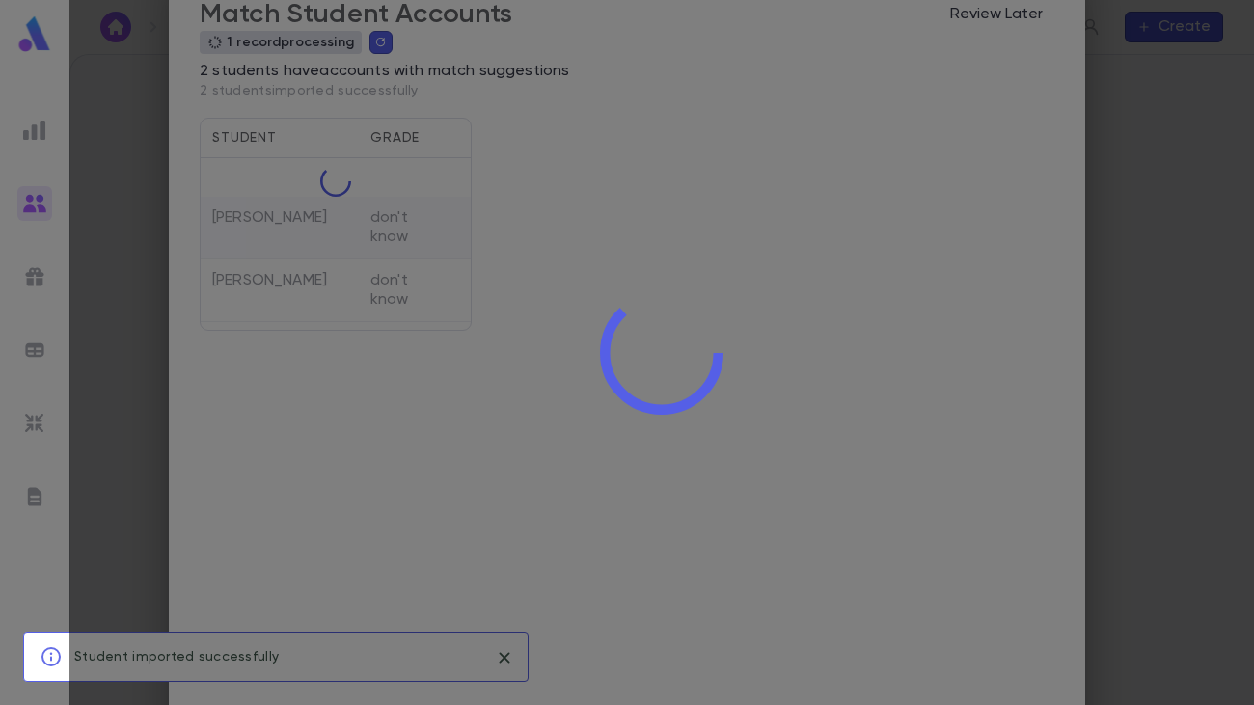
scroll to position [0, 0]
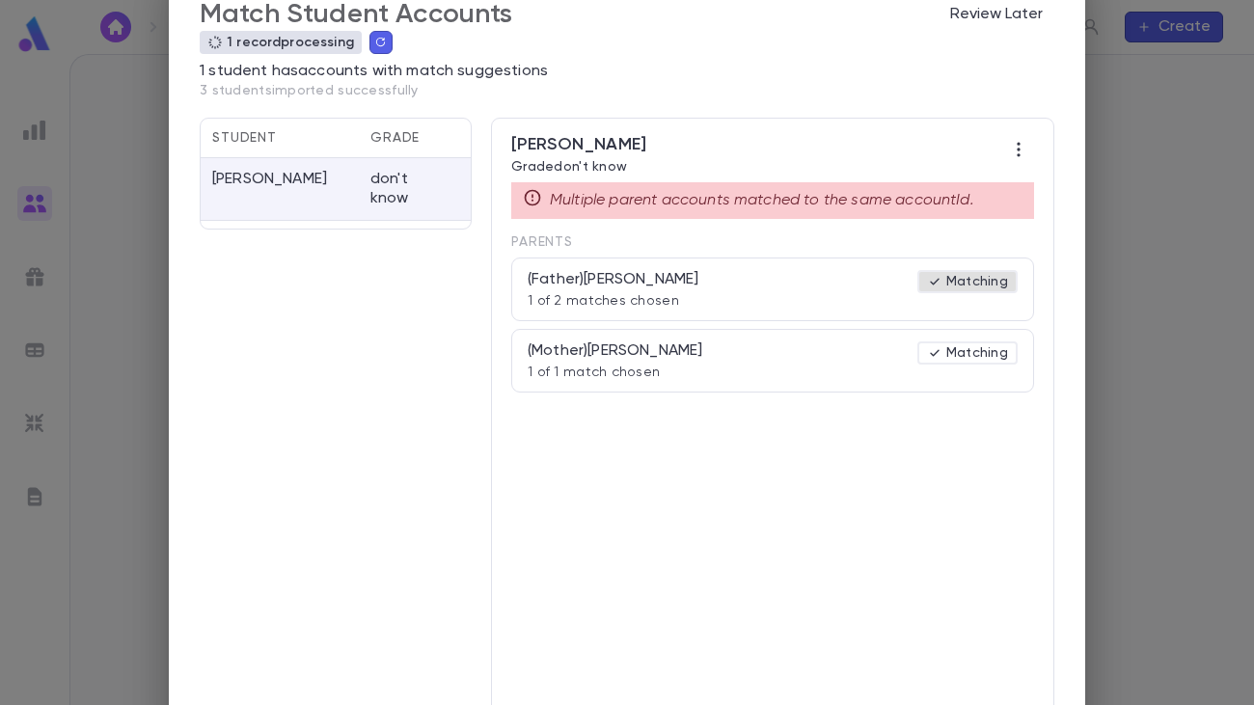
click at [956, 285] on p "Matching" at bounding box center [967, 281] width 81 height 15
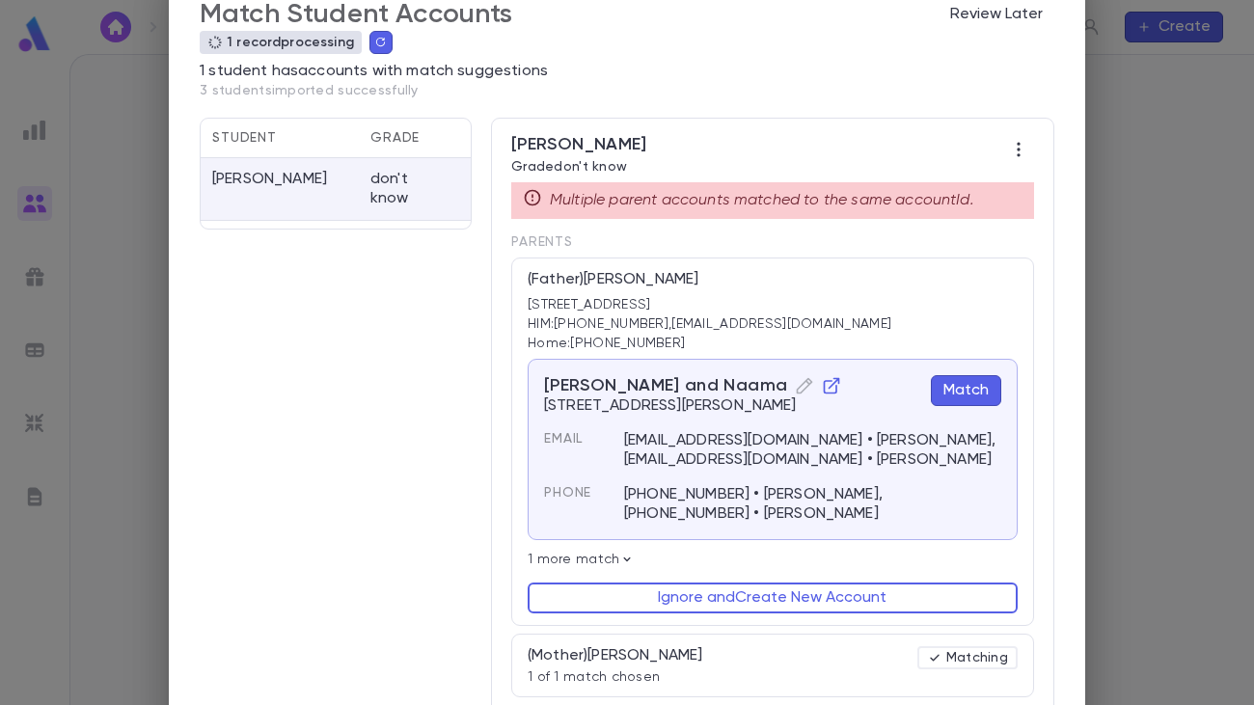
scroll to position [57, 0]
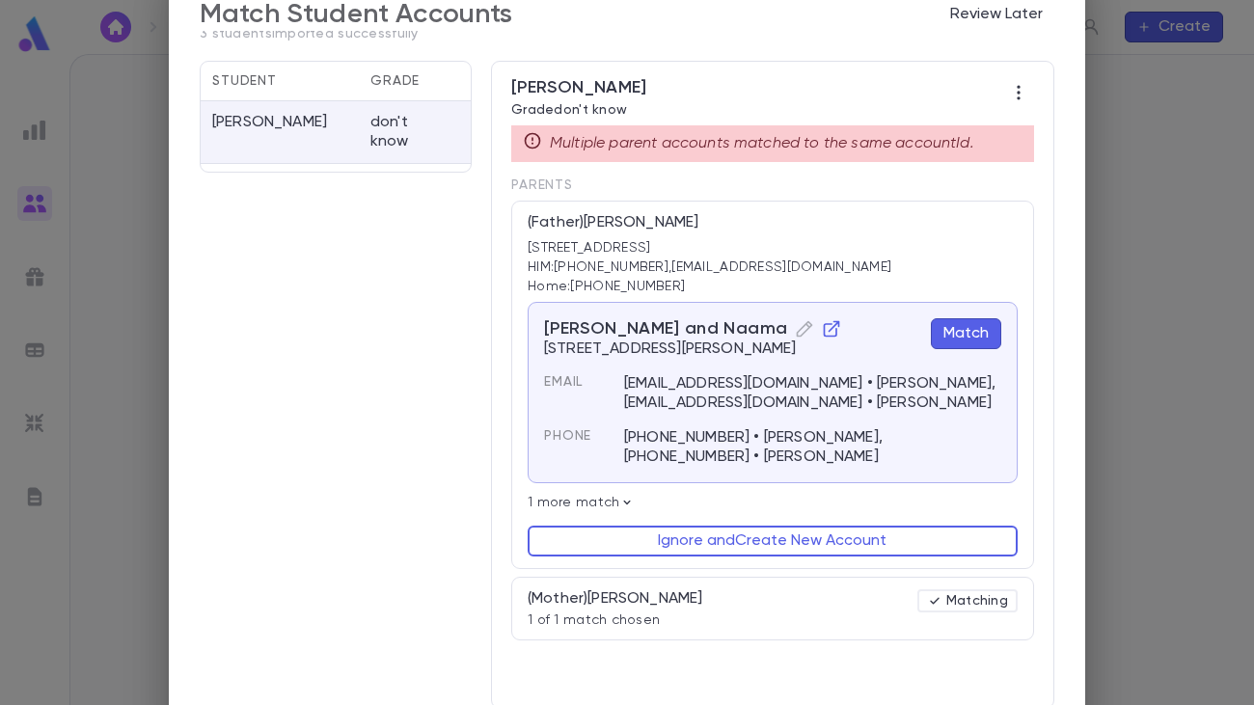
click at [619, 496] on icon at bounding box center [626, 502] width 15 height 15
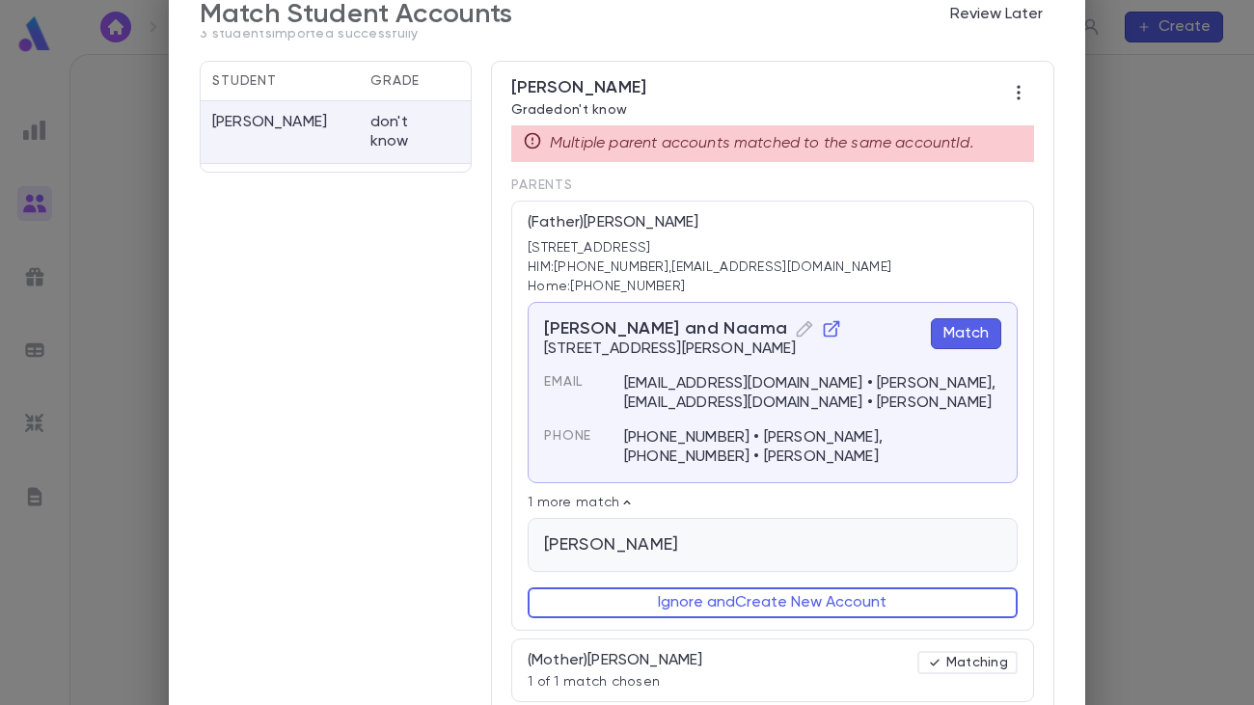
click at [811, 529] on div "Czegledi, Shmuel Email -- Phone --" at bounding box center [773, 545] width 490 height 54
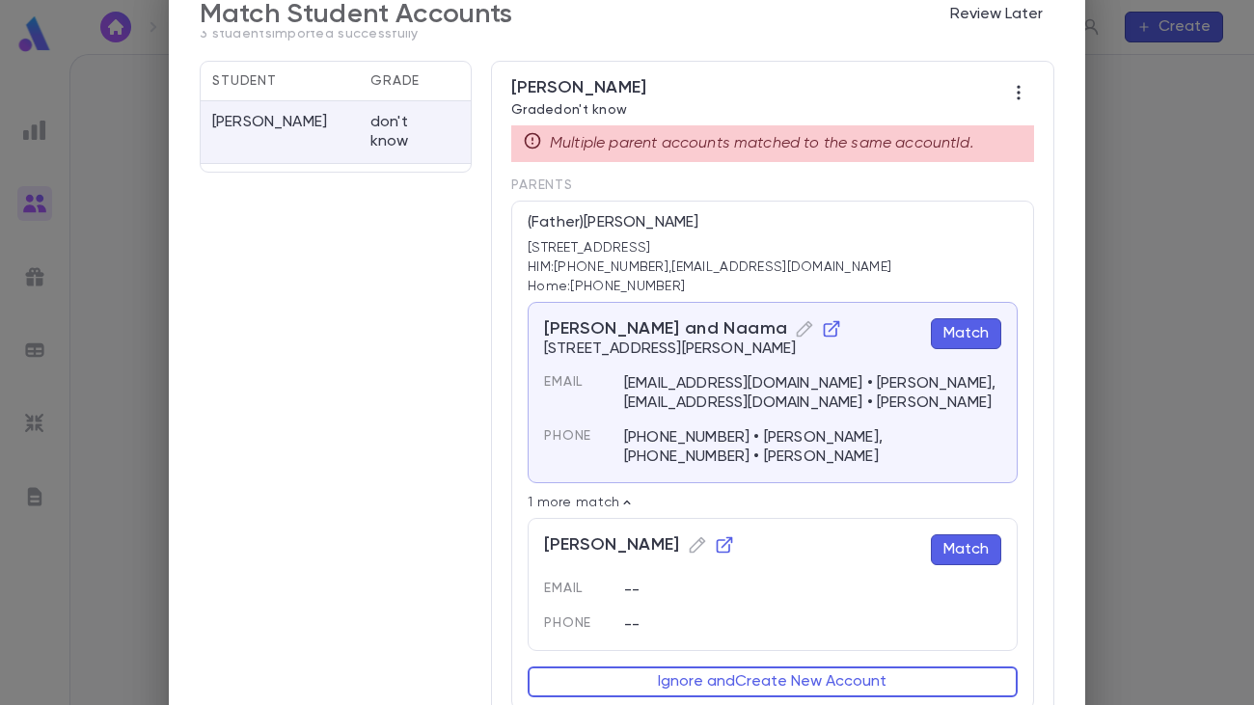
click at [953, 541] on button "Match" at bounding box center [966, 549] width 70 height 31
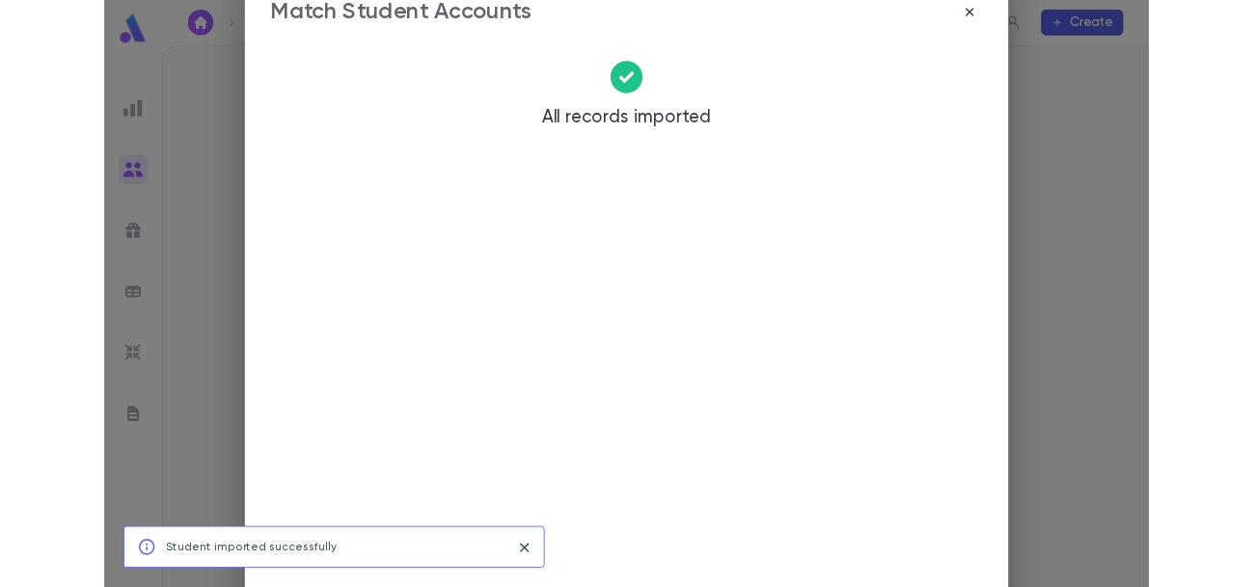
scroll to position [0, 0]
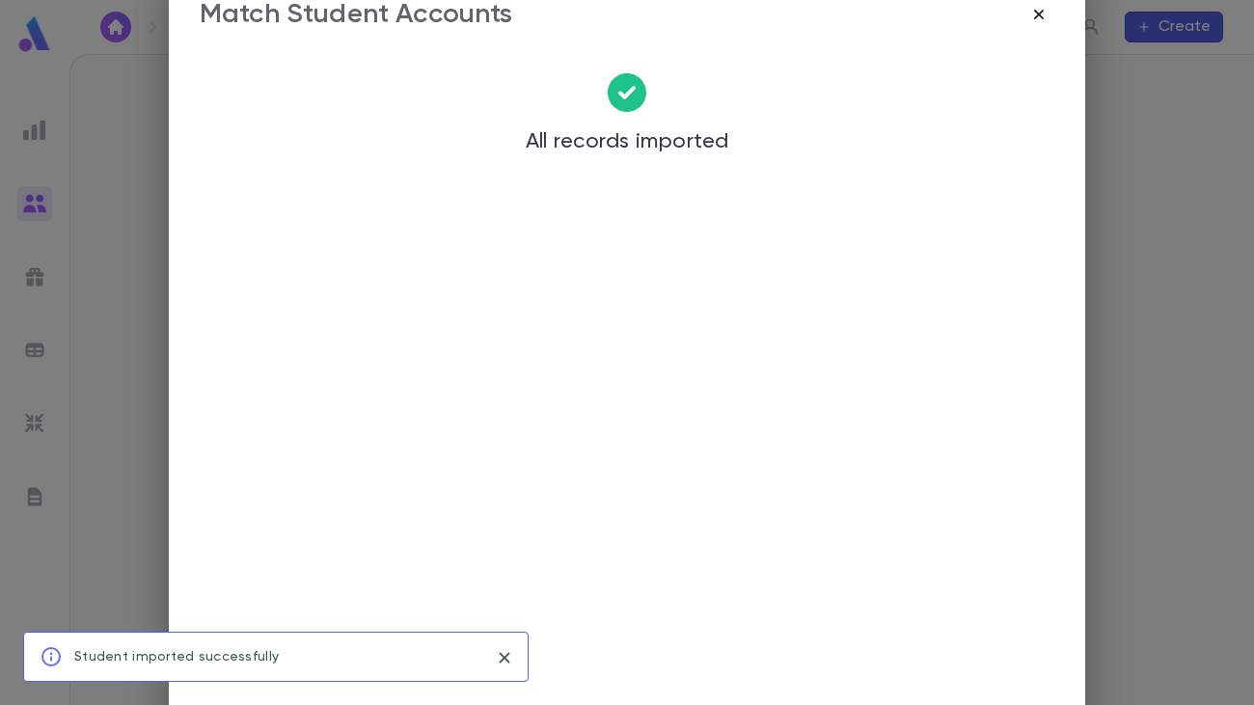
click at [1039, 16] on icon "button" at bounding box center [1038, 14] width 19 height 19
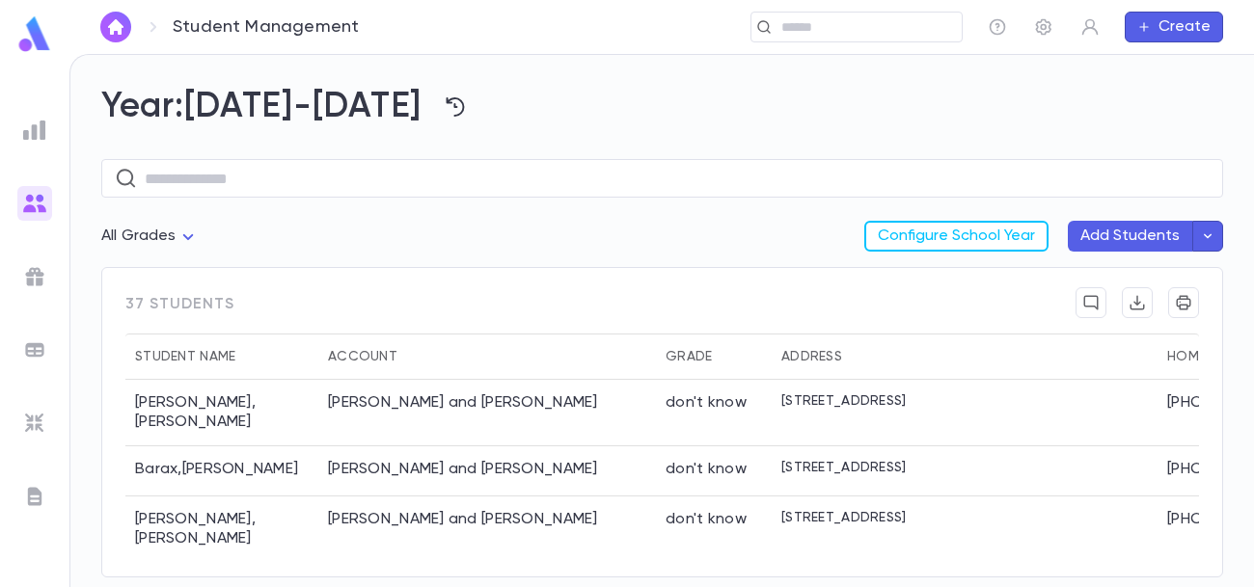
click at [1216, 237] on button "button" at bounding box center [1207, 236] width 31 height 31
click at [1115, 282] on li "Import Beta" at bounding box center [1099, 276] width 259 height 35
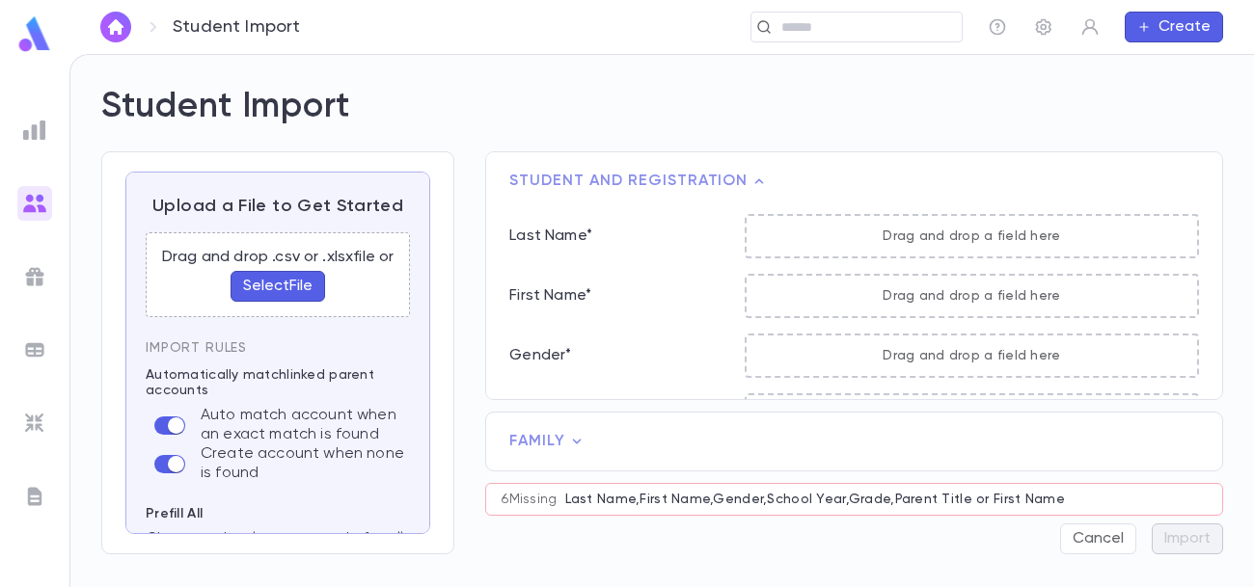
click at [282, 286] on button "Select File" at bounding box center [278, 286] width 95 height 31
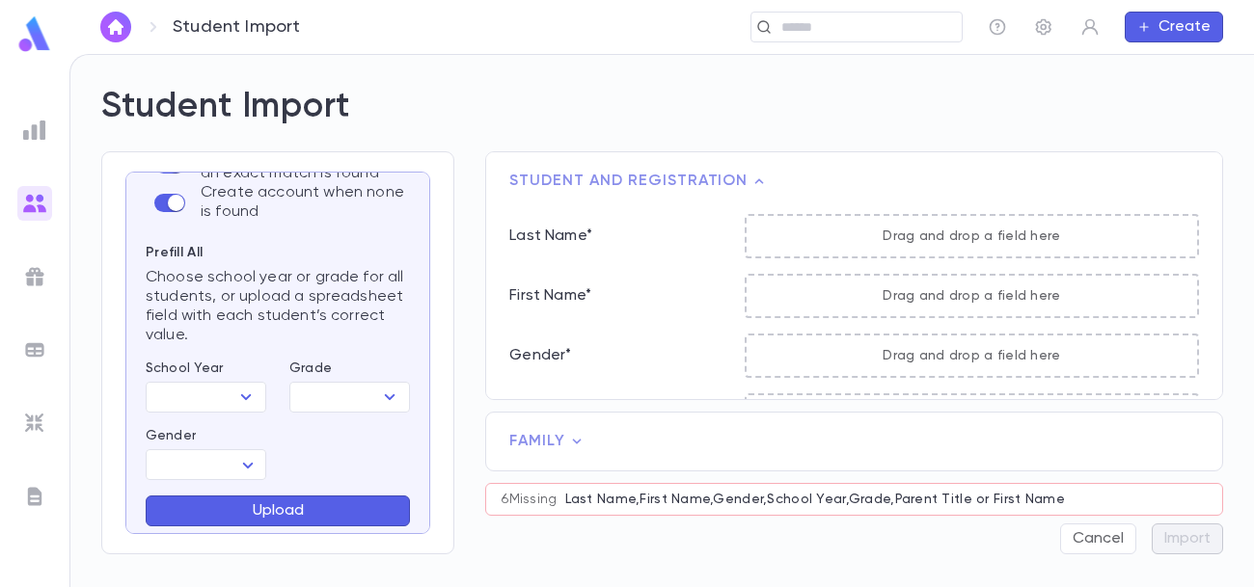
scroll to position [248, 0]
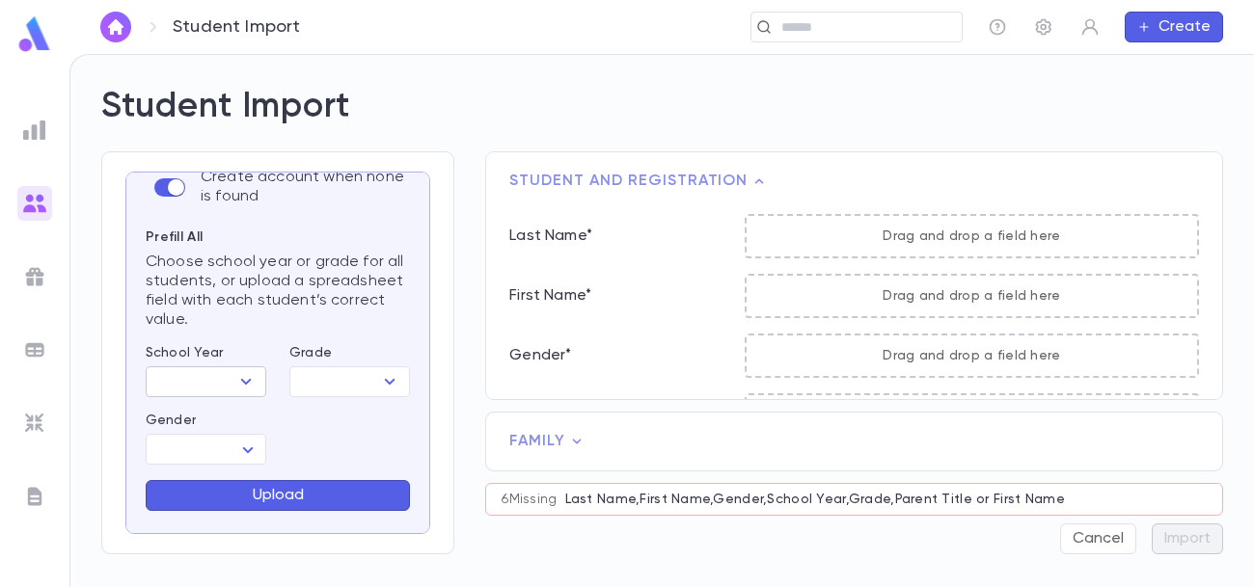
click at [243, 378] on icon "Open" at bounding box center [245, 381] width 23 height 23
click at [216, 449] on li "[DATE]-[DATE]" at bounding box center [210, 449] width 131 height 31
type input "*********"
click at [331, 379] on input "Grade" at bounding box center [333, 381] width 77 height 27
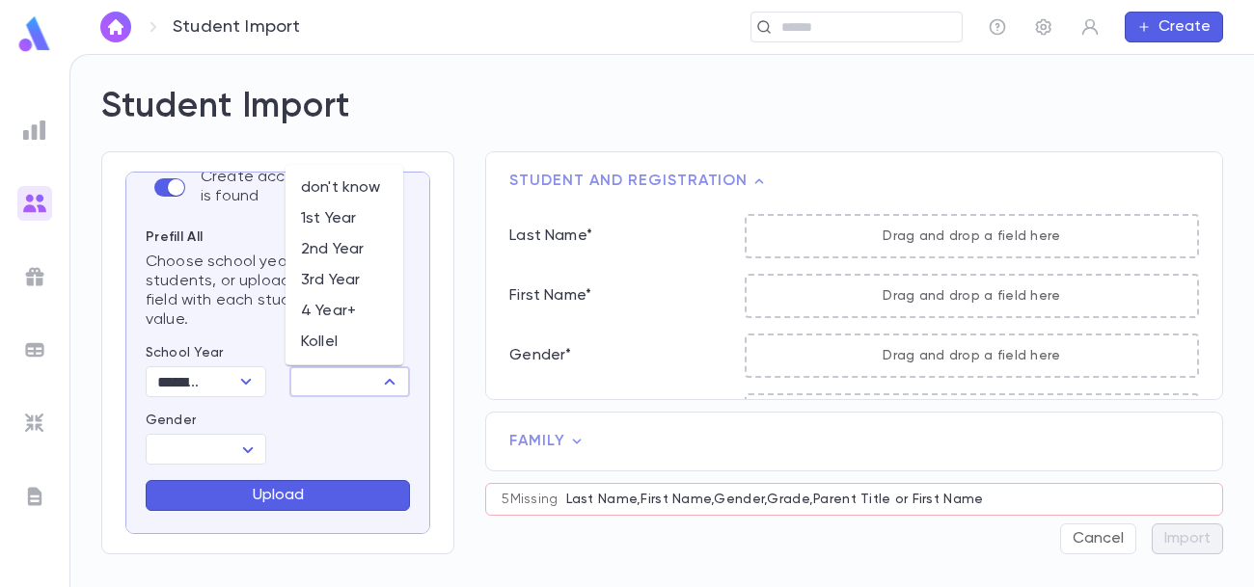
click at [365, 195] on li "don't know" at bounding box center [345, 188] width 118 height 31
type input "**********"
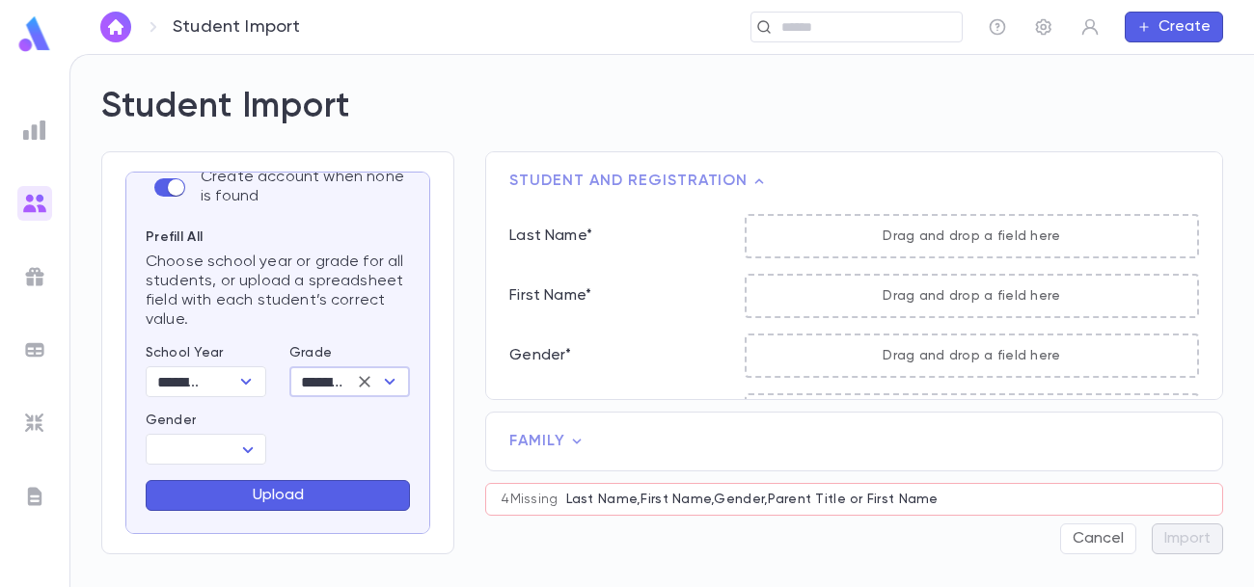
click at [359, 381] on icon "Clear" at bounding box center [365, 382] width 12 height 12
click at [246, 448] on body "Student Import ​ Create Student Import Upload a File to Get Started Student app…" at bounding box center [627, 320] width 1254 height 533
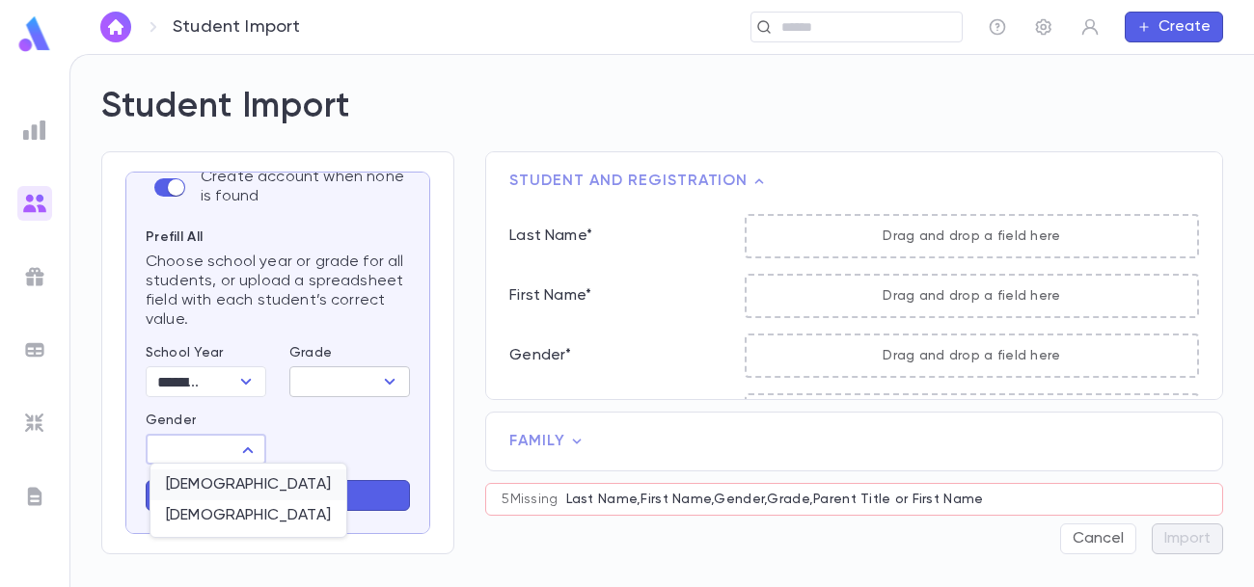
click at [209, 482] on span "[DEMOGRAPHIC_DATA]" at bounding box center [248, 485] width 165 height 19
type input "****"
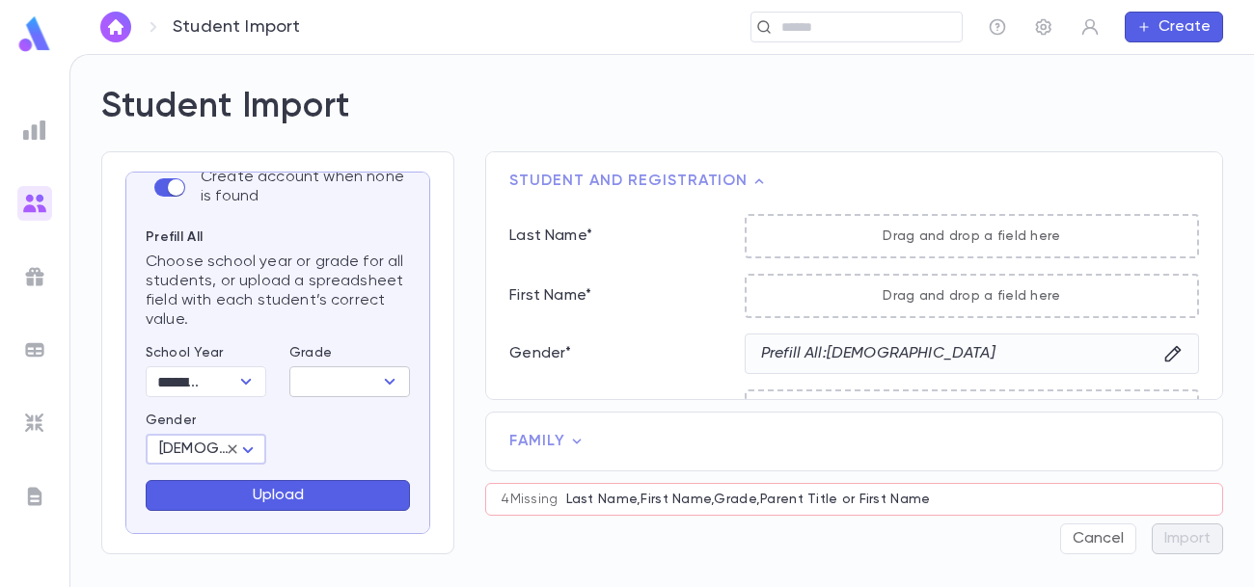
click at [287, 500] on button "Upload" at bounding box center [278, 495] width 264 height 31
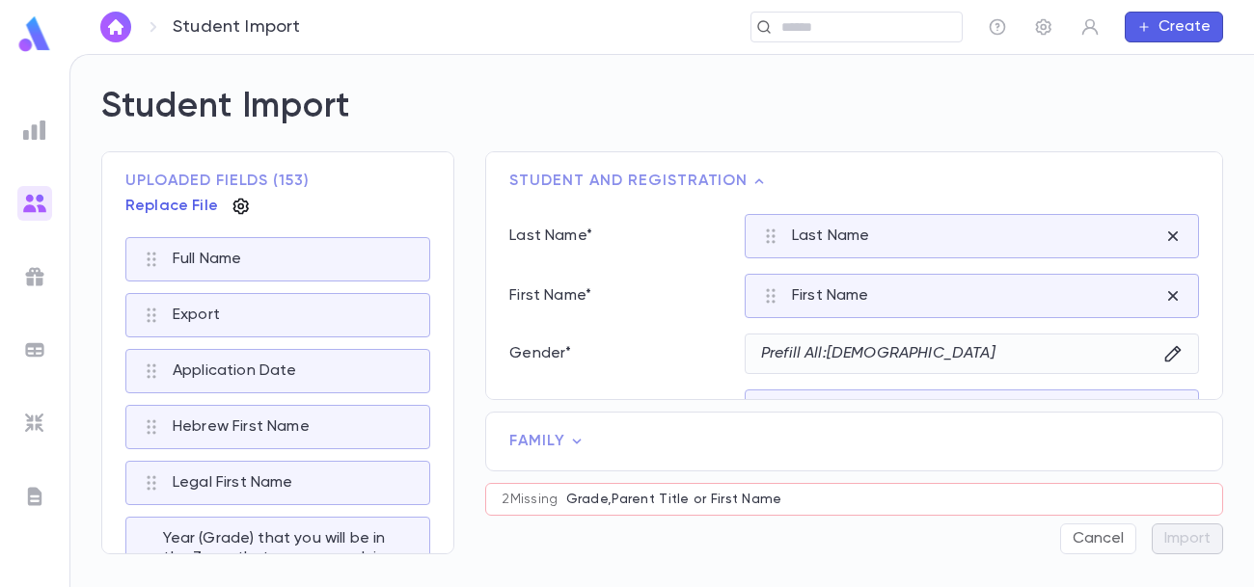
click at [235, 207] on icon "button" at bounding box center [239, 207] width 15 height 16
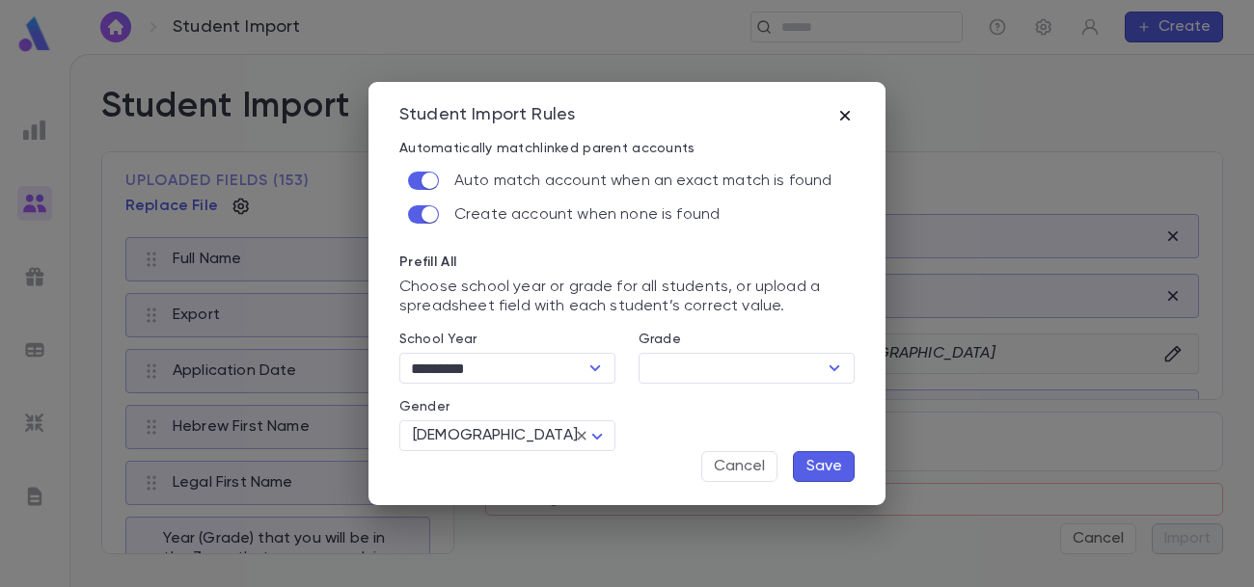
click at [851, 116] on icon "button" at bounding box center [844, 115] width 19 height 19
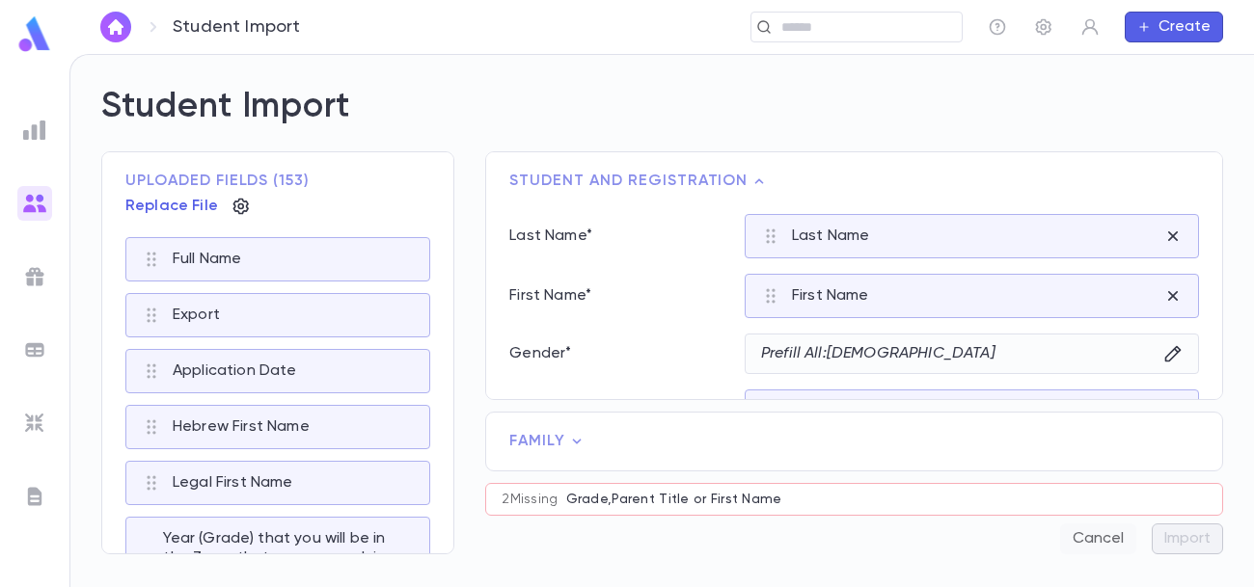
click at [1111, 542] on button "Cancel" at bounding box center [1098, 539] width 76 height 31
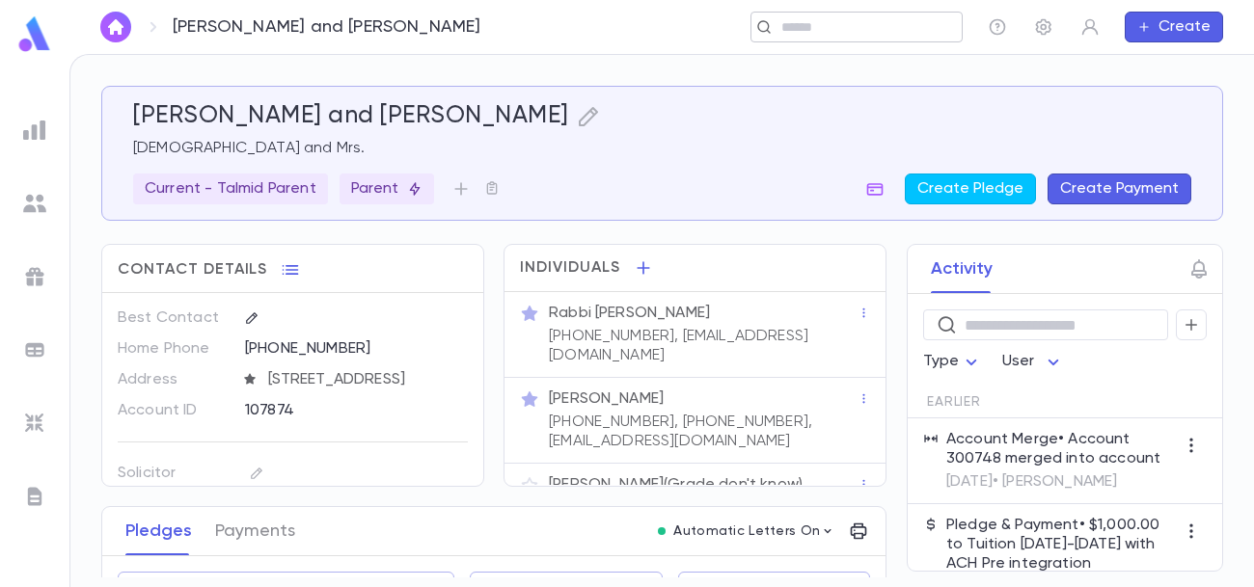
click at [924, 38] on div "​" at bounding box center [856, 27] width 212 height 31
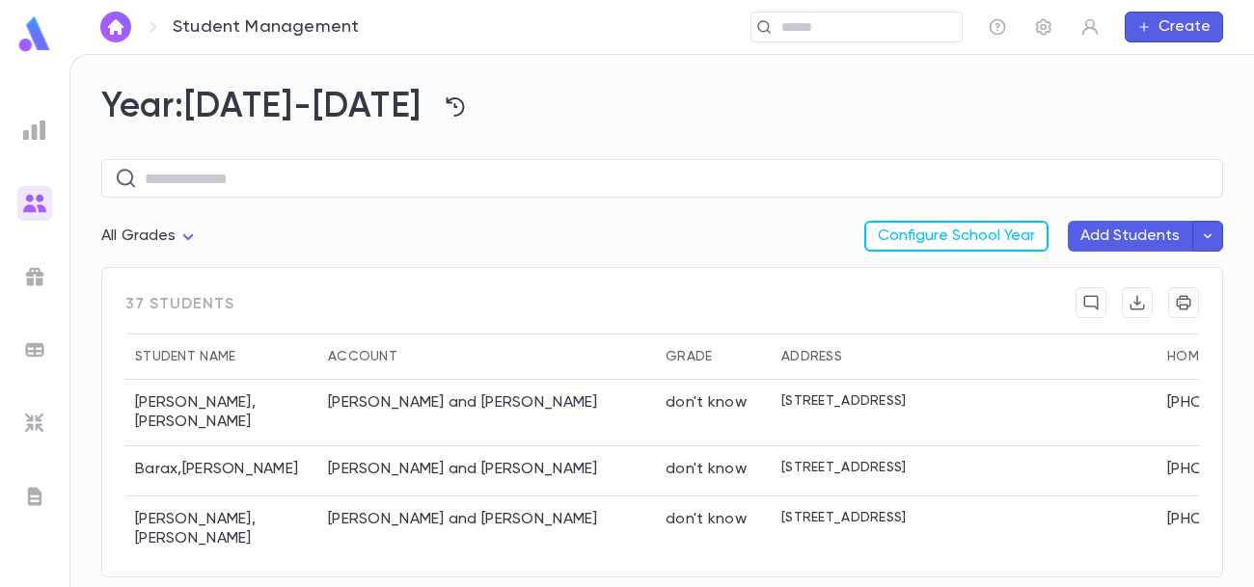
click at [1206, 237] on icon "button" at bounding box center [1207, 236] width 17 height 19
click at [1104, 270] on li "Import Beta" at bounding box center [1099, 276] width 259 height 35
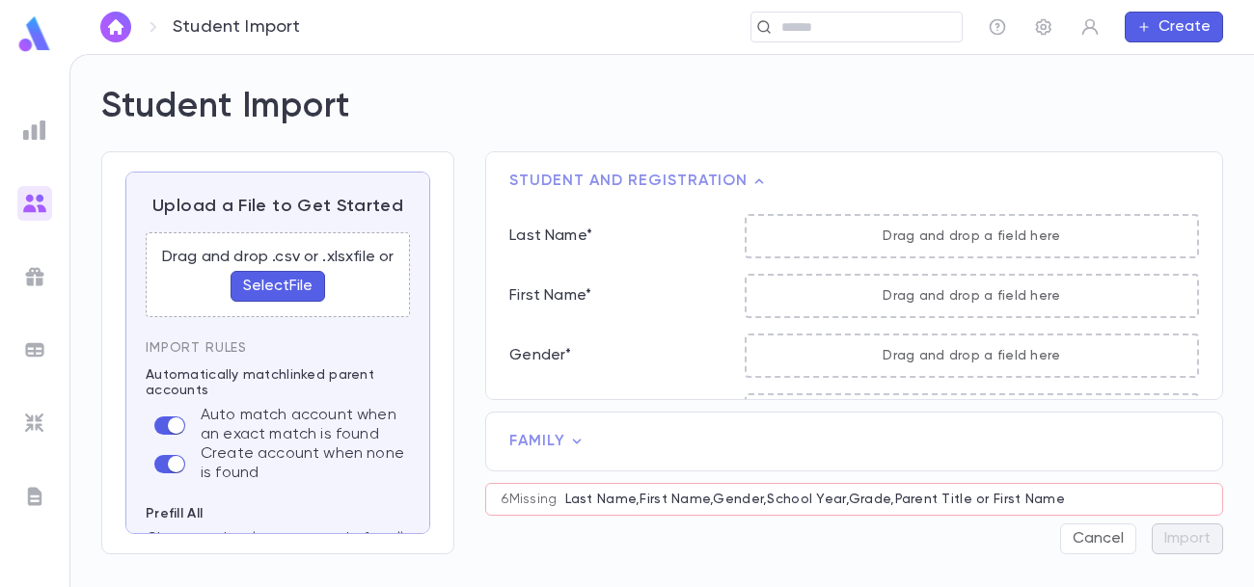
click at [262, 287] on button "Select File" at bounding box center [278, 286] width 95 height 31
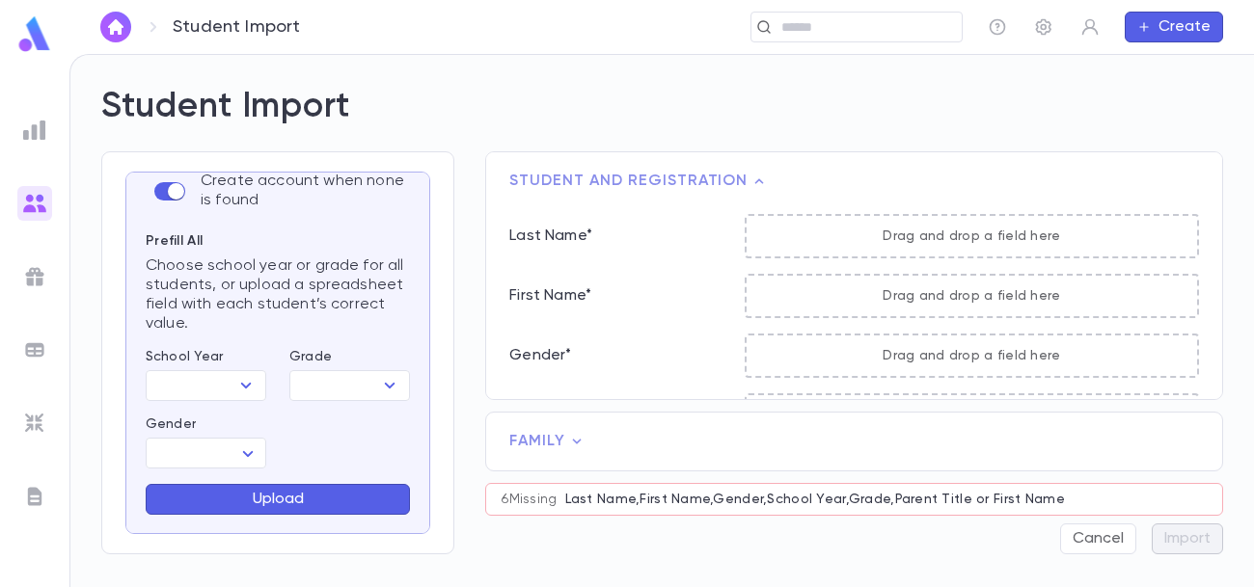
scroll to position [248, 0]
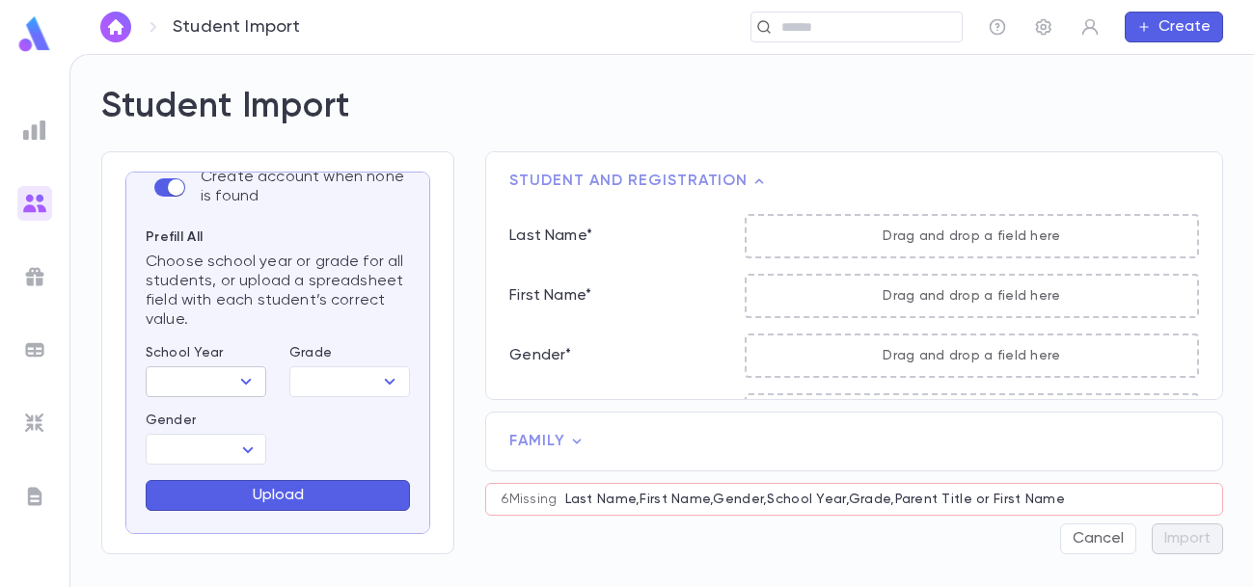
click at [245, 381] on icon "Open" at bounding box center [245, 381] width 23 height 23
click at [228, 446] on li "[DATE]-[DATE]" at bounding box center [210, 449] width 131 height 31
type input "*********"
click at [241, 444] on body "Student Import ​ Create Student Import Upload a File to Get Started Student app…" at bounding box center [627, 320] width 1254 height 533
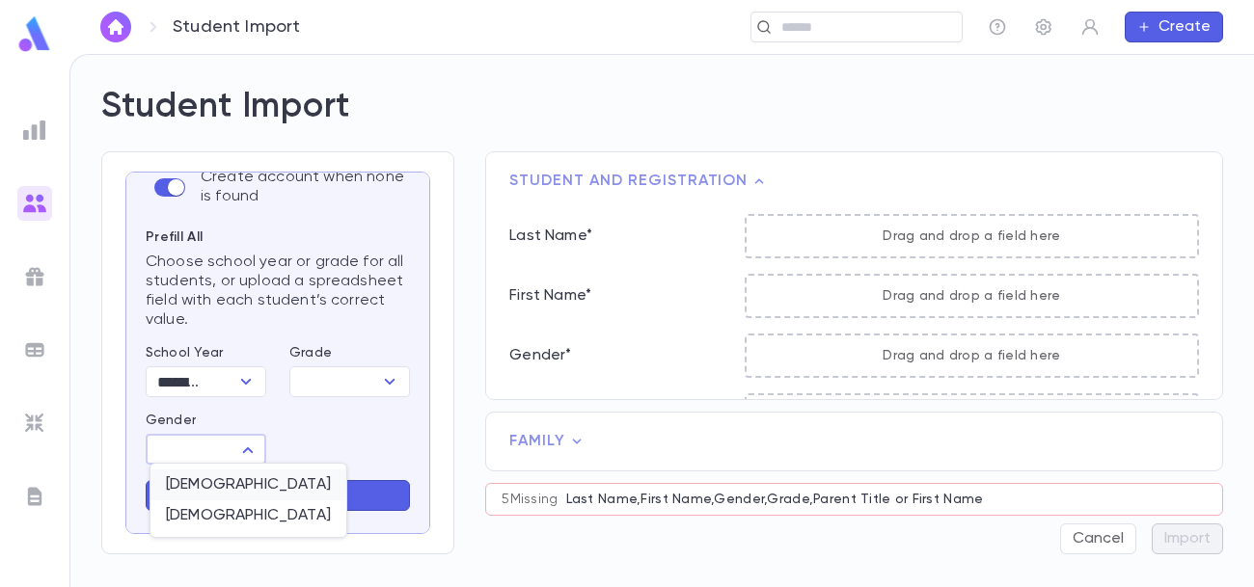
click at [230, 484] on span "[DEMOGRAPHIC_DATA]" at bounding box center [248, 485] width 165 height 19
type input "****"
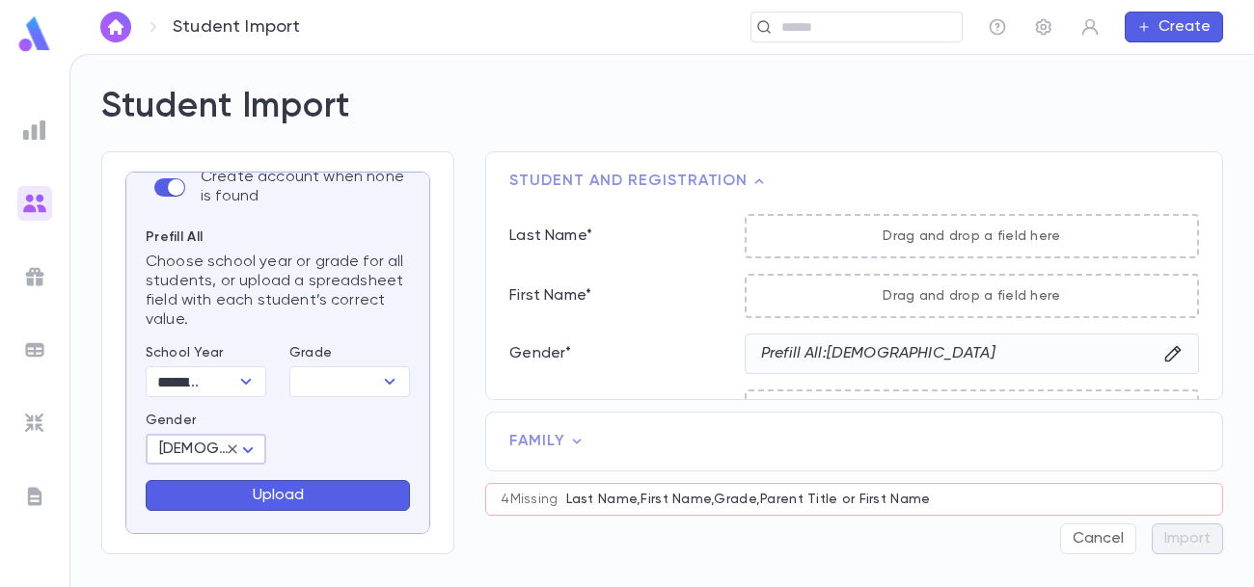
click at [924, 237] on p "Drag and drop a field here" at bounding box center [972, 236] width 450 height 15
click at [331, 500] on button "Upload" at bounding box center [278, 495] width 264 height 31
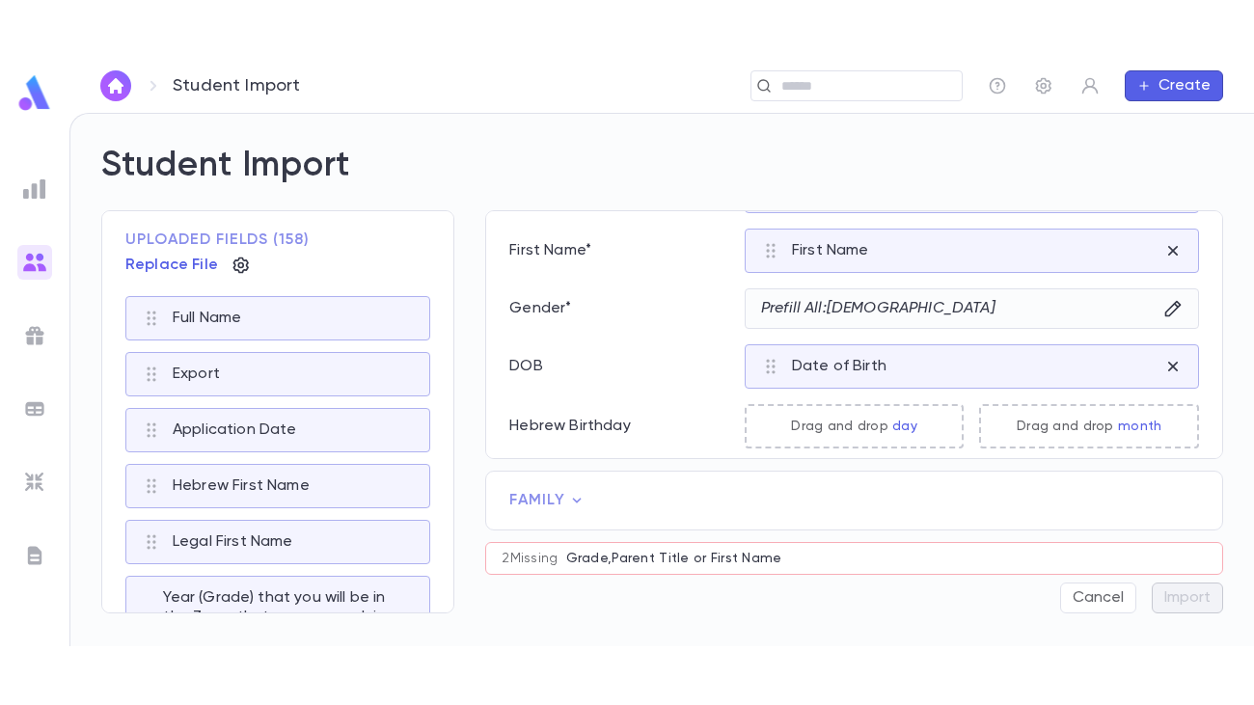
scroll to position [0, 0]
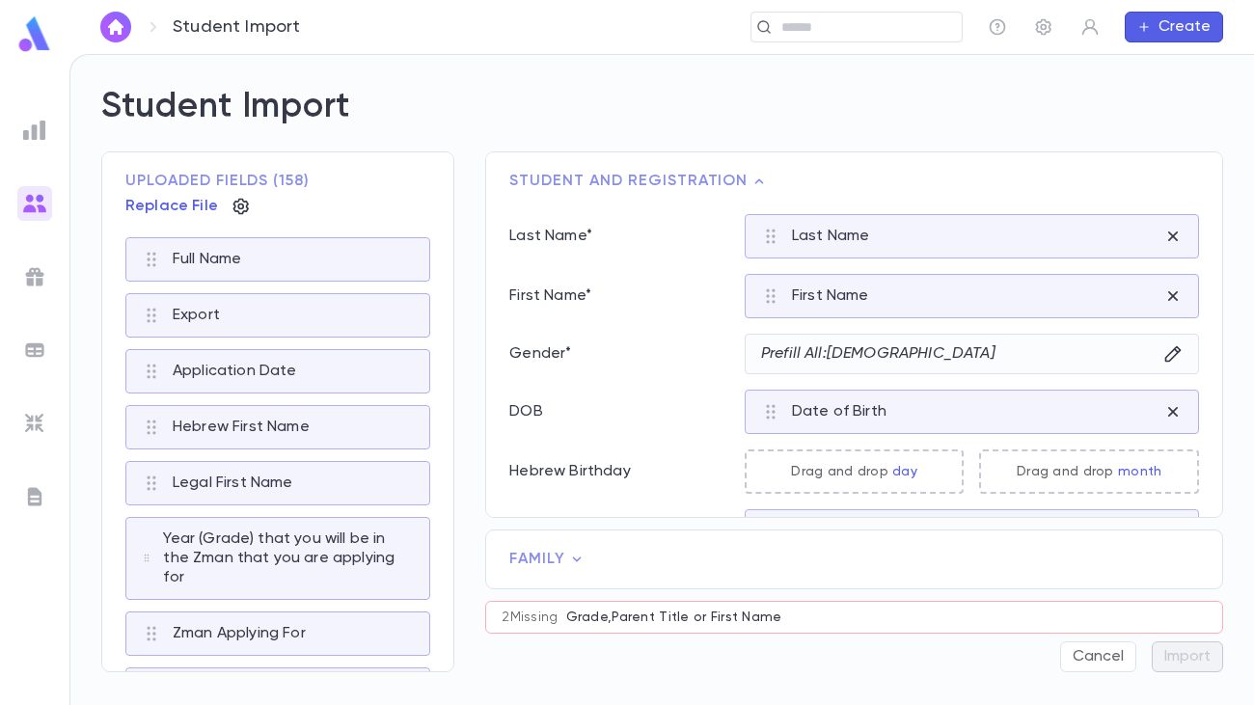
click at [460, 384] on div "Student and Registration Last Name * Last Name First Name * First Name Gender *…" at bounding box center [838, 411] width 769 height 521
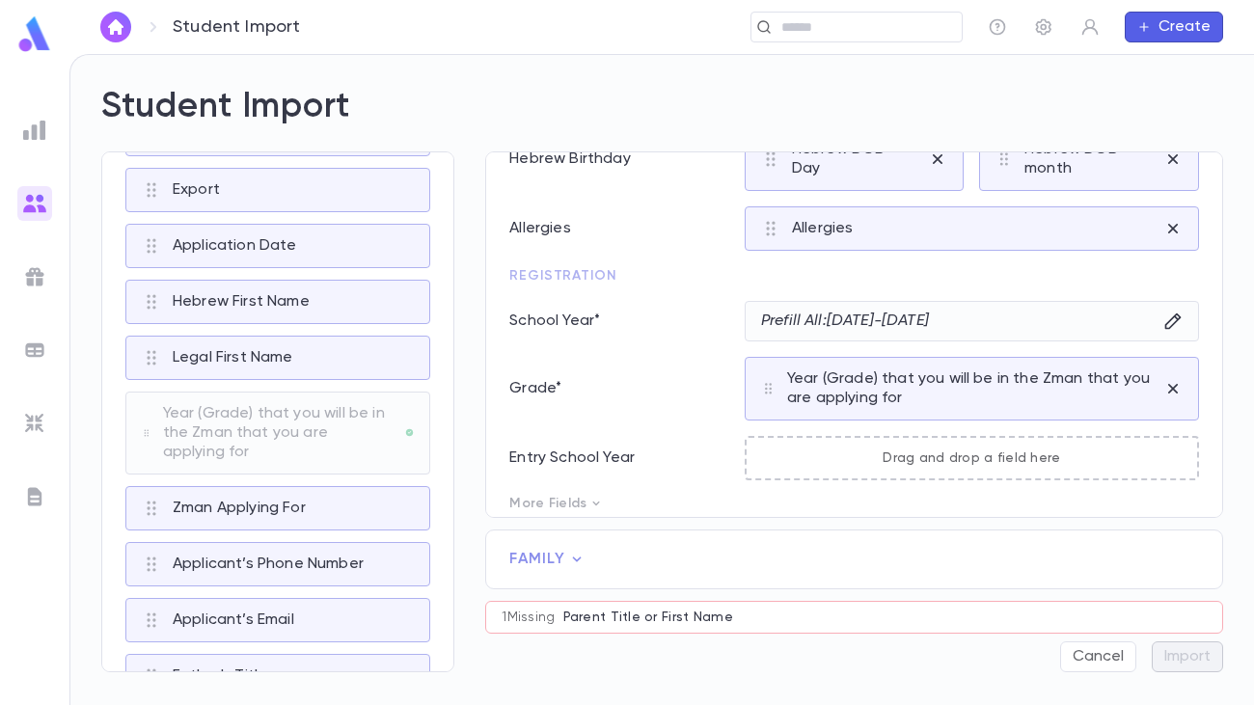
scroll to position [333, 0]
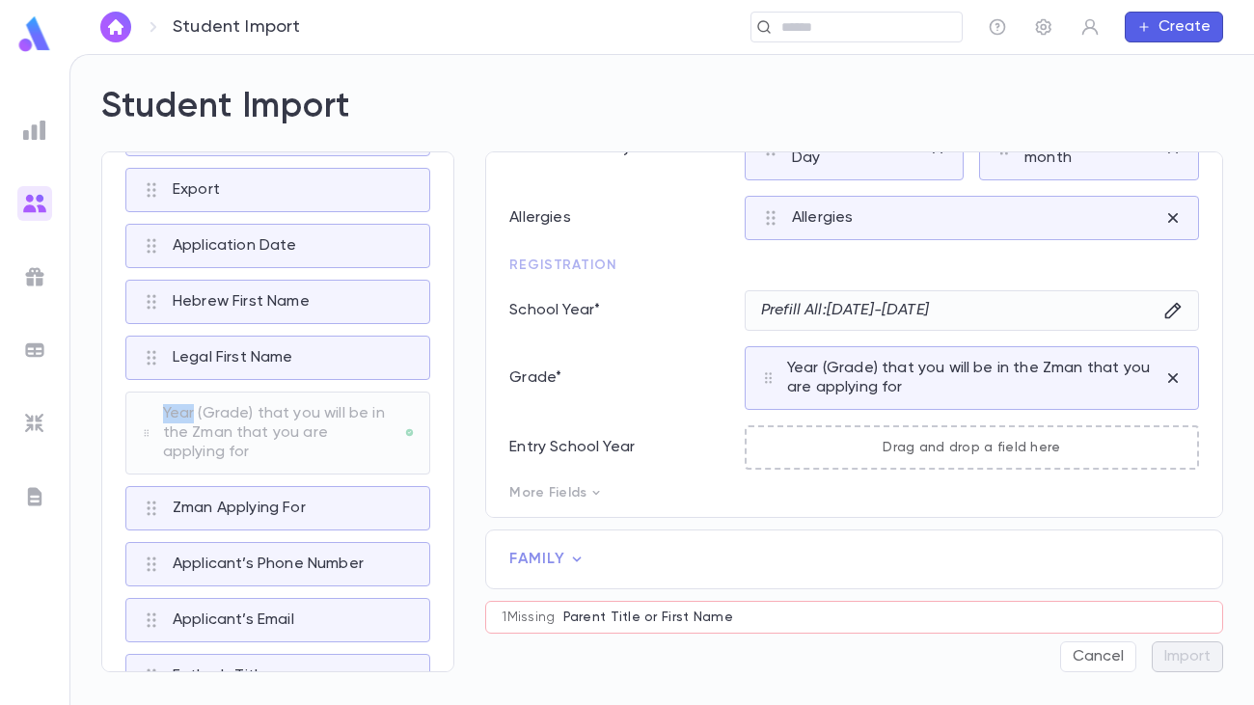
click at [588, 492] on icon at bounding box center [595, 492] width 15 height 15
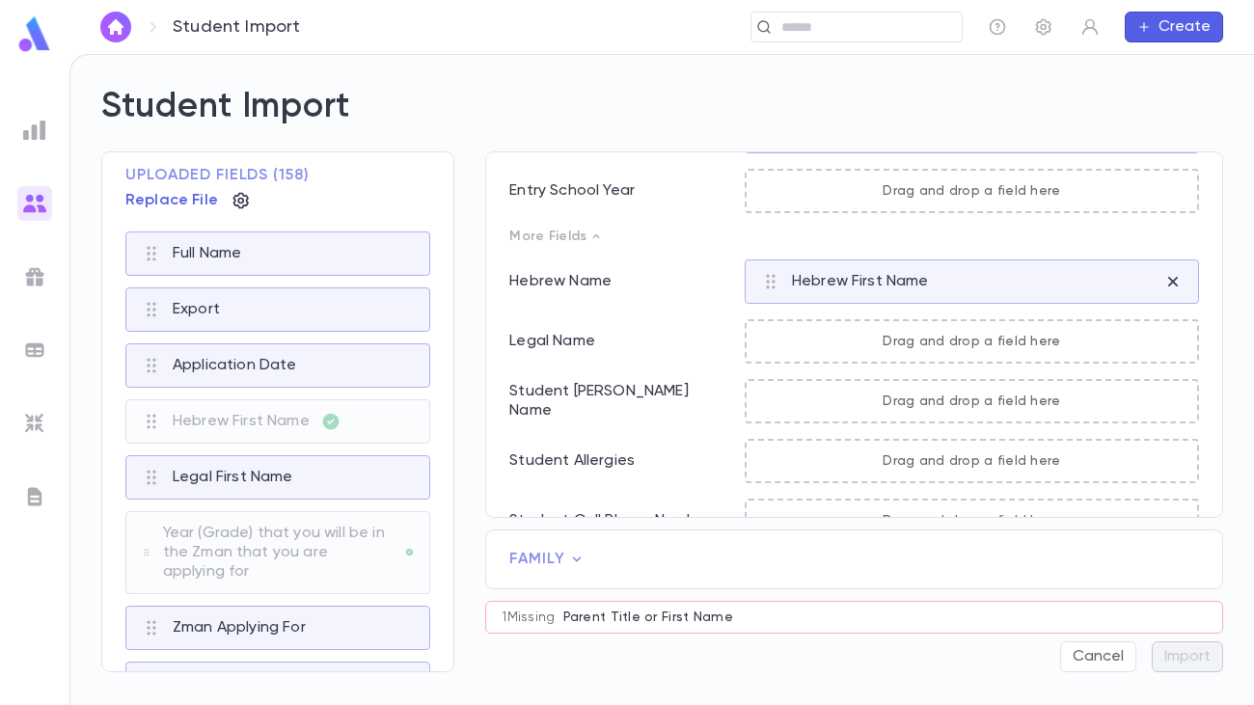
scroll to position [4, 0]
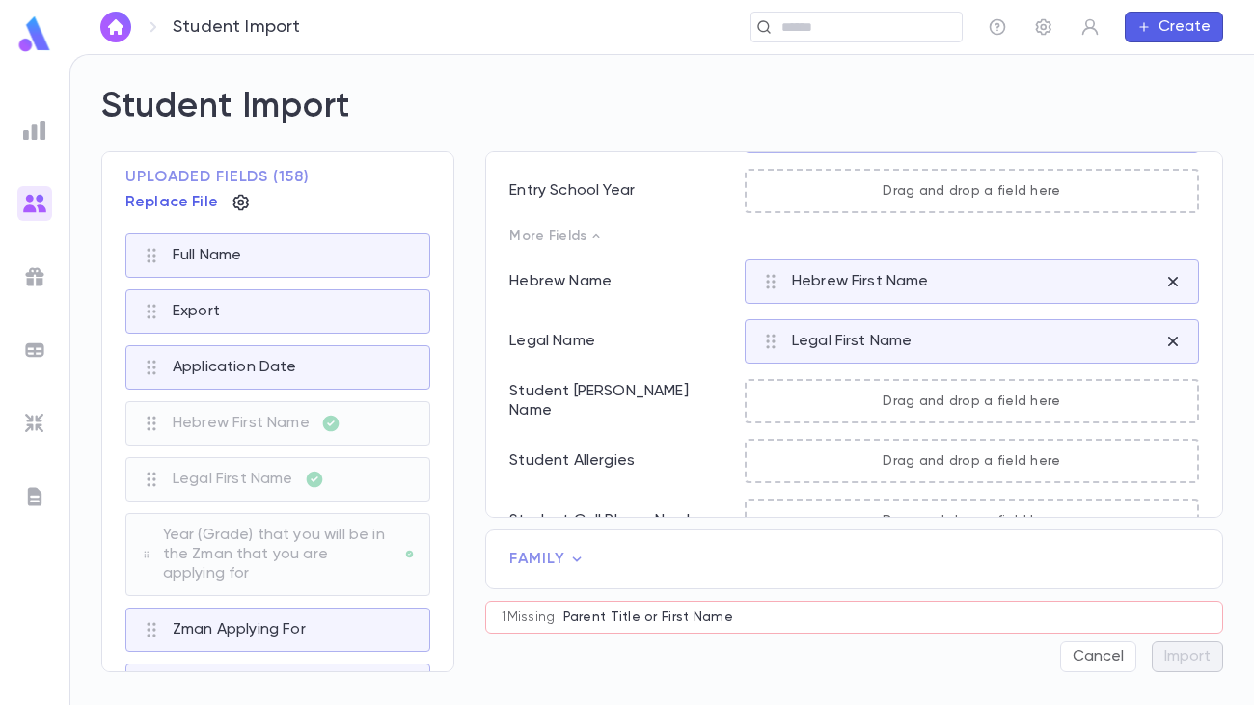
click at [594, 401] on p "Student [PERSON_NAME] Name" at bounding box center [619, 401] width 220 height 39
copy p "Aliyos"
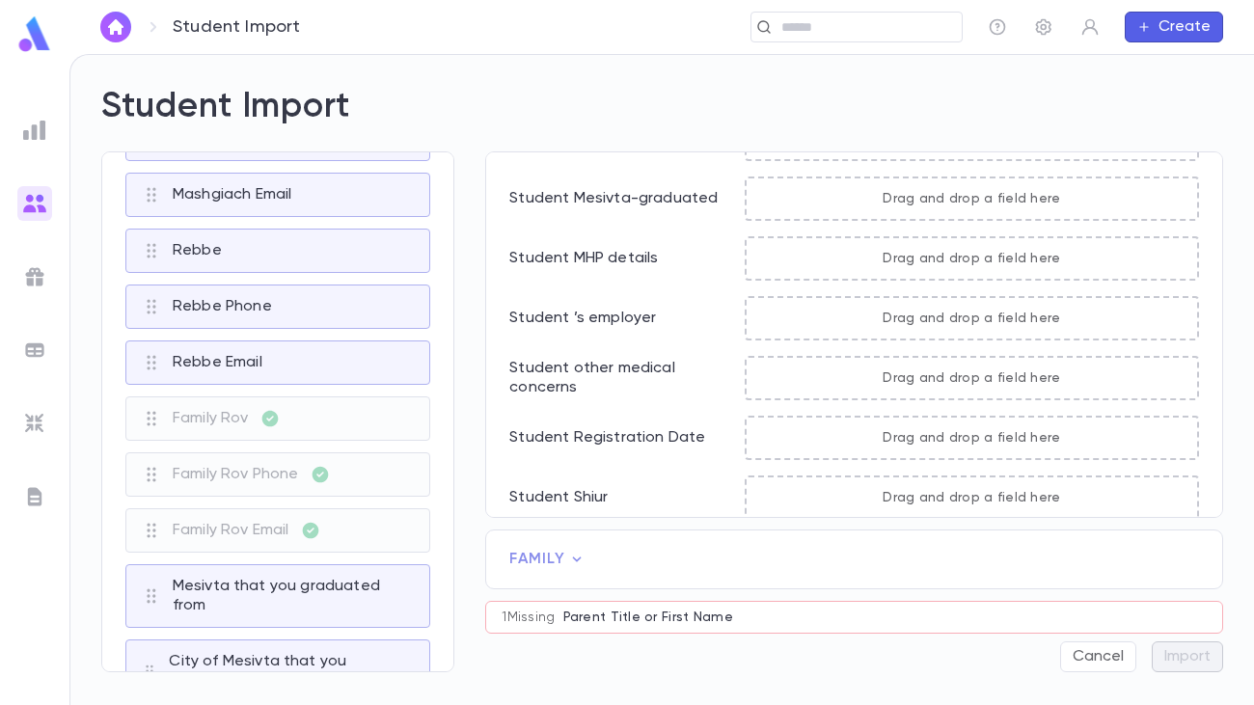
scroll to position [1405, 0]
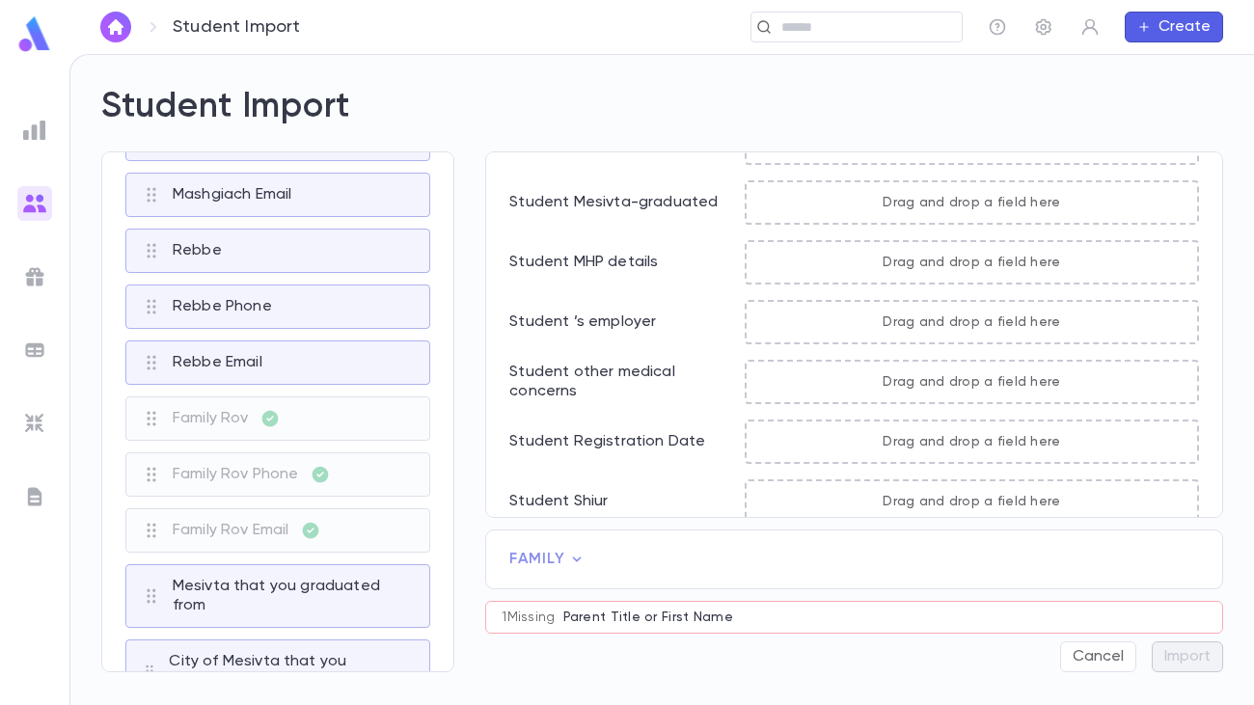
click at [579, 559] on icon at bounding box center [577, 559] width 9 height 5
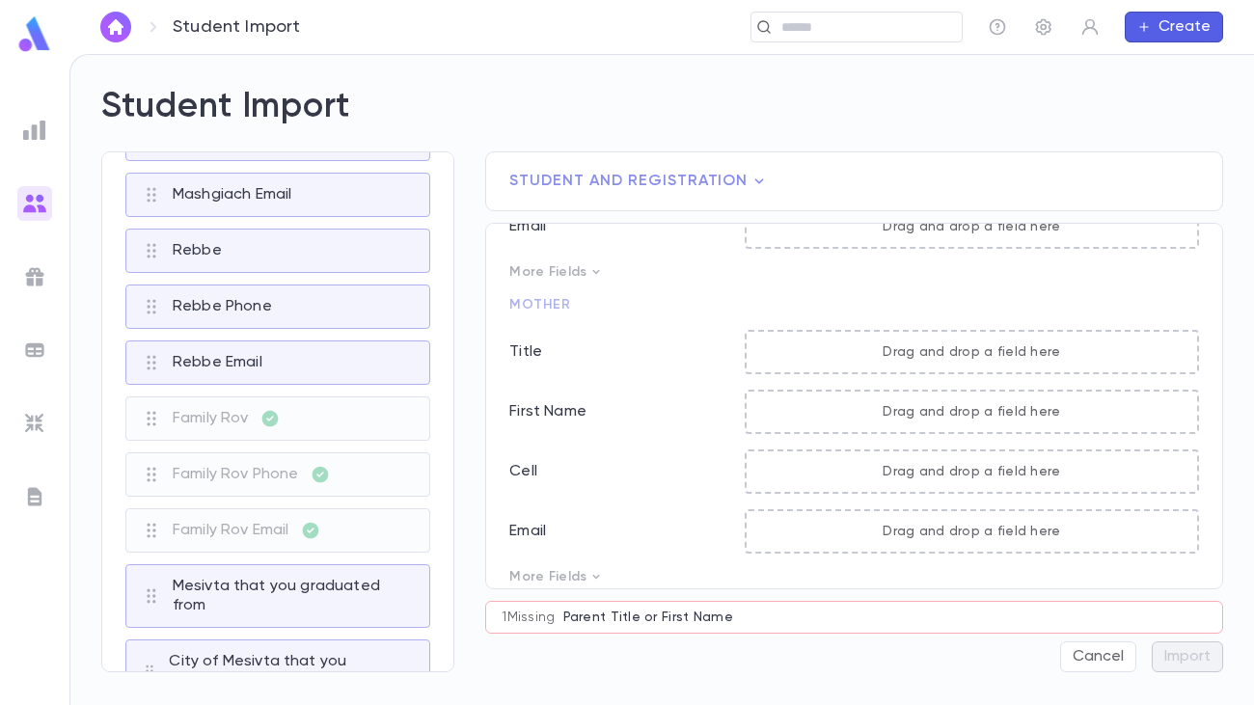
scroll to position [877, 0]
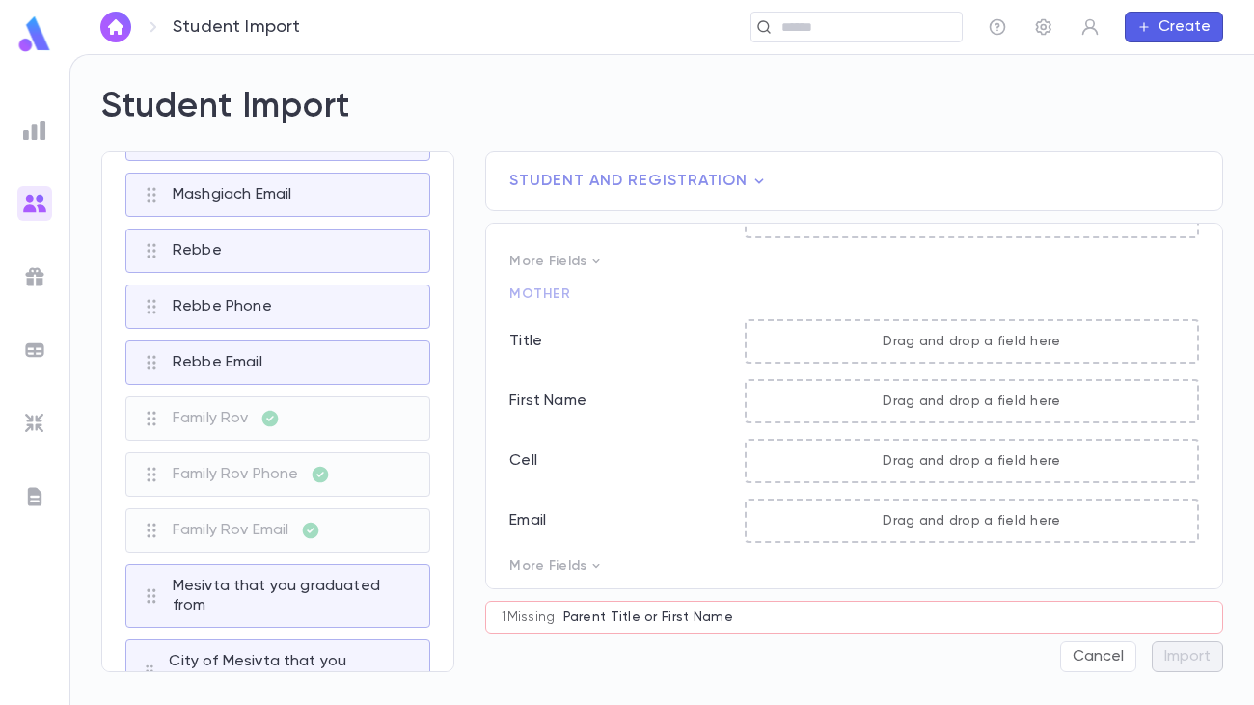
click at [591, 559] on icon at bounding box center [595, 566] width 15 height 15
click at [592, 565] on icon at bounding box center [595, 566] width 15 height 15
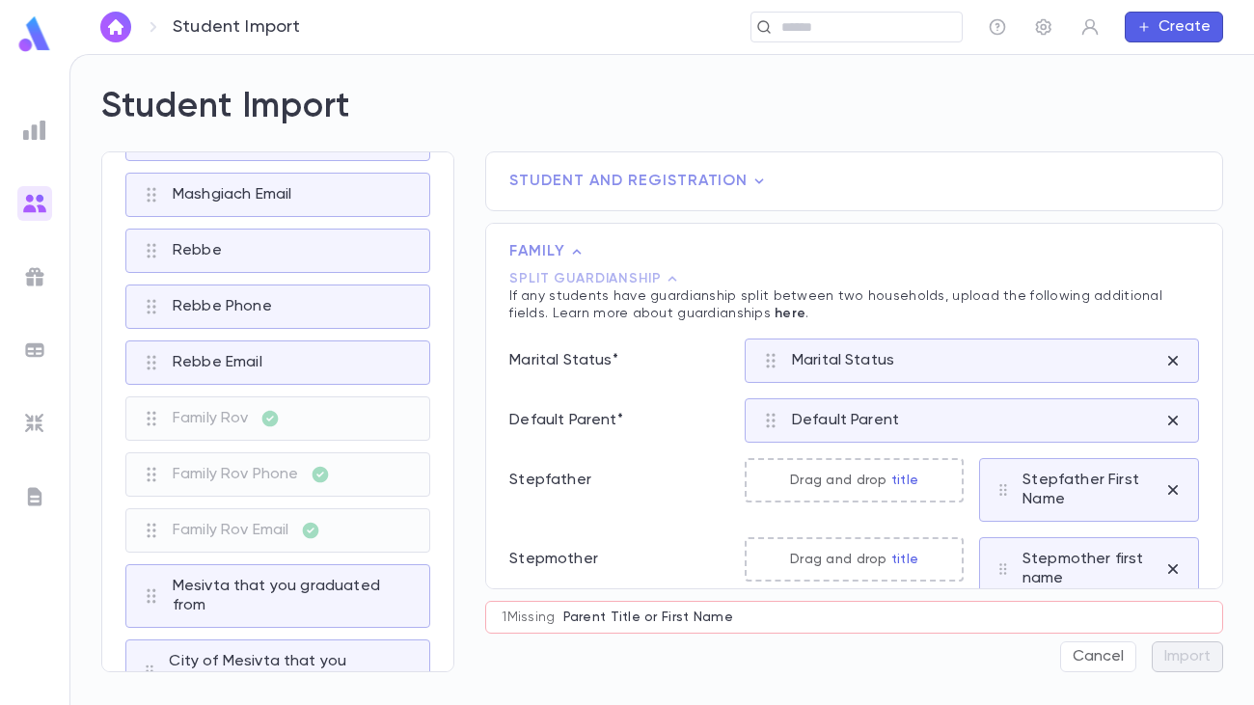
scroll to position [0, 0]
click at [753, 177] on icon at bounding box center [759, 181] width 19 height 19
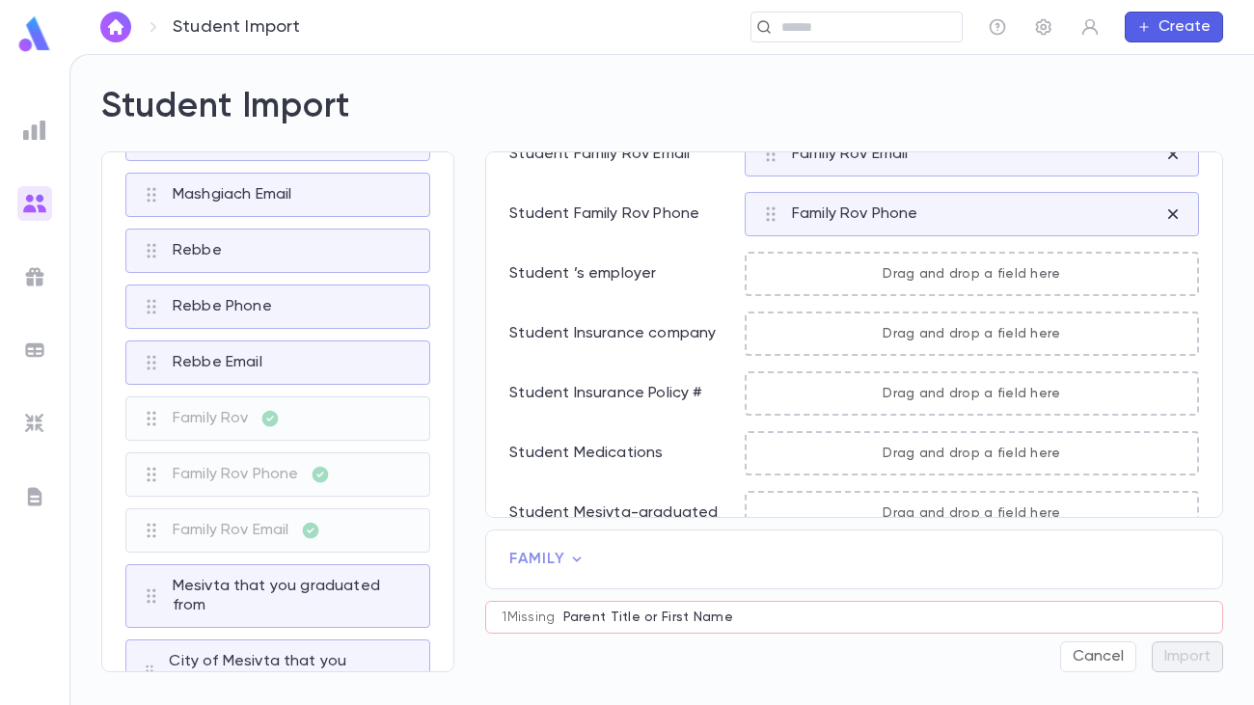
scroll to position [1097, 0]
click at [612, 389] on p "Student Insurance Policy #" at bounding box center [619, 391] width 220 height 19
copy p "Insurance"
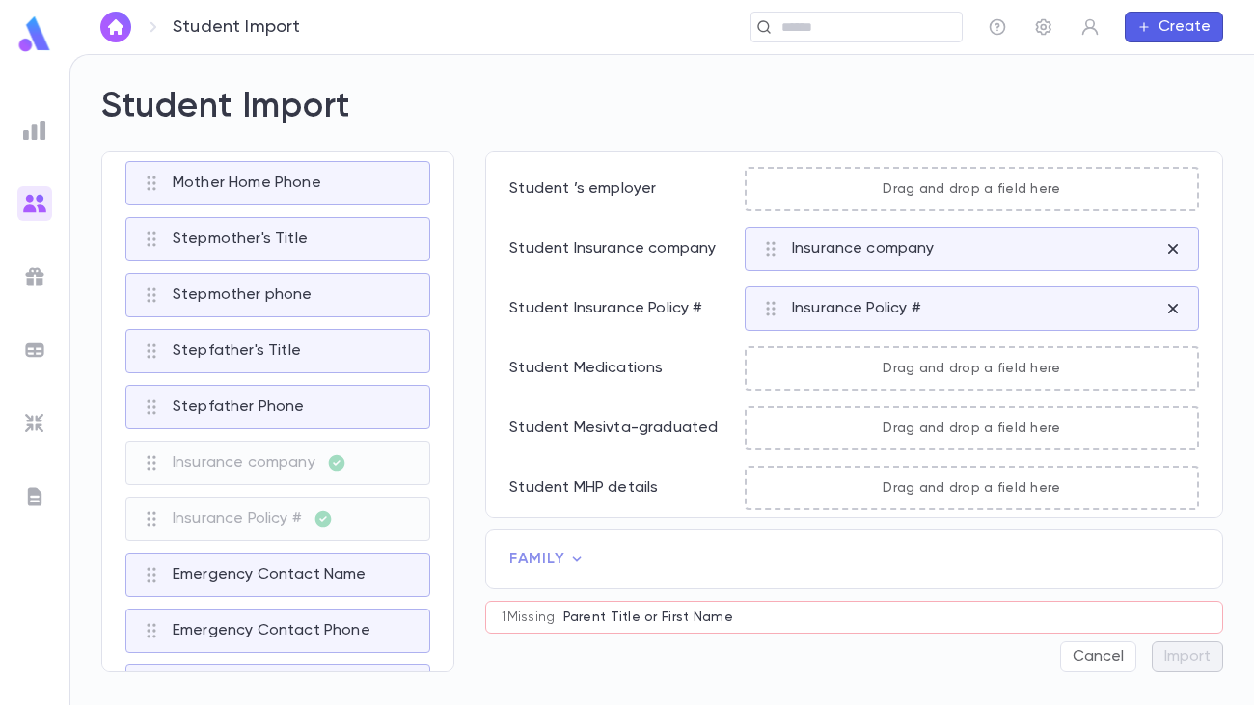
scroll to position [1185, 0]
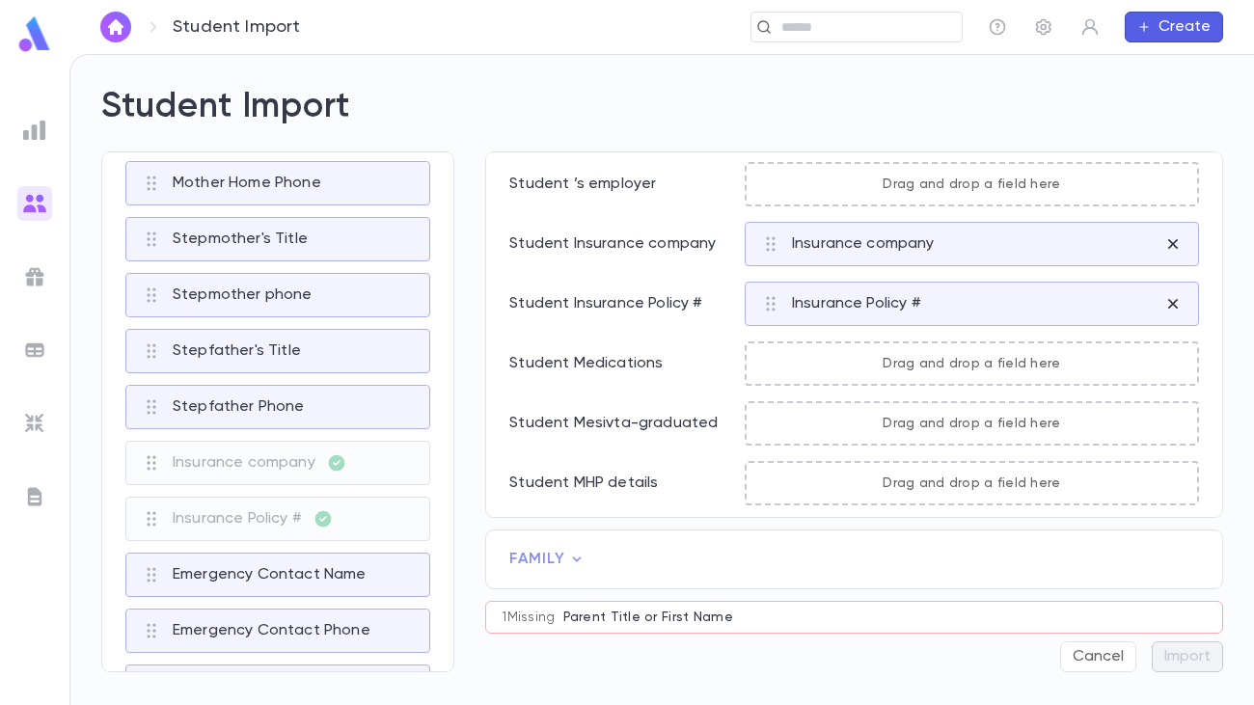
click at [614, 360] on p "Student Medications" at bounding box center [619, 363] width 220 height 19
copy p "Medications"
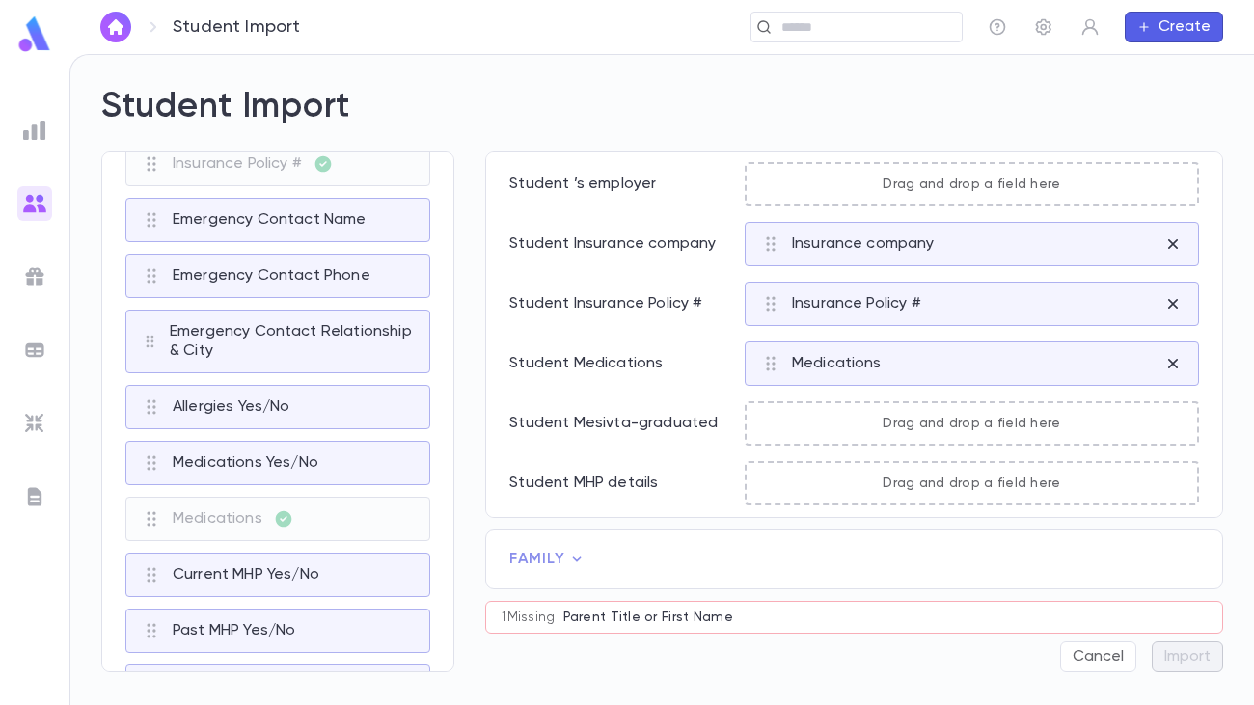
click at [610, 422] on p "Student Mesivta-graduated" at bounding box center [619, 423] width 220 height 19
copy p "Mesivta"
click at [603, 419] on p "Student Mesivta-graduated" at bounding box center [619, 423] width 220 height 19
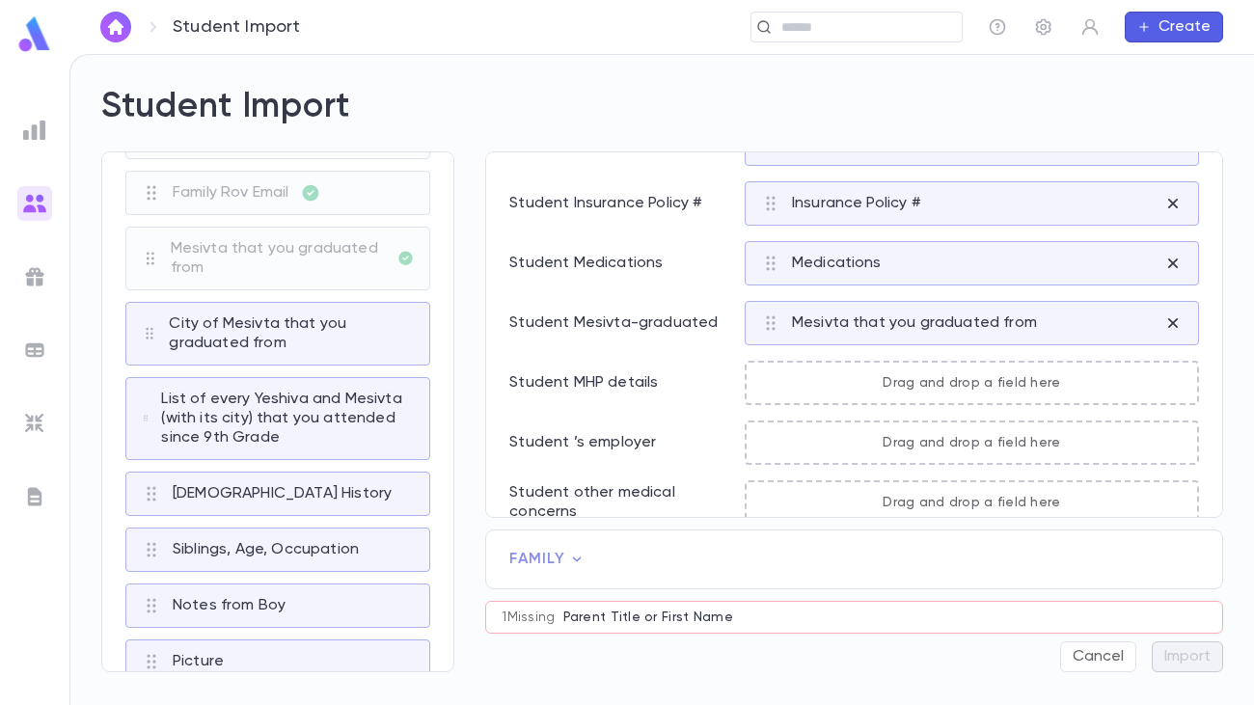
scroll to position [2537, 0]
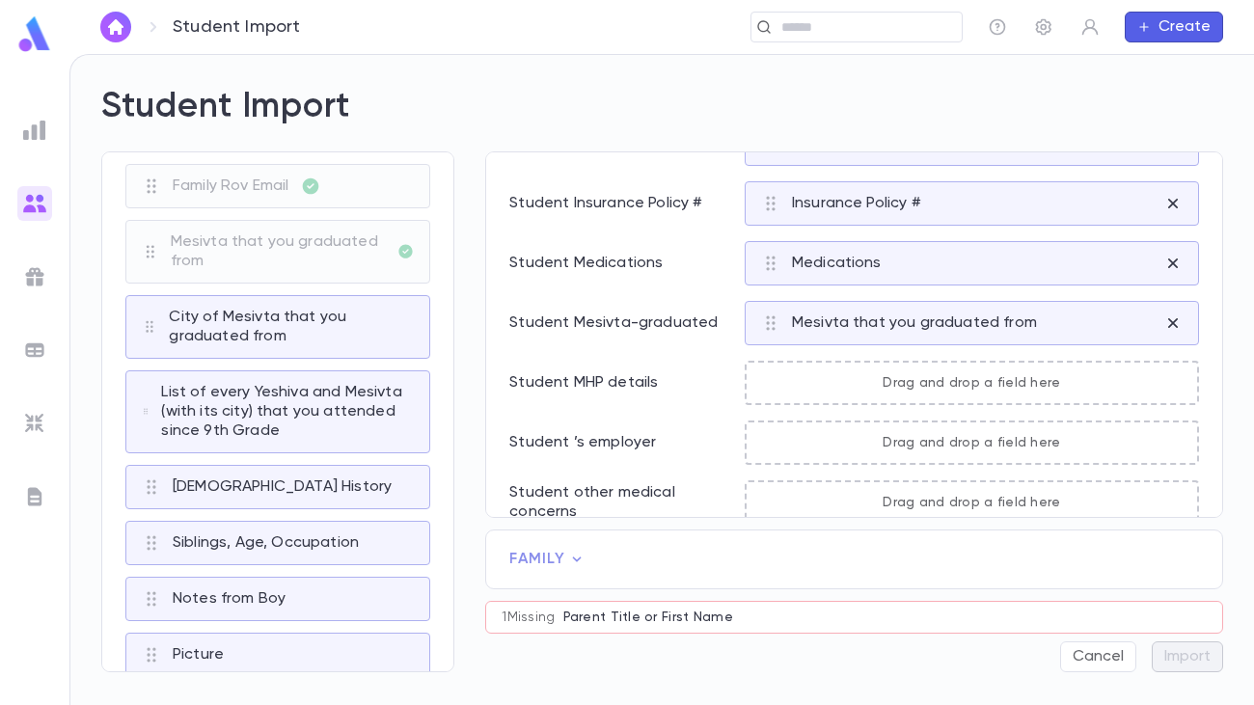
click at [585, 379] on p "Student MHP details" at bounding box center [619, 382] width 220 height 19
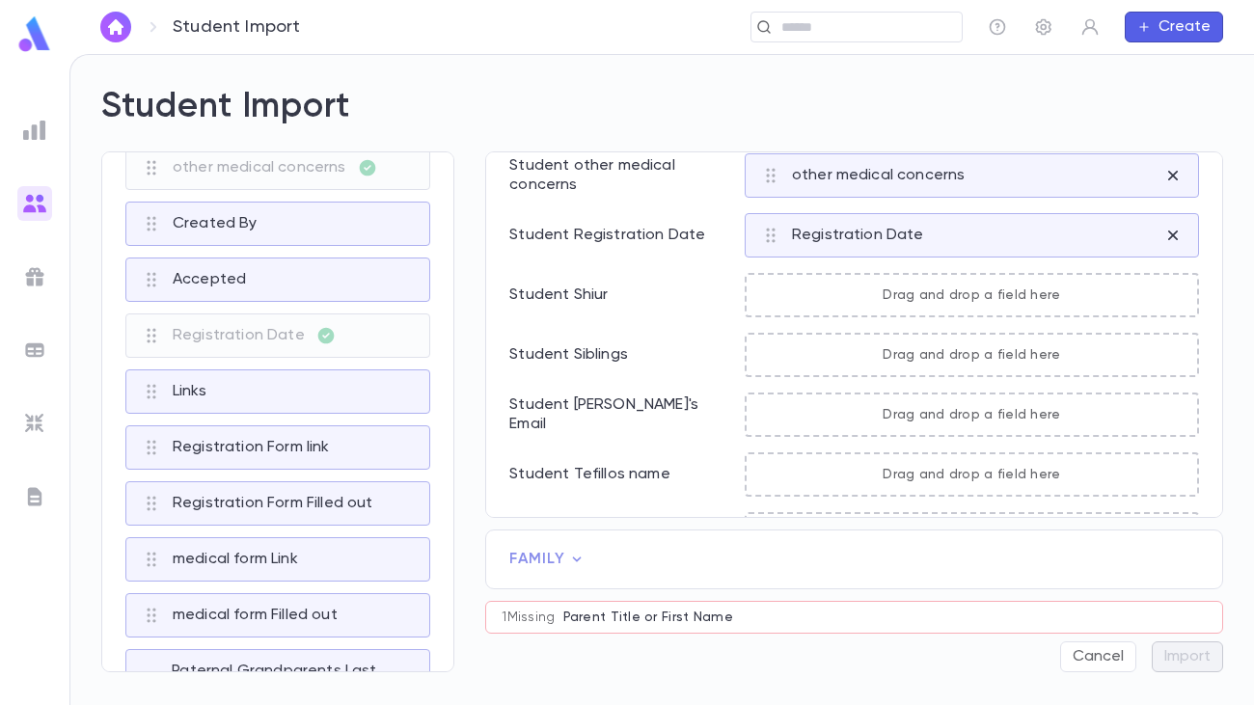
scroll to position [5580, 0]
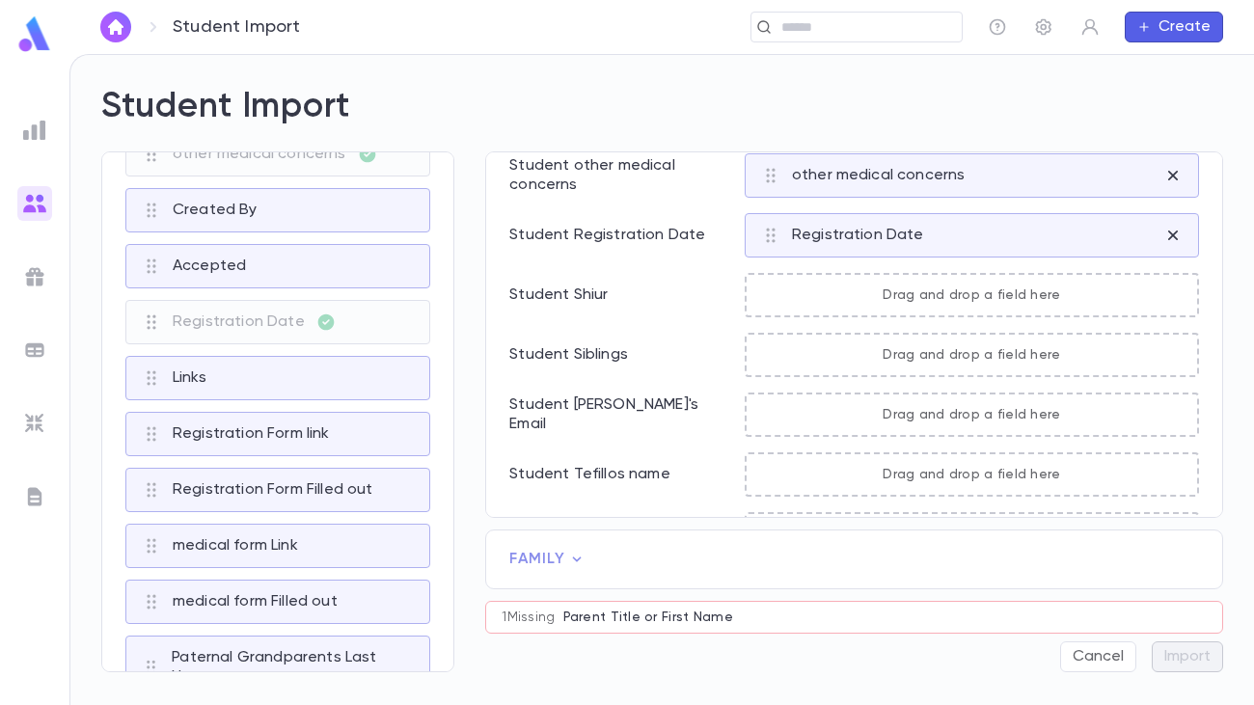
click at [611, 348] on p "Student Siblings" at bounding box center [619, 354] width 220 height 19
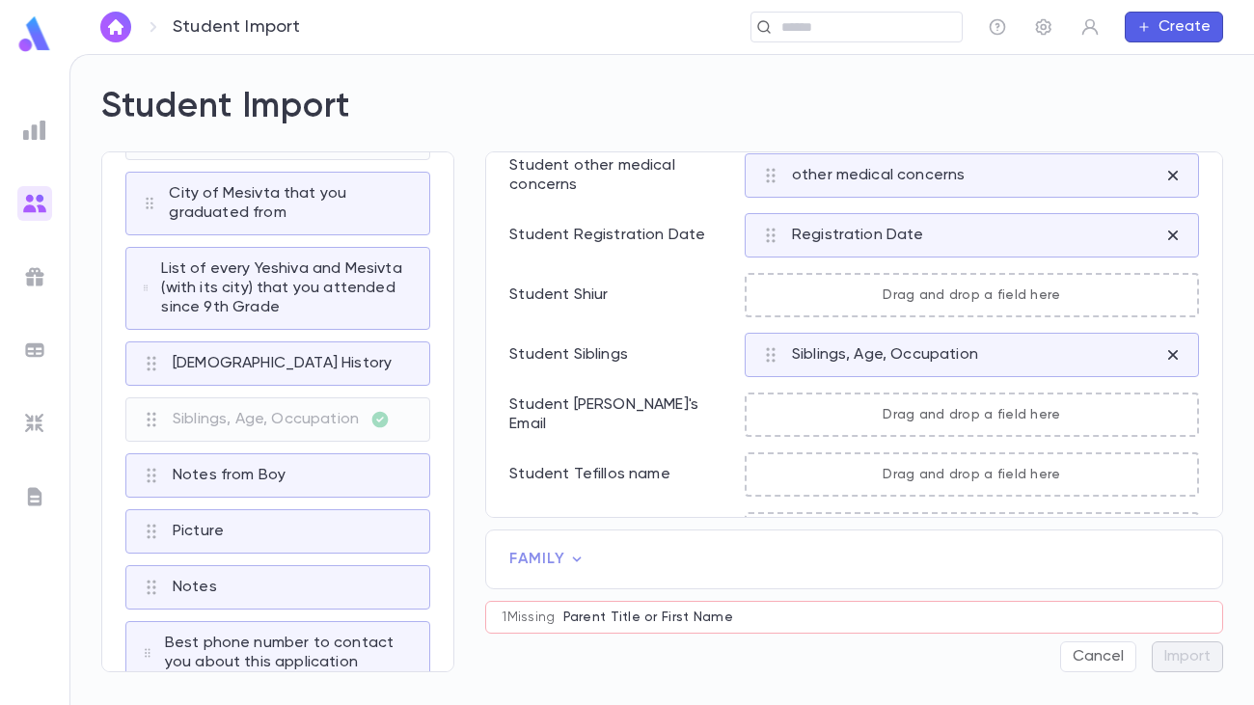
click at [645, 409] on p "Student [PERSON_NAME]'s Email" at bounding box center [619, 414] width 220 height 39
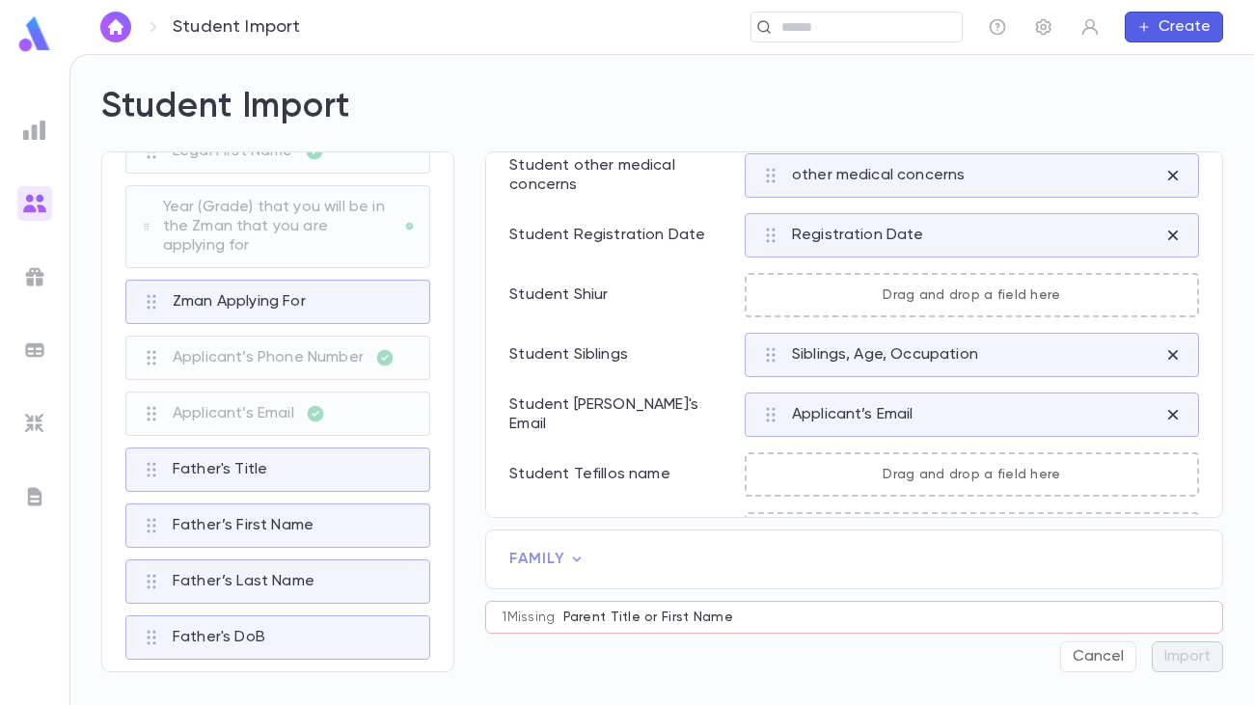
click at [606, 470] on p "Student Tefillos name" at bounding box center [619, 474] width 220 height 19
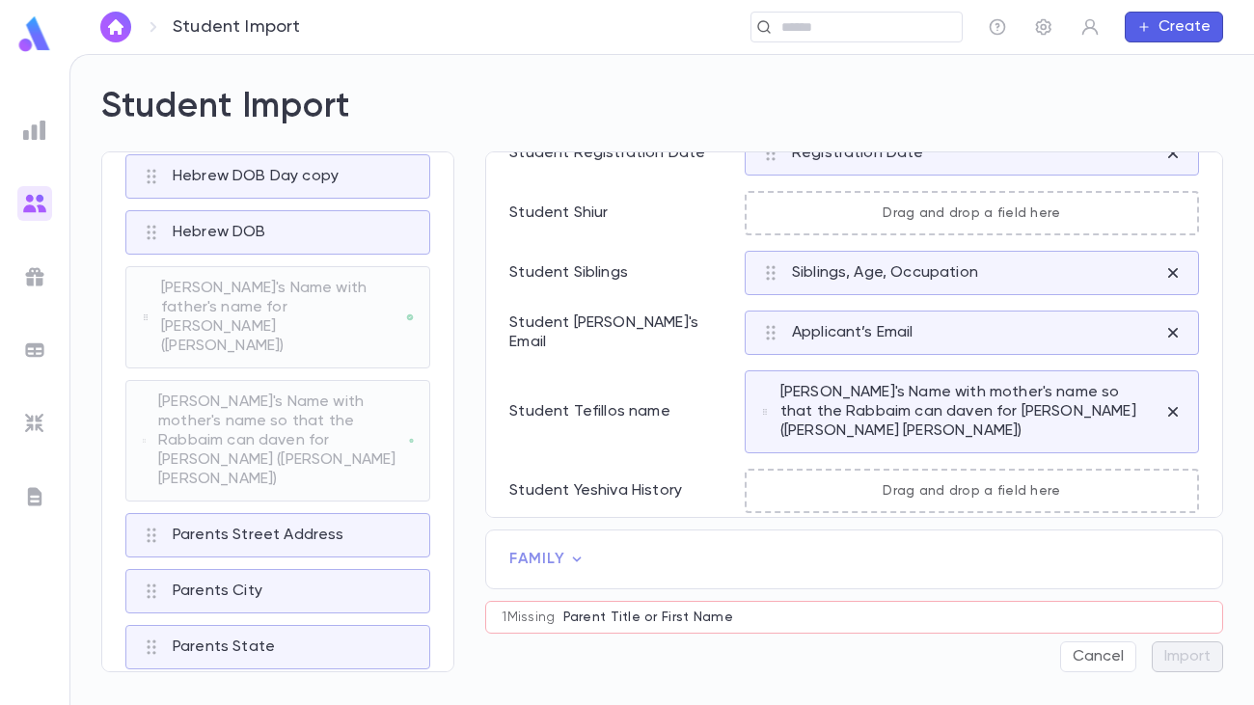
scroll to position [1704, 0]
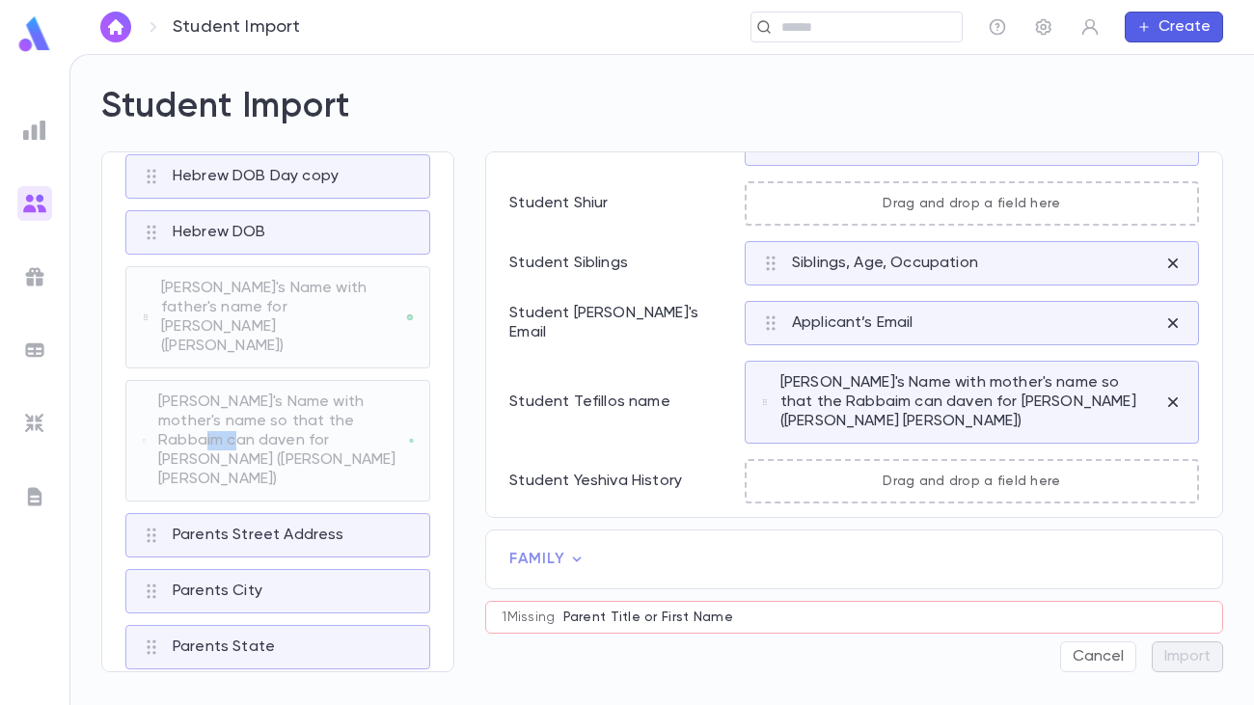
click at [648, 474] on p "Student Yeshiva History" at bounding box center [619, 481] width 220 height 19
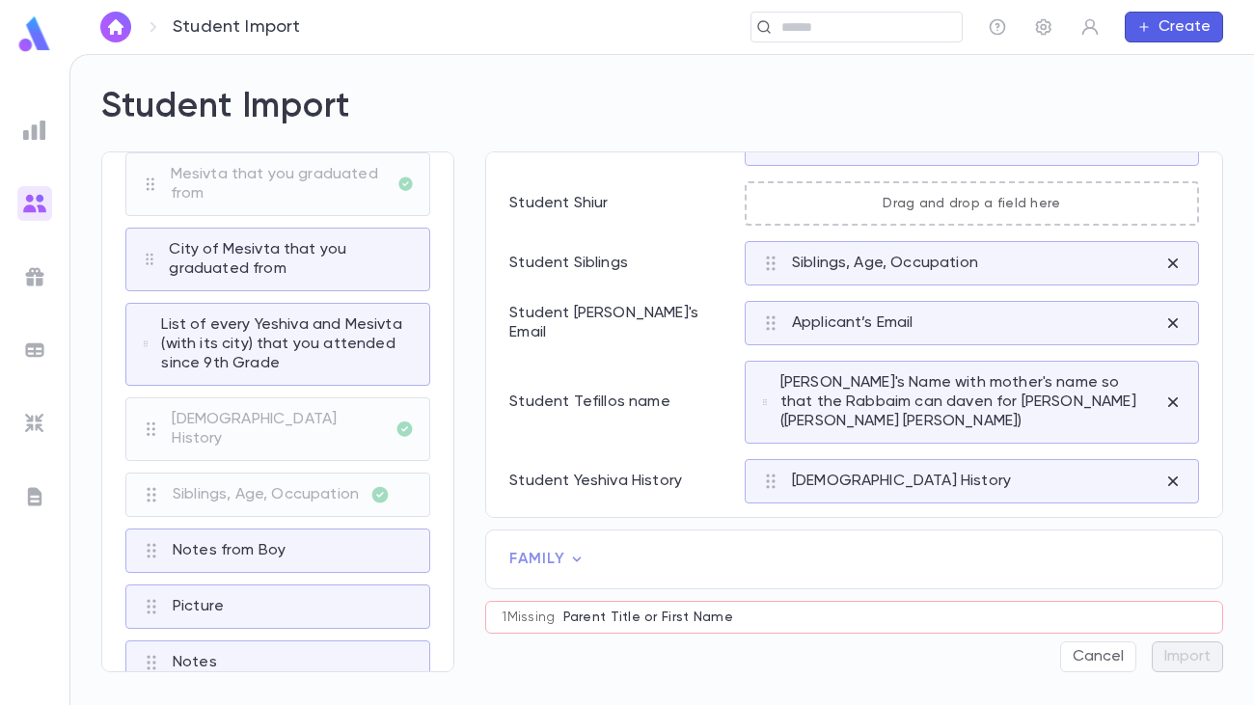
click at [577, 558] on icon at bounding box center [576, 559] width 19 height 19
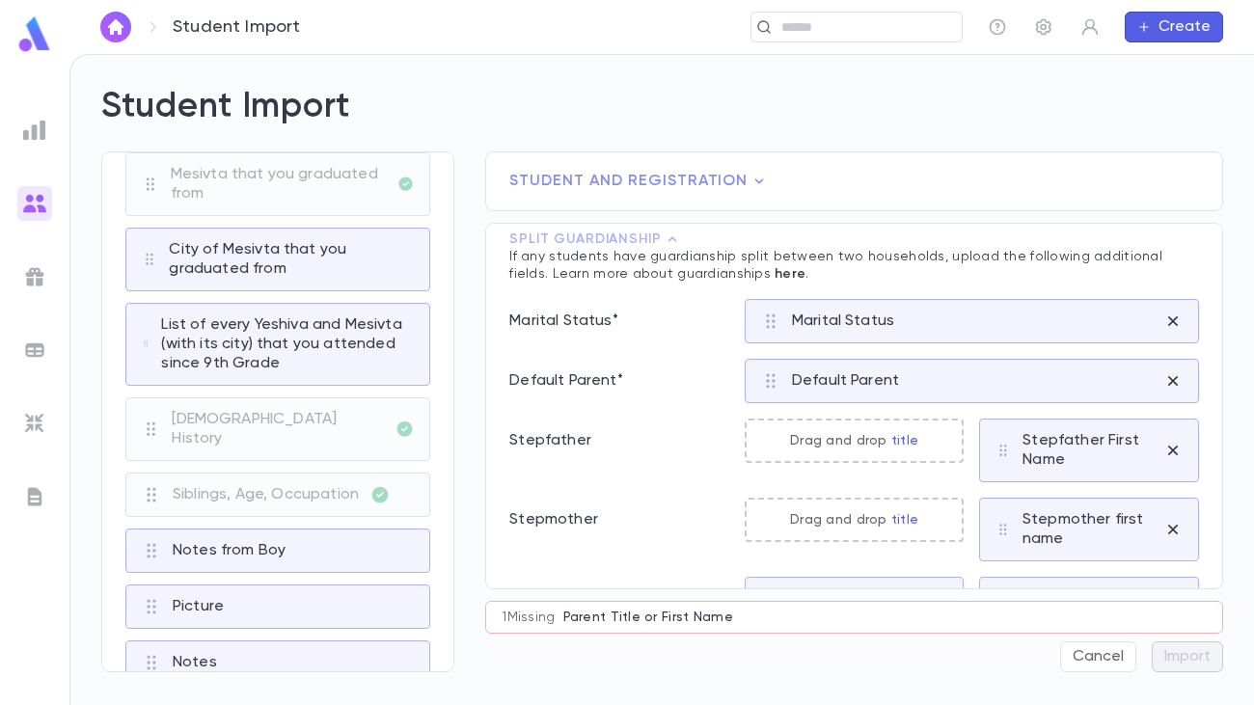
scroll to position [0, 0]
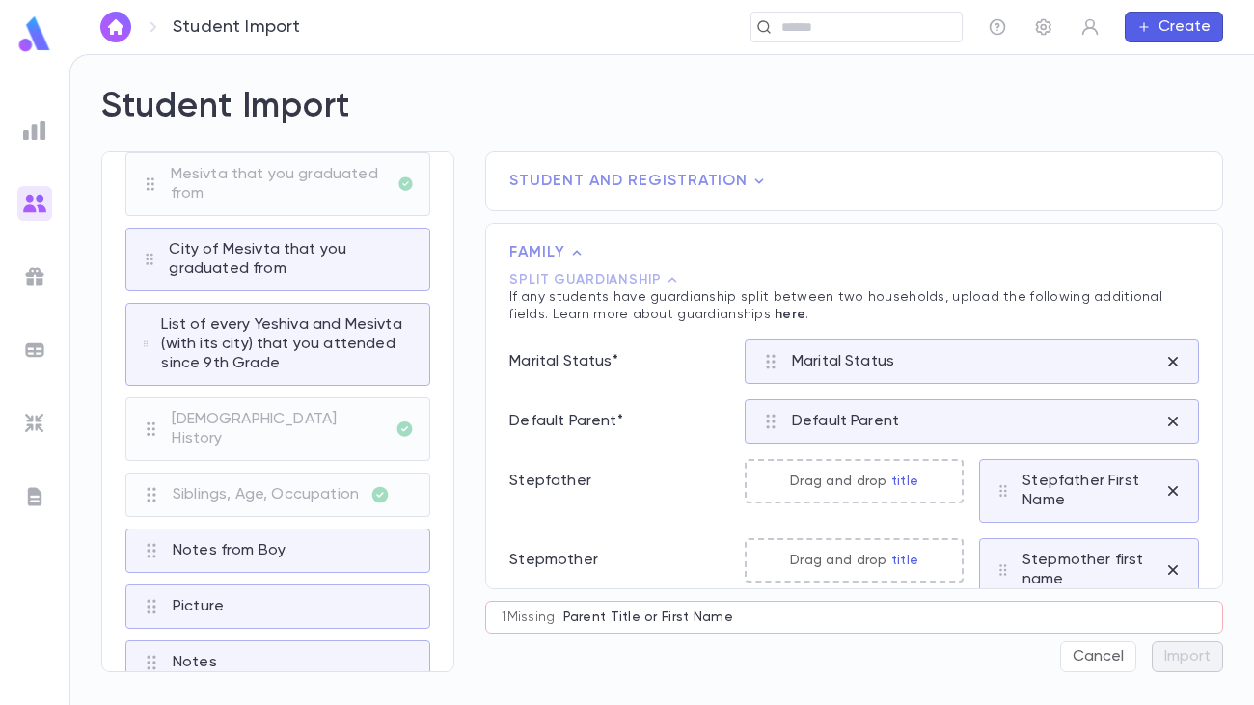
click at [669, 279] on icon at bounding box center [672, 279] width 19 height 19
click at [668, 277] on icon at bounding box center [672, 279] width 19 height 19
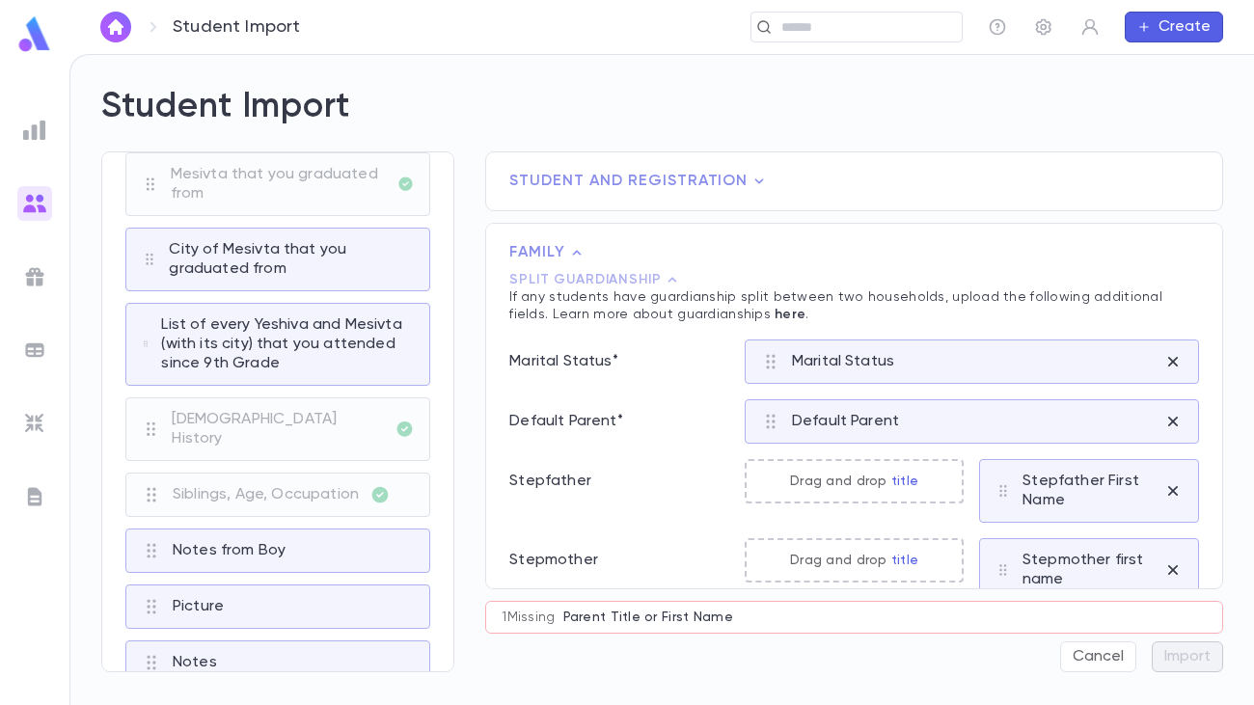
click at [668, 283] on icon at bounding box center [672, 279] width 19 height 19
click at [668, 279] on icon at bounding box center [672, 279] width 9 height 5
click at [668, 286] on icon at bounding box center [672, 279] width 19 height 19
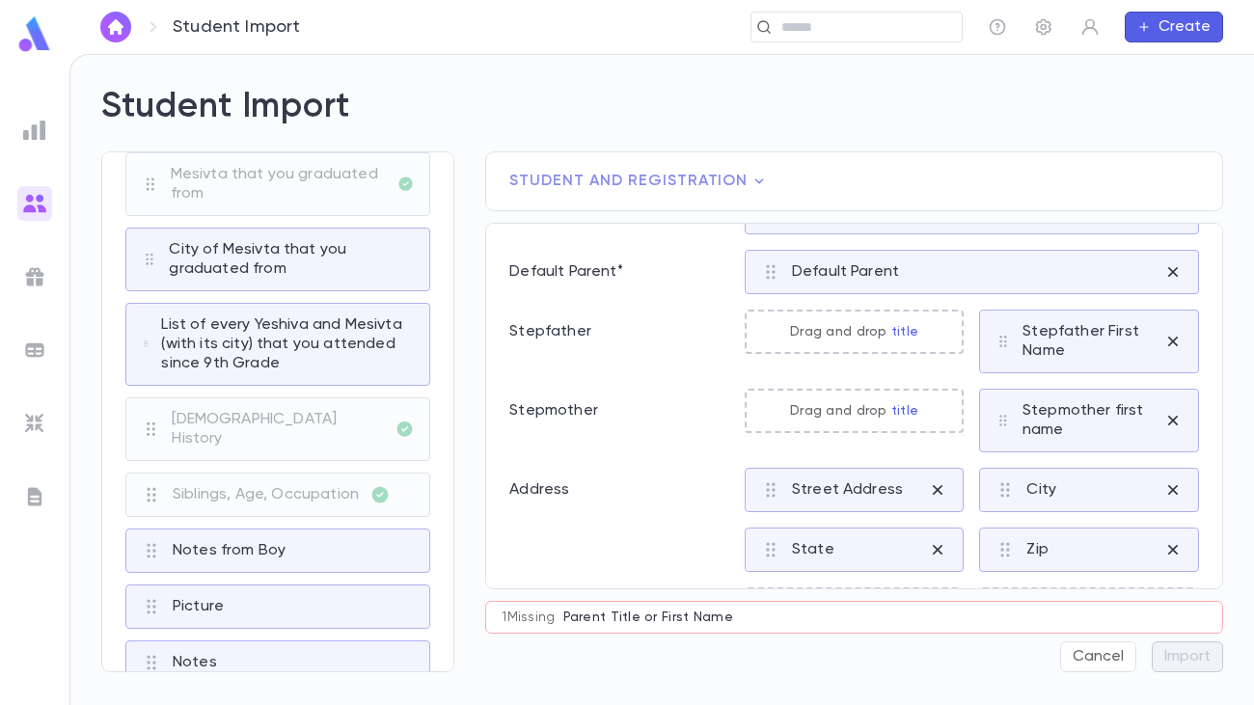
scroll to position [152, 0]
click at [565, 330] on p "Stepfather" at bounding box center [619, 328] width 220 height 19
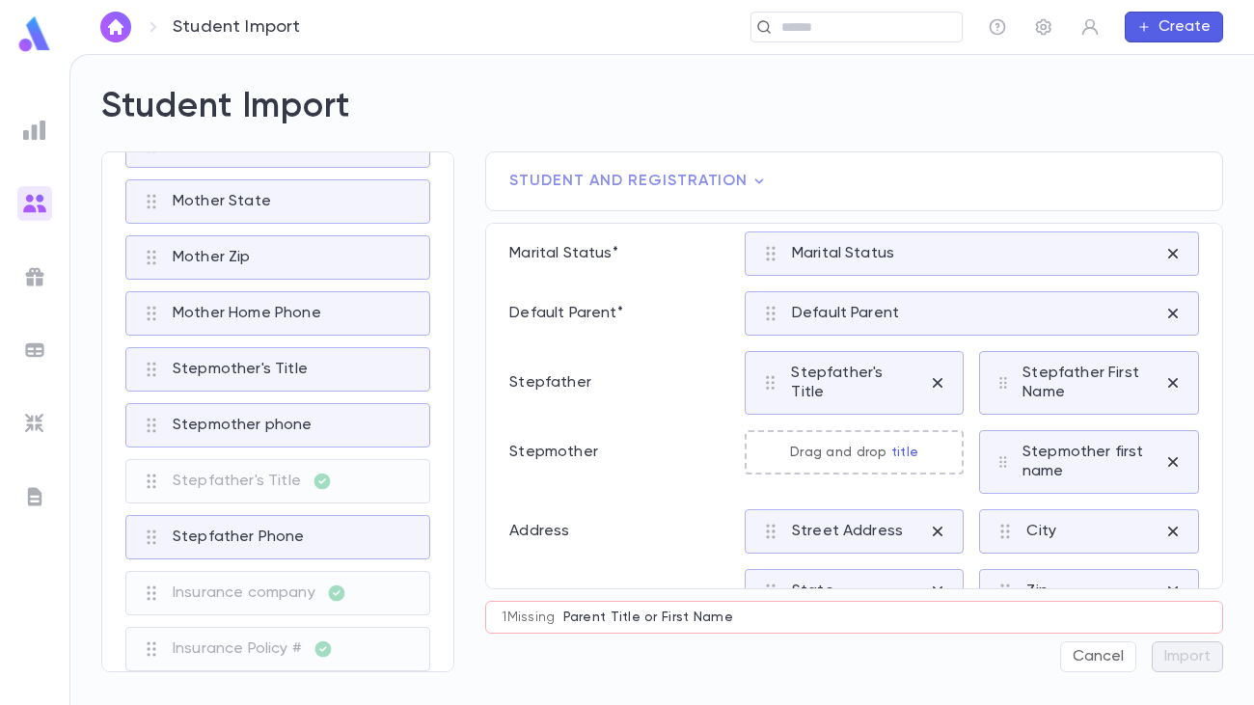
scroll to position [116, 0]
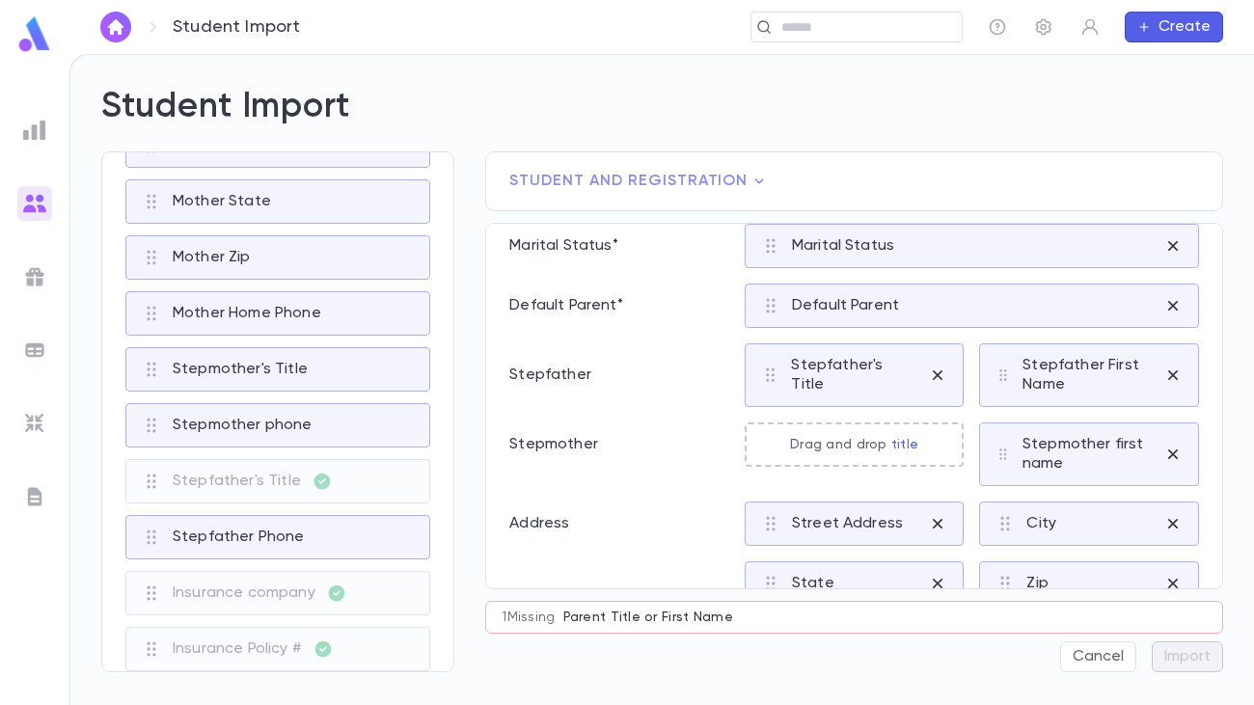
click at [545, 443] on p "Stepmother" at bounding box center [619, 444] width 220 height 19
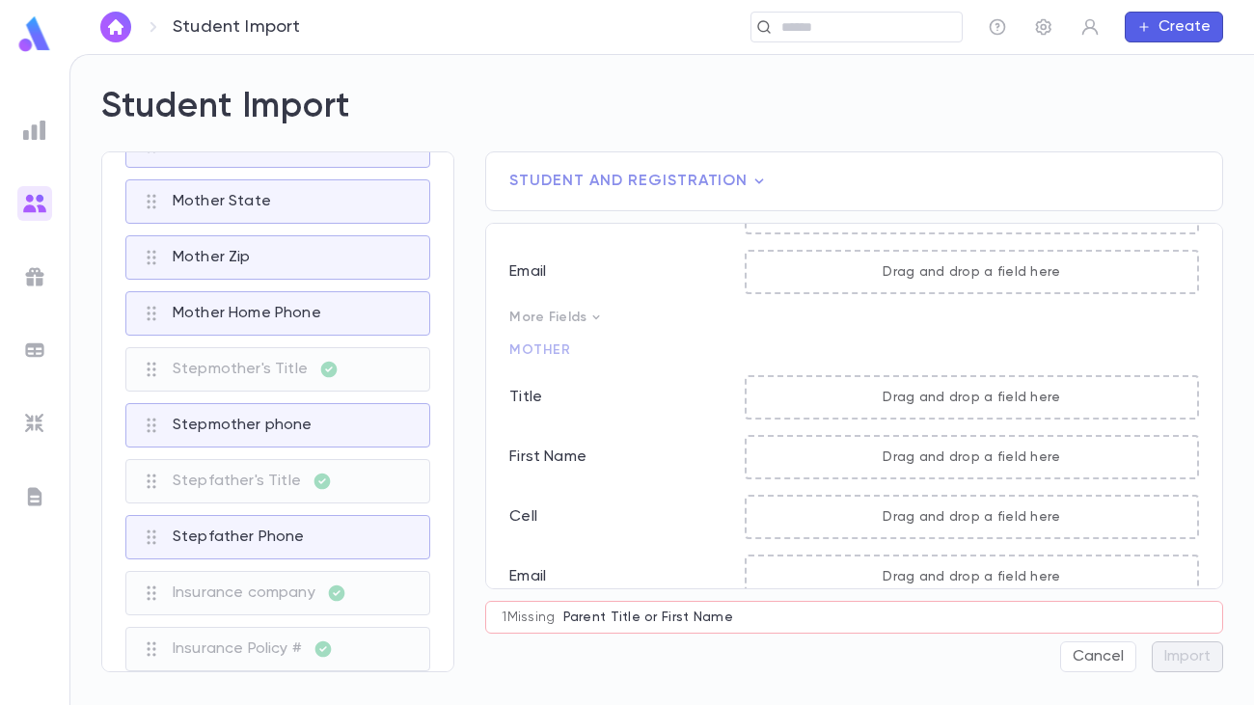
scroll to position [877, 0]
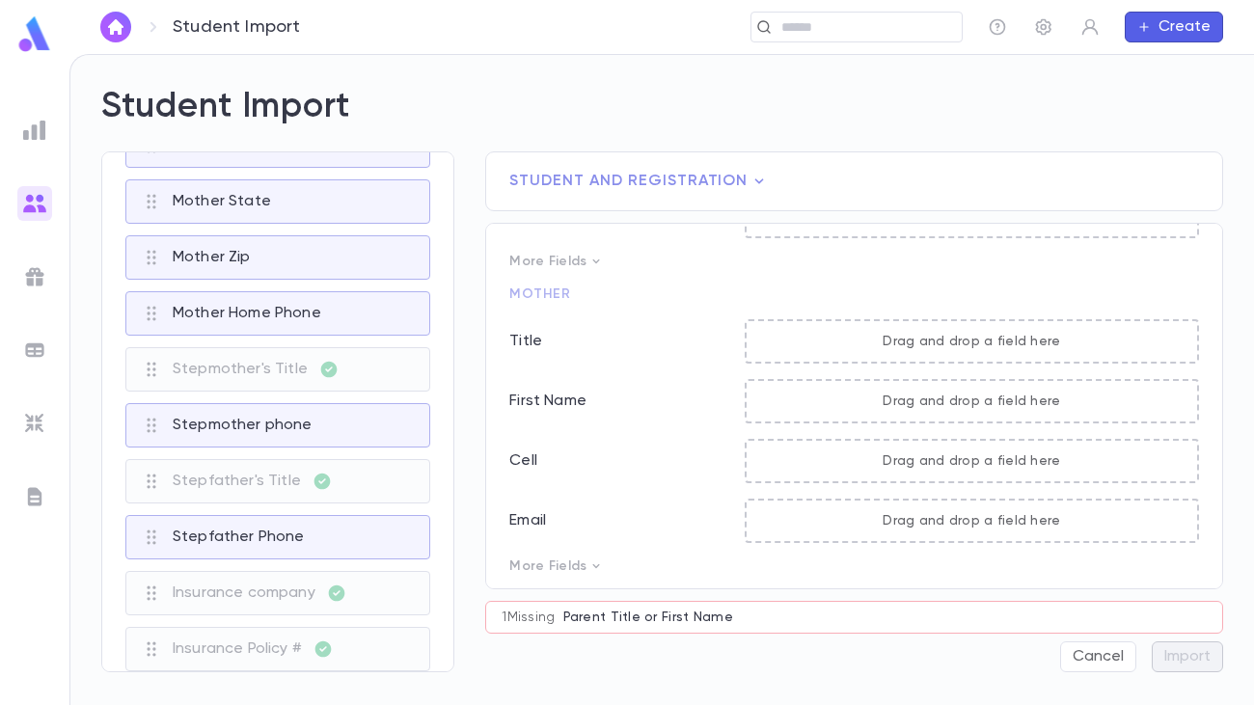
click at [595, 565] on icon at bounding box center [595, 566] width 15 height 15
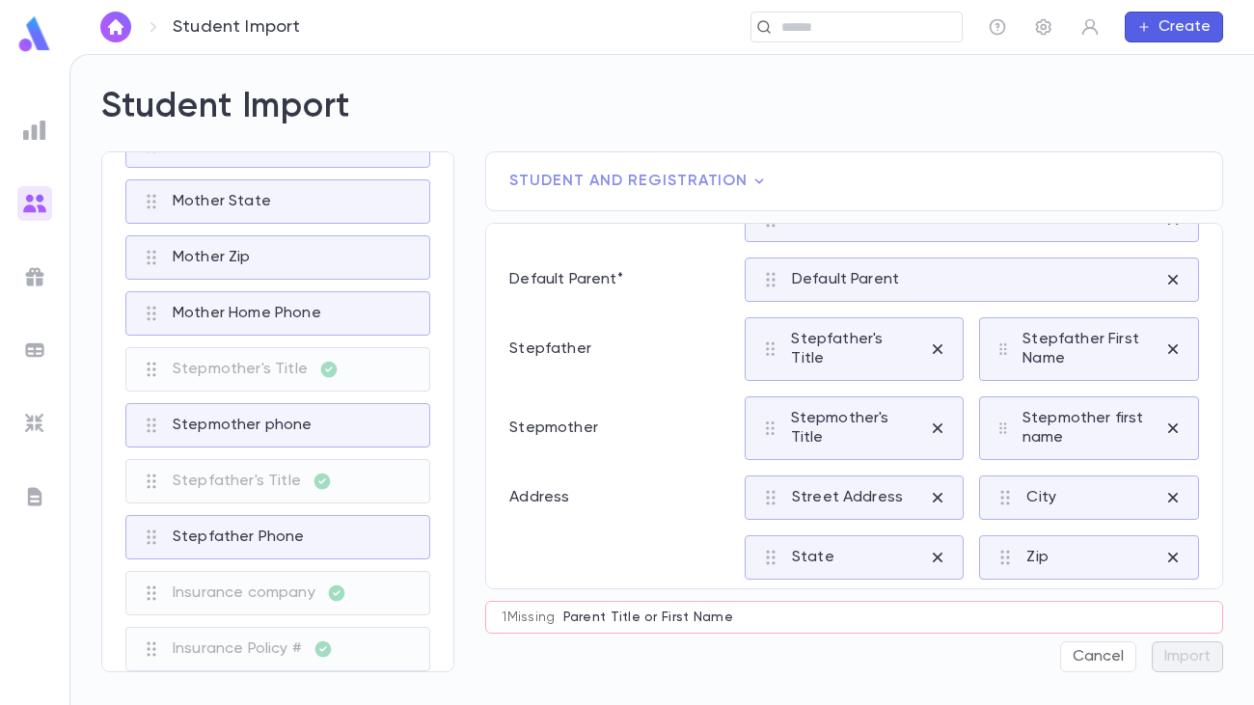
scroll to position [0, 0]
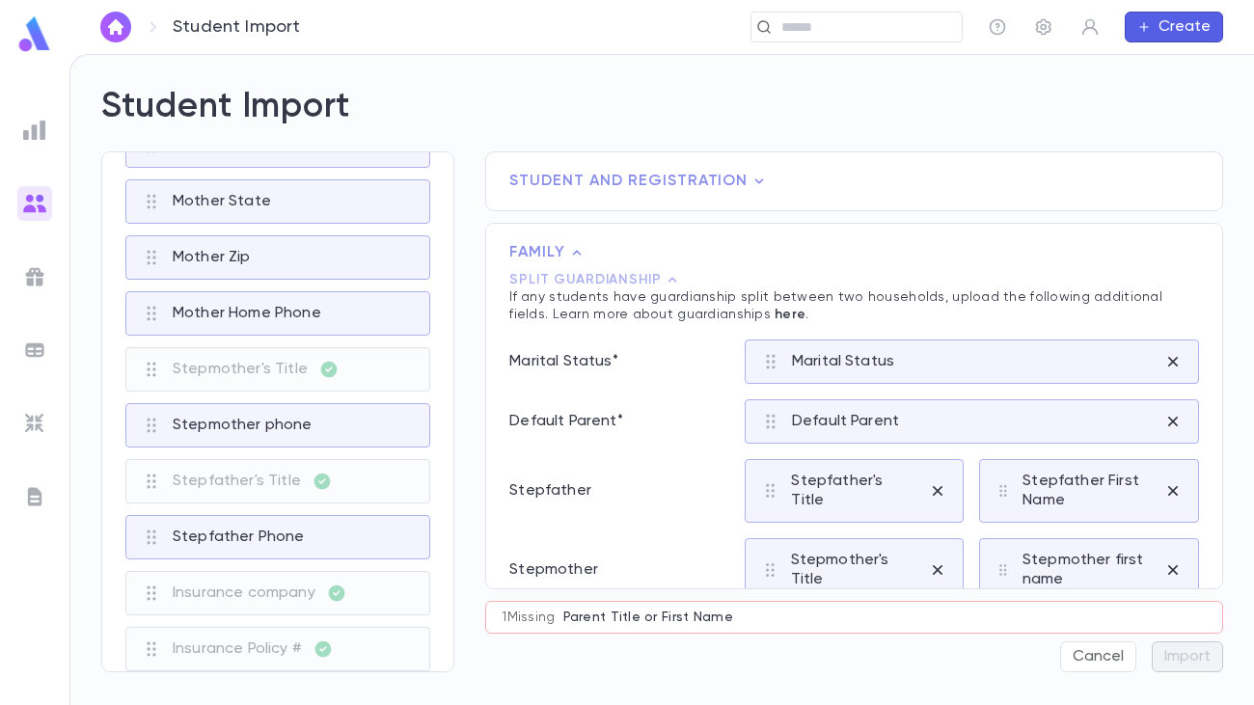
click at [673, 280] on icon at bounding box center [672, 279] width 19 height 19
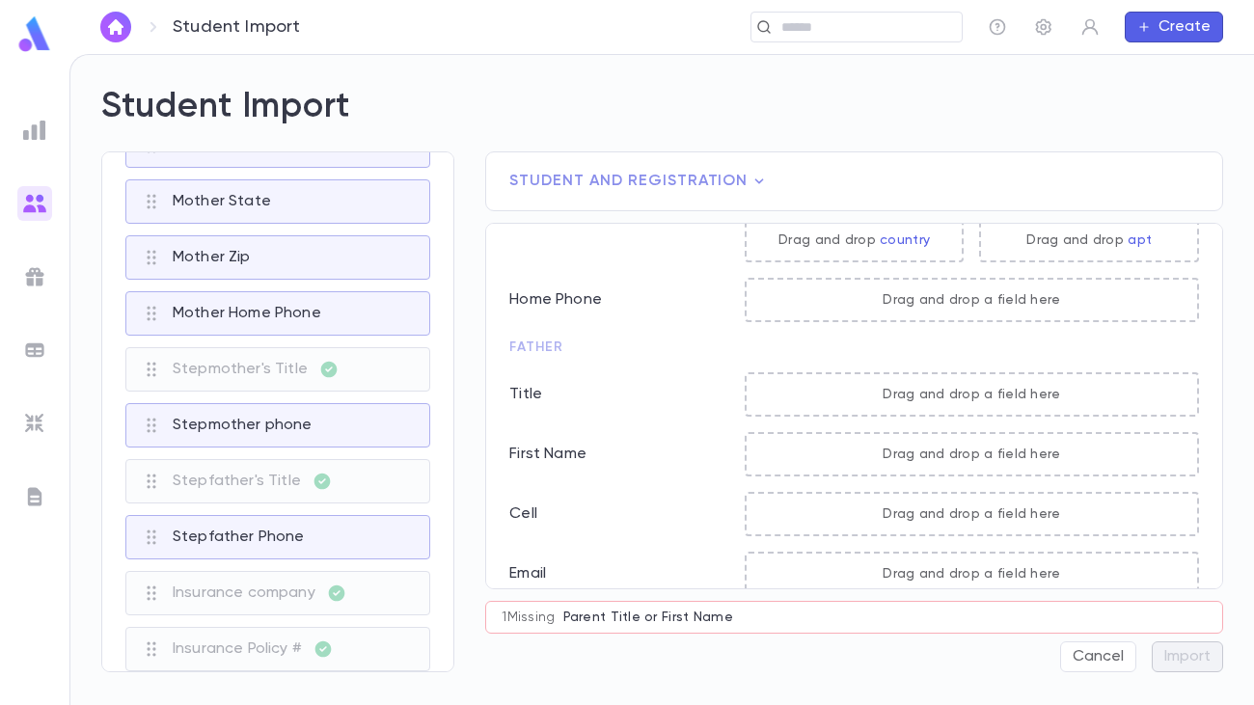
scroll to position [521, 0]
click at [524, 389] on p "Title" at bounding box center [619, 392] width 220 height 19
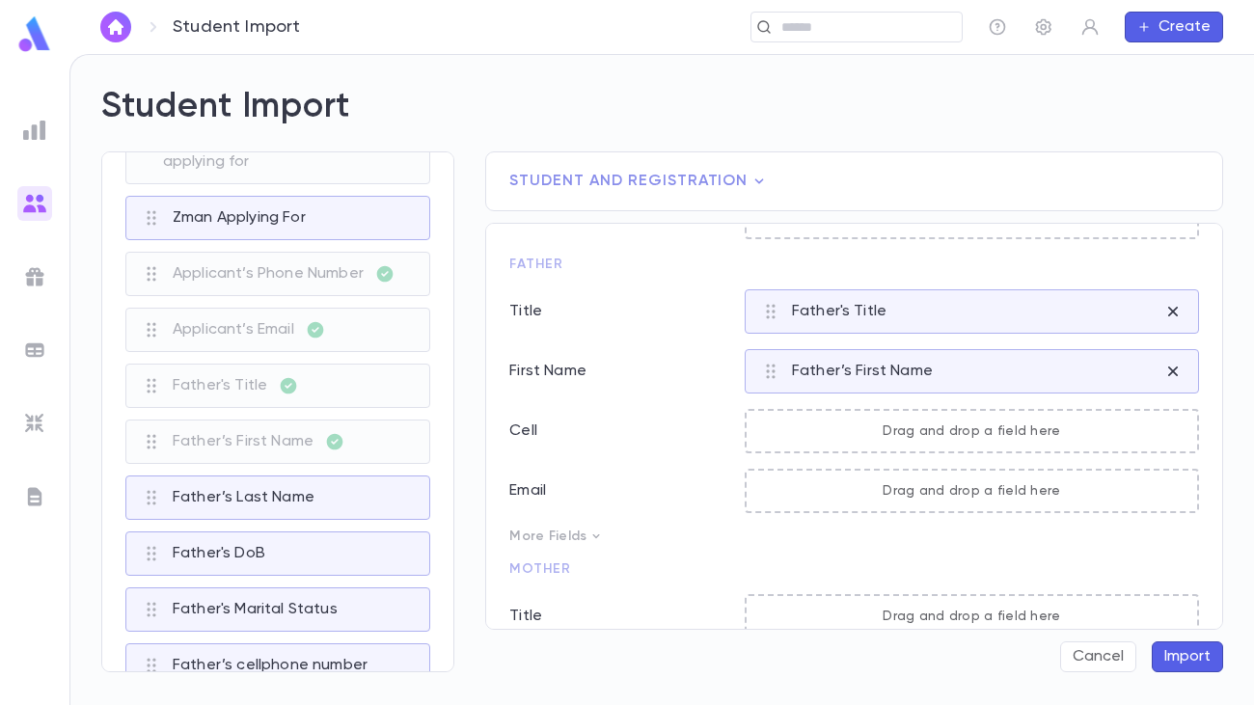
scroll to position [421, 0]
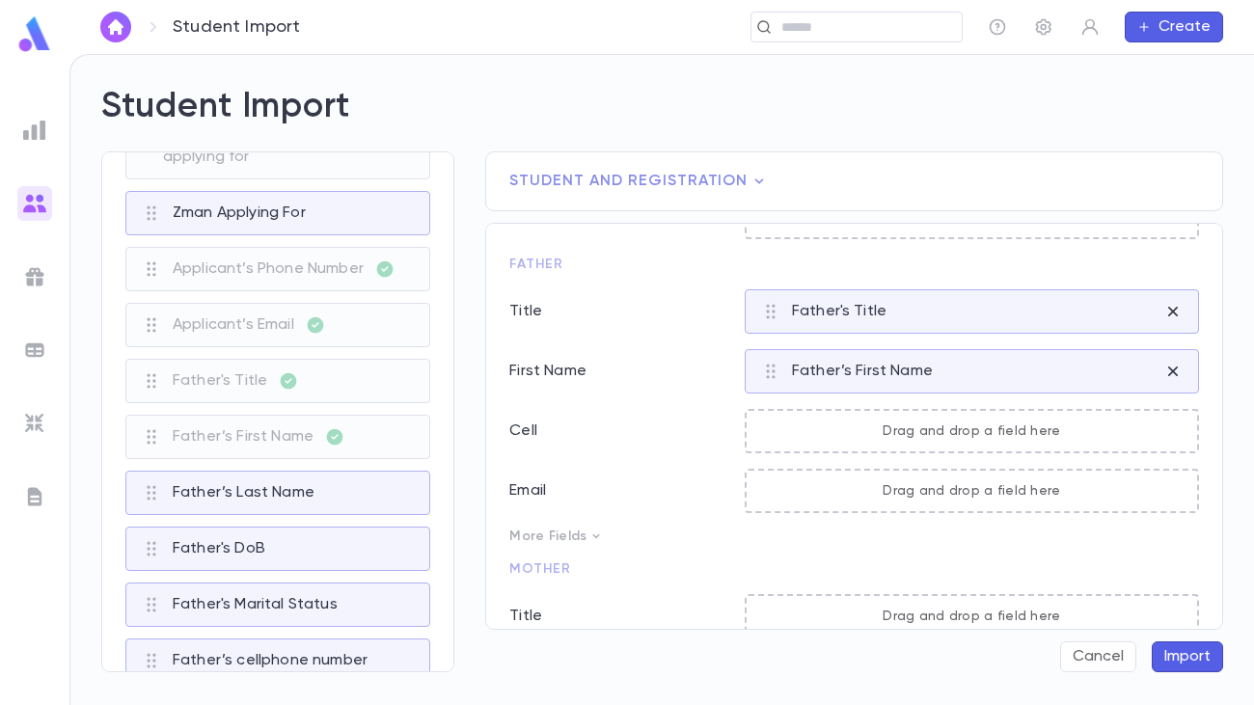
click at [590, 531] on icon at bounding box center [595, 536] width 15 height 15
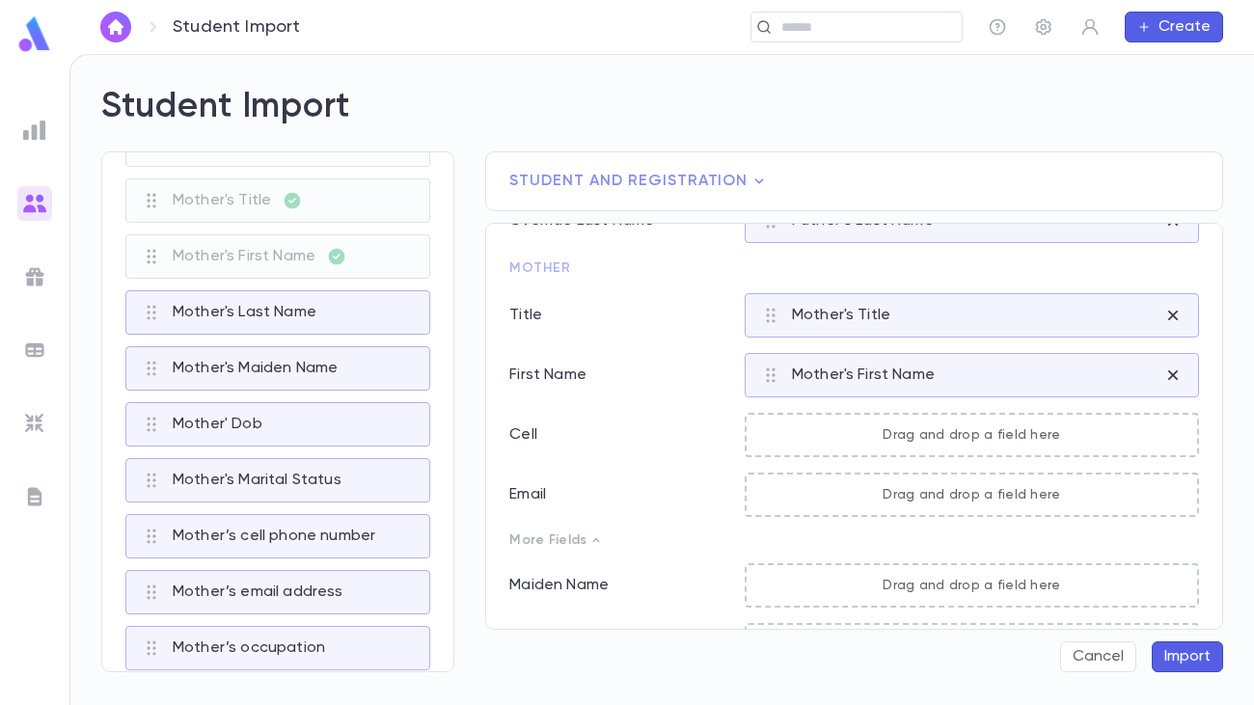
scroll to position [1185, 0]
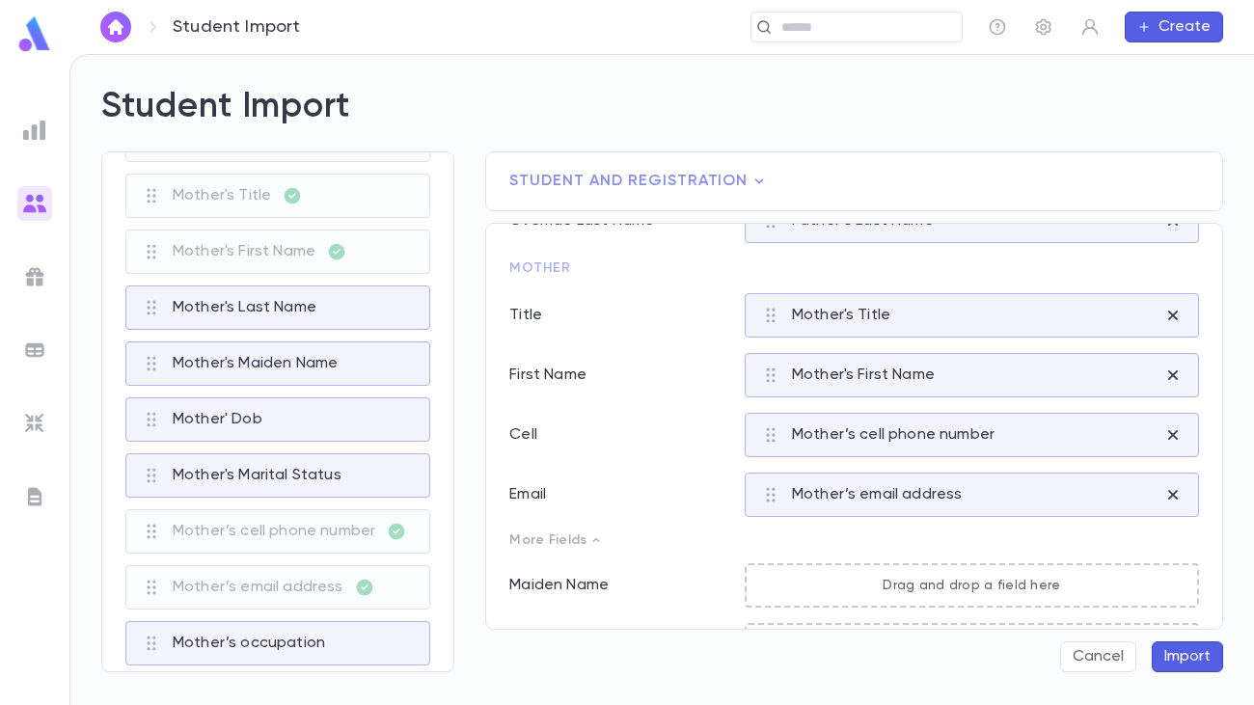
click at [590, 538] on icon at bounding box center [595, 539] width 15 height 15
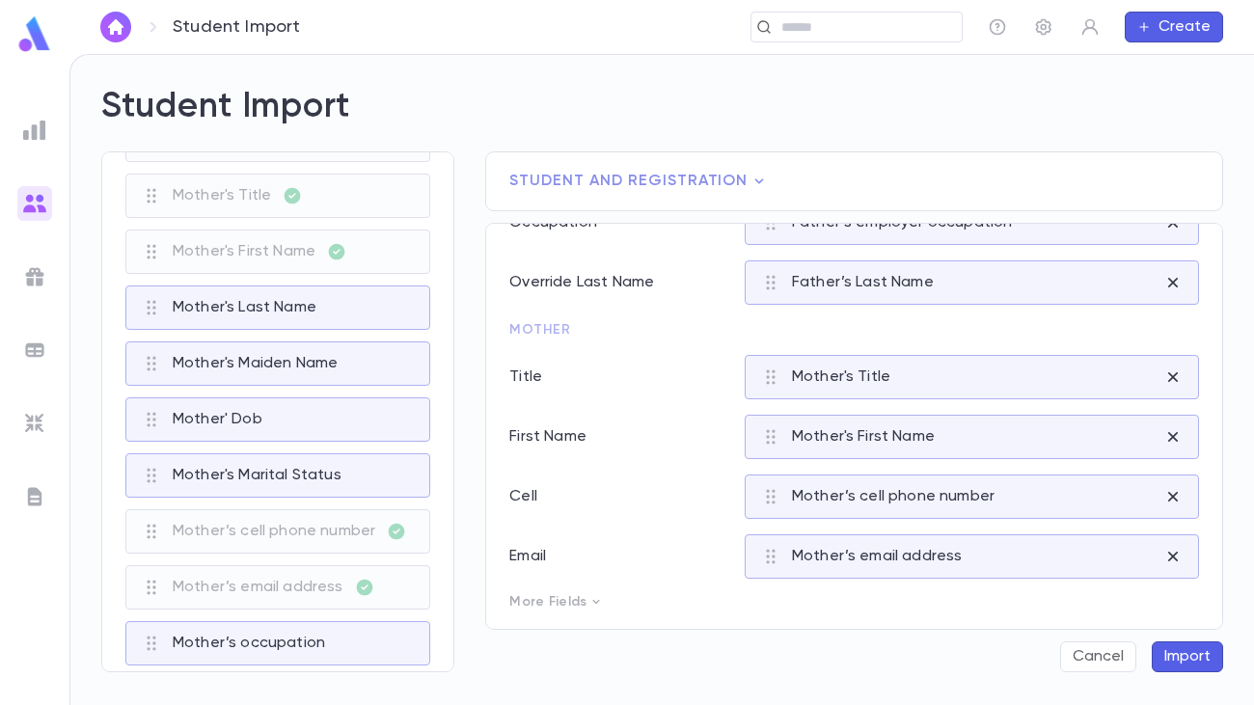
scroll to position [1017, 0]
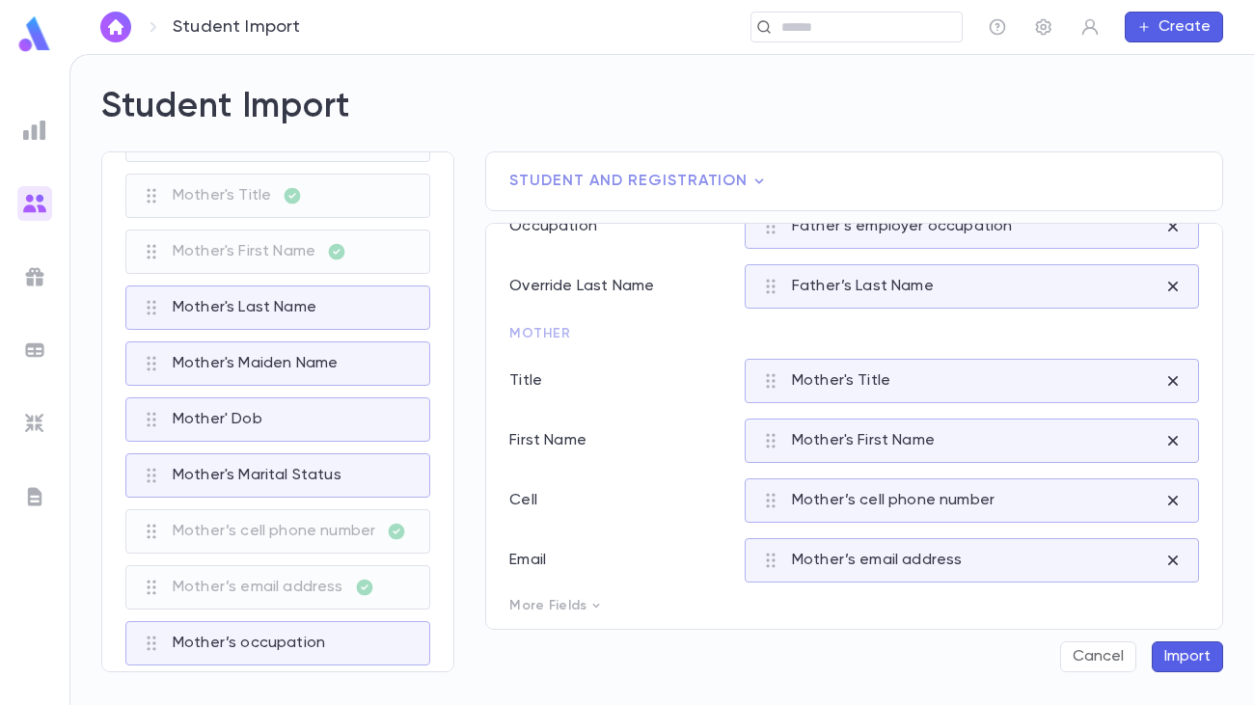
click at [583, 586] on p "More Fields" at bounding box center [854, 605] width 690 height 15
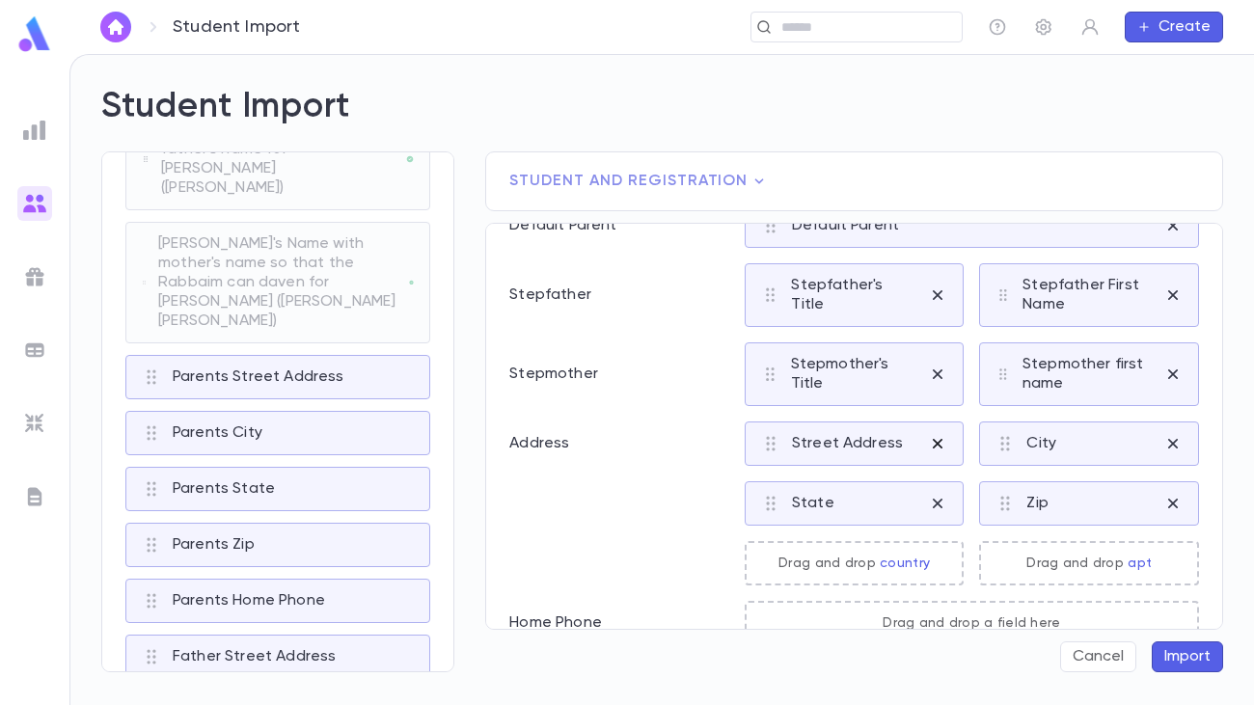
scroll to position [0, 0]
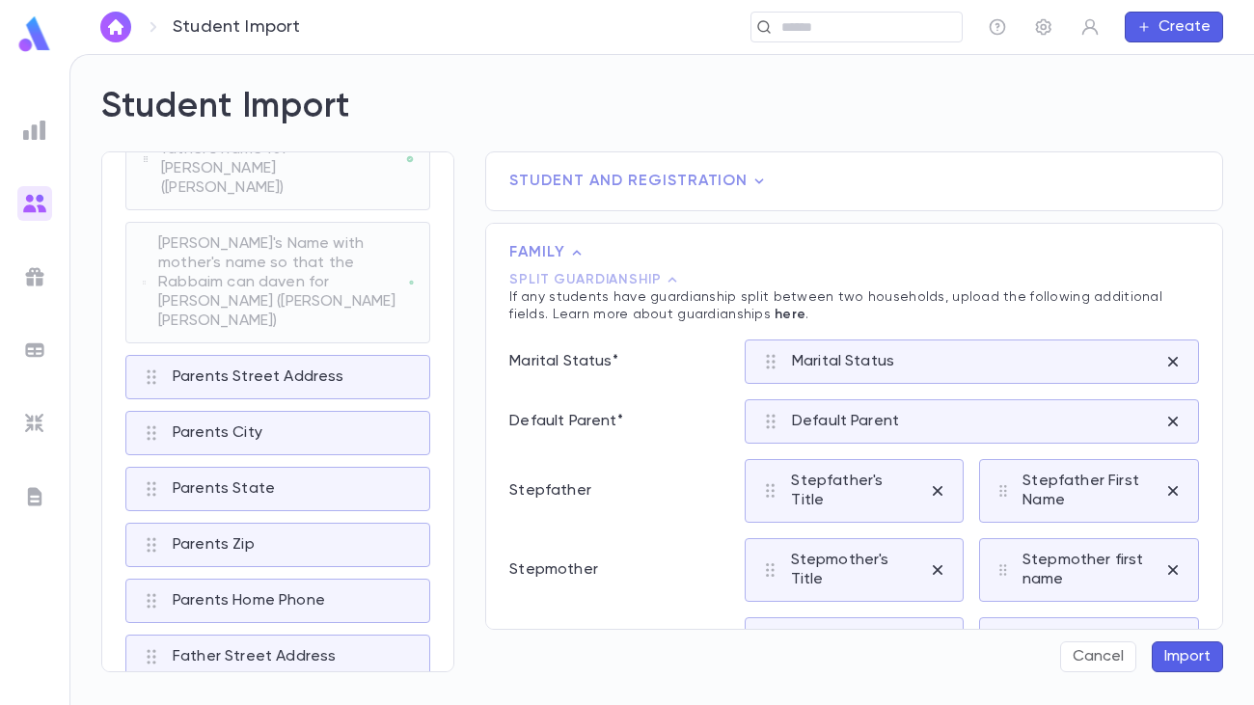
click at [886, 182] on span "Student and Registration" at bounding box center [854, 181] width 690 height 19
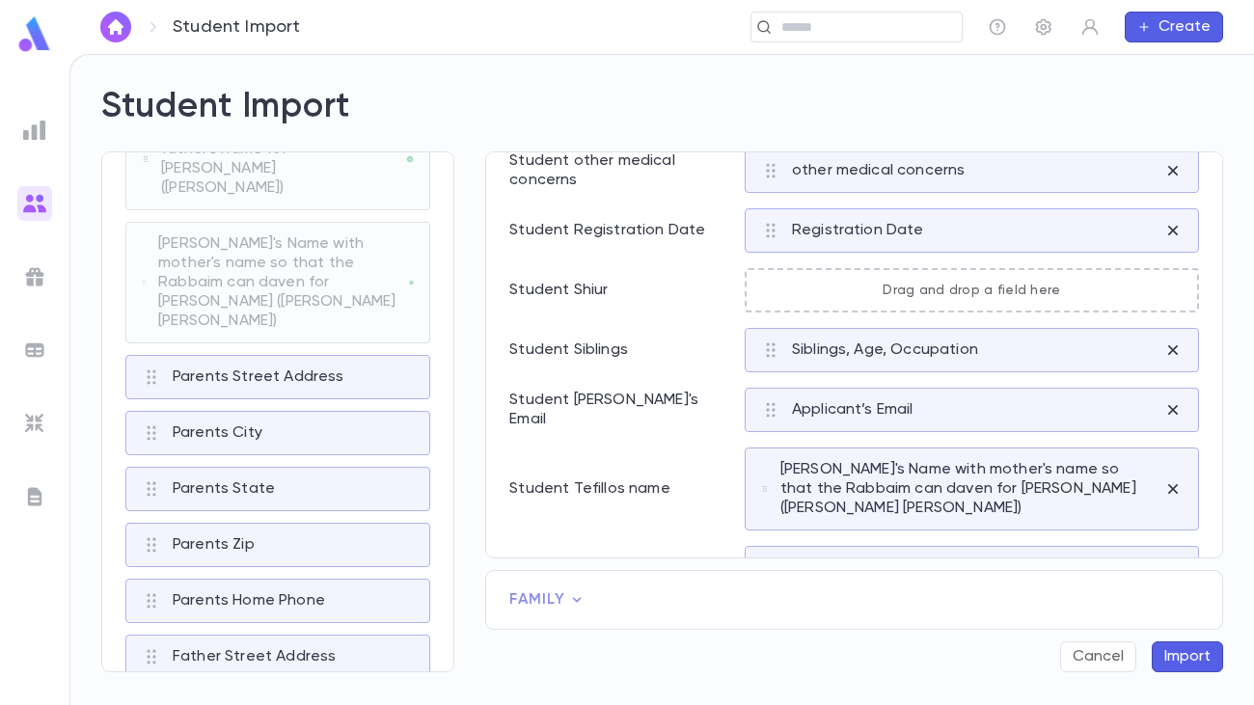
scroll to position [1663, 0]
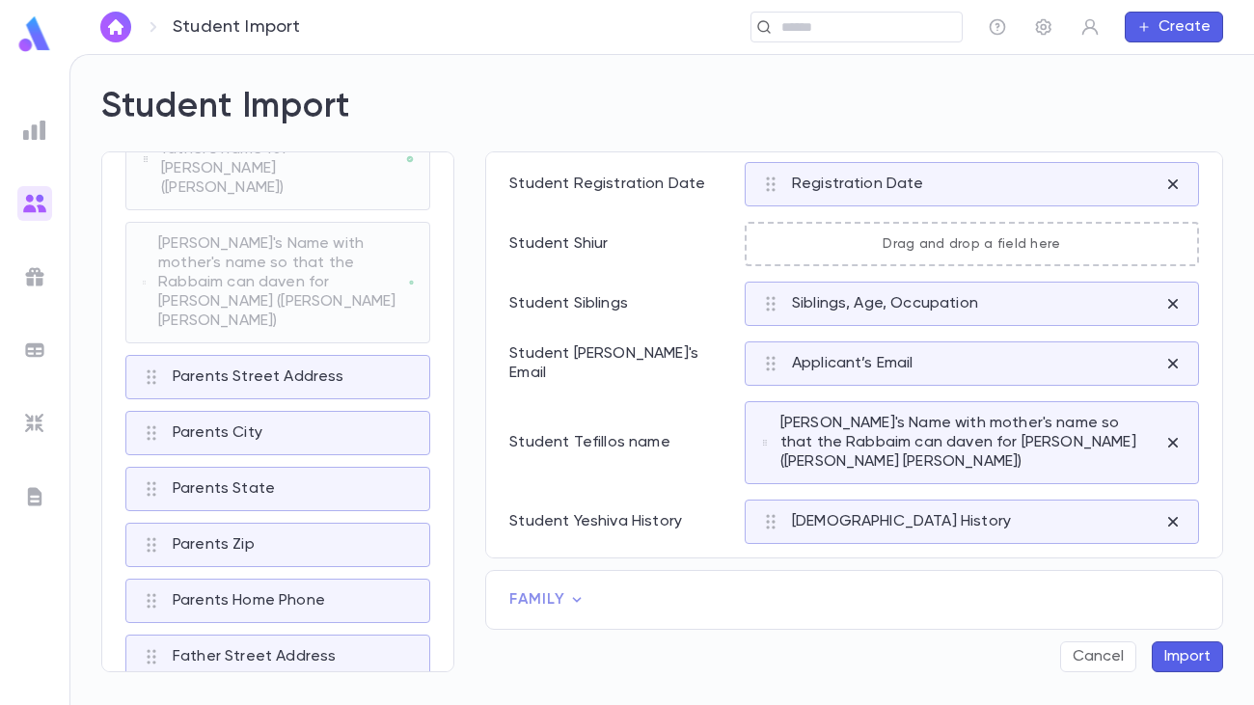
click at [578, 586] on icon at bounding box center [577, 599] width 9 height 5
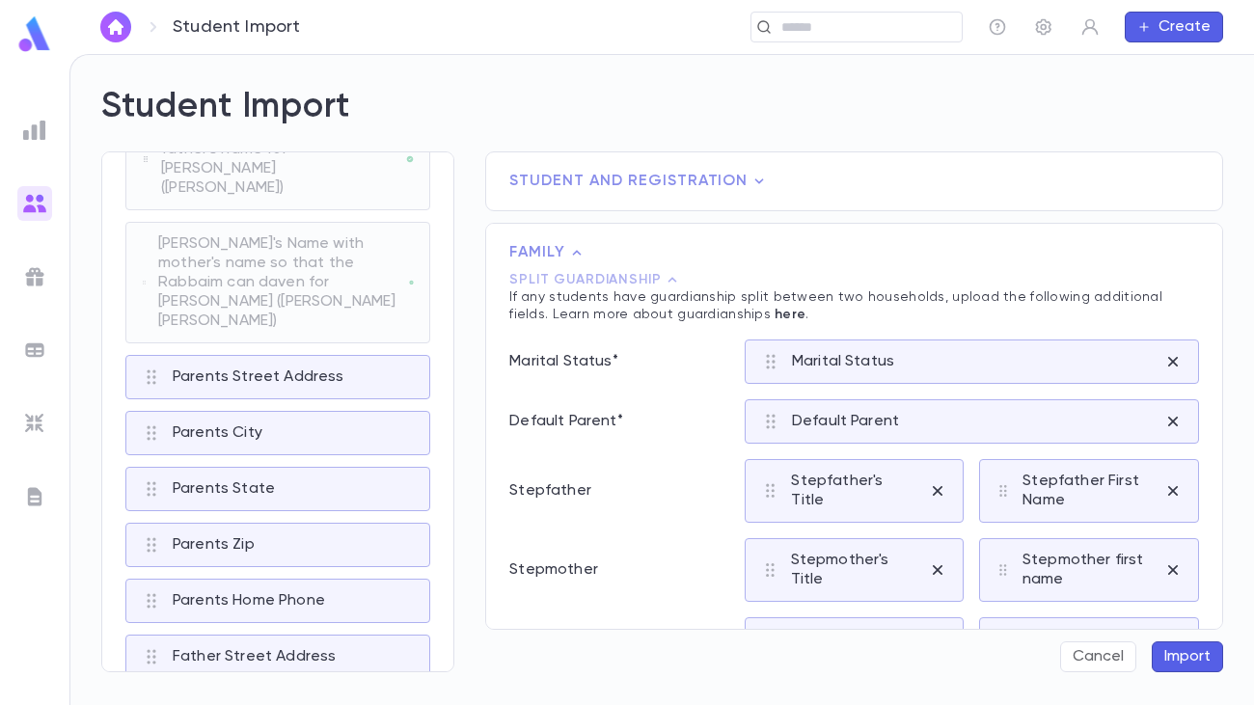
click at [668, 280] on icon at bounding box center [672, 279] width 9 height 5
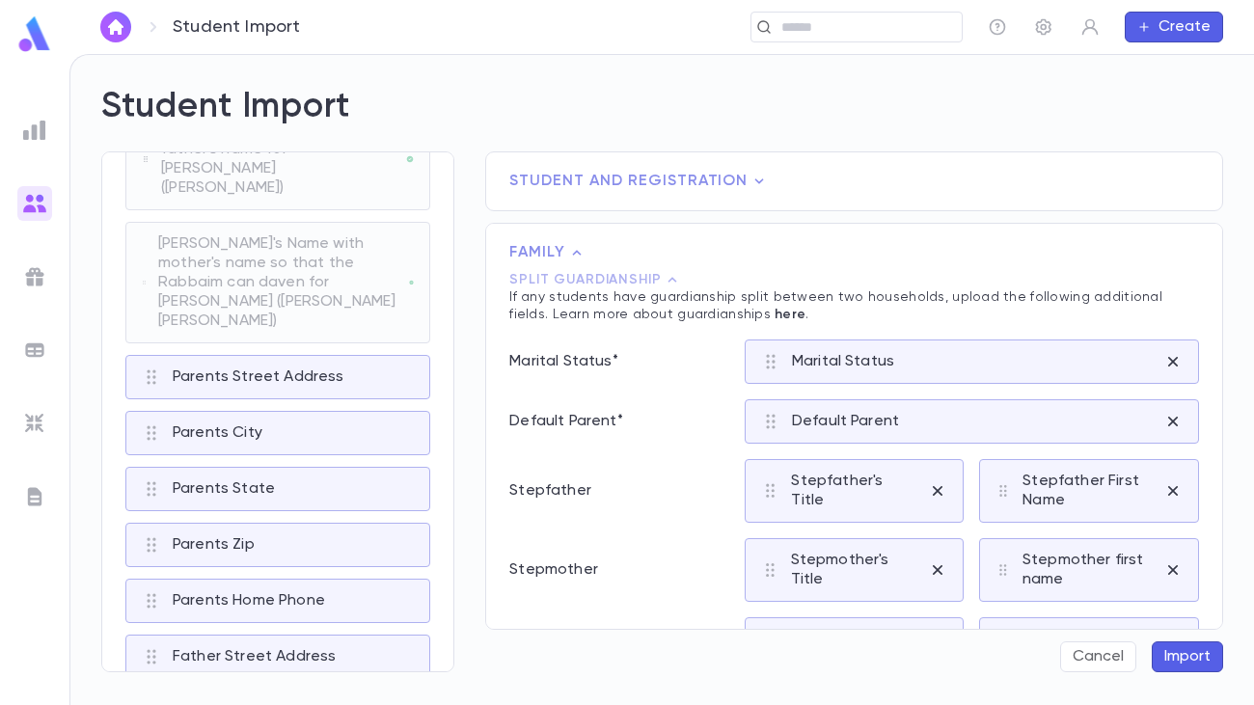
click at [668, 280] on icon at bounding box center [672, 279] width 9 height 5
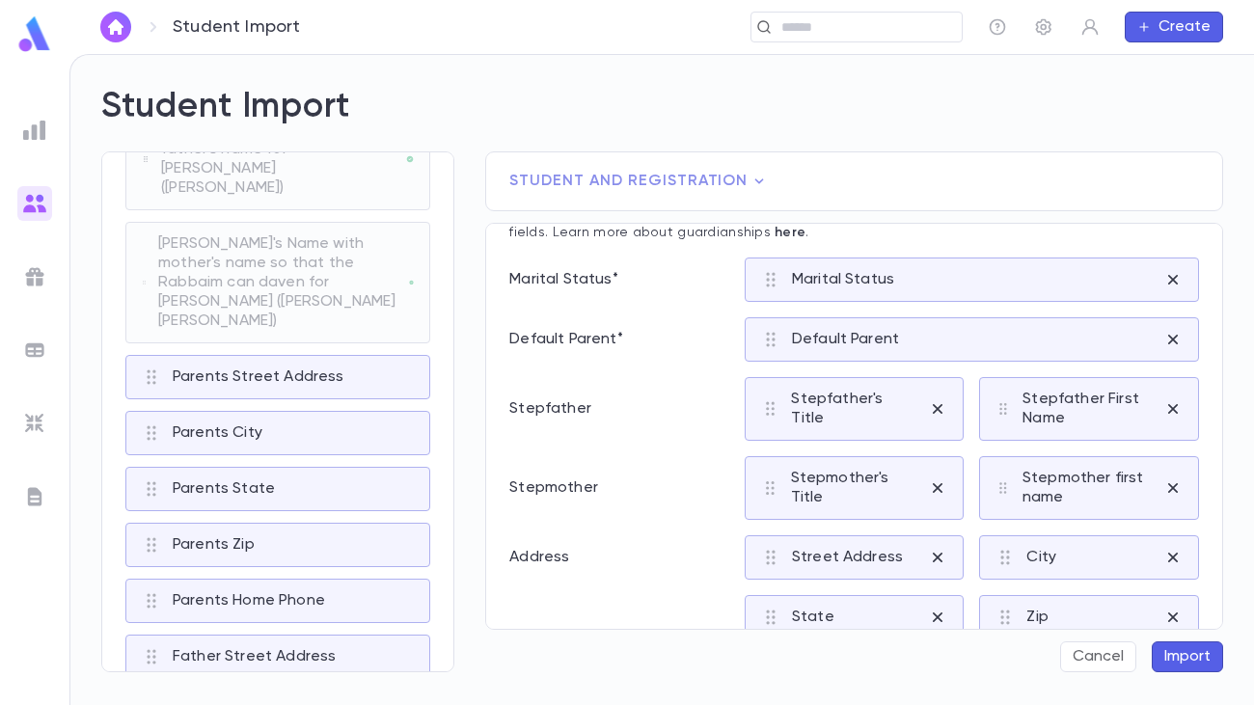
scroll to position [39, 0]
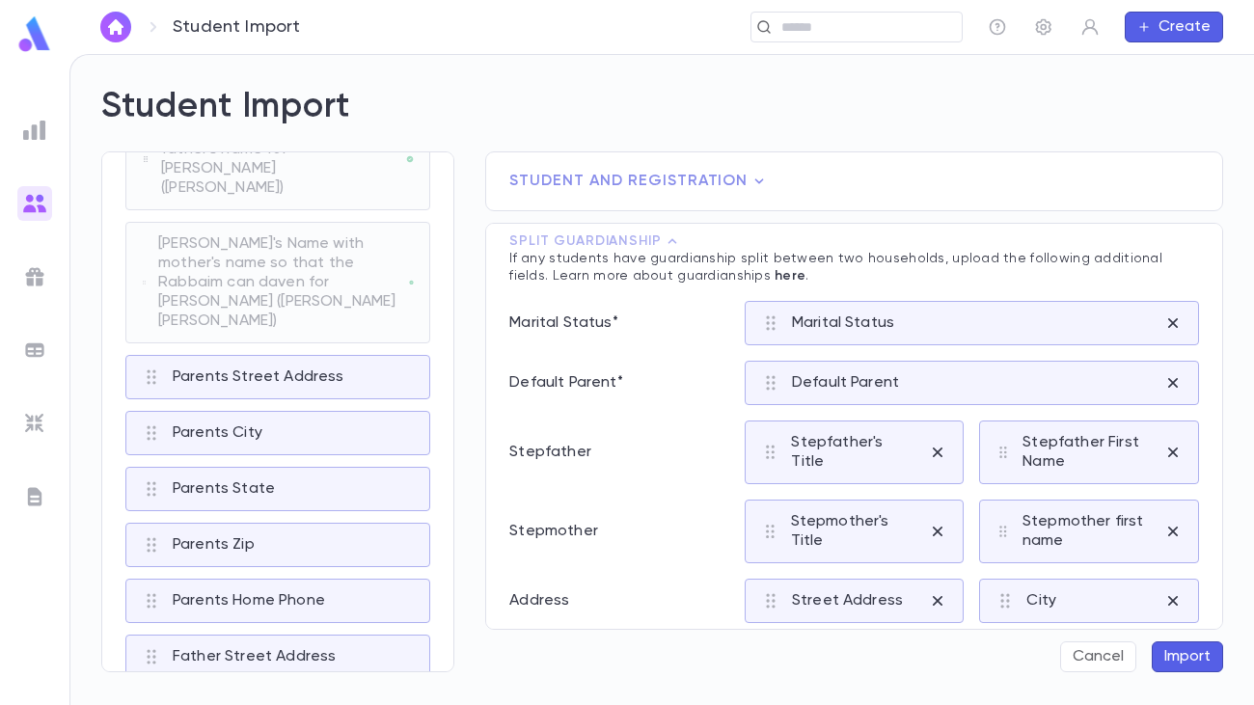
click at [660, 502] on div "Stepmother [PERSON_NAME]'s Title" at bounding box center [729, 532] width 470 height 64
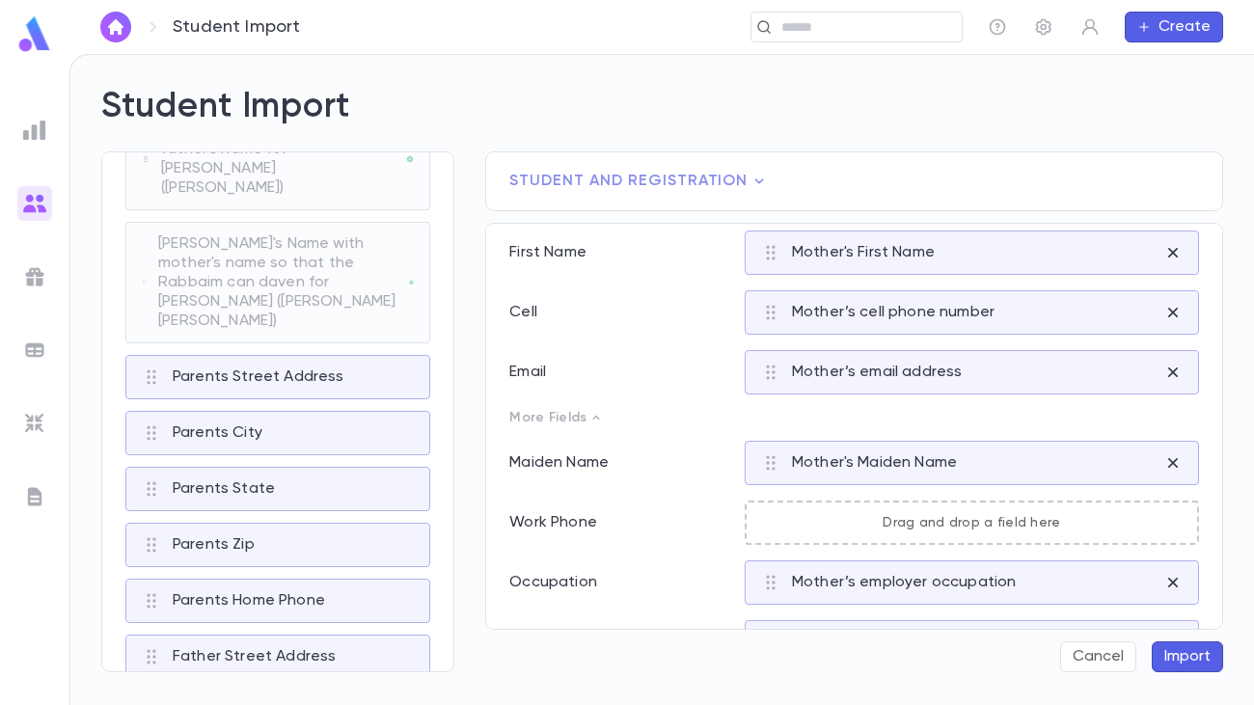
scroll to position [1255, 0]
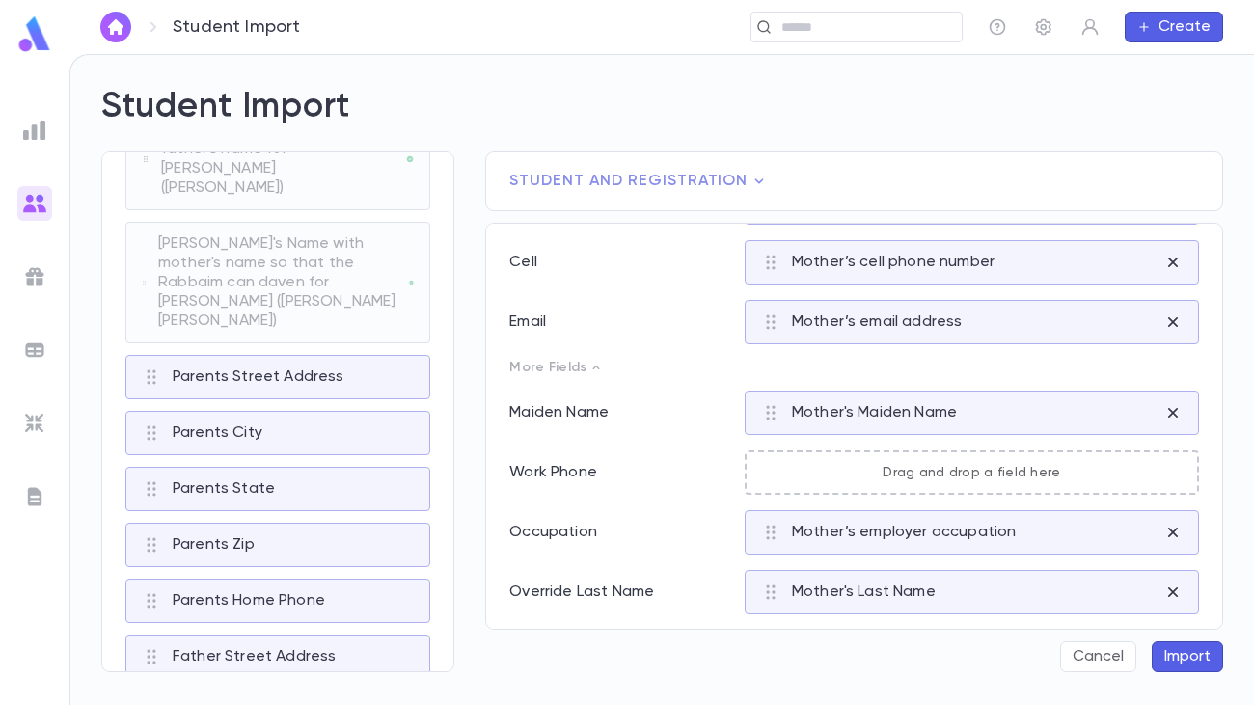
click at [588, 364] on icon at bounding box center [595, 367] width 15 height 15
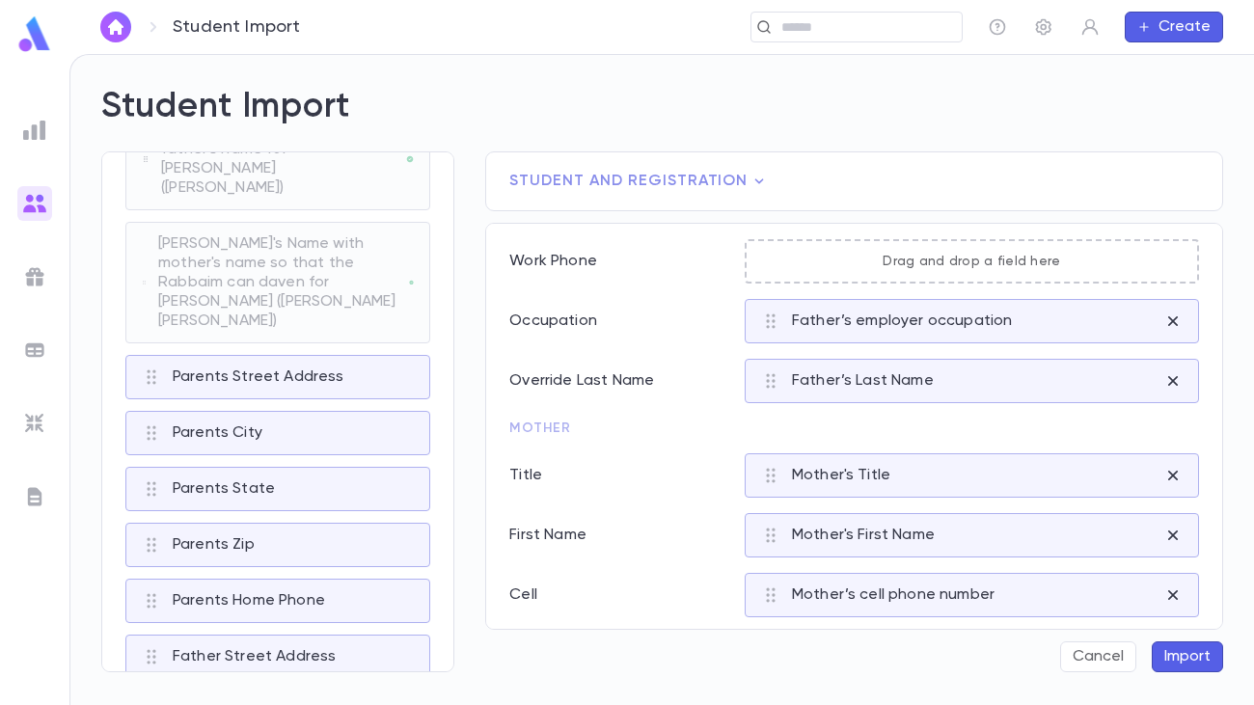
scroll to position [921, 0]
click at [750, 177] on icon at bounding box center [759, 181] width 19 height 19
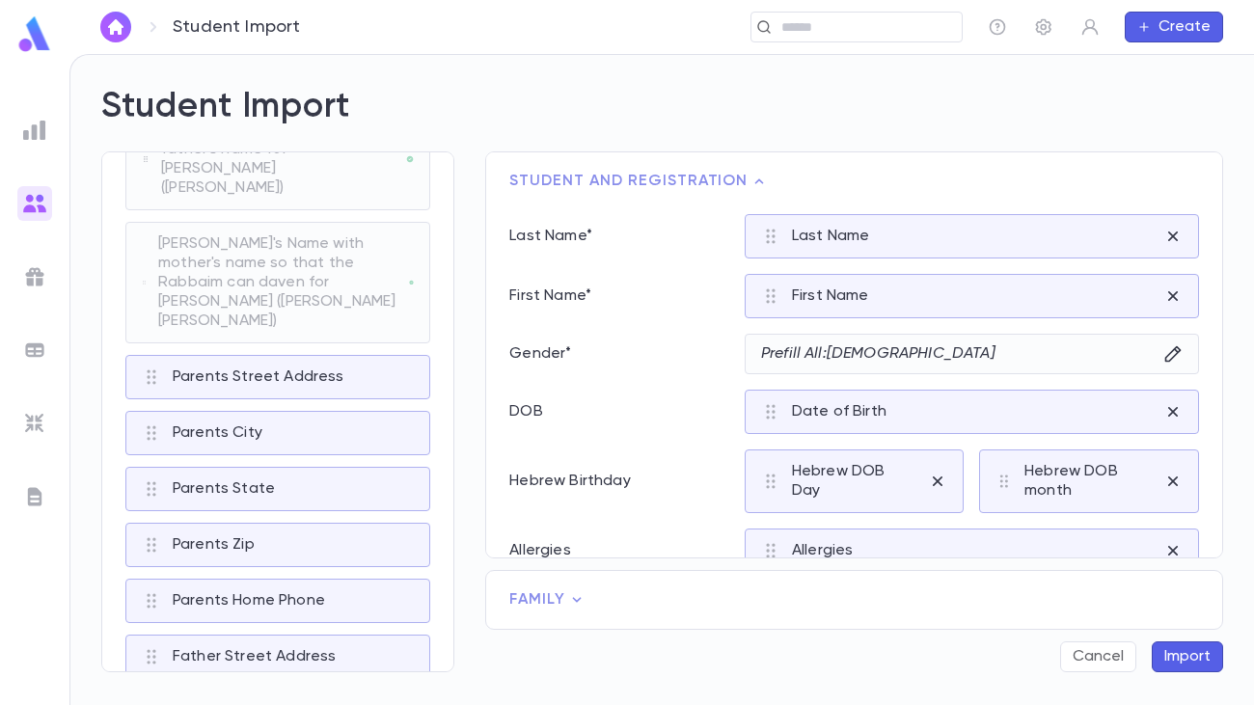
scroll to position [0, 0]
click at [750, 177] on icon at bounding box center [759, 181] width 19 height 19
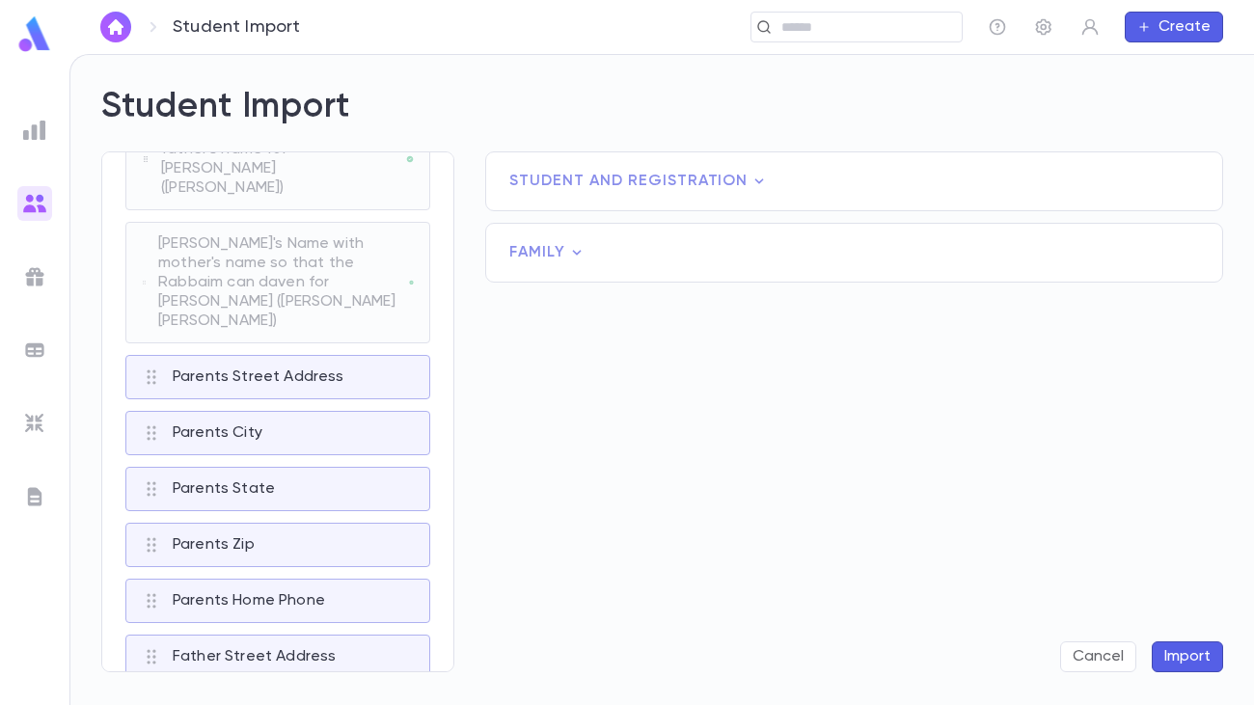
click at [632, 251] on span "Family" at bounding box center [854, 252] width 690 height 19
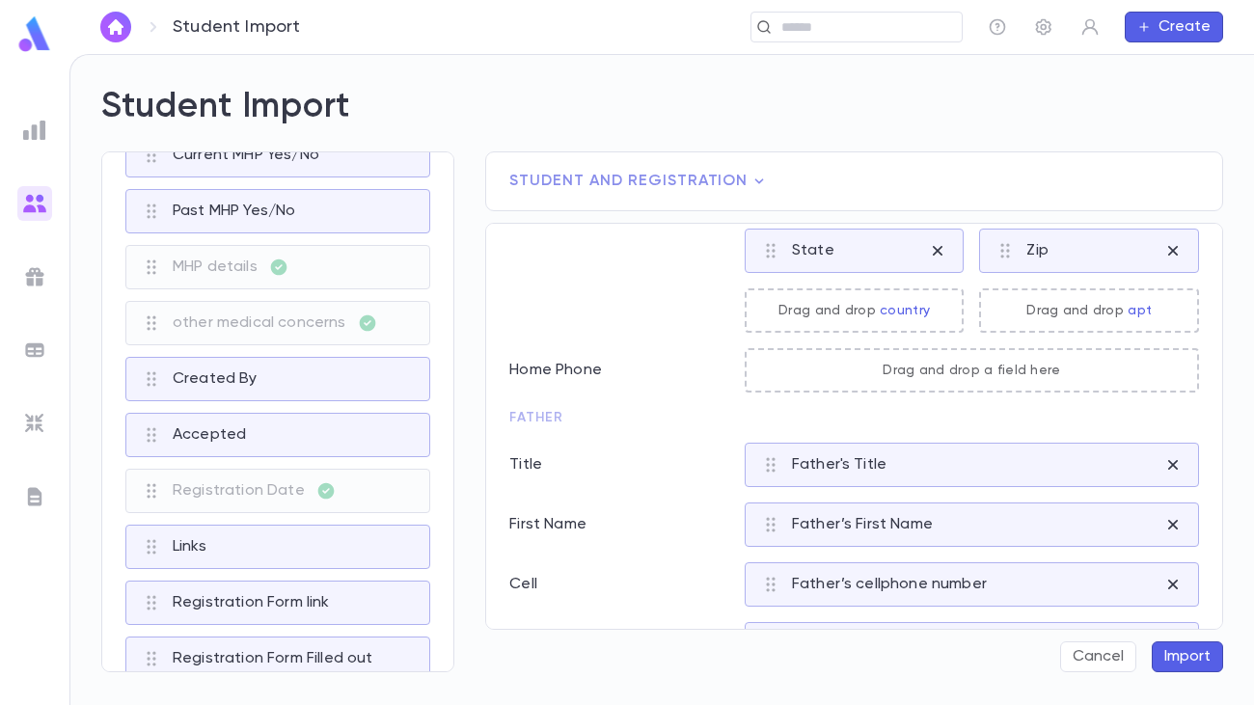
scroll to position [5466, 0]
click at [532, 366] on p "Home Phone" at bounding box center [619, 370] width 220 height 19
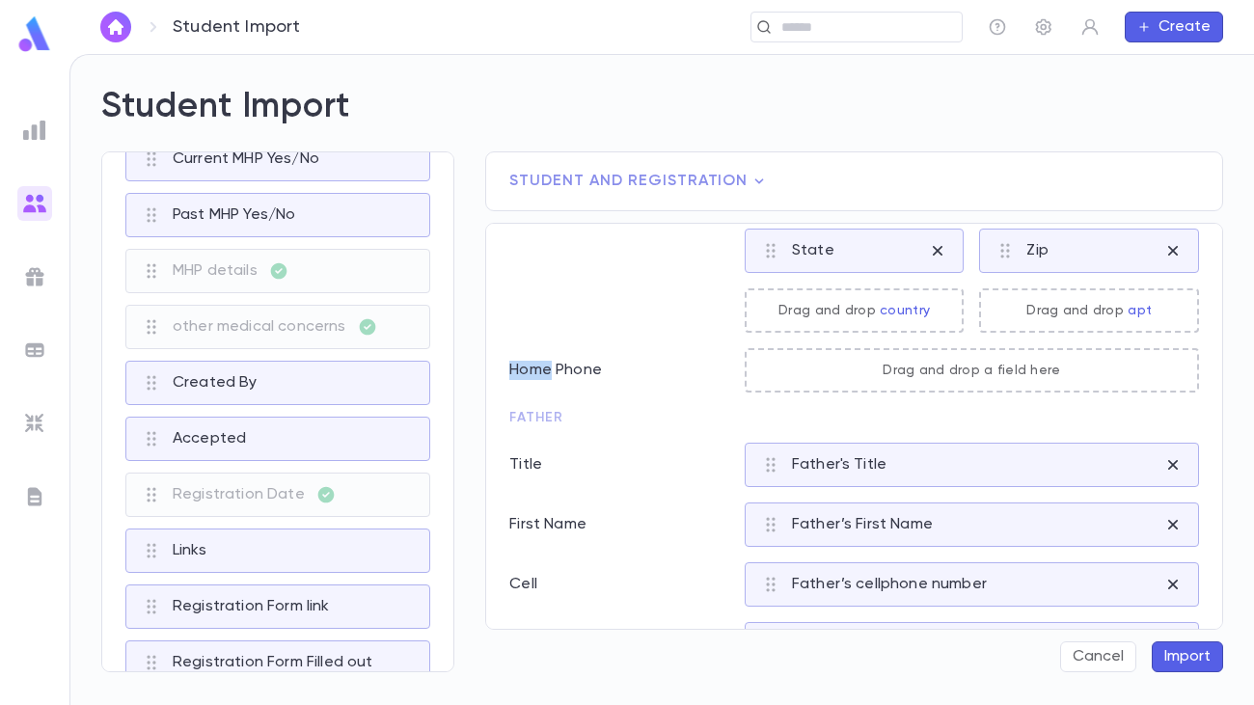
click at [532, 366] on p "Home Phone" at bounding box center [619, 370] width 220 height 19
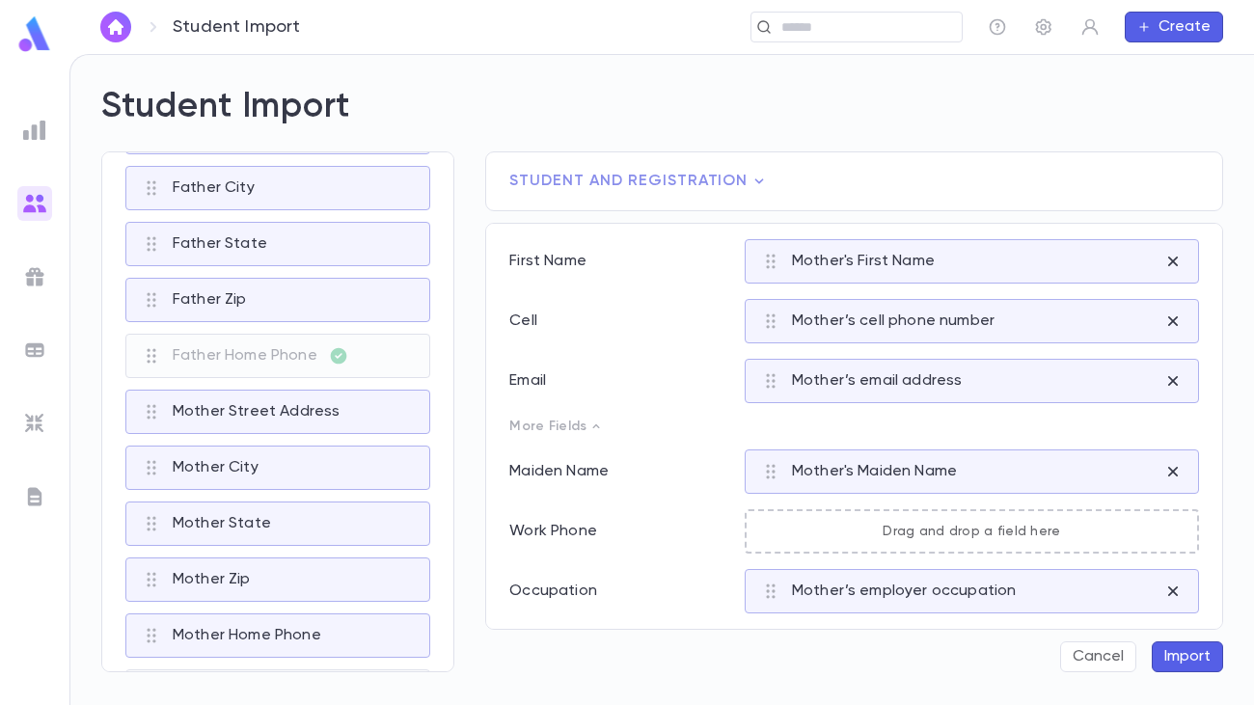
scroll to position [1255, 0]
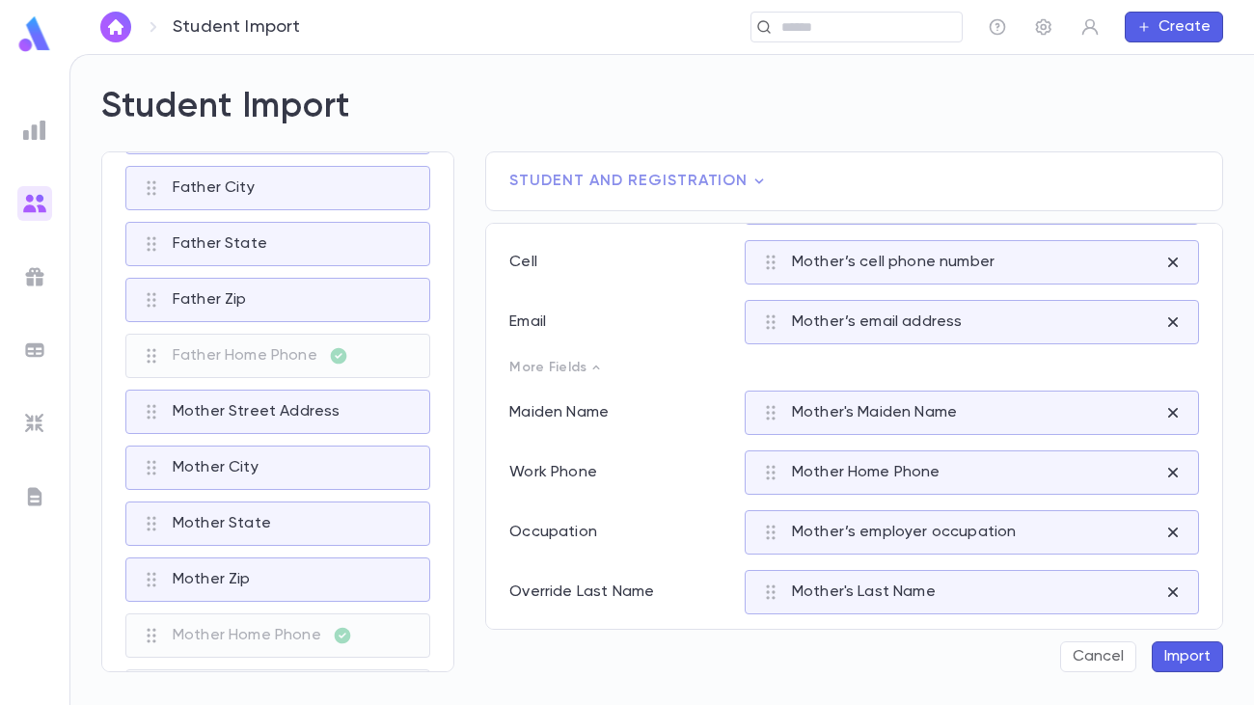
click at [1186, 586] on button "Import" at bounding box center [1187, 656] width 71 height 31
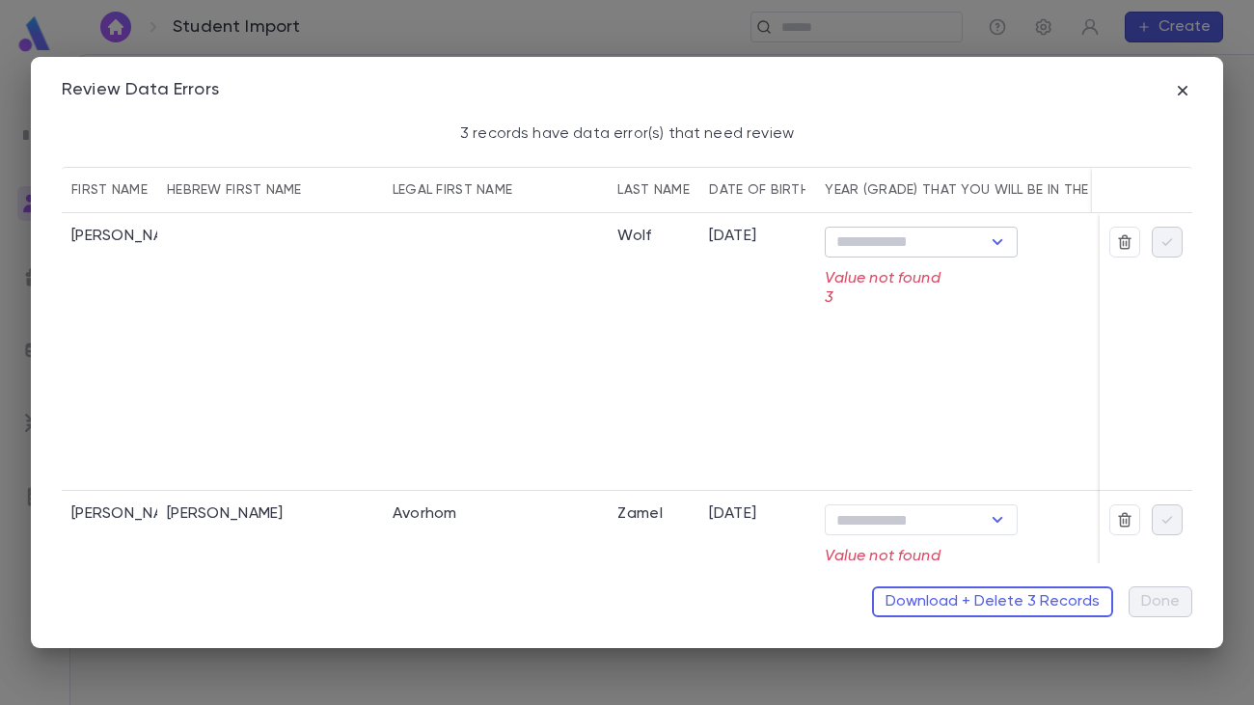
click at [998, 246] on icon "Open" at bounding box center [997, 242] width 23 height 23
click at [883, 374] on li "3rd Year" at bounding box center [922, 372] width 193 height 31
type input "********"
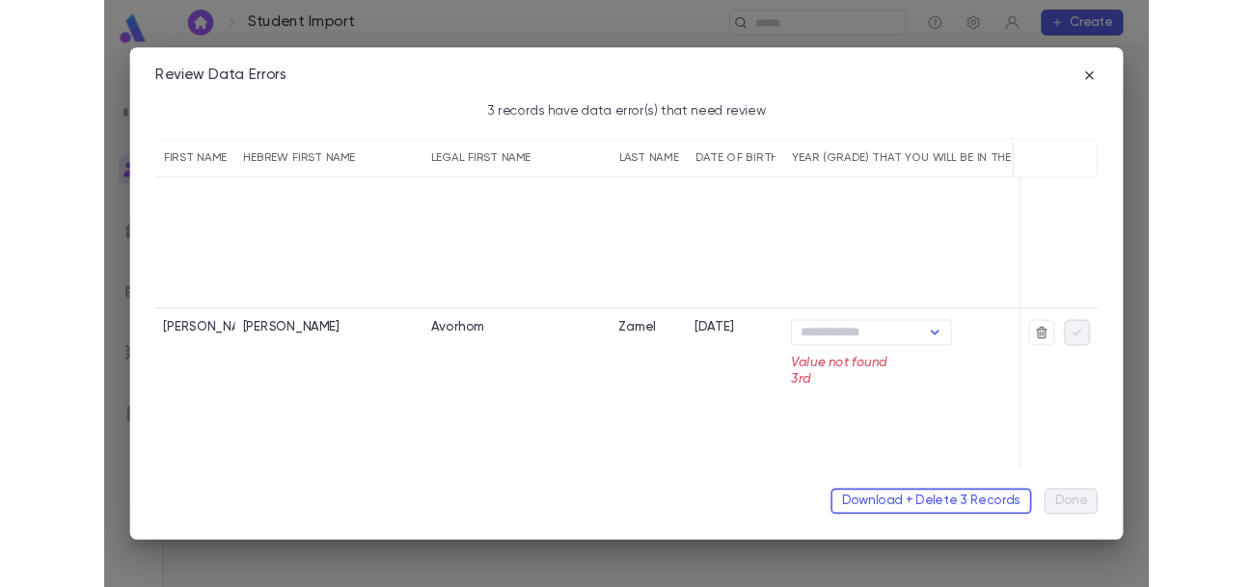
scroll to position [0, 0]
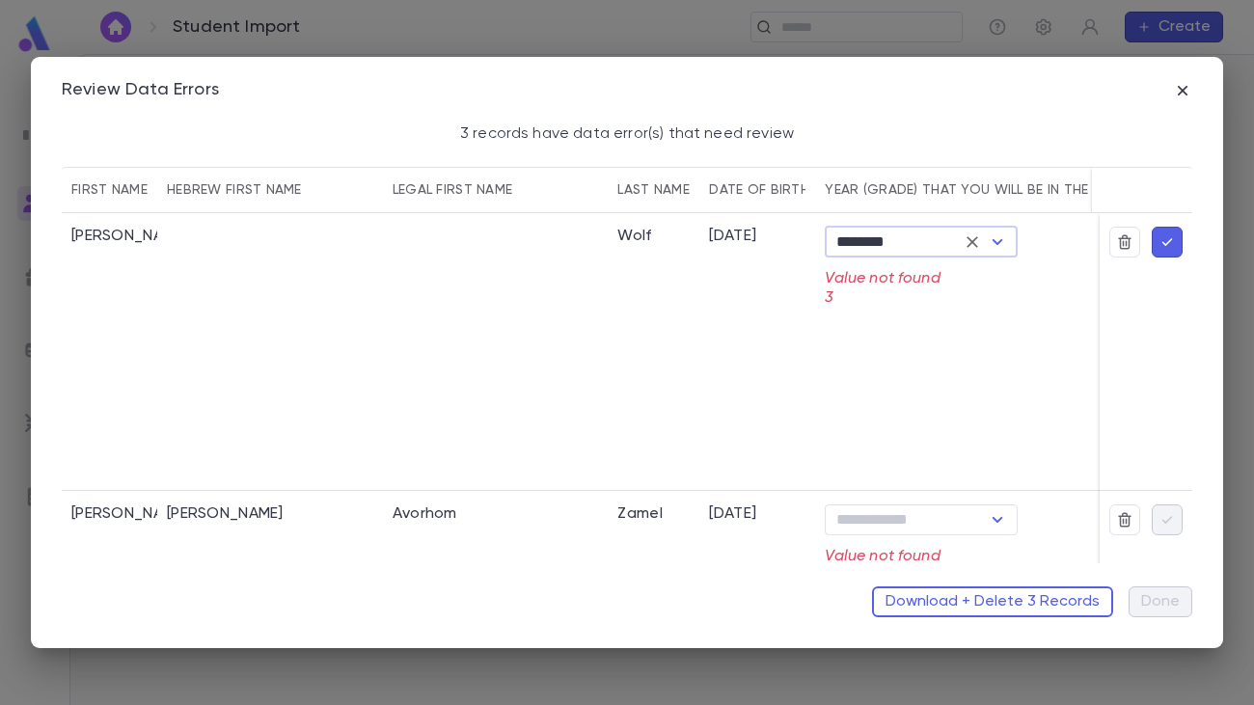
click at [1162, 242] on icon "button" at bounding box center [1167, 242] width 11 height 8
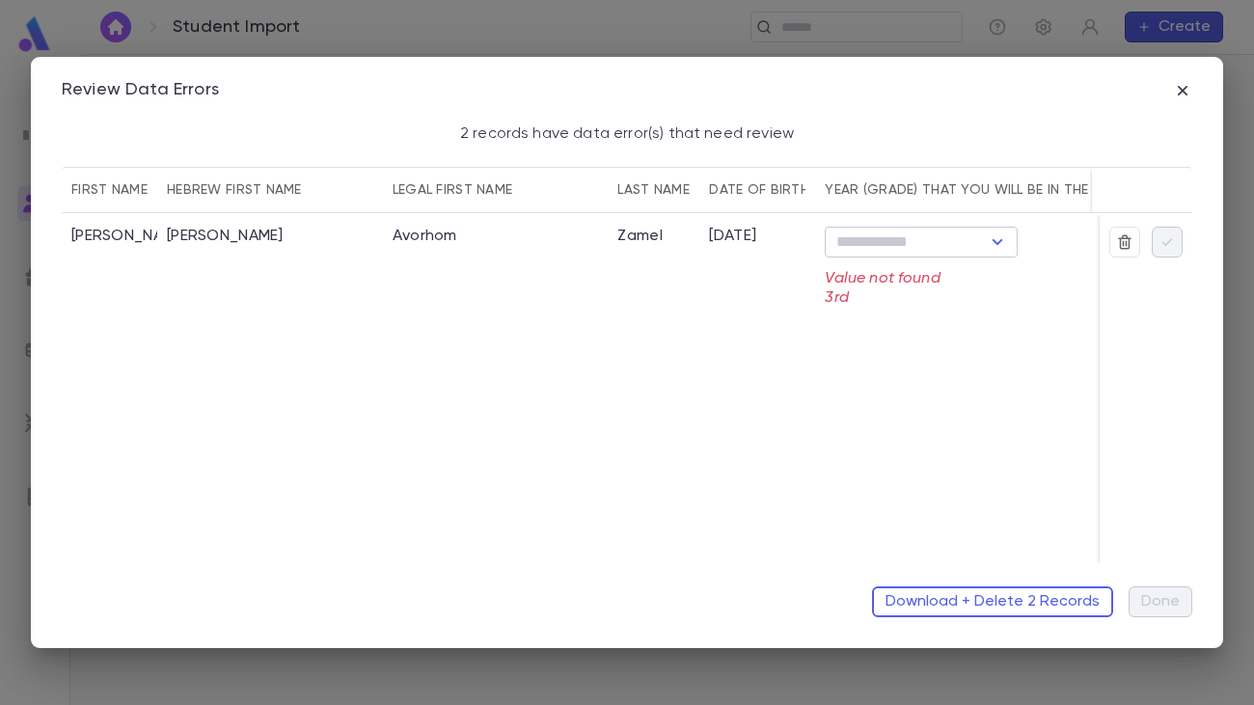
click at [993, 242] on icon "Open" at bounding box center [997, 242] width 23 height 23
click at [902, 371] on li "3rd Year" at bounding box center [922, 372] width 193 height 31
type input "********"
click at [1159, 247] on icon "button" at bounding box center [1167, 241] width 17 height 19
click at [981, 241] on div "​" at bounding box center [921, 242] width 193 height 31
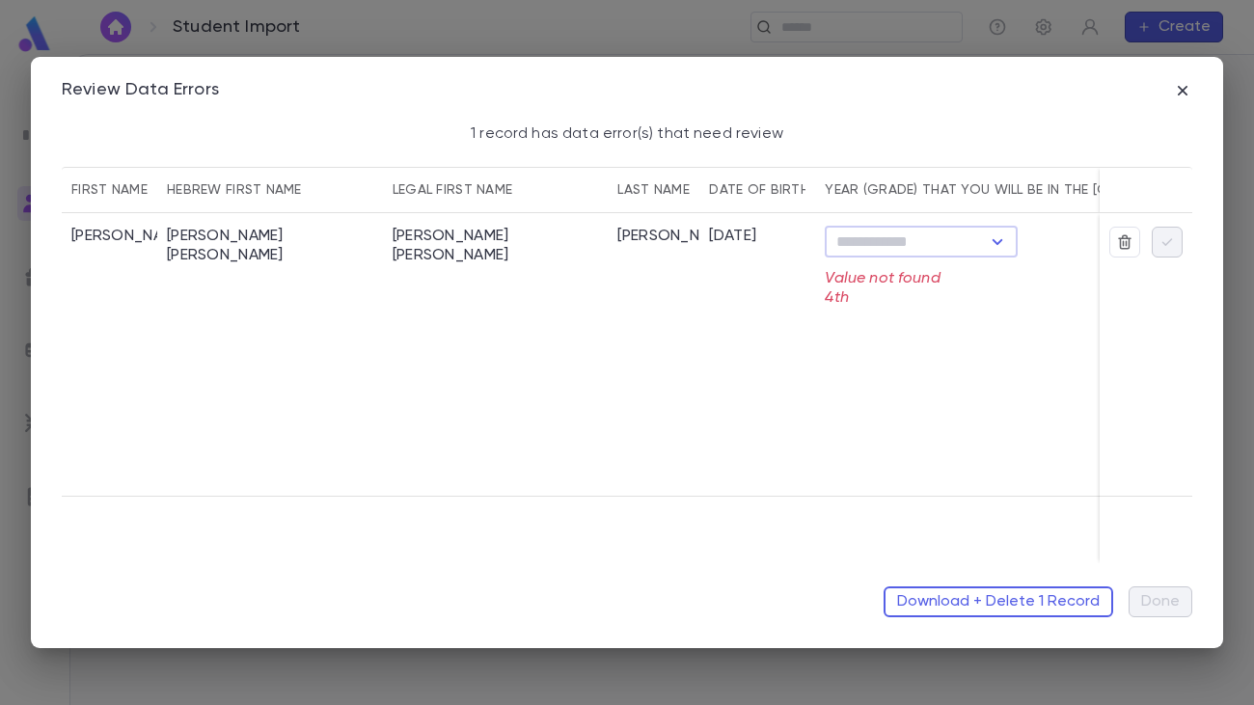
click at [993, 240] on icon "Open" at bounding box center [997, 242] width 23 height 23
click at [888, 405] on li "4 Year+" at bounding box center [922, 403] width 193 height 31
type input "*******"
click at [1165, 241] on icon "button" at bounding box center [1167, 241] width 17 height 19
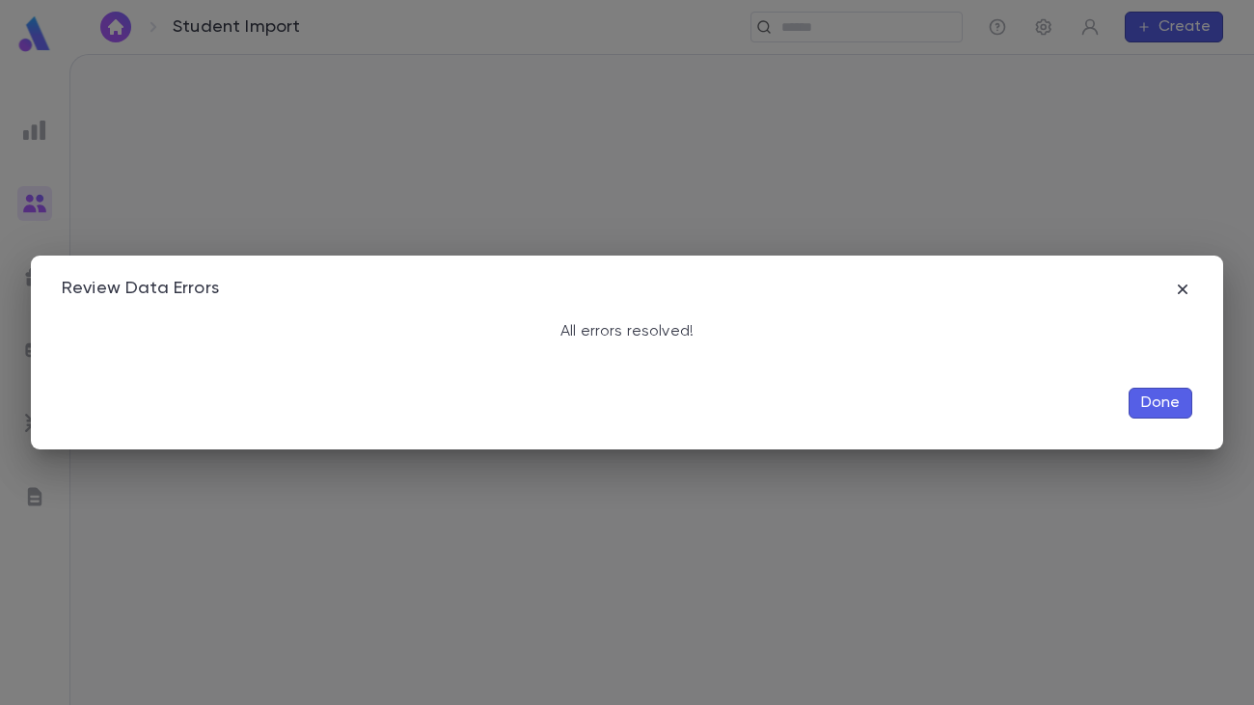
click at [1156, 410] on button "Done" at bounding box center [1161, 403] width 64 height 31
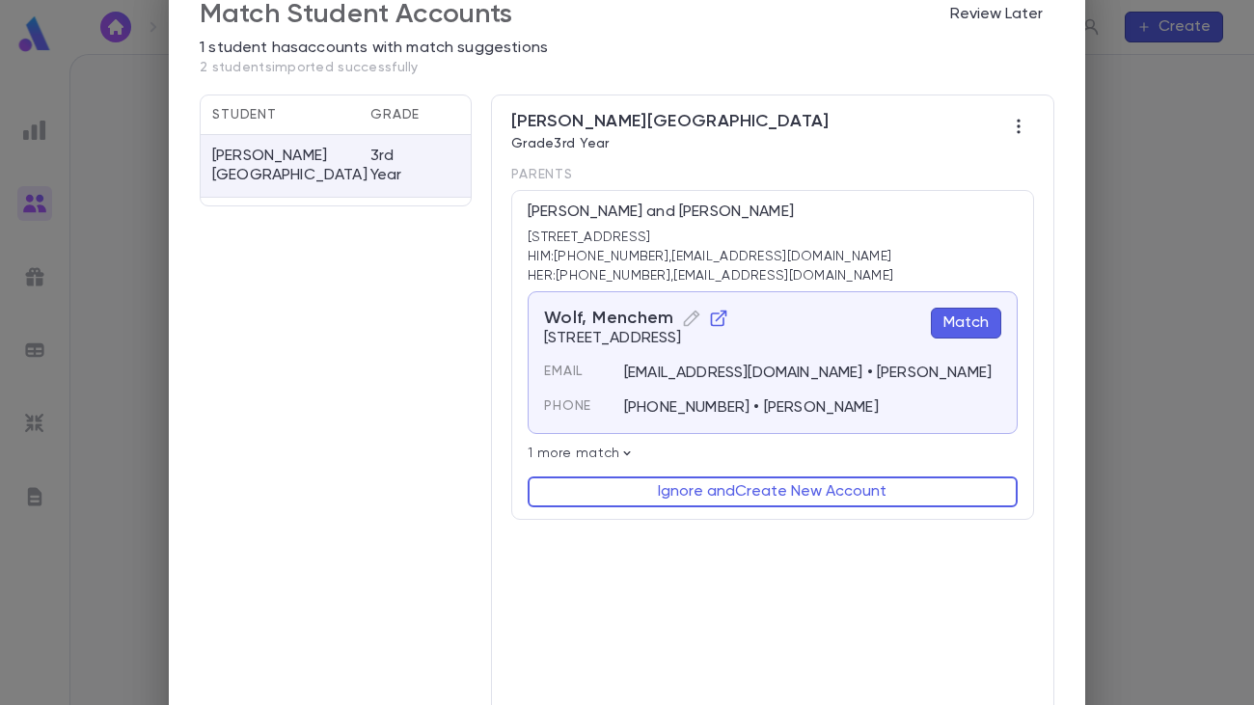
click at [619, 452] on icon at bounding box center [626, 453] width 15 height 15
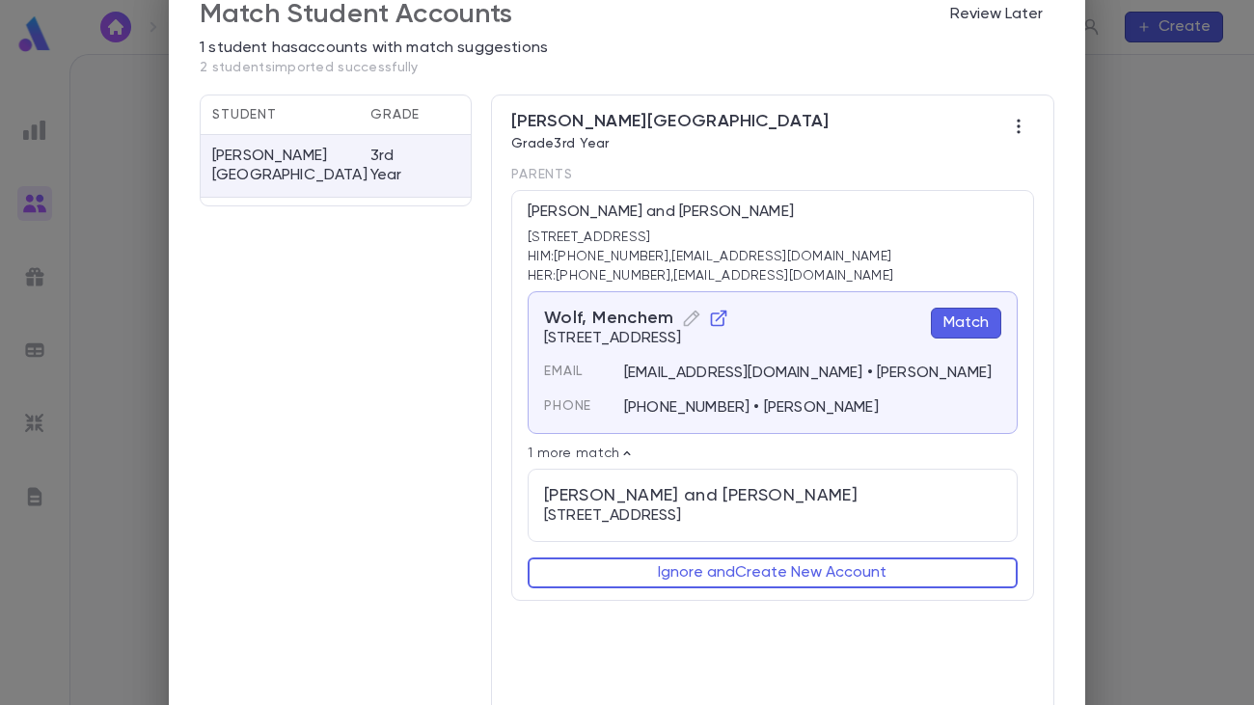
click at [968, 331] on button "Match" at bounding box center [966, 323] width 70 height 31
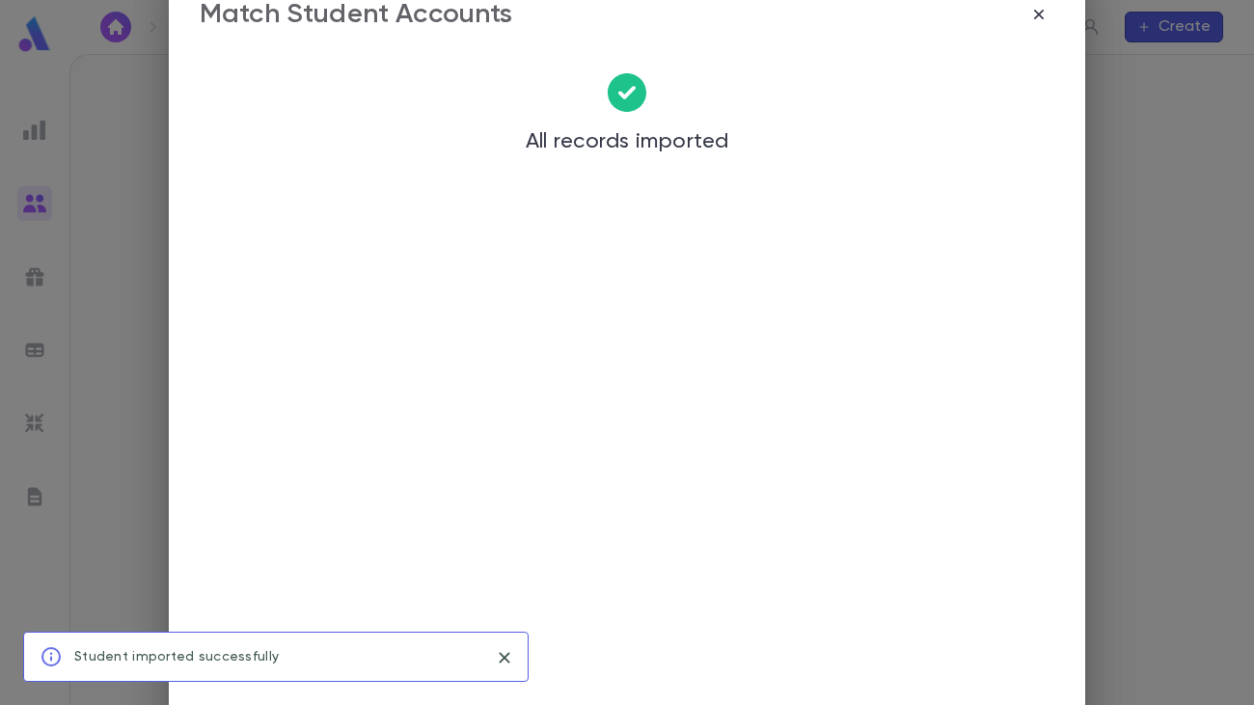
click at [1114, 349] on div "Match Student Accounts All records imported" at bounding box center [627, 352] width 1254 height 705
